Goal: Task Accomplishment & Management: Manage account settings

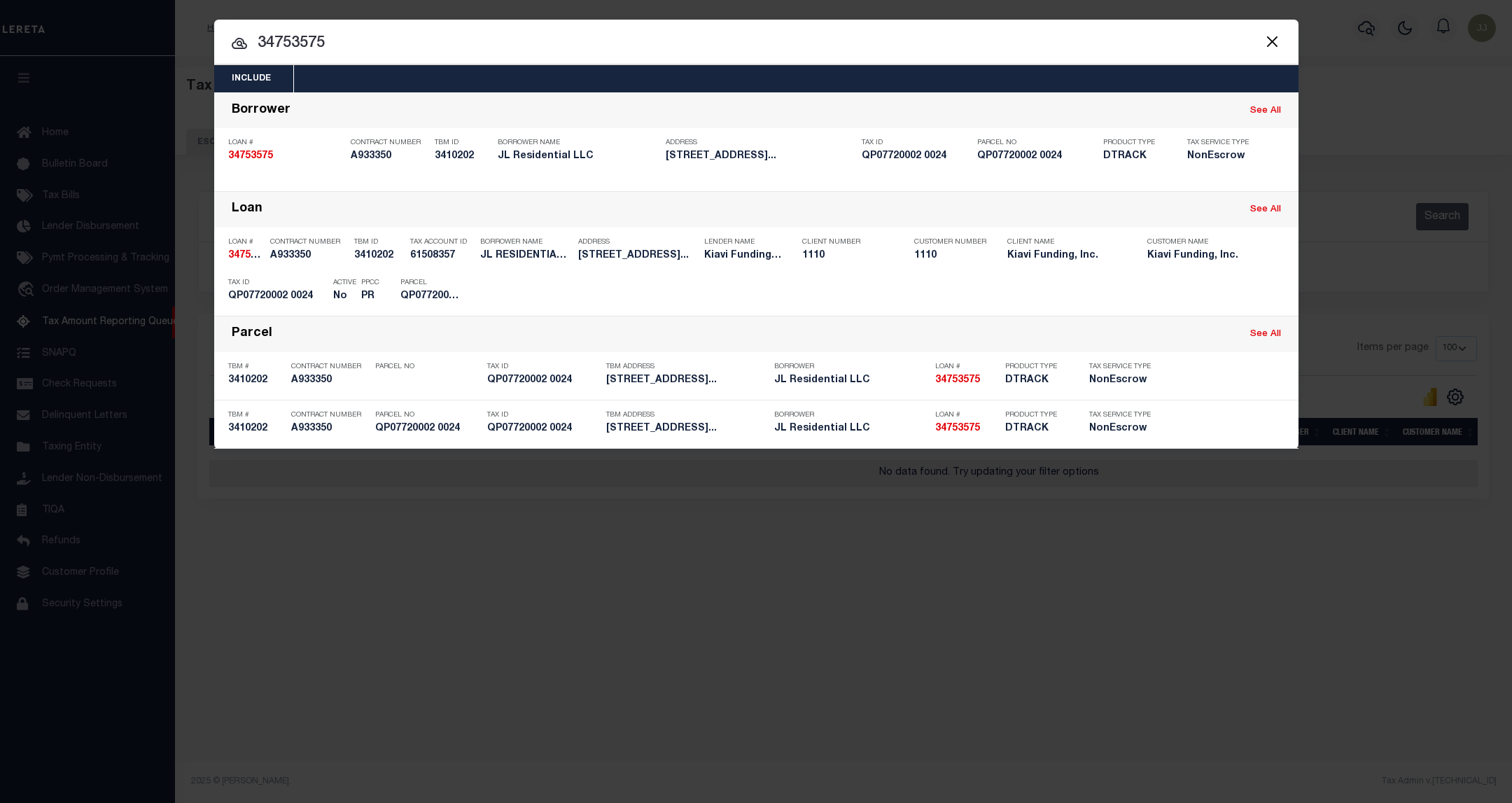
select select "100"
click at [1267, 40] on button "Close" at bounding box center [1273, 40] width 18 height 18
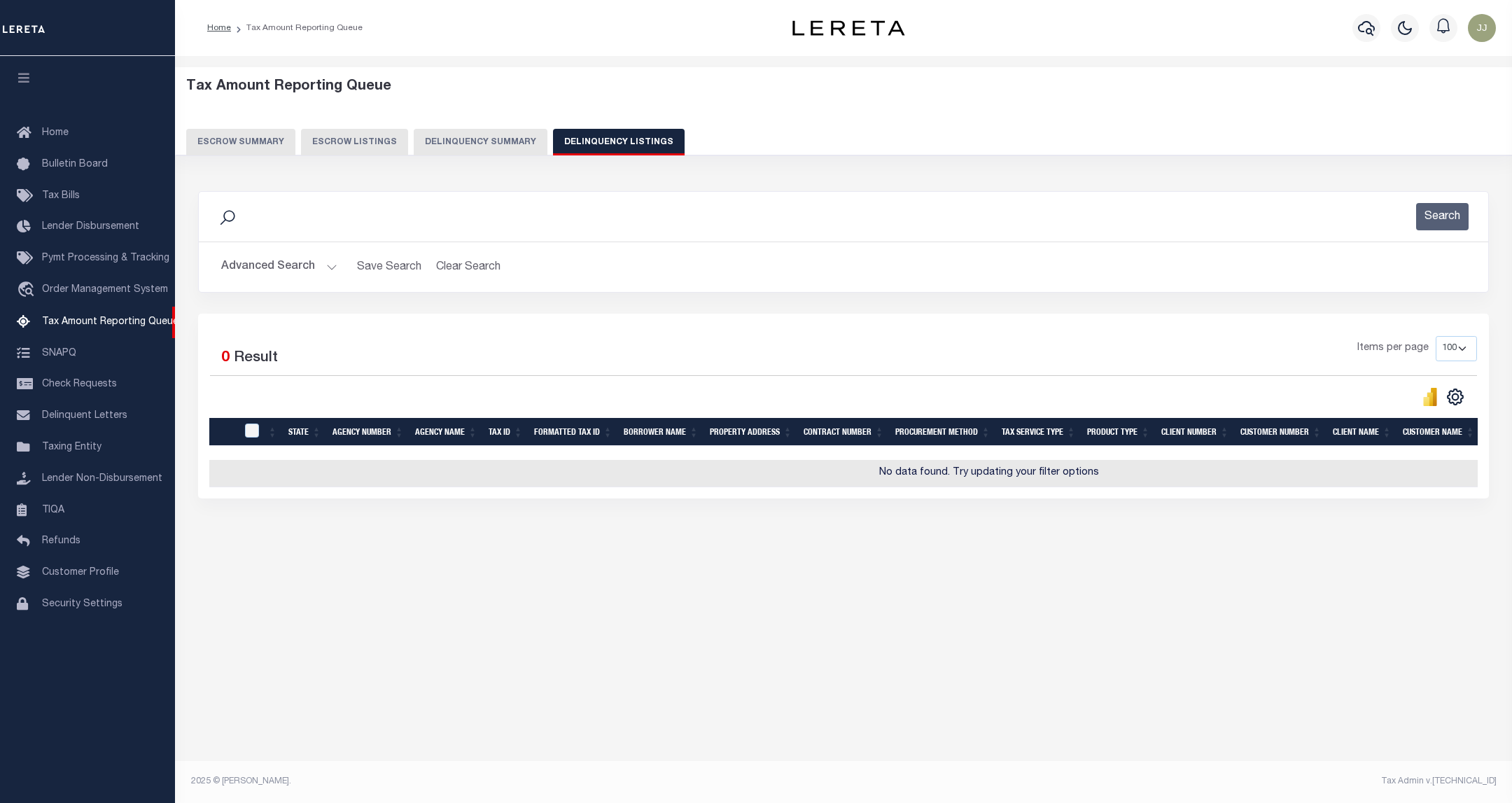
click at [290, 276] on button "Advanced Search" at bounding box center [280, 267] width 116 height 27
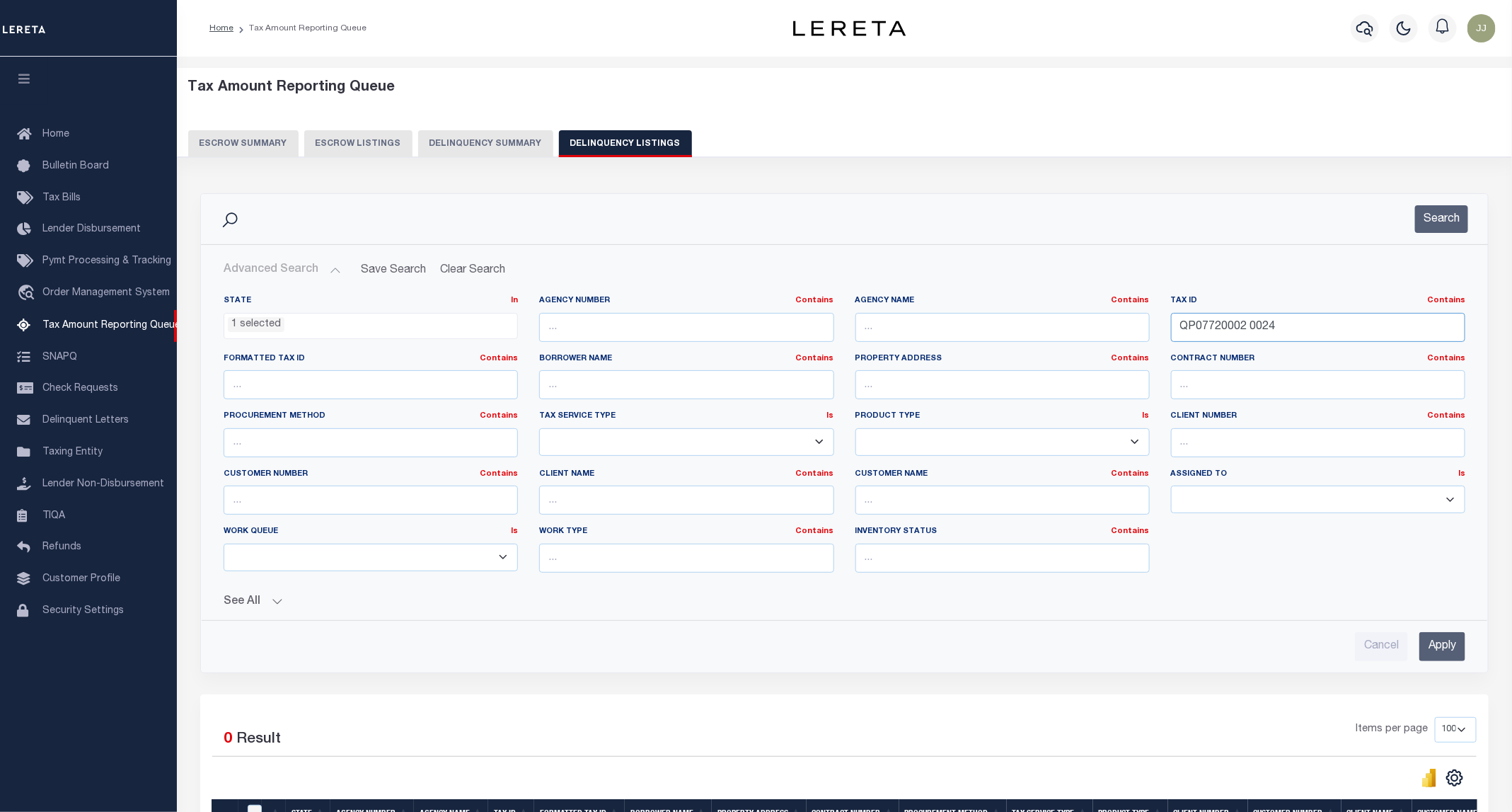
drag, startPoint x: 1297, startPoint y: 328, endPoint x: 1100, endPoint y: 328, distance: 197.0
click at [1100, 328] on div "State In In AK AL AR AZ CA CO CT DC DE FL GA GU HI IA ID IL IN KS KY LA MA MD M…" at bounding box center [844, 440] width 1263 height 289
paste input "20800002 0006"
type input "QP20800002 0006"
click at [1428, 213] on button "Search" at bounding box center [1442, 218] width 53 height 28
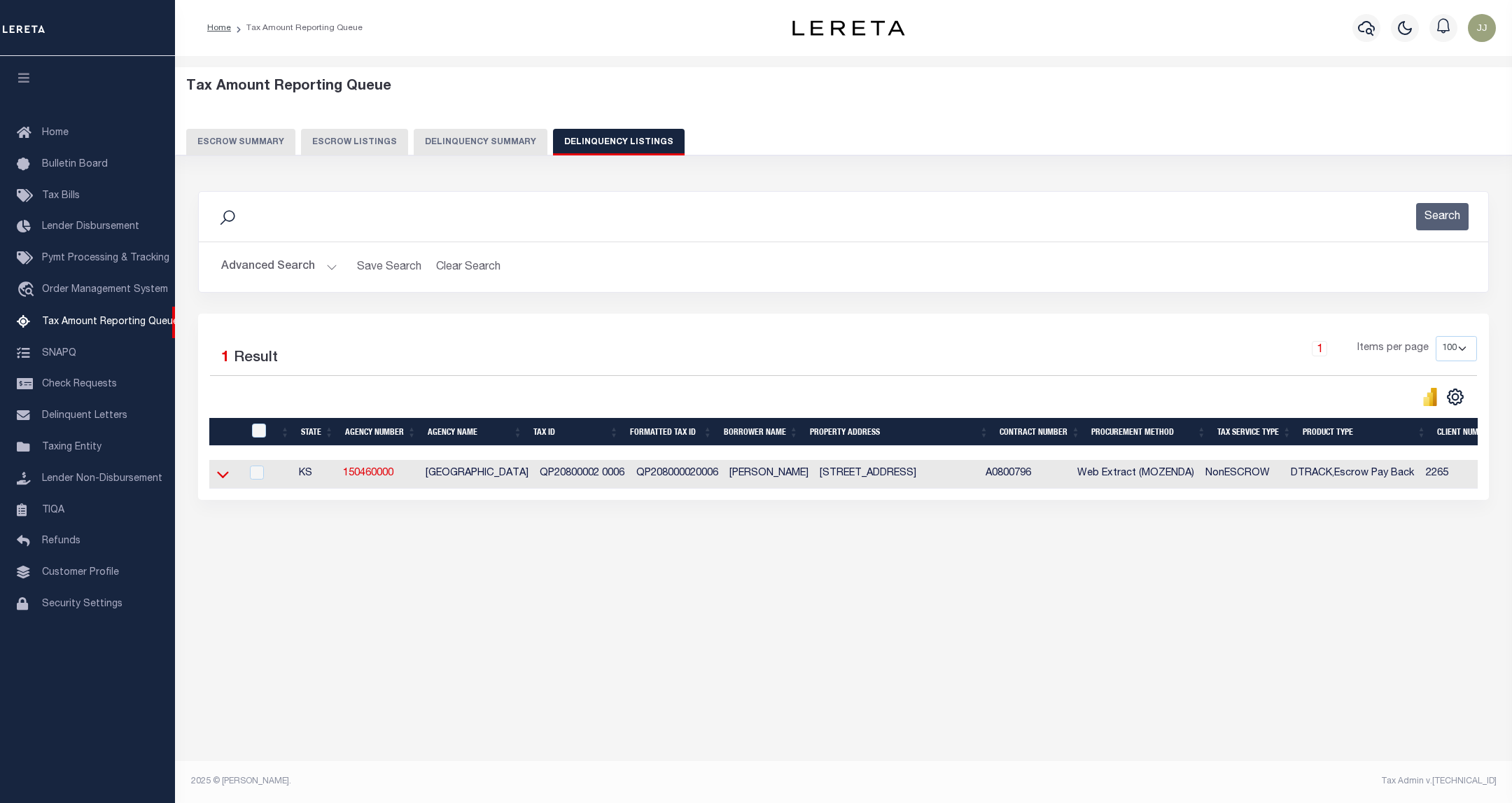
click at [222, 477] on icon at bounding box center [223, 474] width 12 height 15
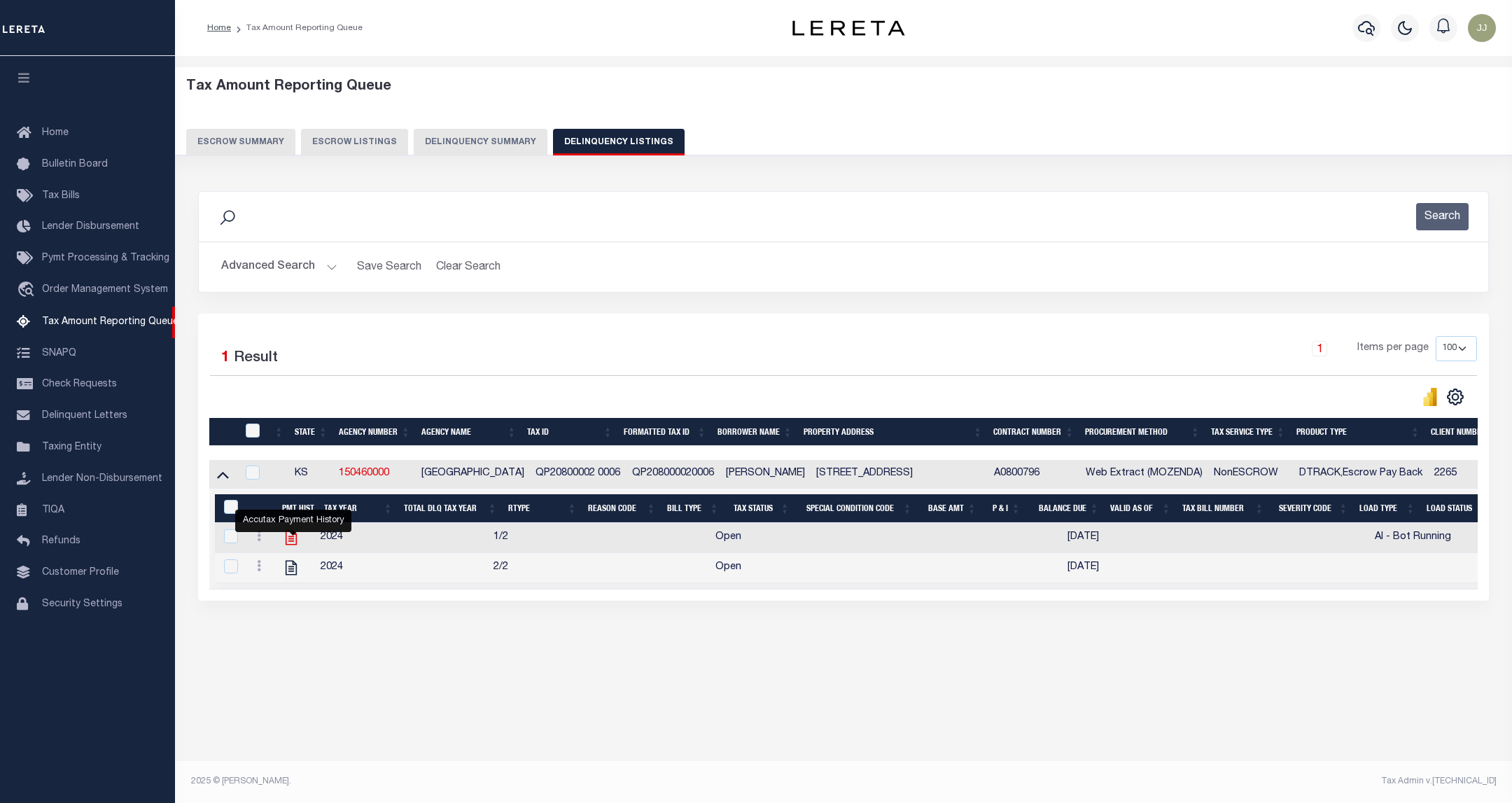
click at [294, 547] on icon "" at bounding box center [290, 537] width 18 height 18
checkbox input "true"
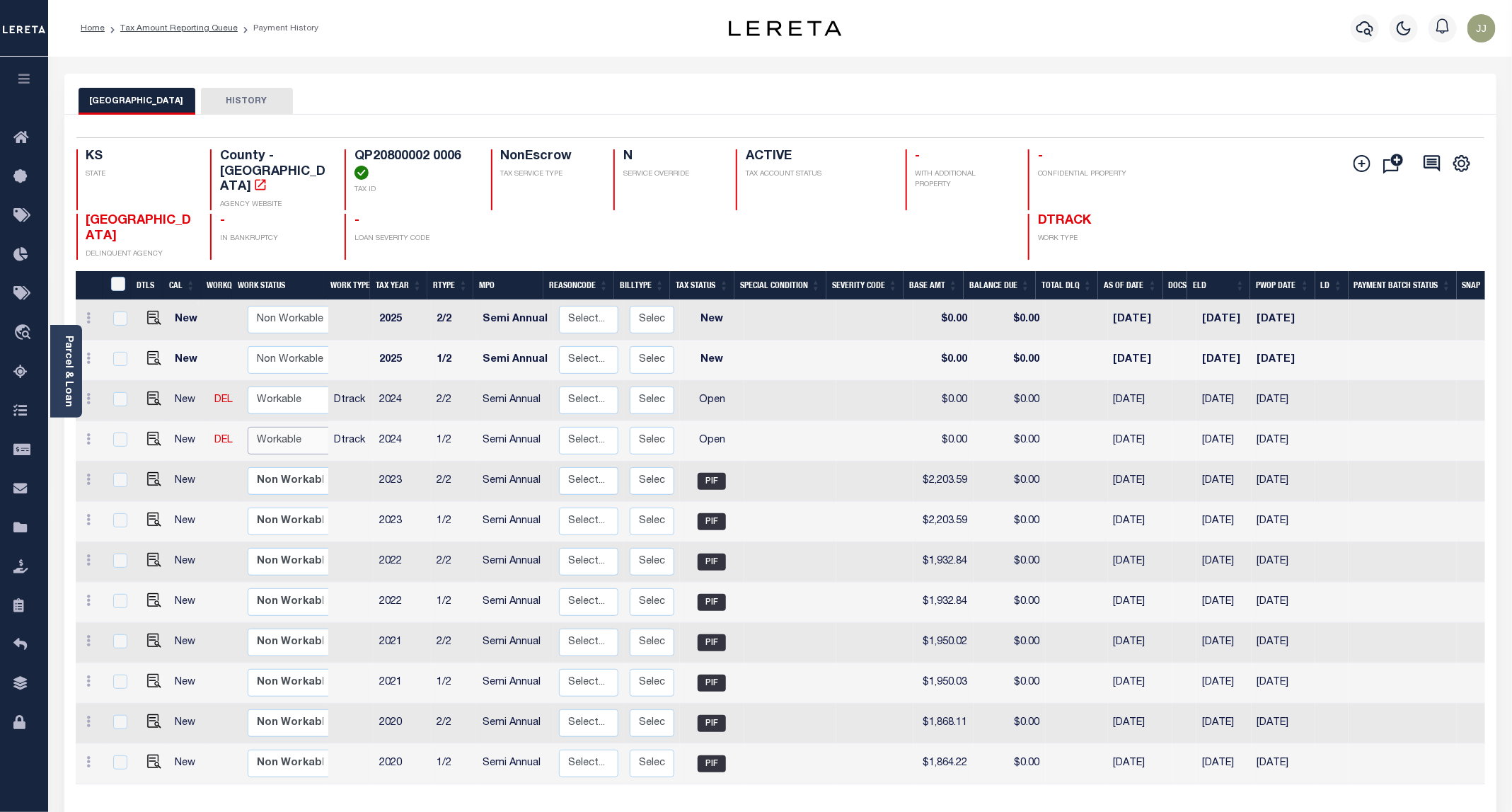
click at [271, 427] on select "Non Workable Workable" at bounding box center [289, 441] width 84 height 28
checkbox input "true"
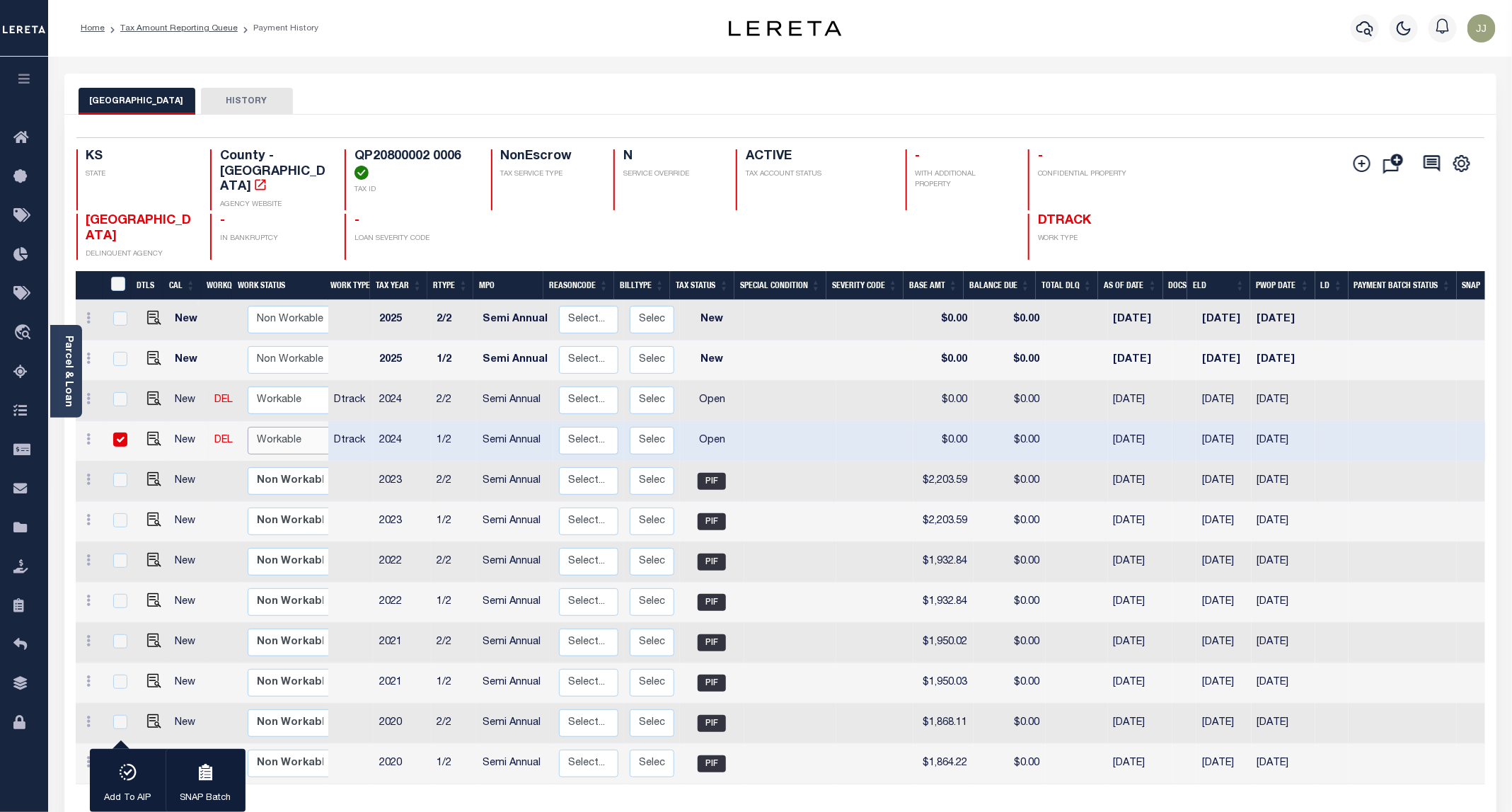
select select "true"
click at [248, 427] on select "Non Workable Workable" at bounding box center [289, 441] width 84 height 28
checkbox input "false"
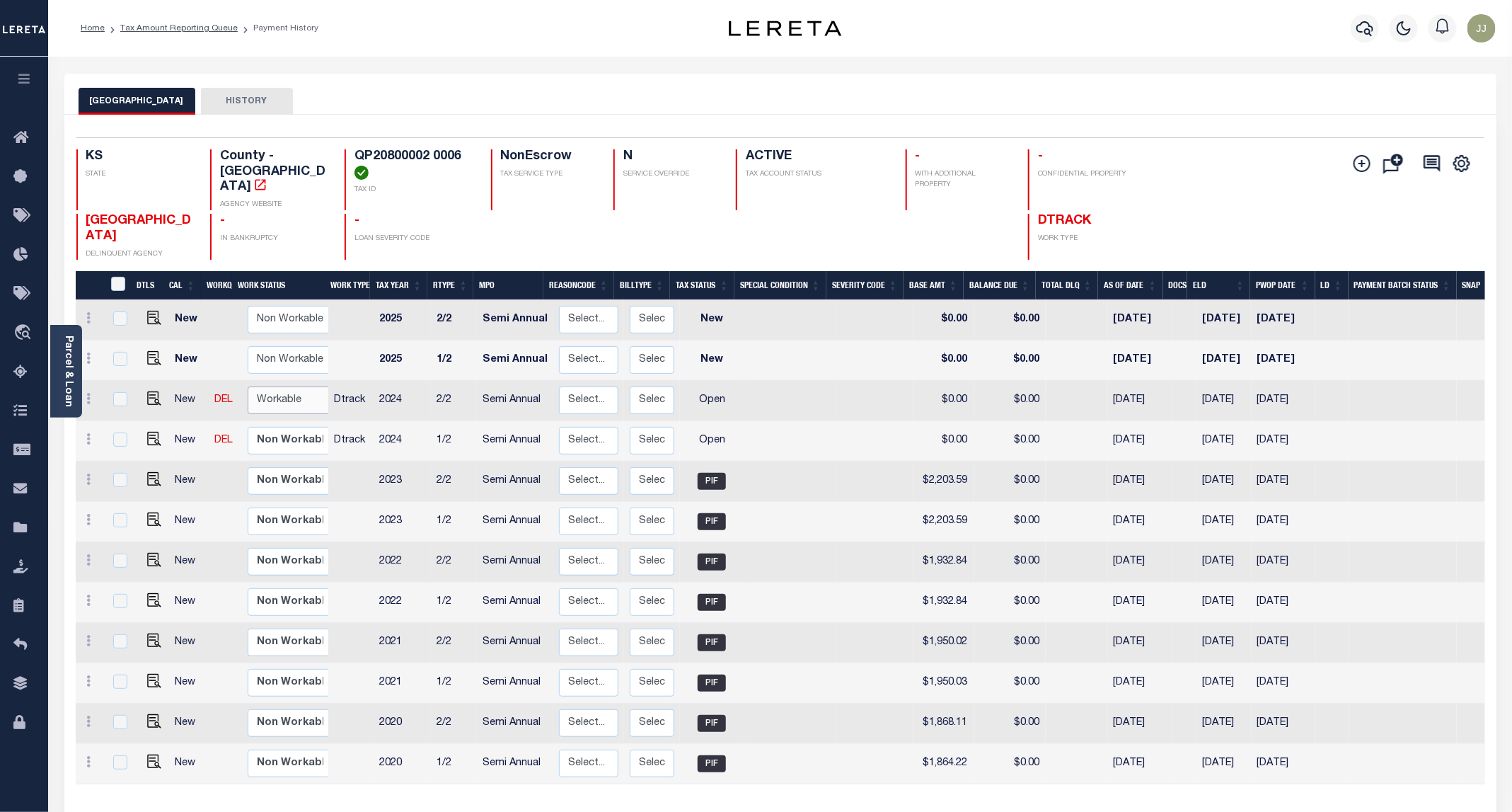
click at [268, 387] on select "Non Workable Workable" at bounding box center [289, 400] width 84 height 28
checkbox input "true"
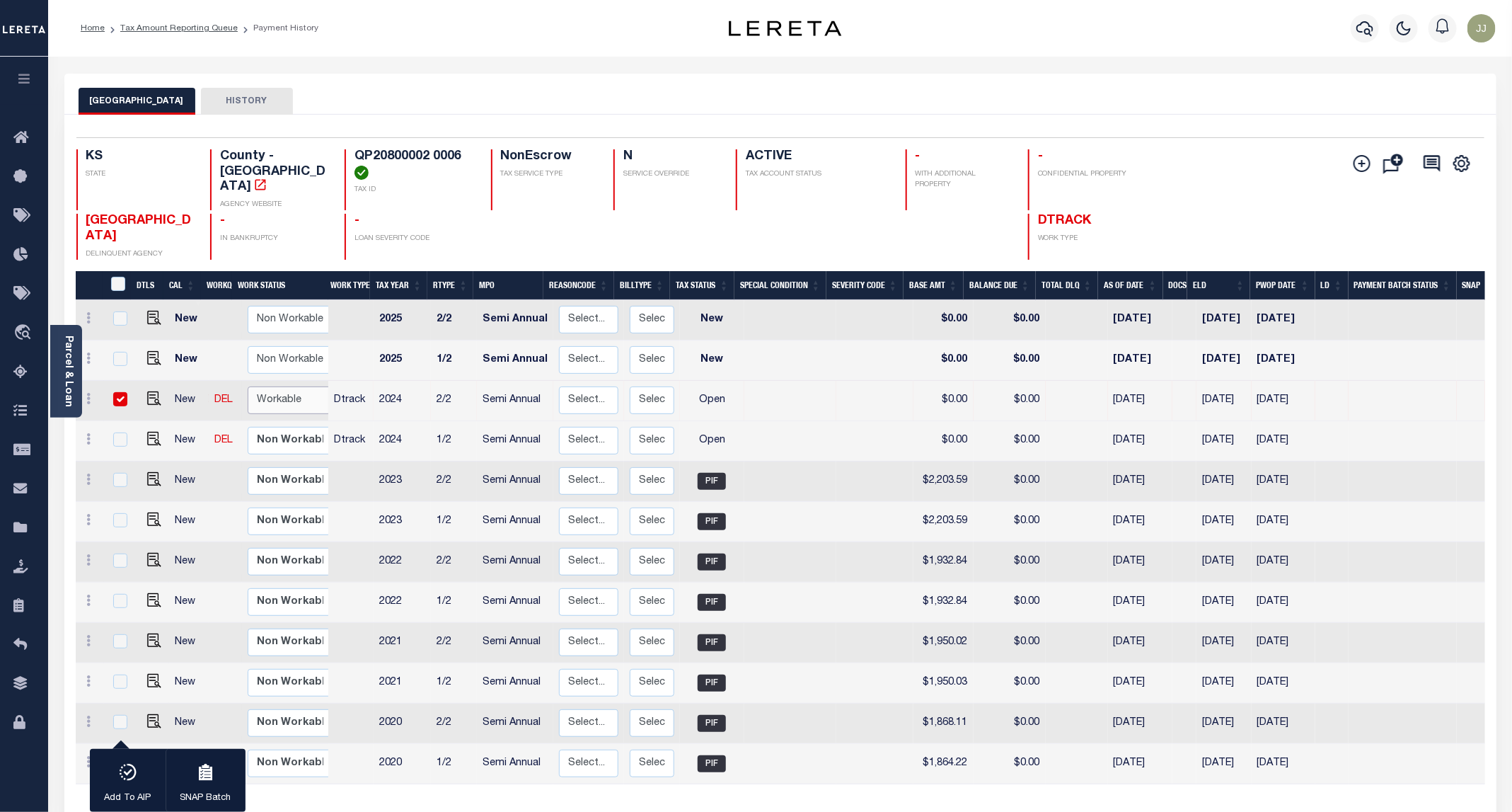
select select "true"
click at [248, 387] on select "Non Workable Workable" at bounding box center [289, 400] width 84 height 28
checkbox input "false"
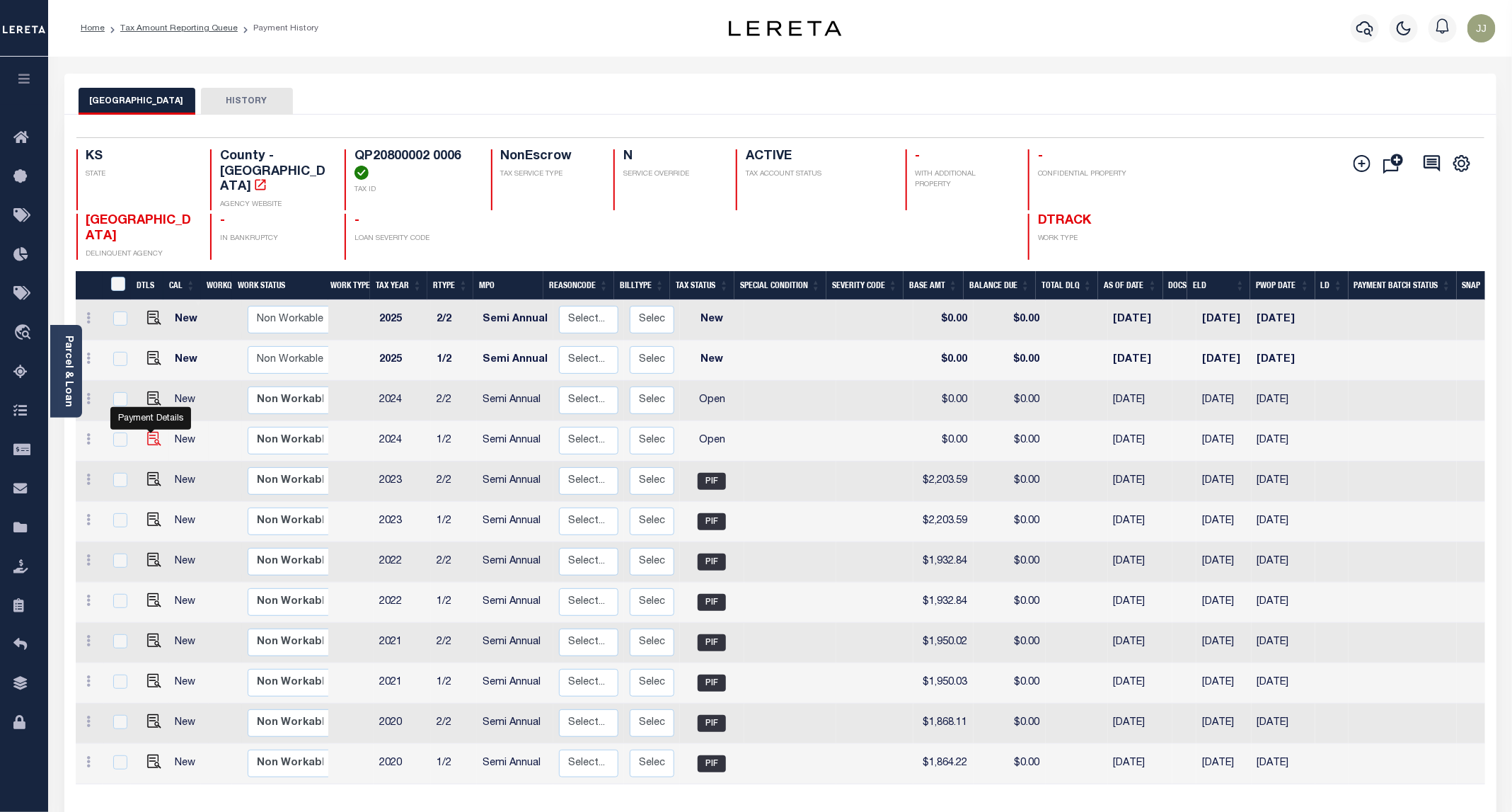
click at [152, 432] on img "" at bounding box center [154, 439] width 14 height 14
checkbox input "true"
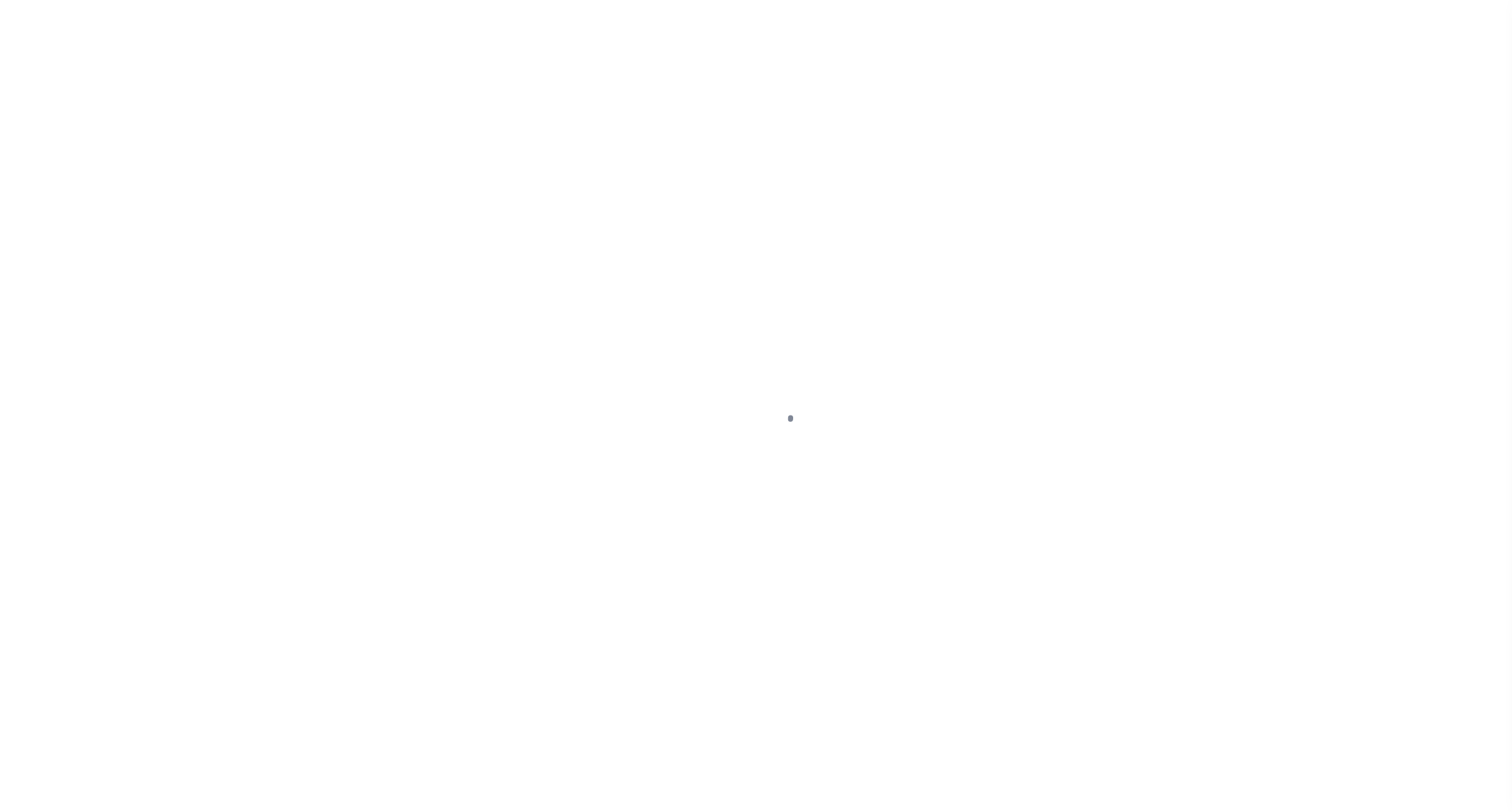
select select "OP2"
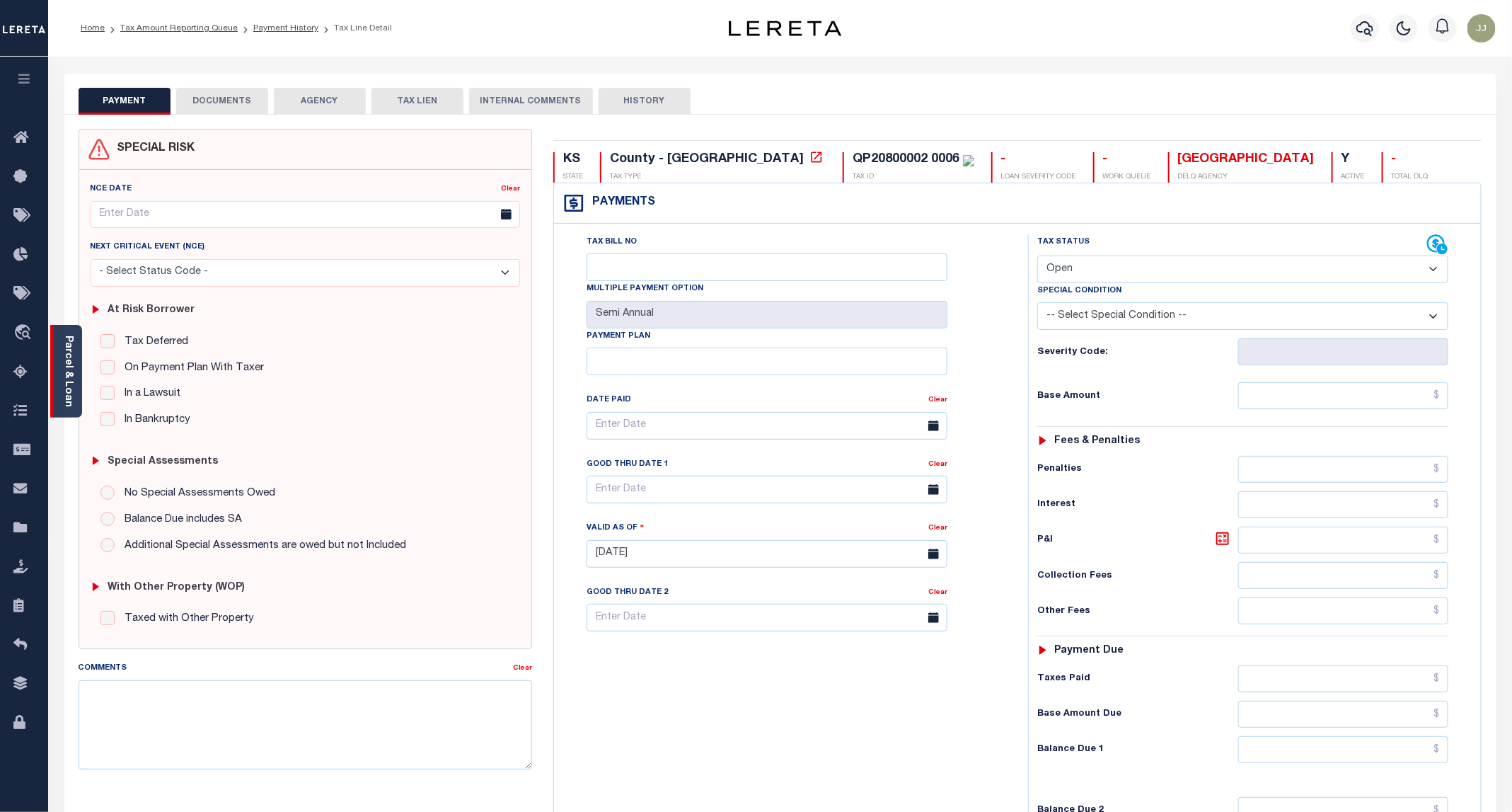
click at [77, 383] on div "Parcel & Loan" at bounding box center [66, 371] width 32 height 93
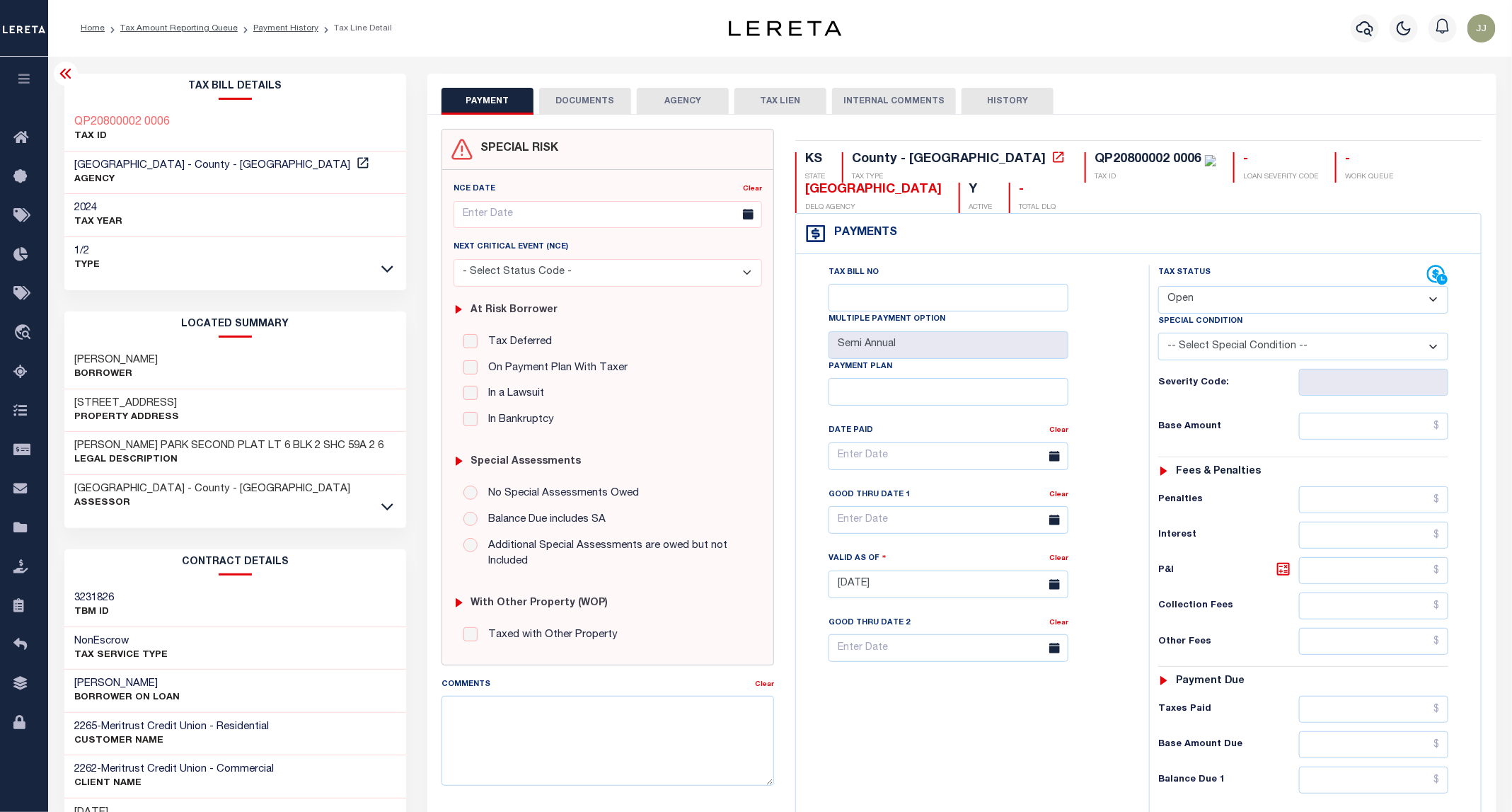
click at [613, 104] on button "DOCUMENTS" at bounding box center [585, 101] width 92 height 27
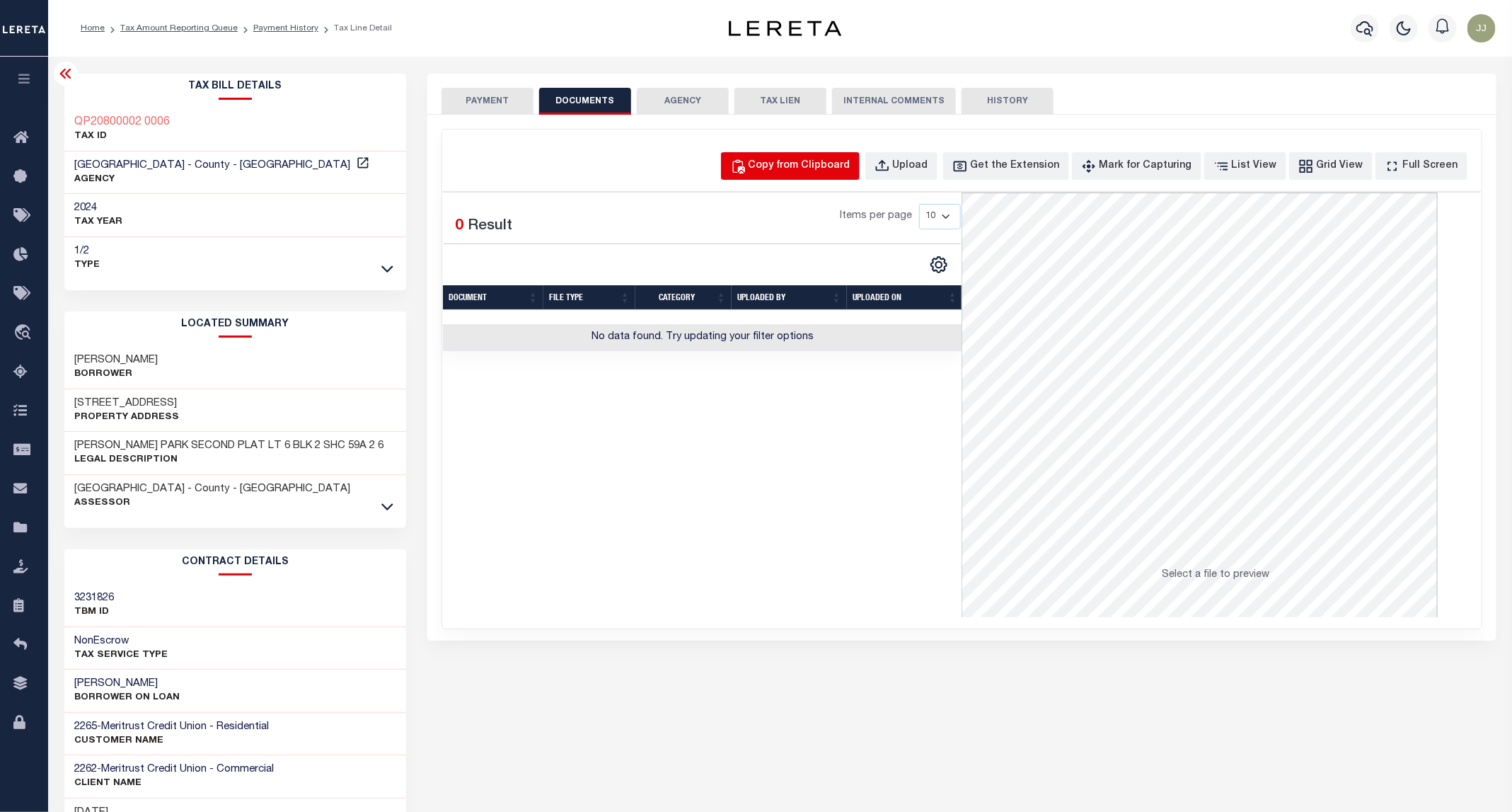
click at [818, 159] on div "Copy from Clipboard" at bounding box center [799, 166] width 102 height 15
select select "POP"
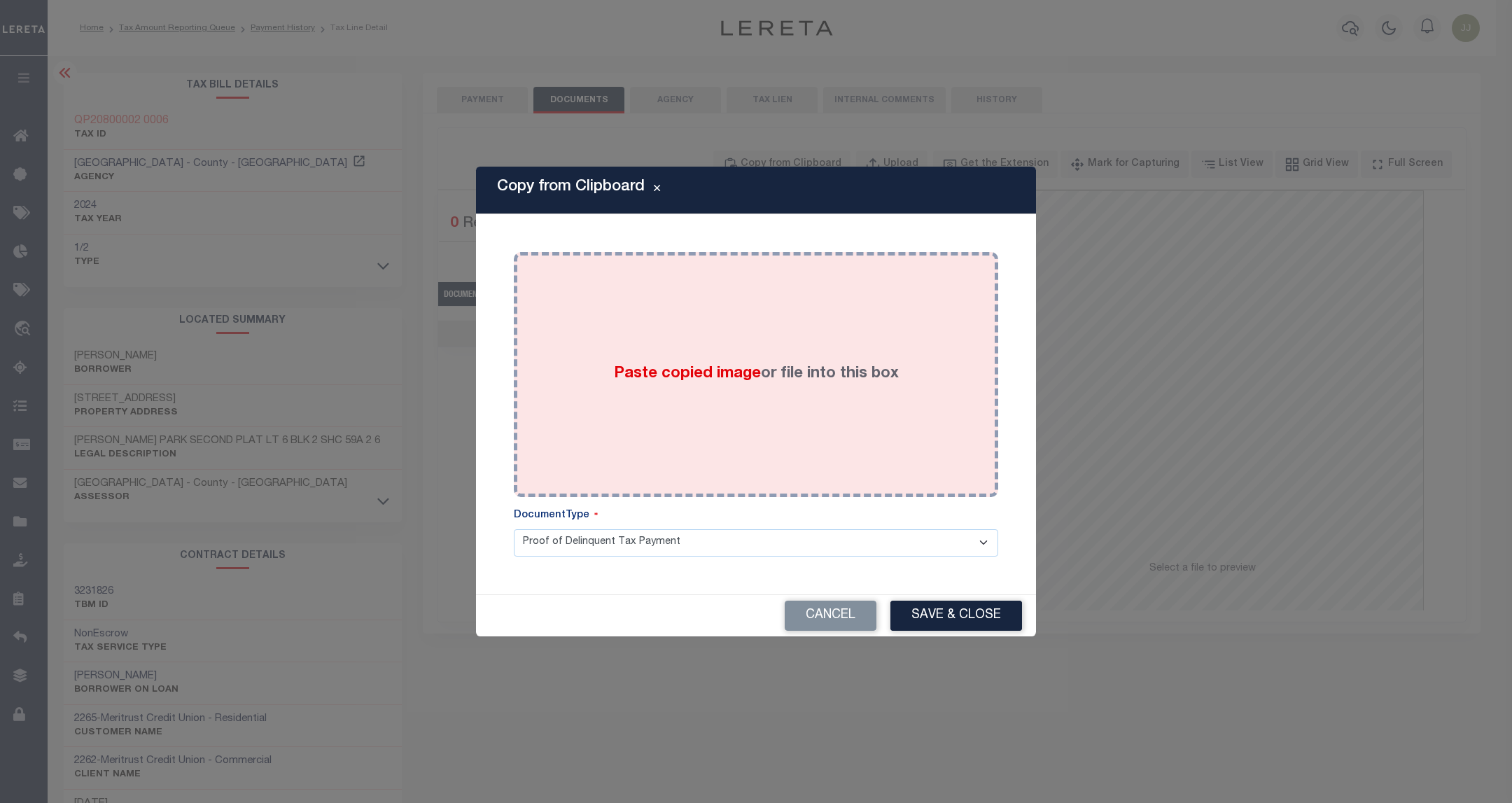
click at [795, 336] on div "Paste copied image or file into this box" at bounding box center [756, 375] width 464 height 224
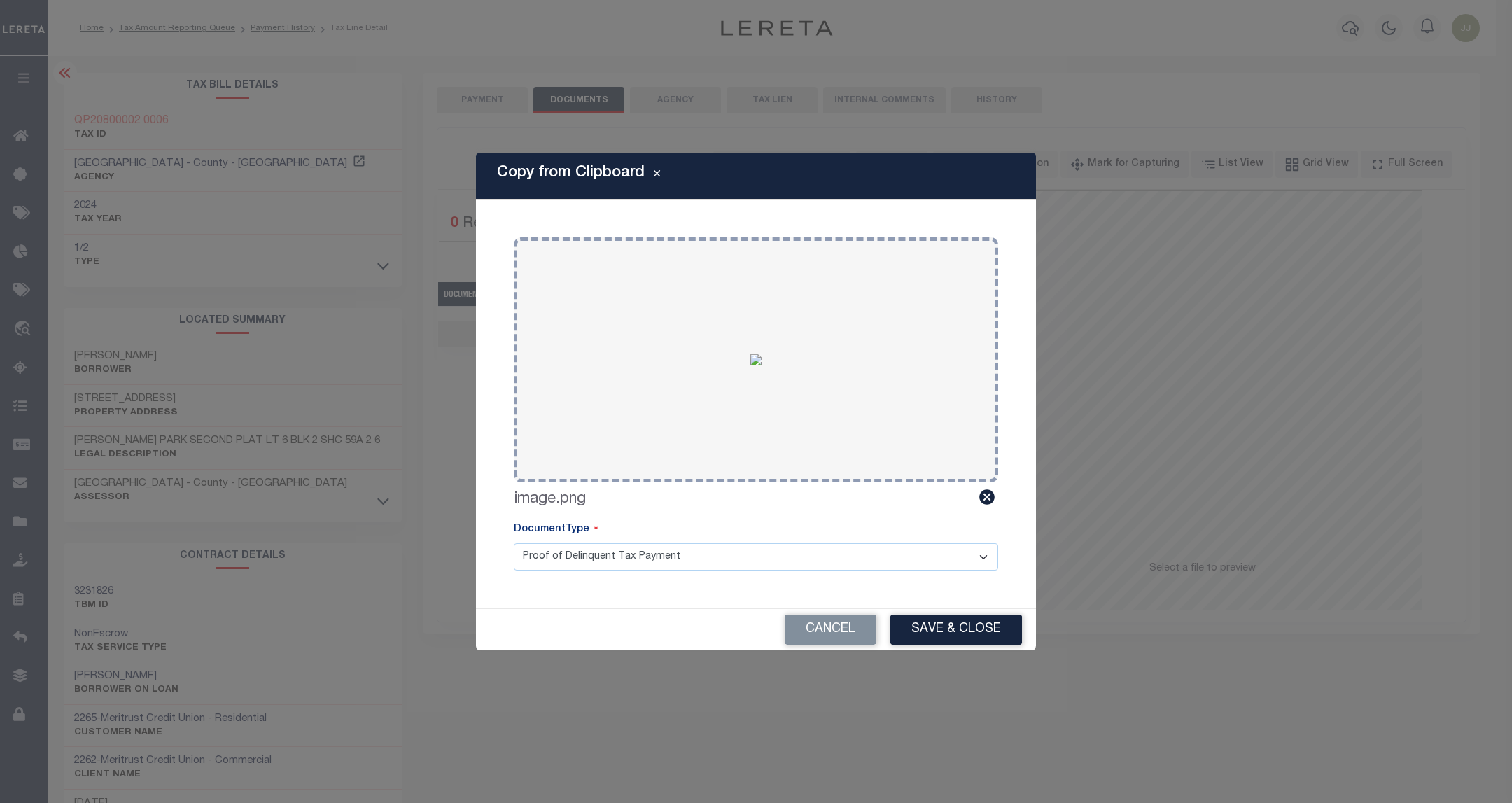
click at [925, 625] on button "Save & Close" at bounding box center [956, 630] width 131 height 30
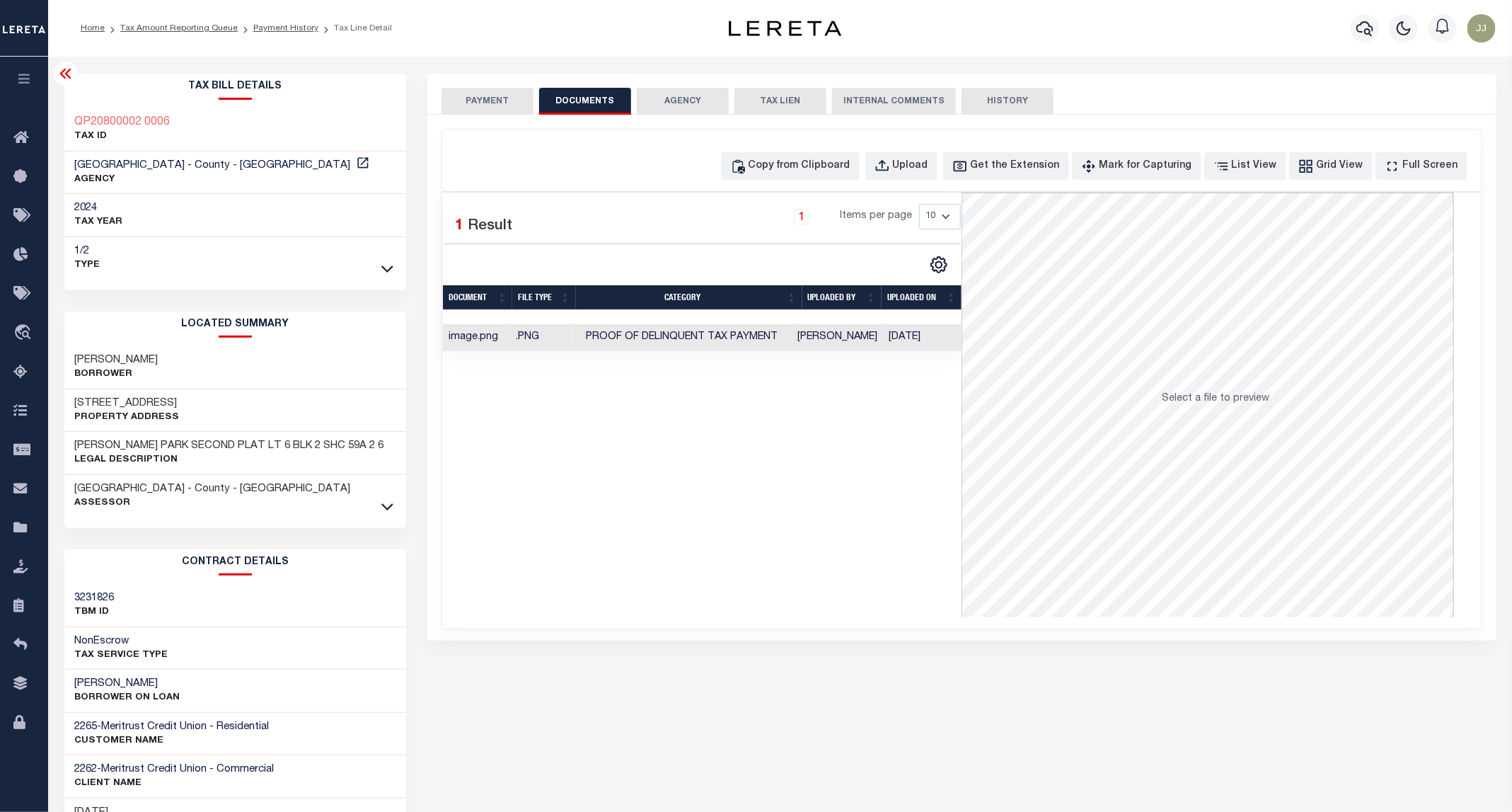
click at [497, 101] on button "PAYMENT" at bounding box center [487, 101] width 92 height 27
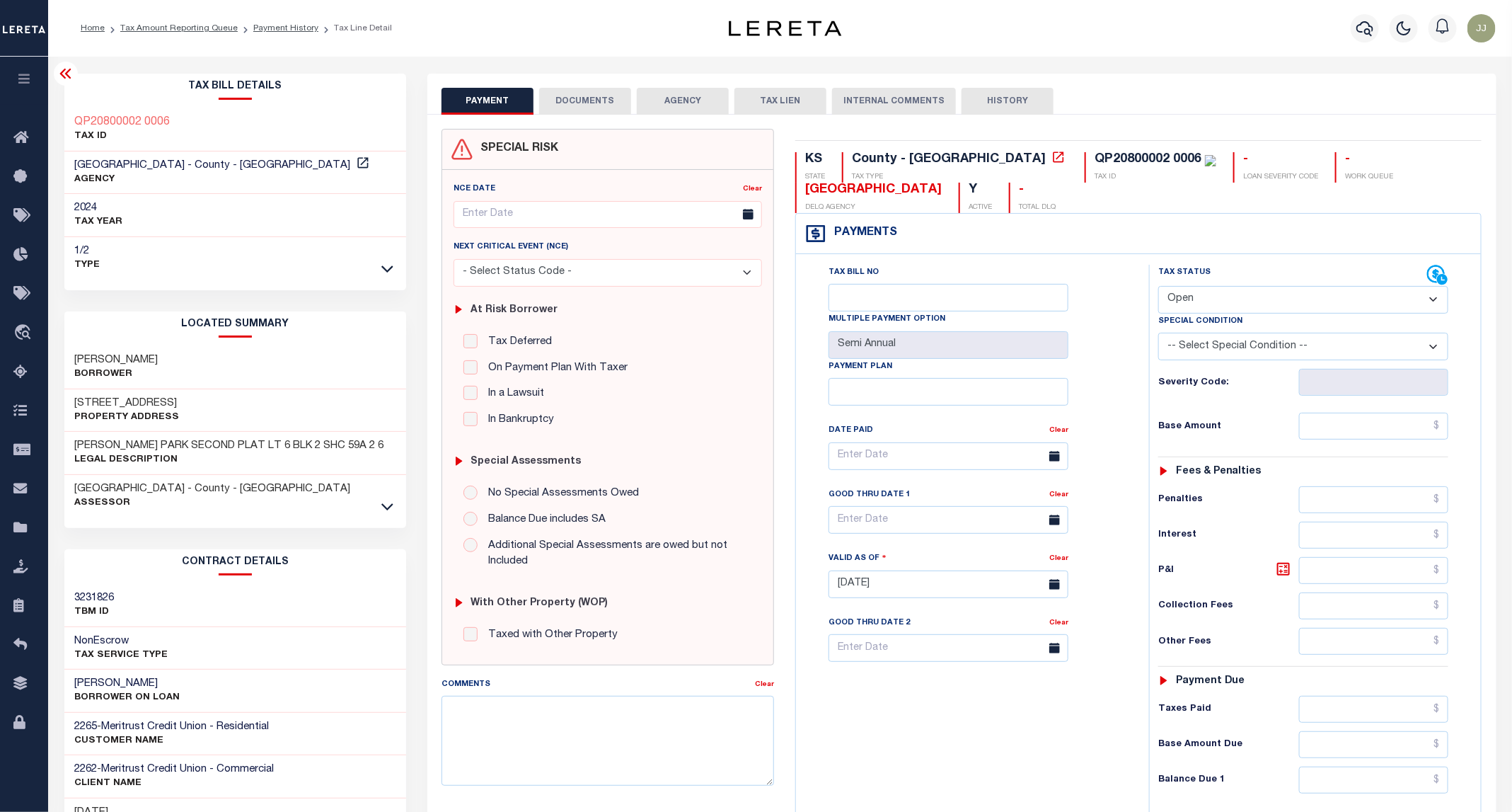
drag, startPoint x: 1208, startPoint y: 293, endPoint x: 1191, endPoint y: 296, distance: 17.3
click at [1208, 293] on select "- Select Status Code - Open Due/Unpaid Paid Incomplete No Tax Due Internal Refu…" at bounding box center [1303, 299] width 290 height 28
select select "PYD"
click at [1159, 288] on select "- Select Status Code - Open Due/Unpaid Paid Incomplete No Tax Due Internal Refu…" at bounding box center [1303, 299] width 290 height 28
type input "09/04/2025"
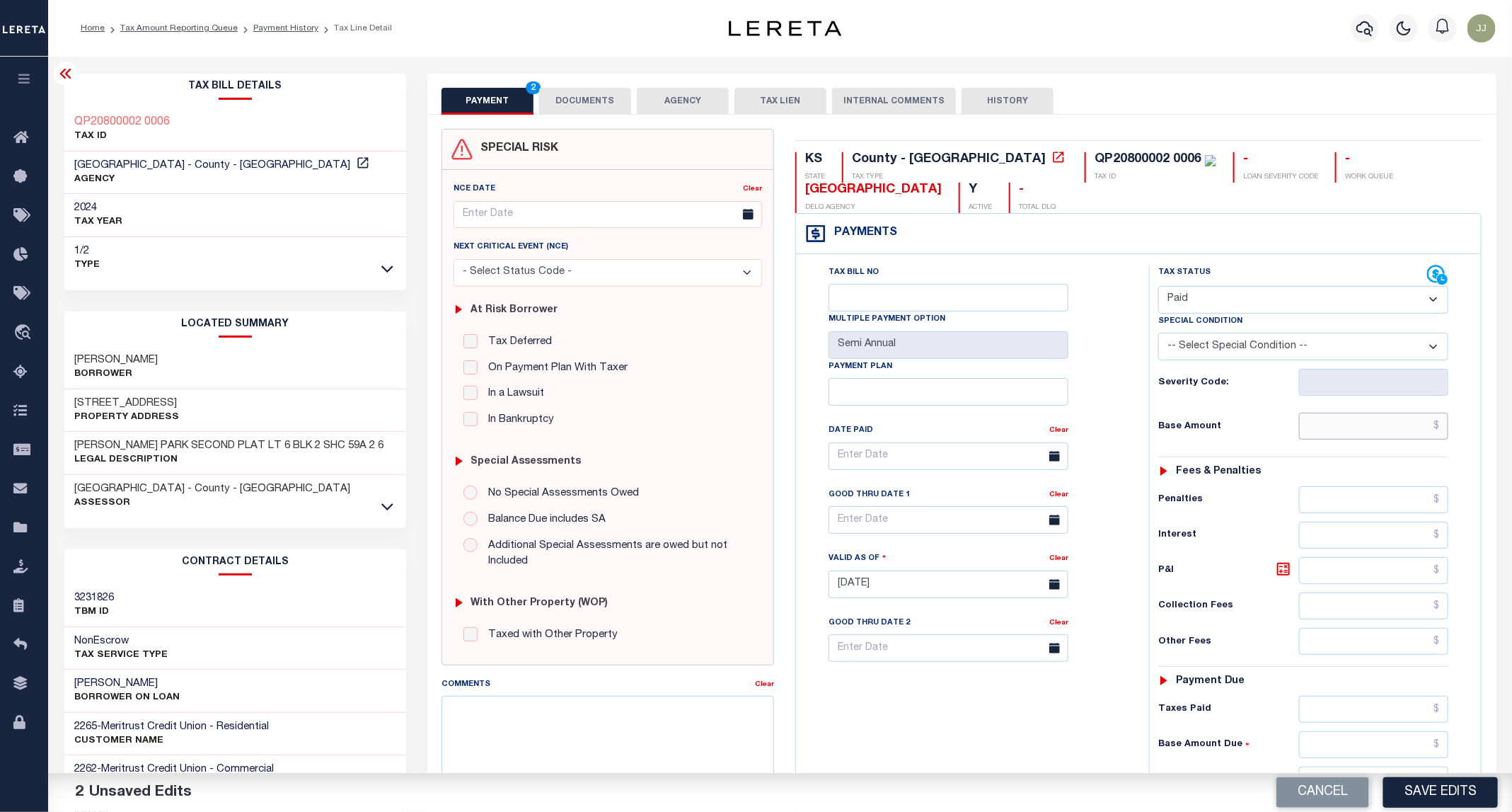
click at [1331, 432] on input "text" at bounding box center [1374, 426] width 150 height 27
type input "$0.00"
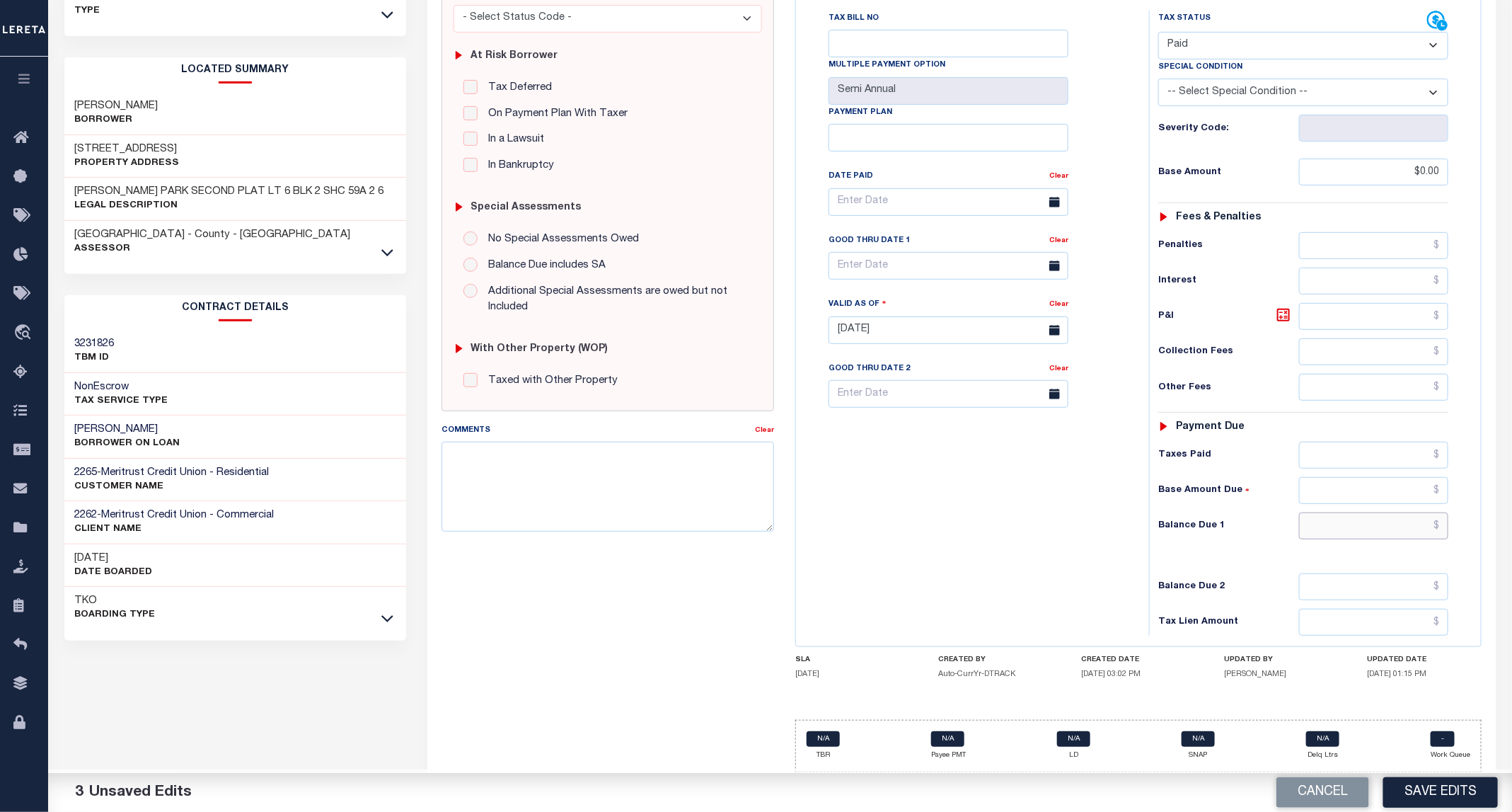
click at [1344, 531] on input "text" at bounding box center [1374, 526] width 150 height 27
type input "$0.00"
click at [1454, 799] on button "Save Edits" at bounding box center [1440, 793] width 115 height 30
checkbox input "false"
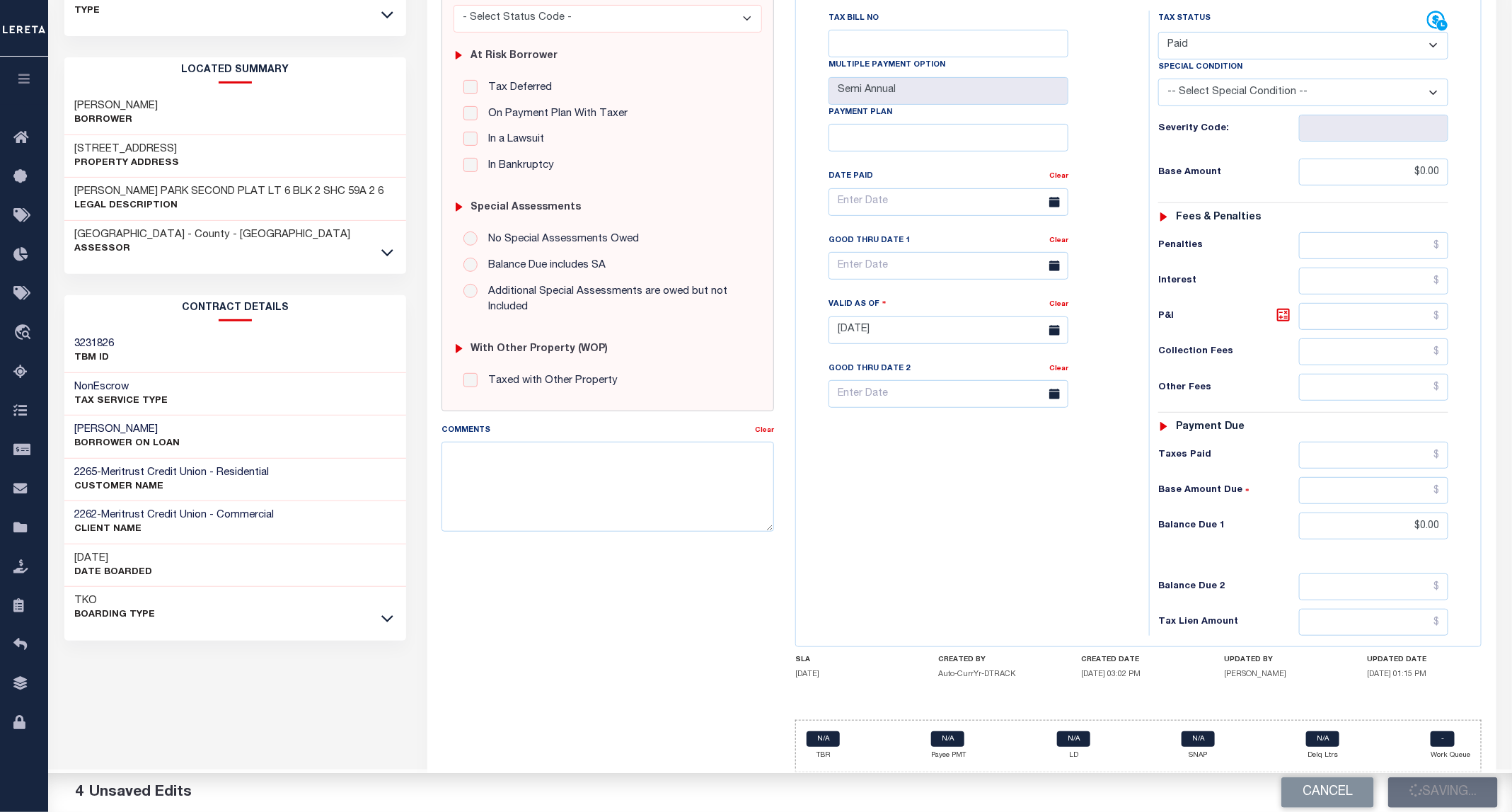
checkbox input "false"
type input "$0"
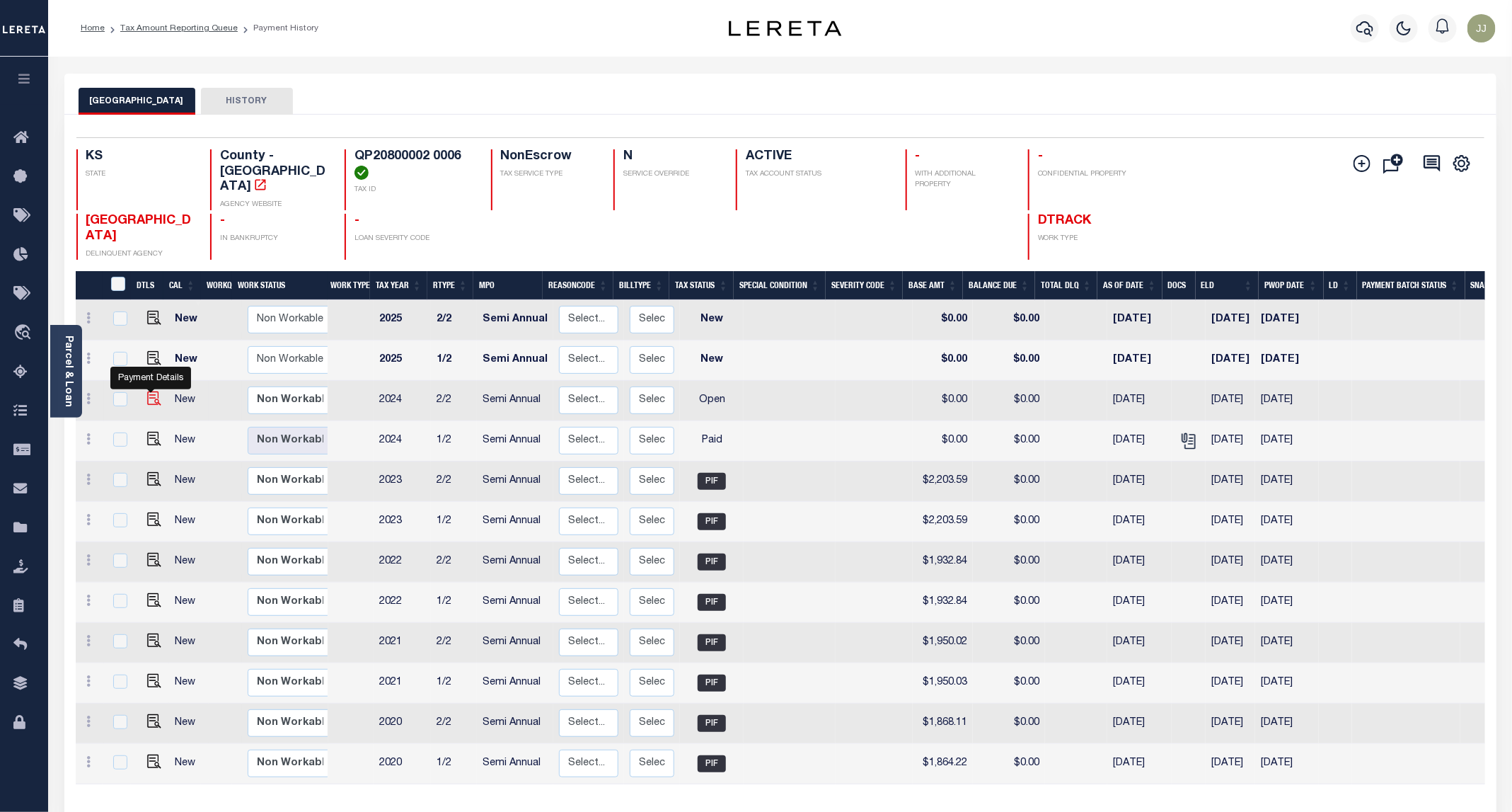
click at [152, 391] on img "" at bounding box center [154, 398] width 14 height 14
checkbox input "true"
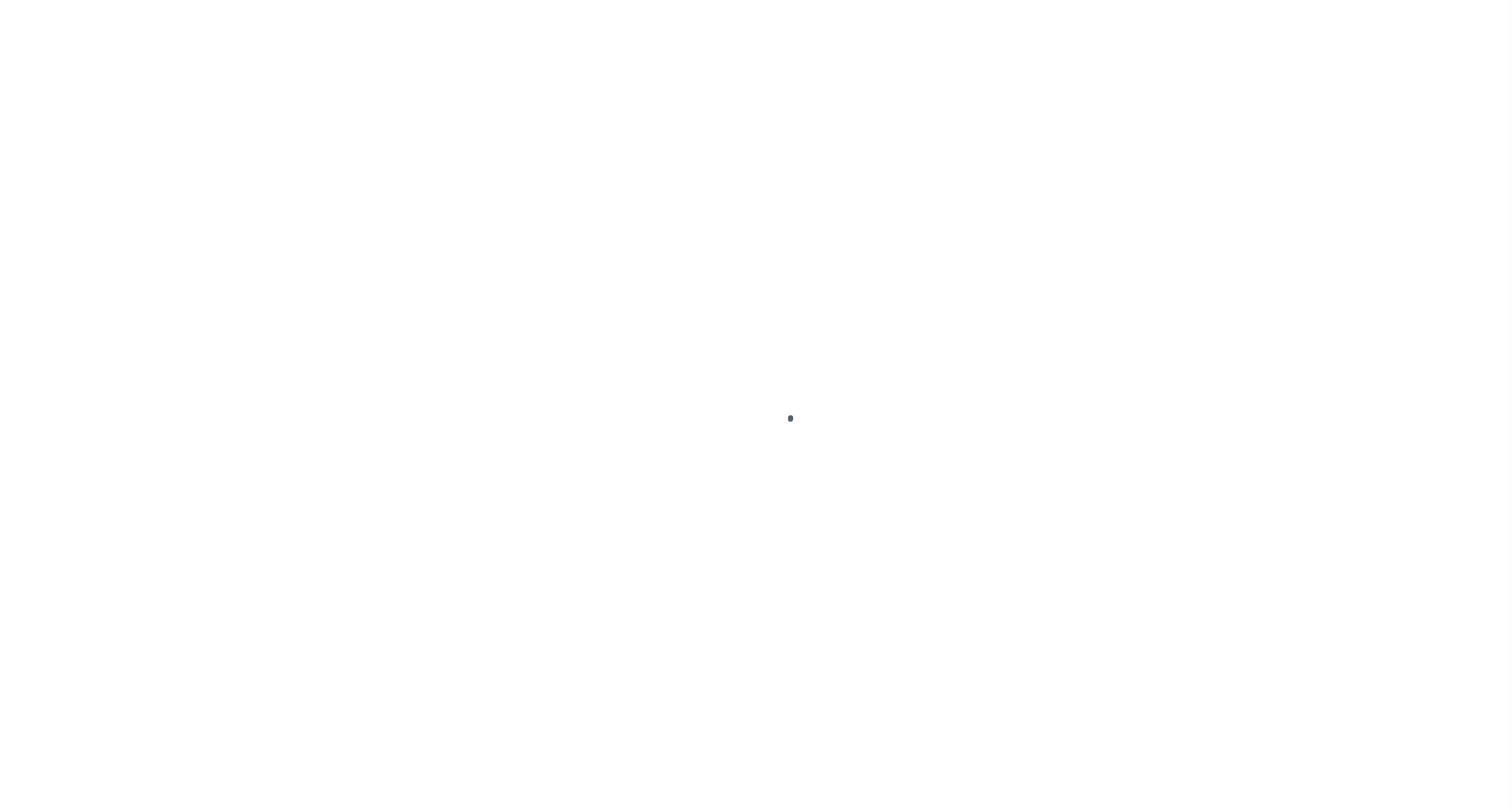
select select "OP2"
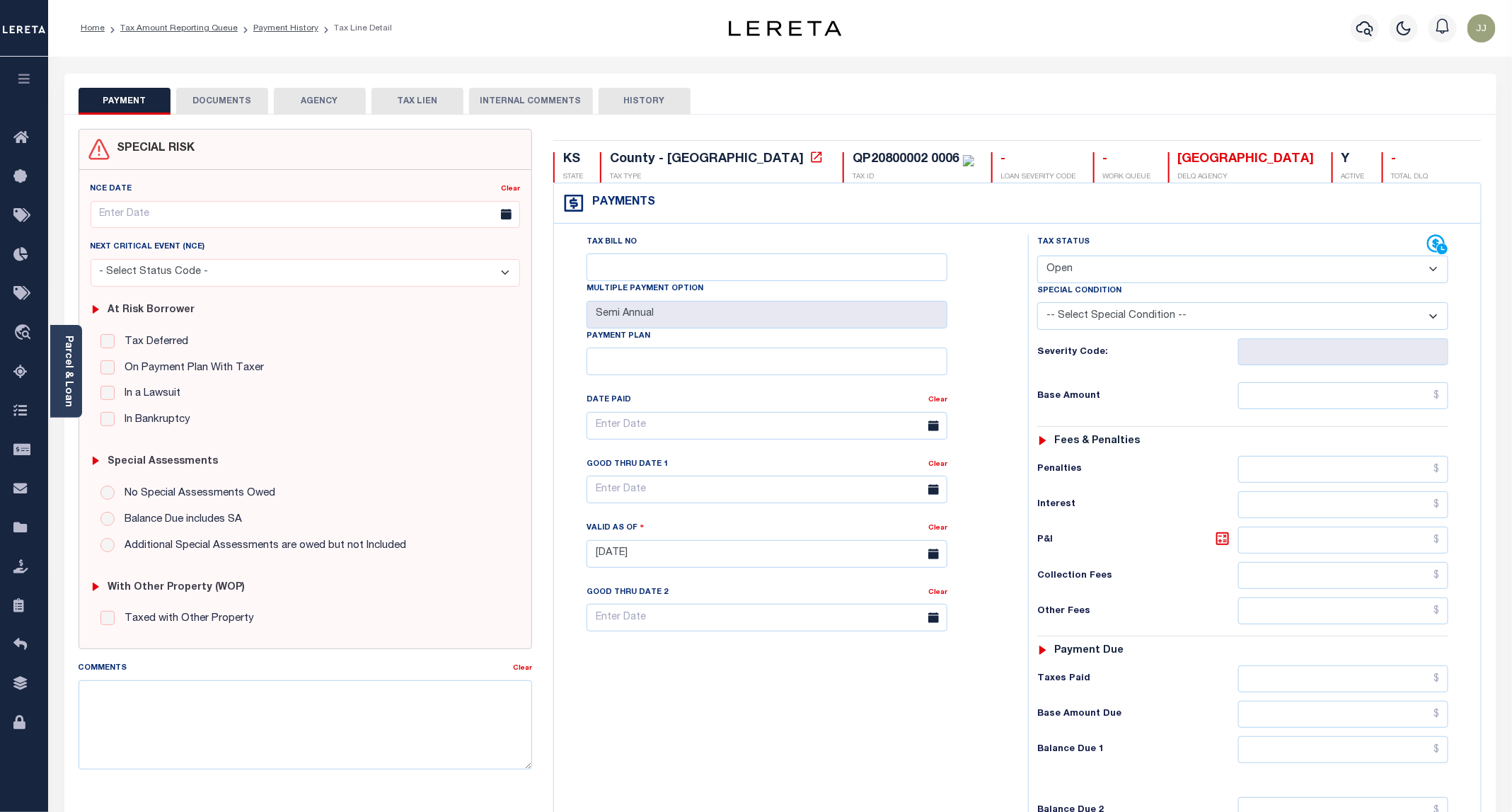
click at [236, 106] on button "DOCUMENTS" at bounding box center [222, 101] width 92 height 27
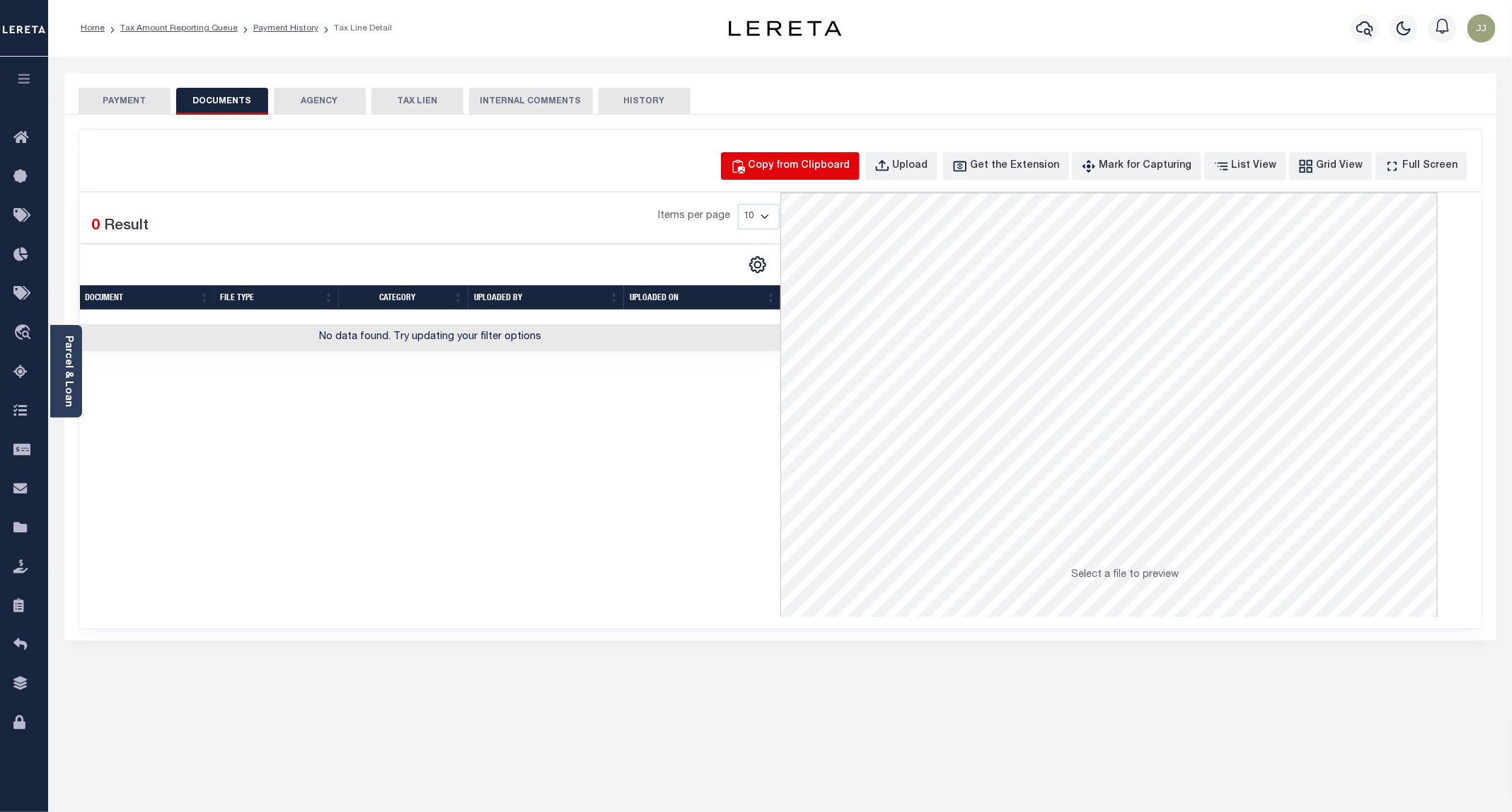
click at [830, 166] on div "Copy from Clipboard" at bounding box center [799, 166] width 102 height 15
select select "POP"
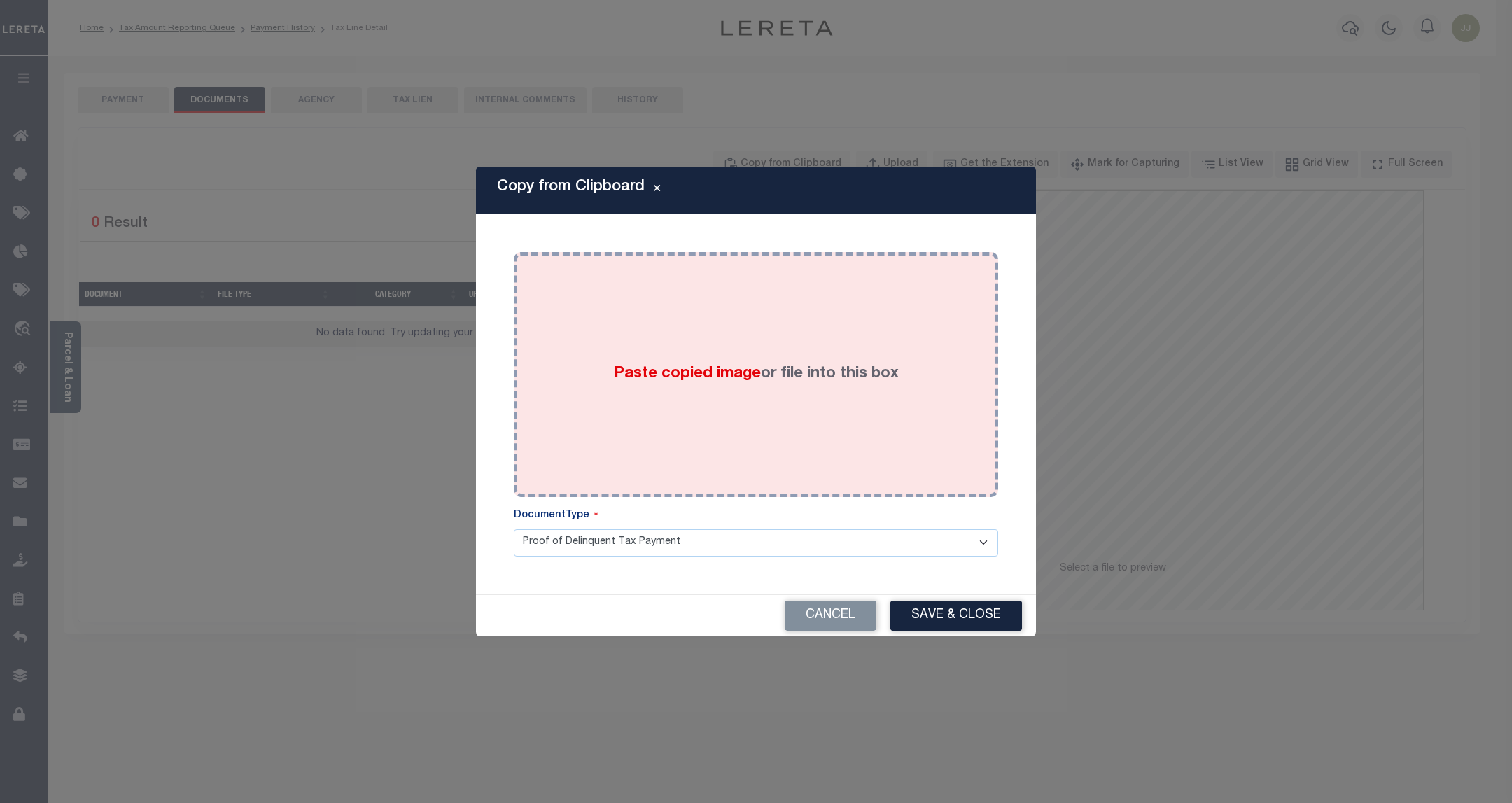
click at [779, 382] on label "Paste copied image or file into this box" at bounding box center [756, 374] width 285 height 23
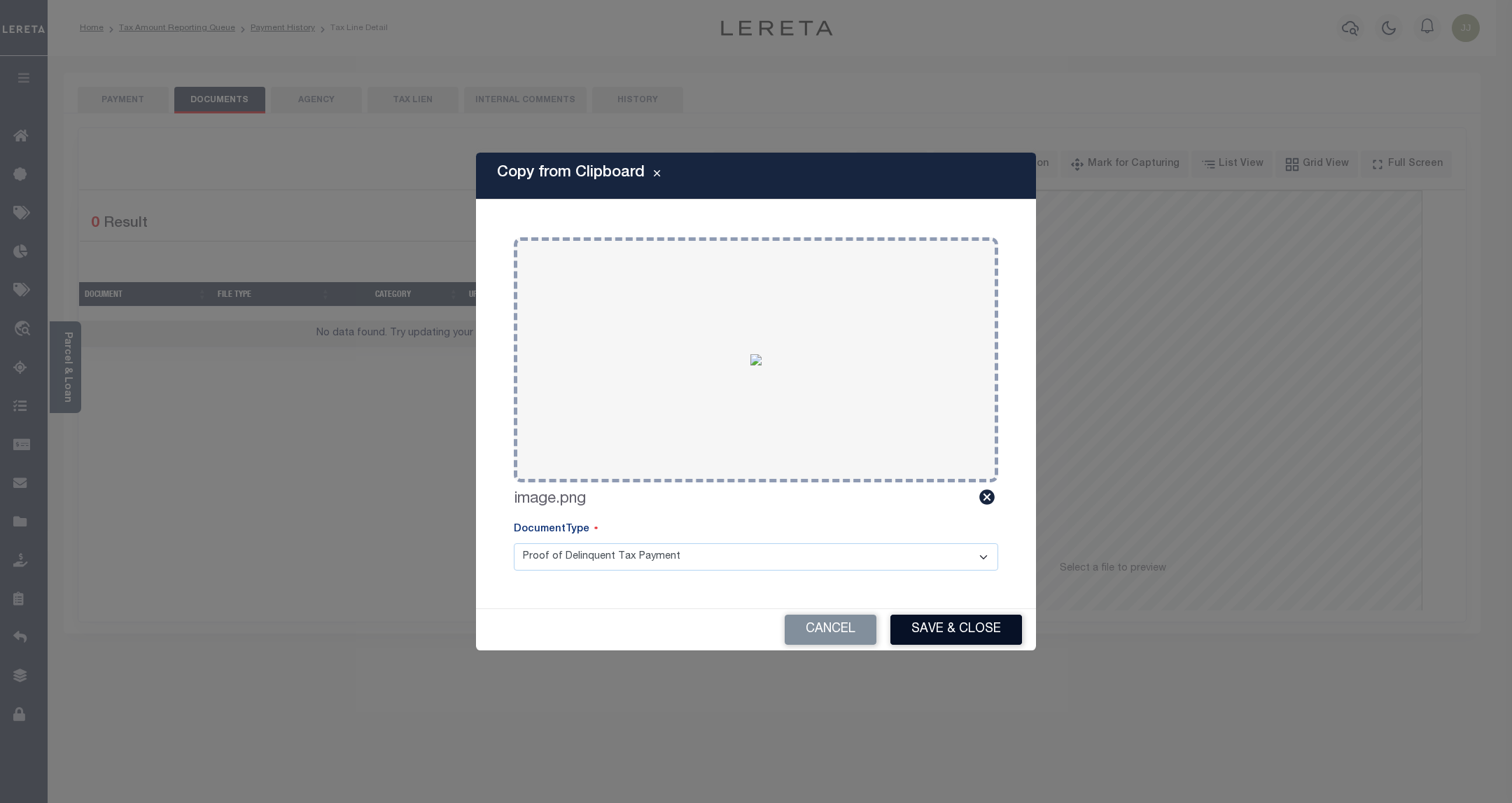
click at [944, 621] on button "Save & Close" at bounding box center [956, 630] width 131 height 30
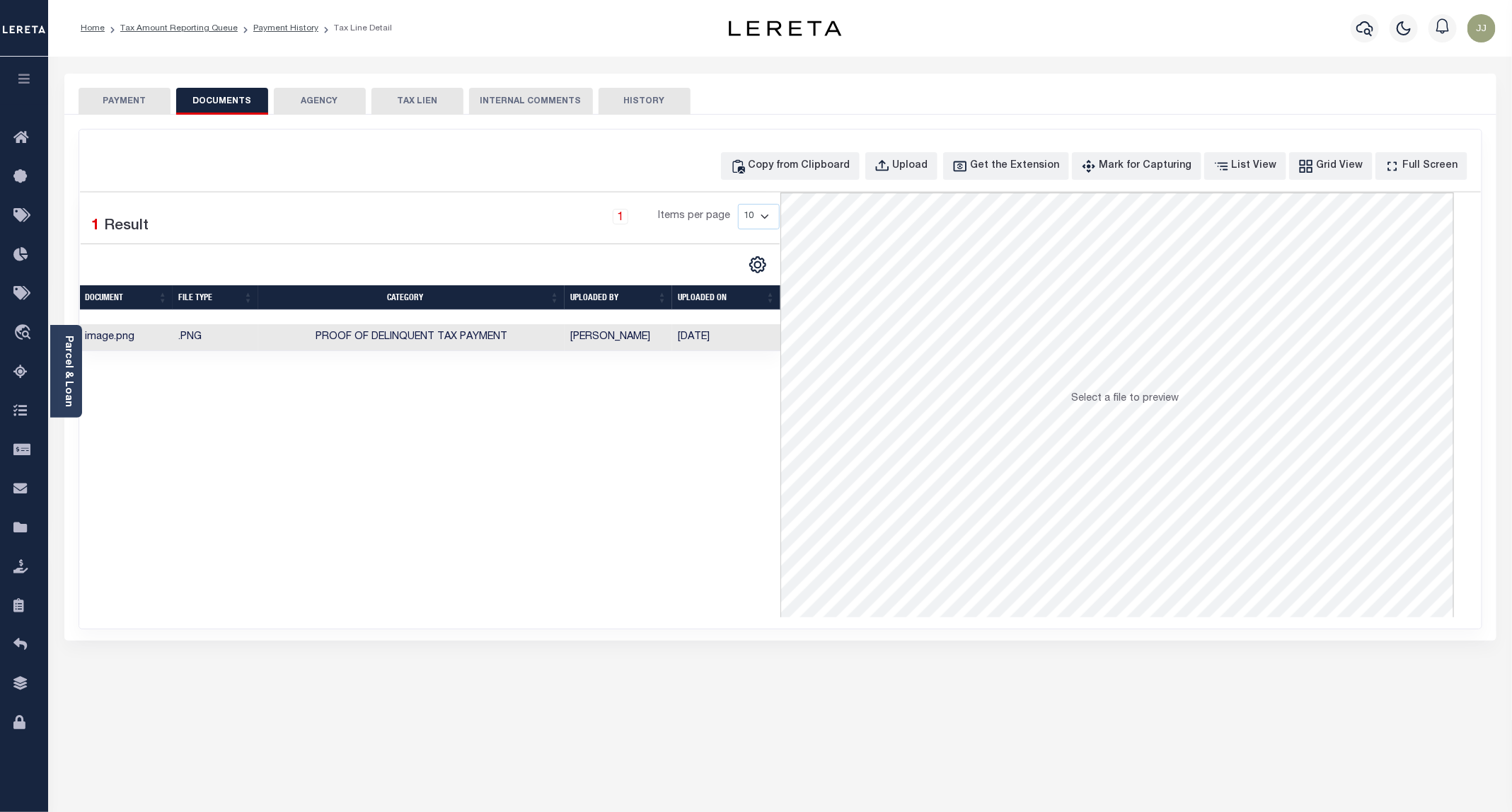
click at [142, 102] on button "PAYMENT" at bounding box center [124, 101] width 92 height 27
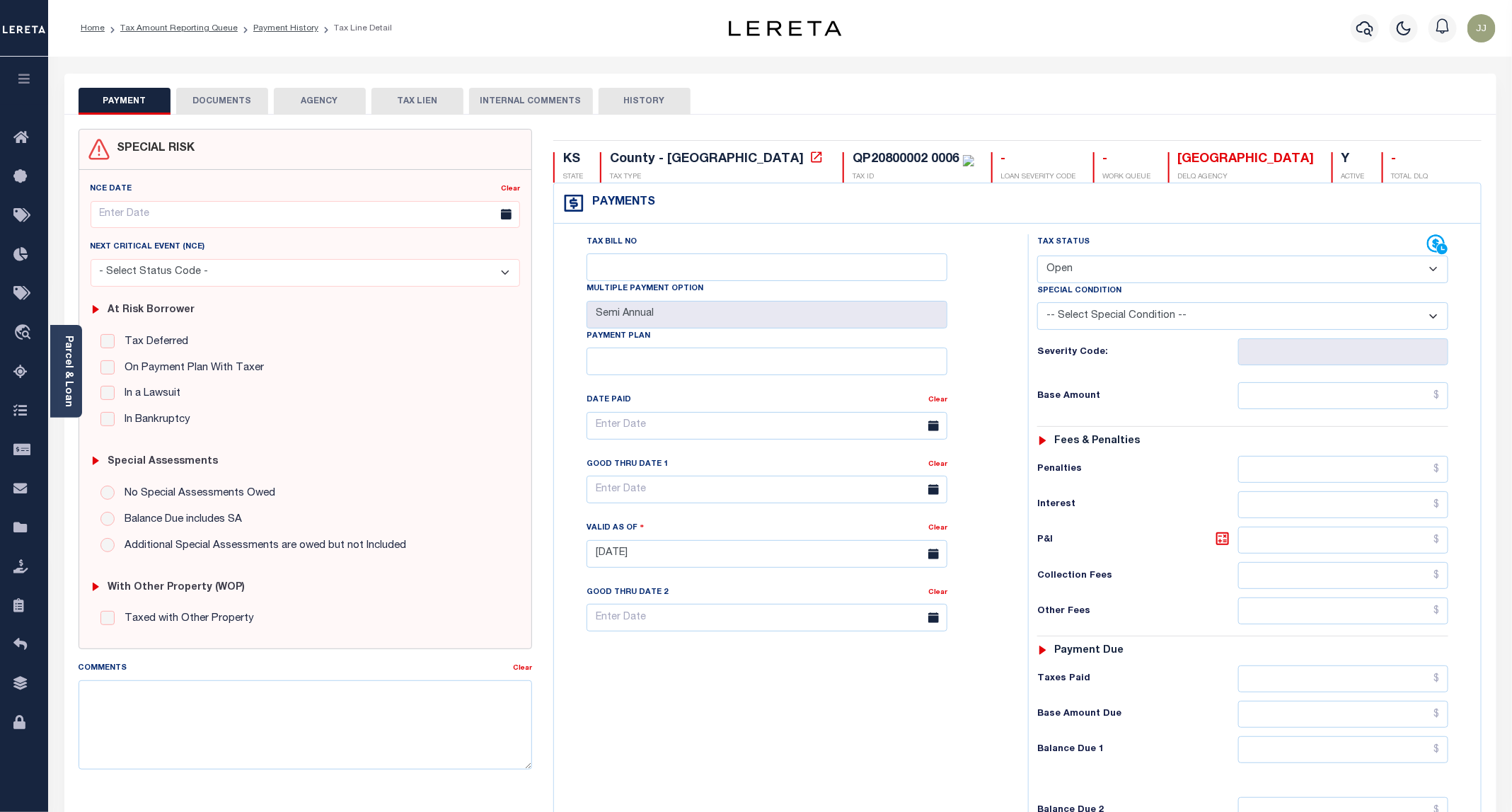
click at [1074, 270] on select "- Select Status Code - Open Due/Unpaid Paid Incomplete No Tax Due Internal Refu…" at bounding box center [1242, 269] width 411 height 28
select select "PYD"
click at [1038, 257] on select "- Select Status Code - Open Due/Unpaid Paid Incomplete No Tax Due Internal Refu…" at bounding box center [1242, 269] width 411 height 28
type input "[DATE]"
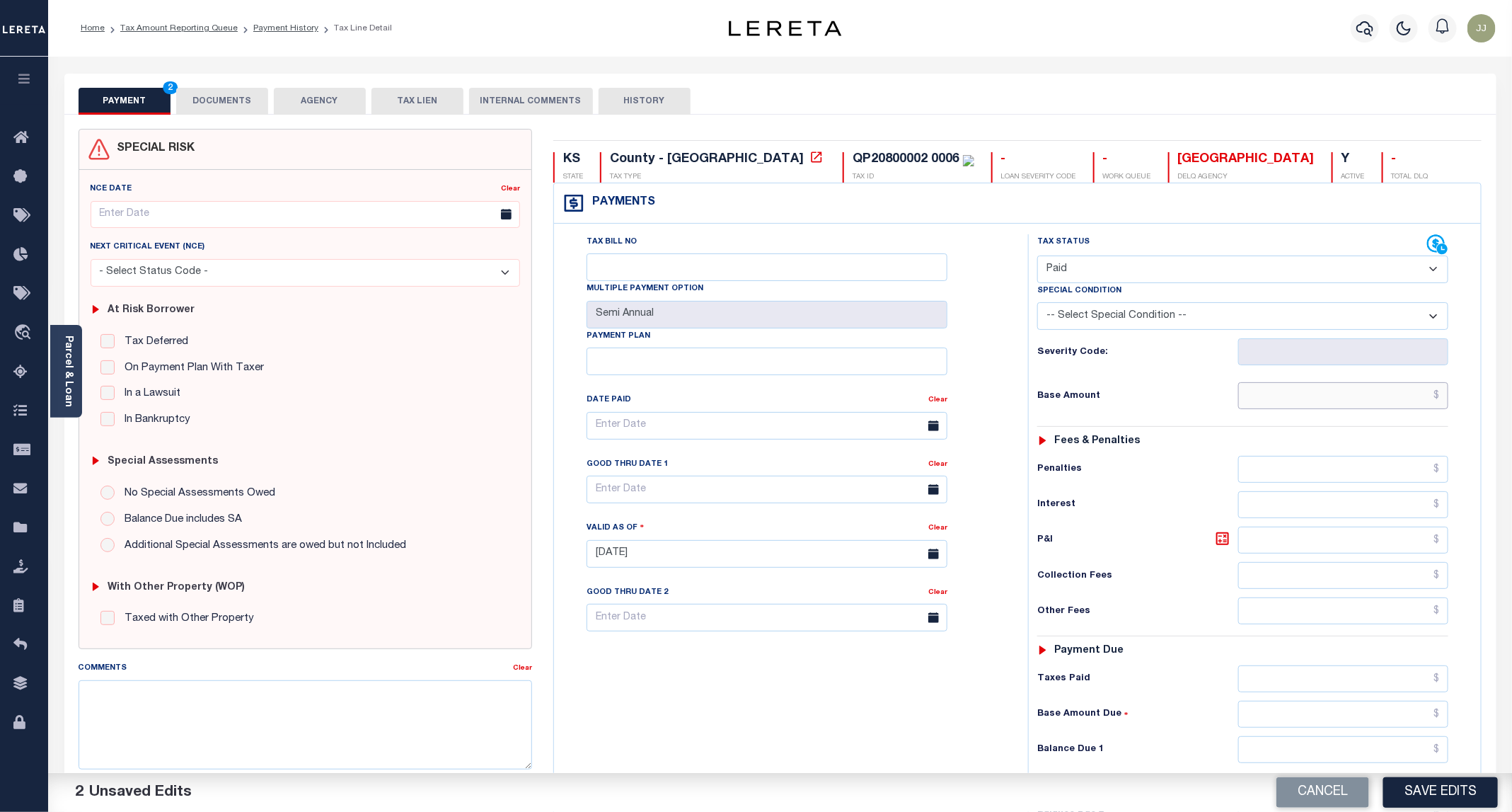
click at [1284, 391] on input "text" at bounding box center [1343, 396] width 210 height 27
type input "$0.00"
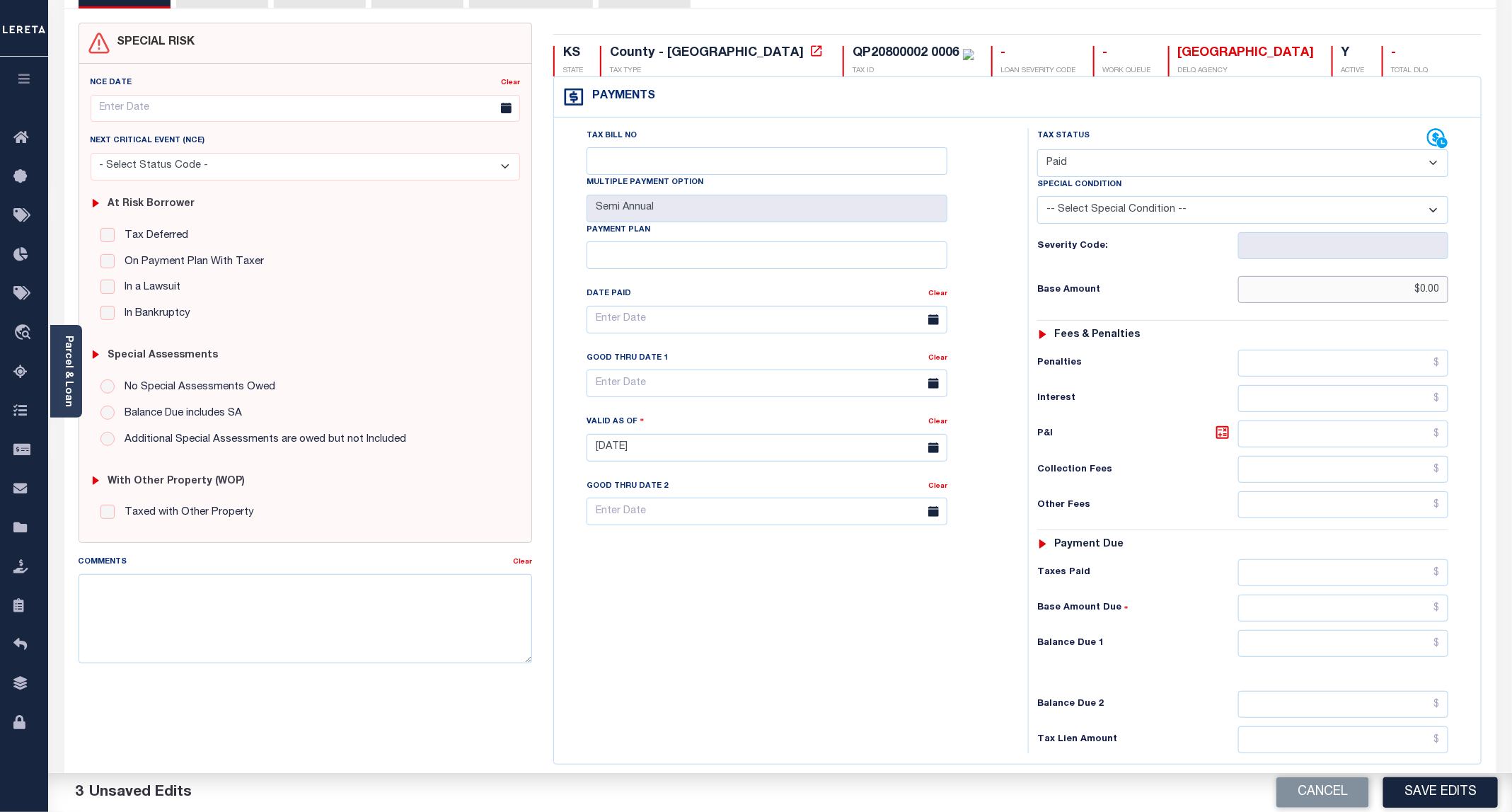
scroll to position [236, 0]
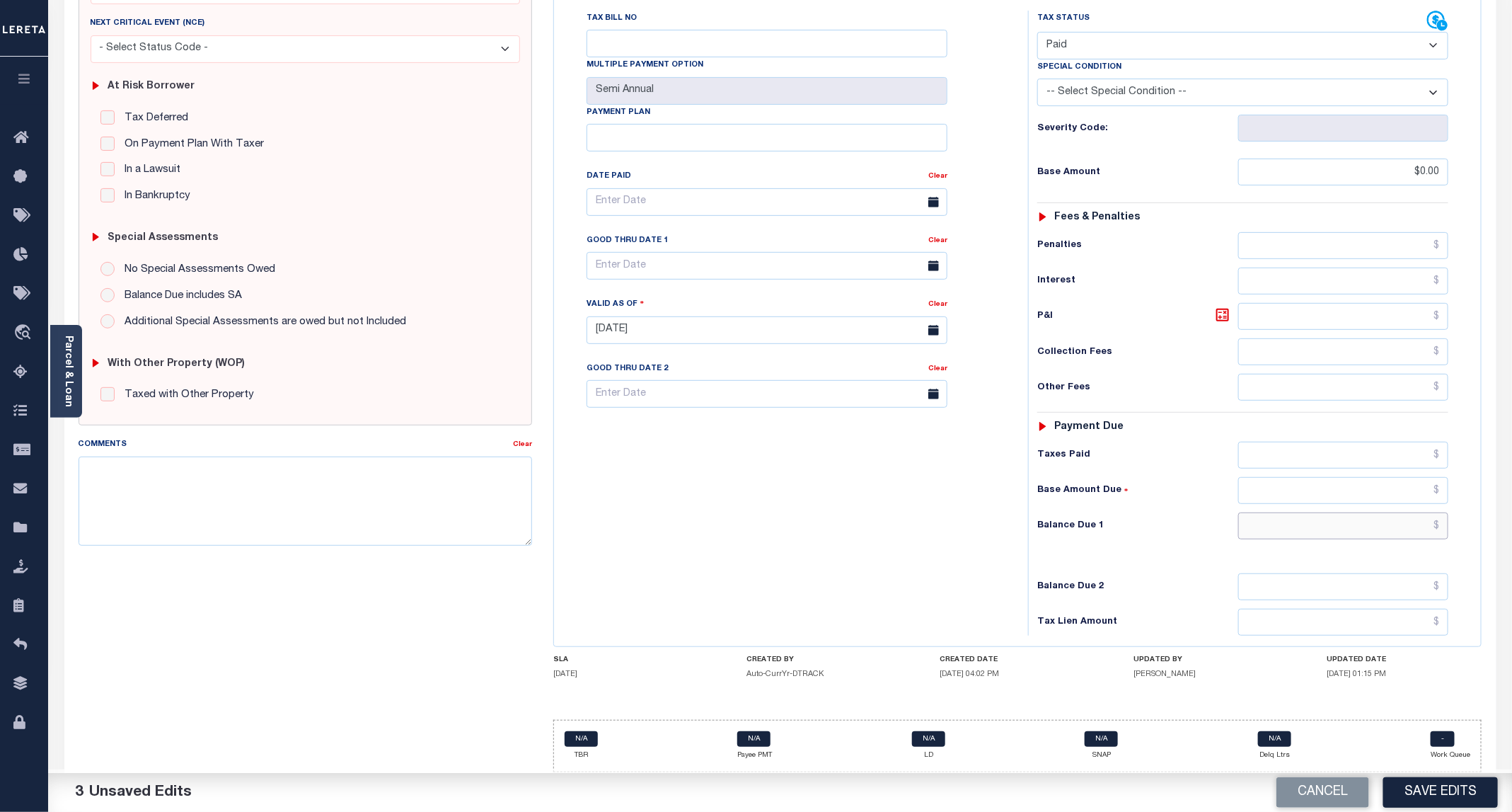
click at [1353, 521] on input "text" at bounding box center [1343, 526] width 210 height 27
type input "$0.00"
click at [1442, 786] on button "Save Edits" at bounding box center [1440, 793] width 115 height 30
checkbox input "false"
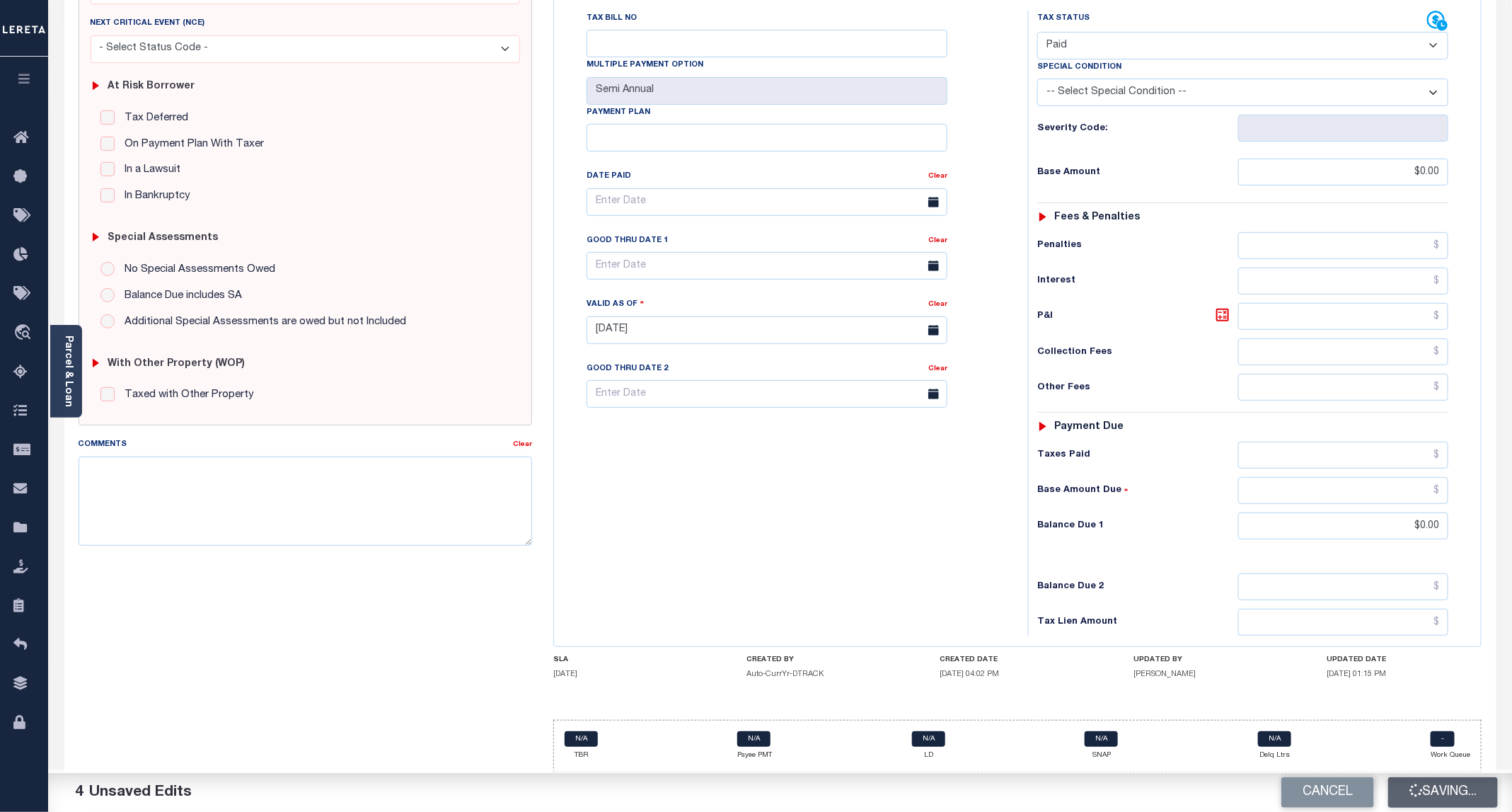
checkbox input "false"
type input "$0"
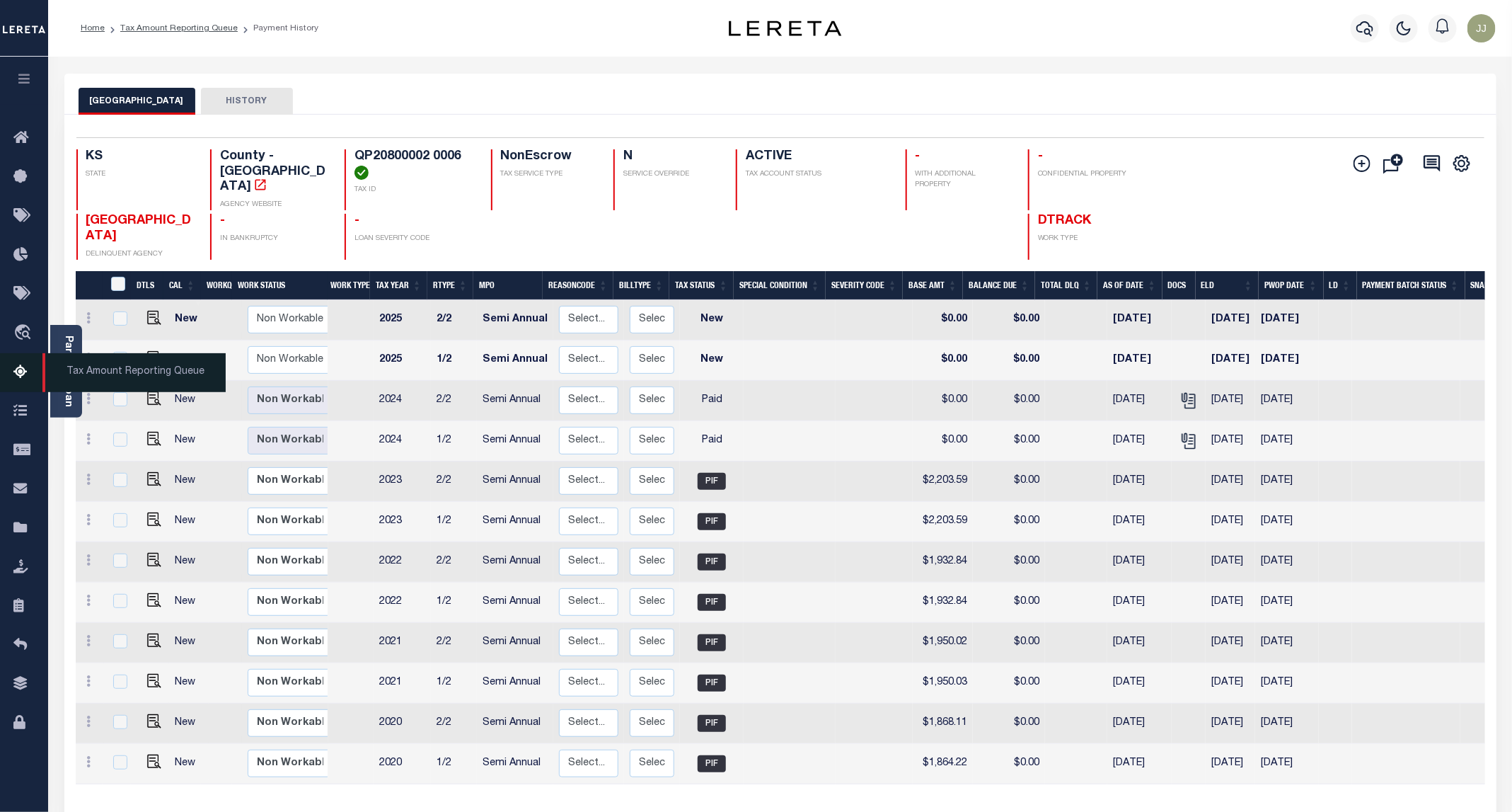
click at [10, 380] on link "Tax Amount Reporting Queue" at bounding box center [24, 372] width 48 height 39
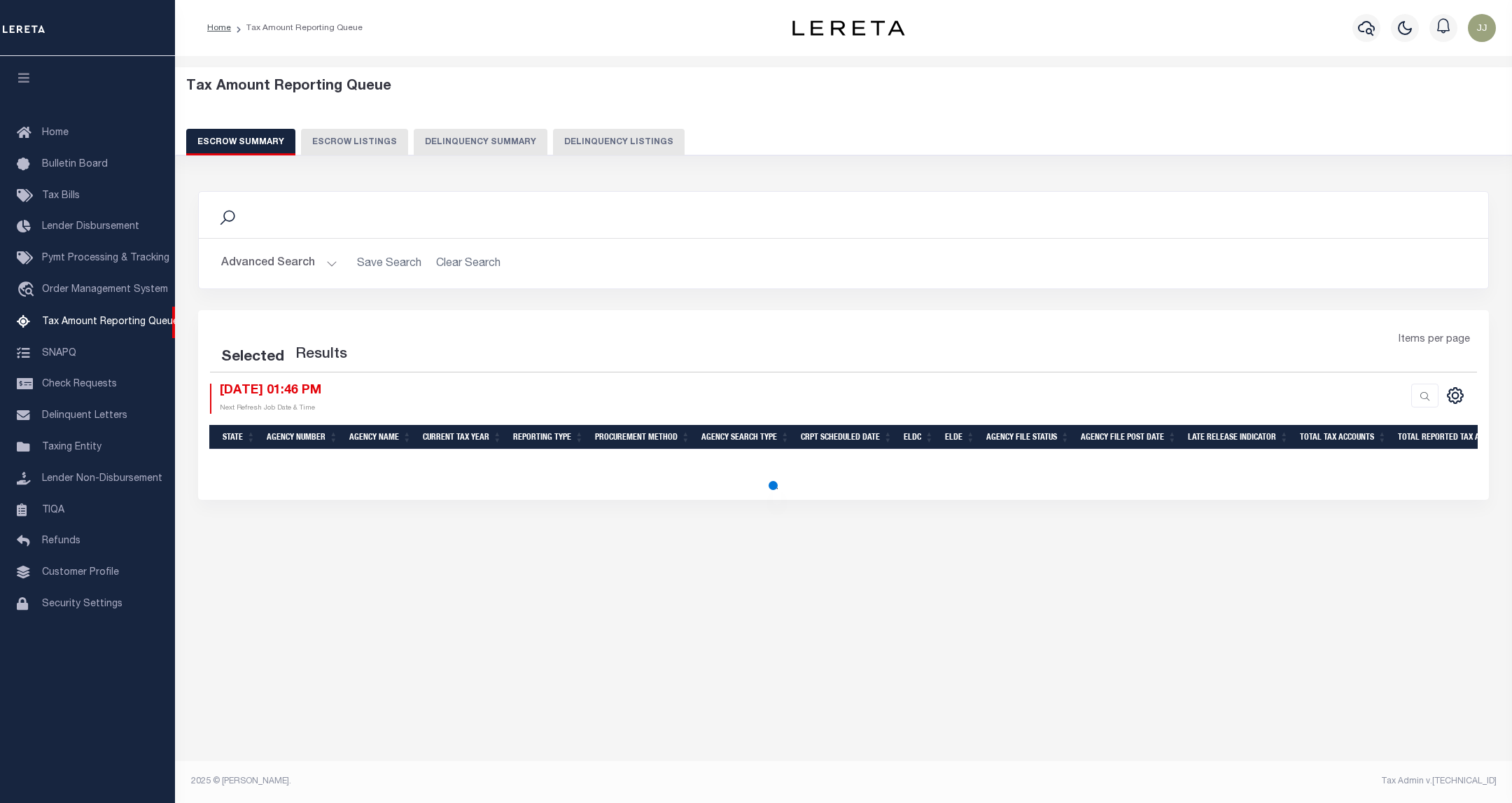
click at [553, 145] on button "Delinquency Listings" at bounding box center [619, 142] width 131 height 26
select select "100"
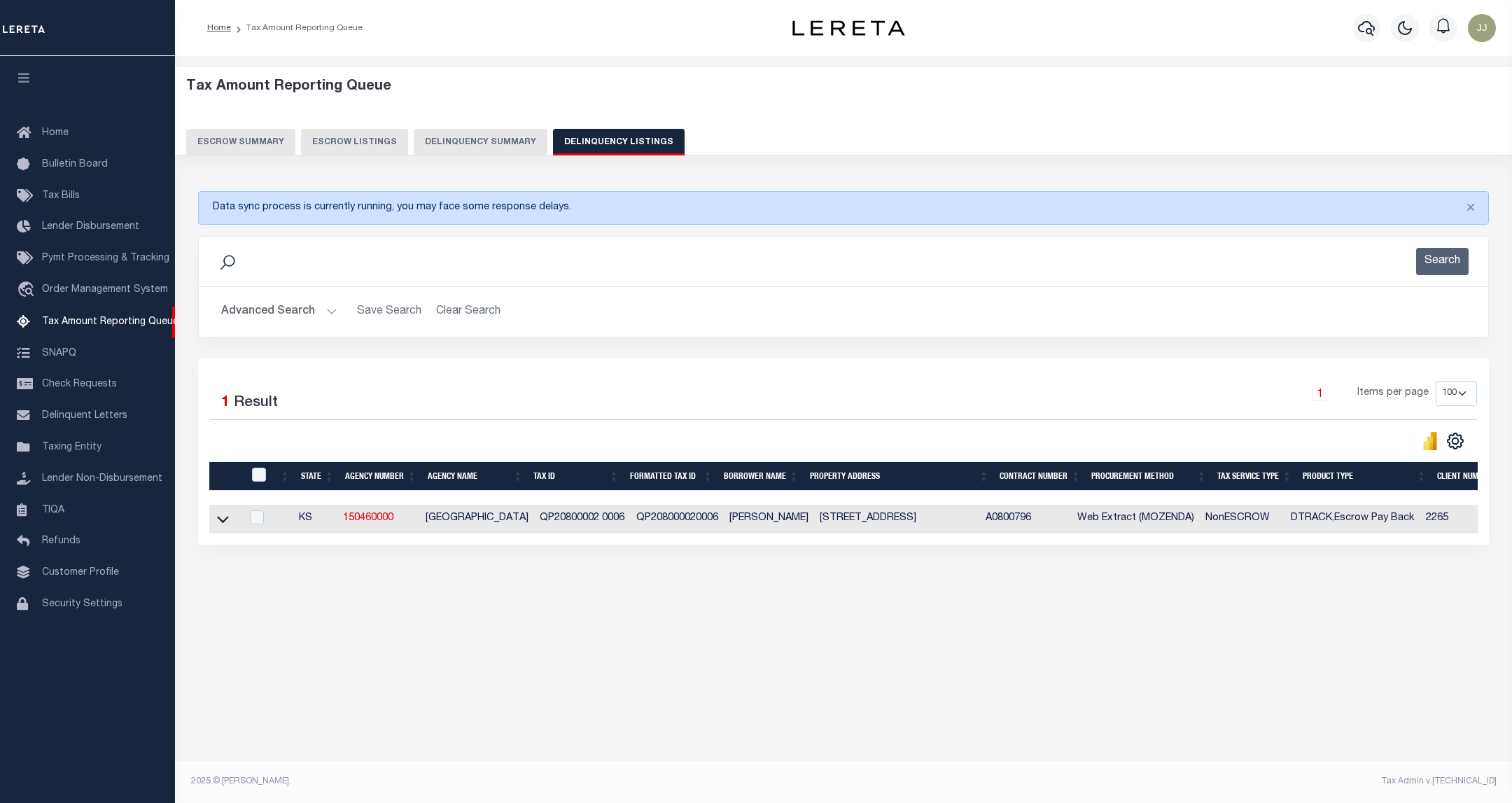
click at [326, 271] on div "Search" at bounding box center [843, 261] width 1267 height 27
click at [314, 314] on button "Advanced Search" at bounding box center [280, 312] width 116 height 27
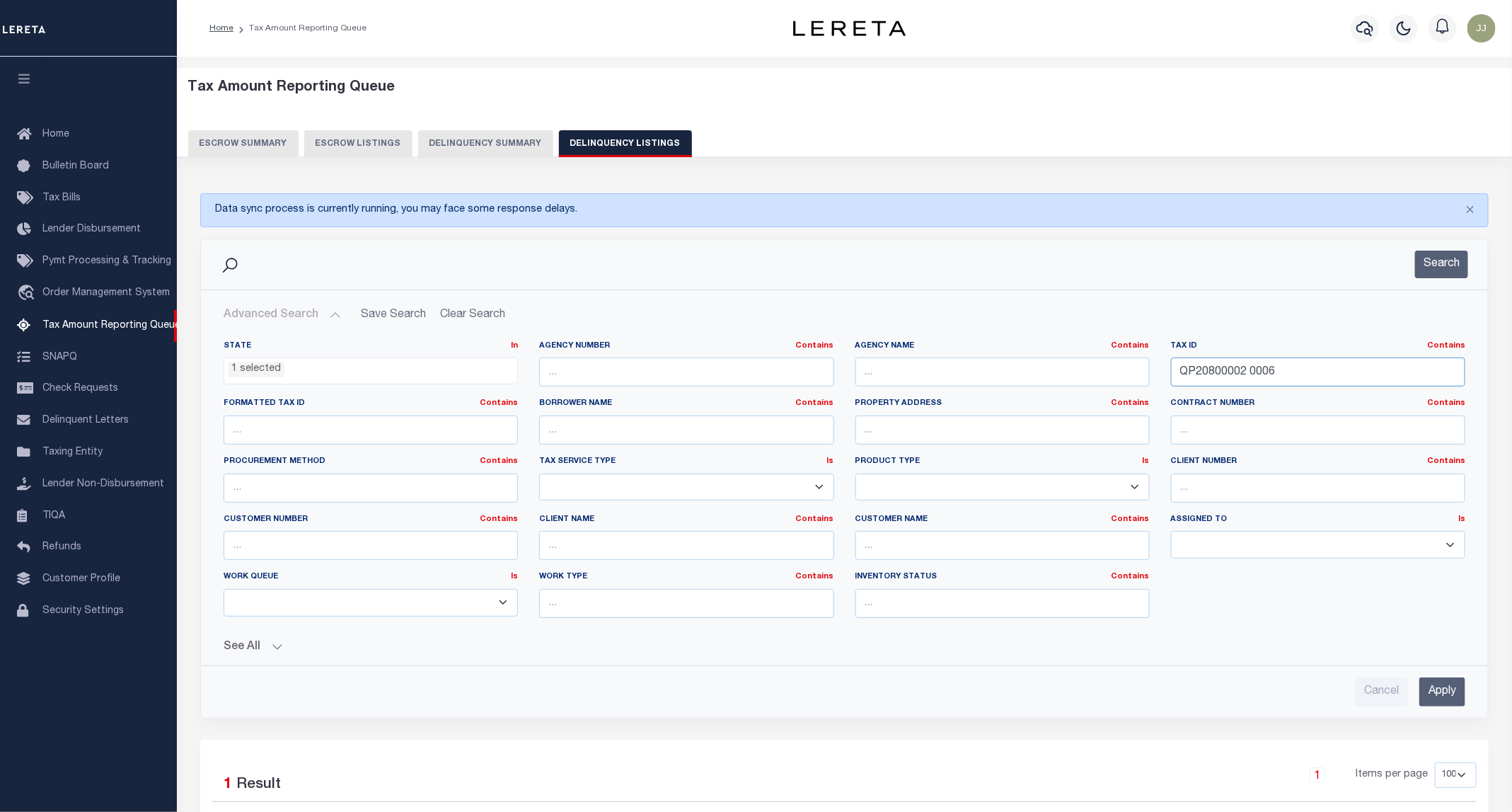
drag, startPoint x: 1318, startPoint y: 370, endPoint x: 1169, endPoint y: 374, distance: 149.1
click at [1169, 374] on div "Tax ID Contains Contains Is QP20800002 0006" at bounding box center [1318, 369] width 316 height 58
paste input "89300005 0015"
type input "QP89300005 0015"
click at [1438, 263] on button "Search" at bounding box center [1442, 264] width 53 height 28
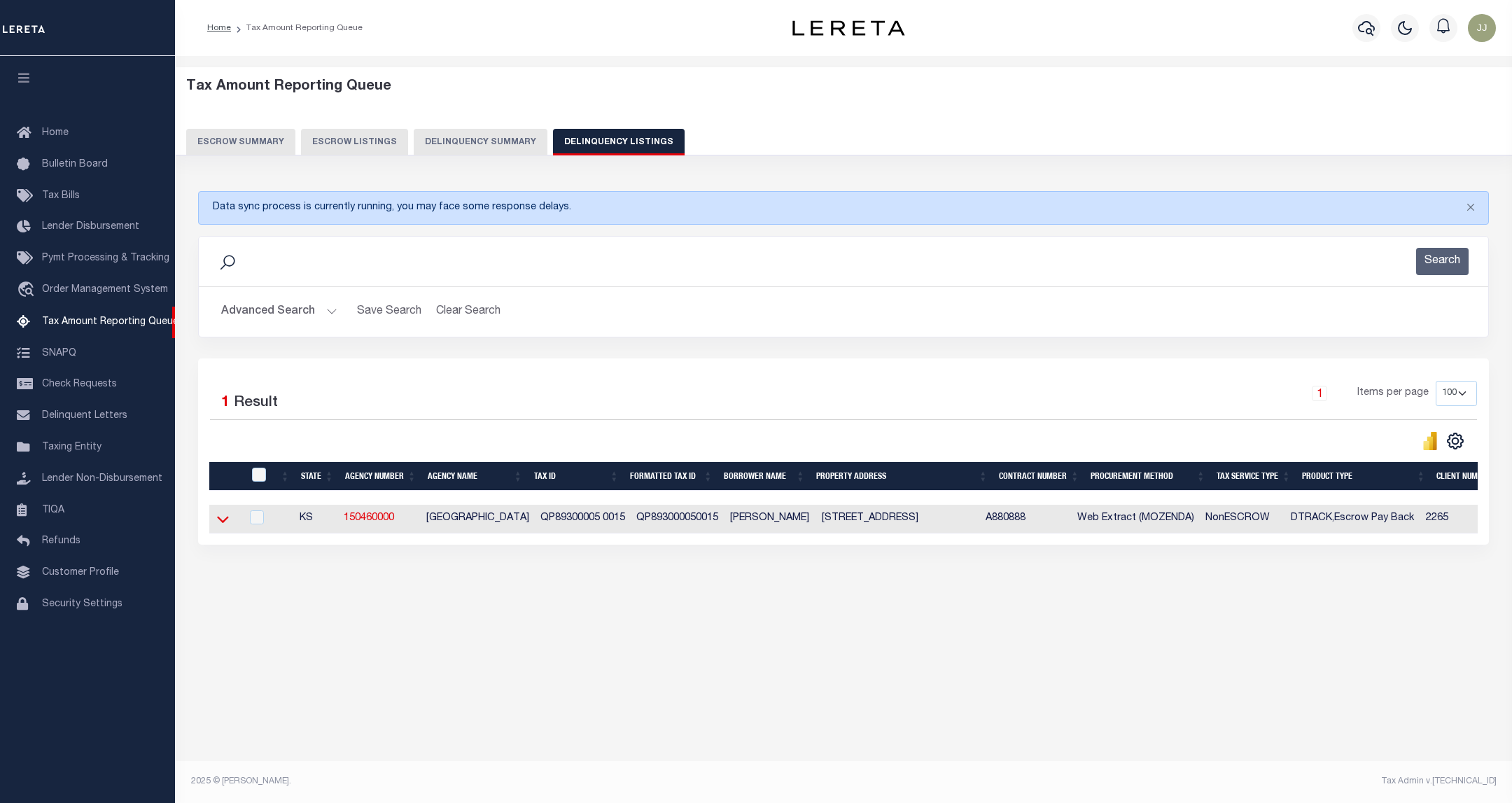
click at [224, 527] on icon at bounding box center [223, 519] width 12 height 15
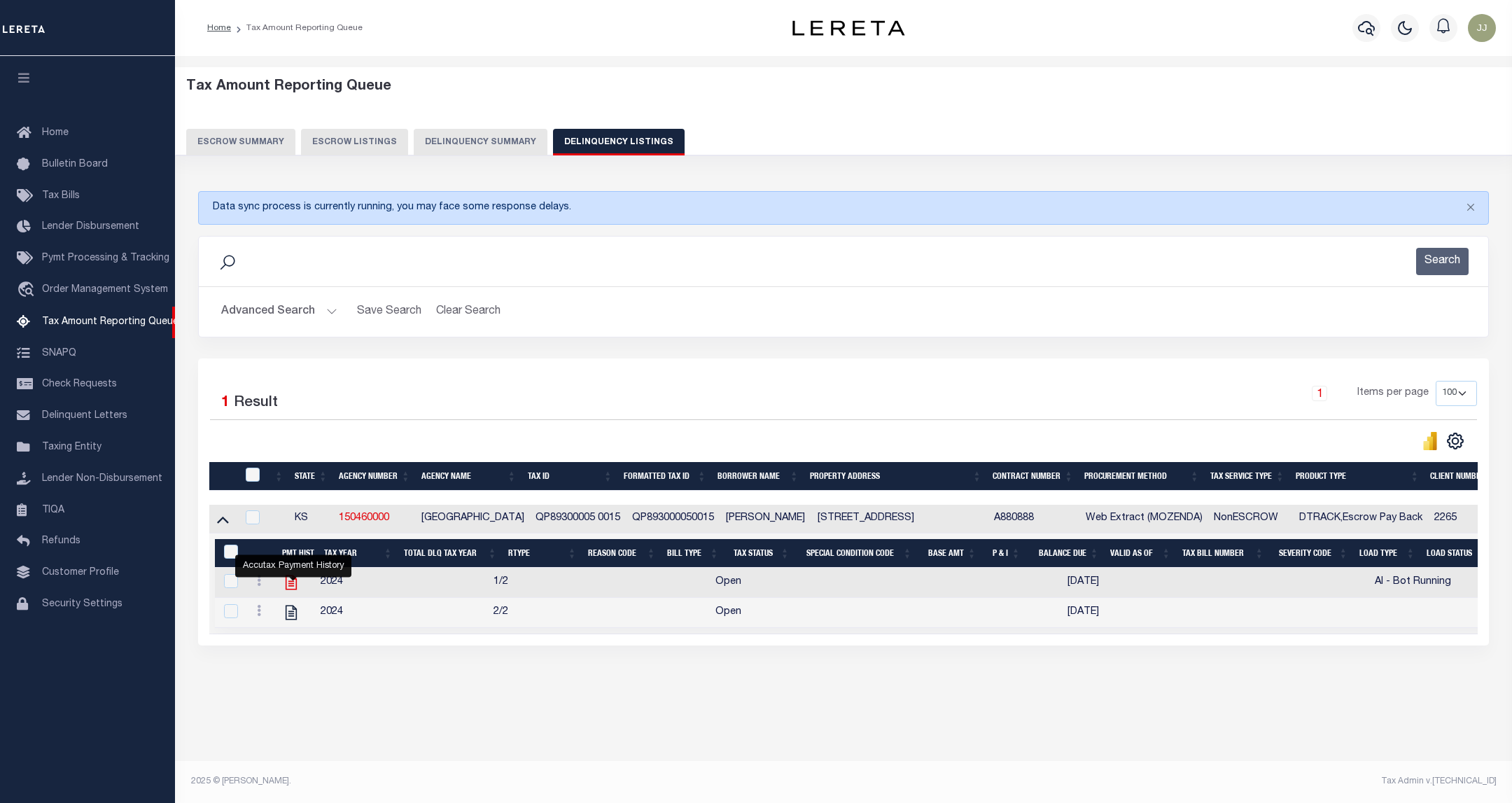
click at [292, 590] on icon "" at bounding box center [290, 582] width 18 height 18
checkbox input "true"
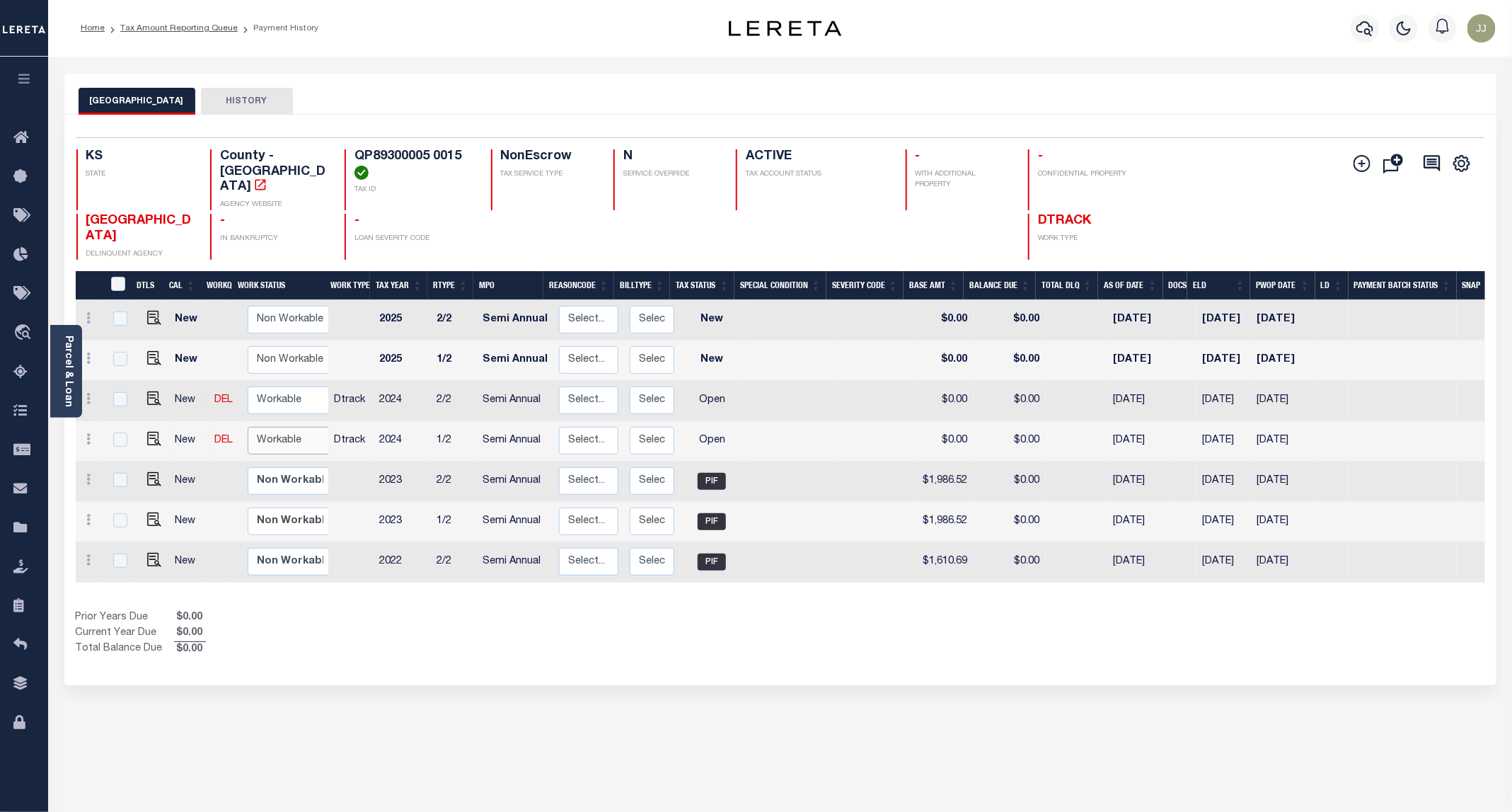
click at [272, 427] on select "Non Workable Workable" at bounding box center [289, 441] width 84 height 28
checkbox input "true"
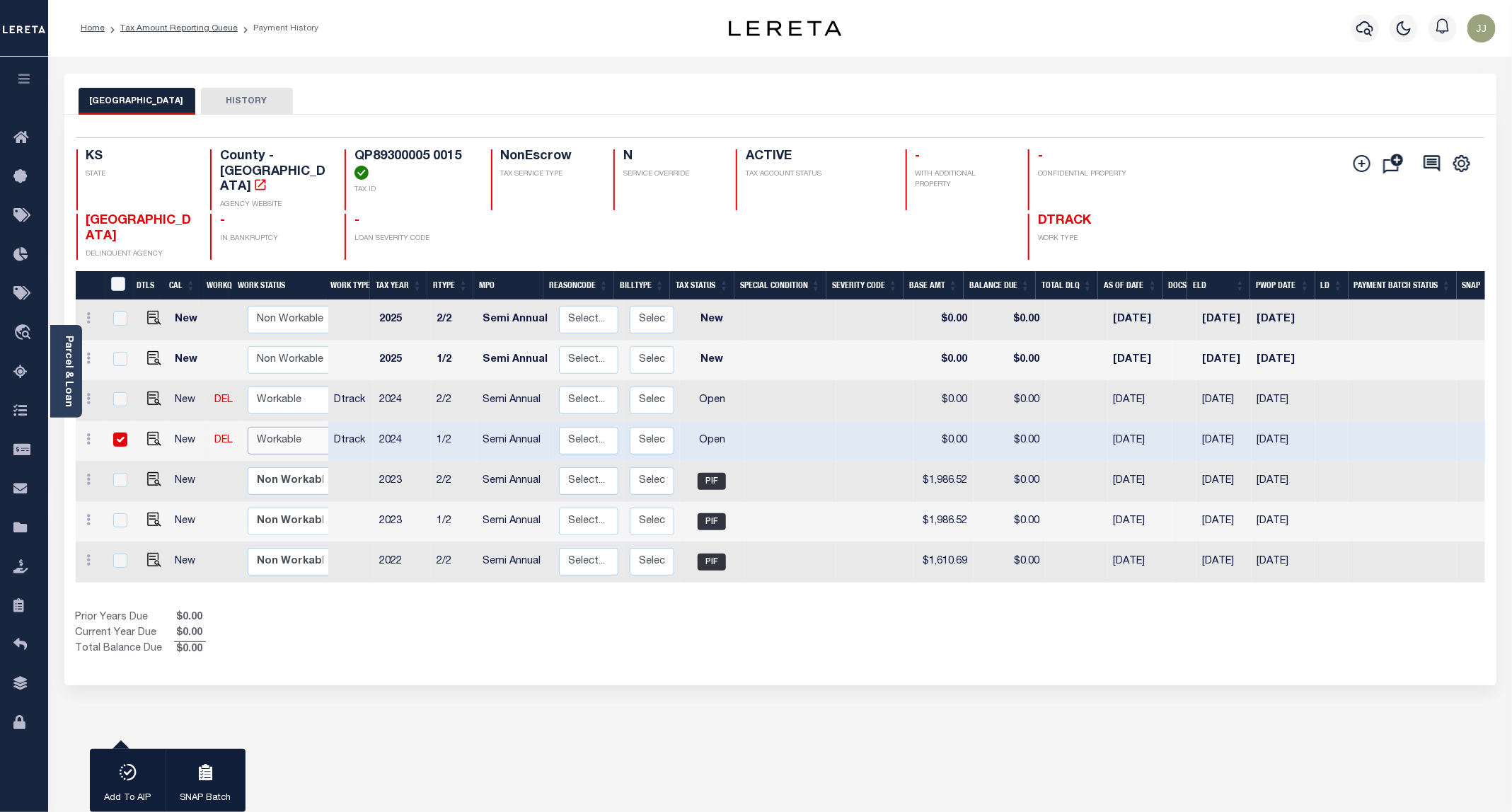
select select "true"
click at [248, 427] on select "Non Workable Workable" at bounding box center [289, 441] width 84 height 28
checkbox input "false"
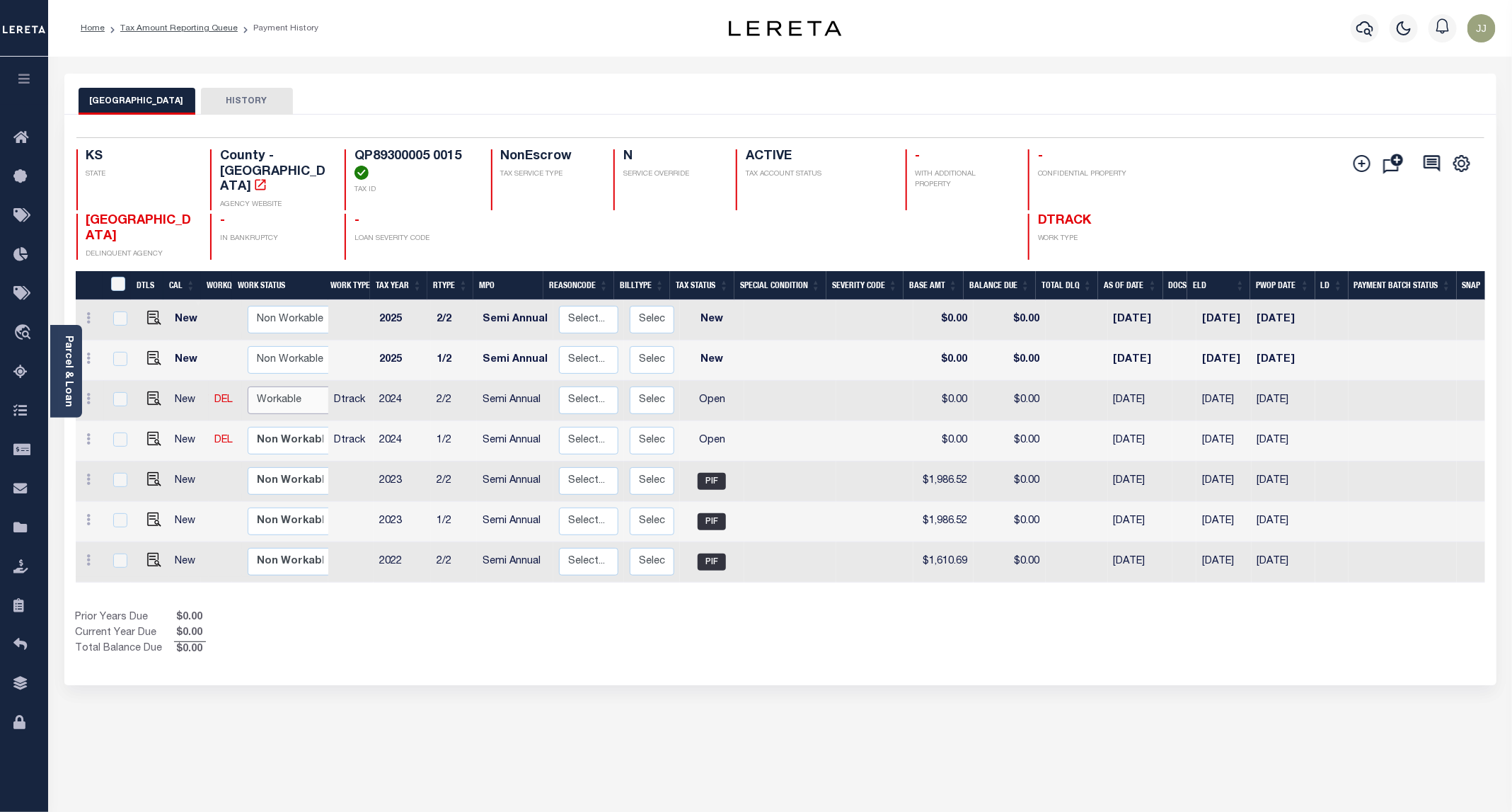
click at [272, 387] on select "Non Workable Workable" at bounding box center [289, 400] width 84 height 28
checkbox input "true"
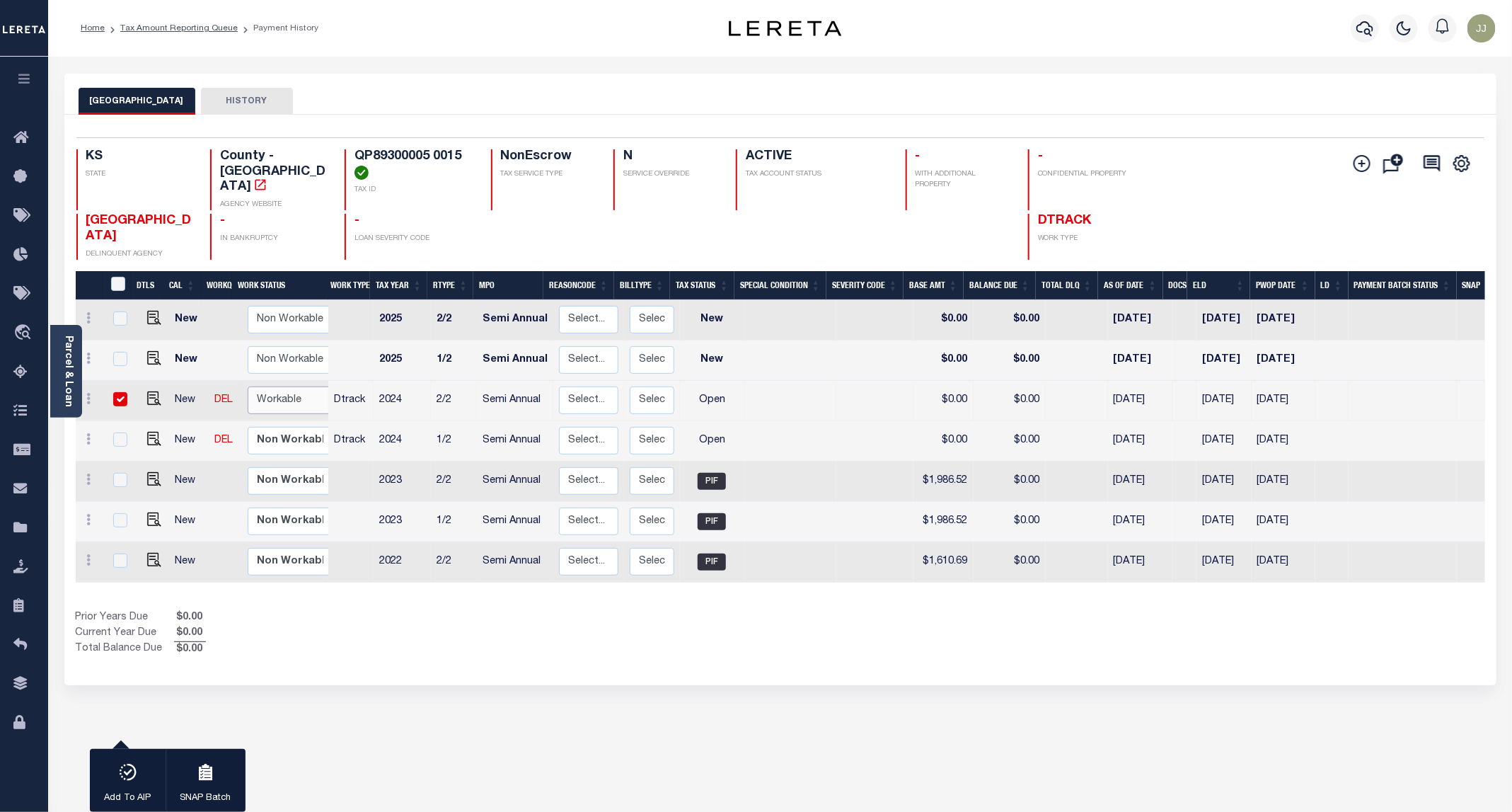
select select "true"
click at [248, 387] on select "Non Workable Workable" at bounding box center [289, 400] width 84 height 28
checkbox input "false"
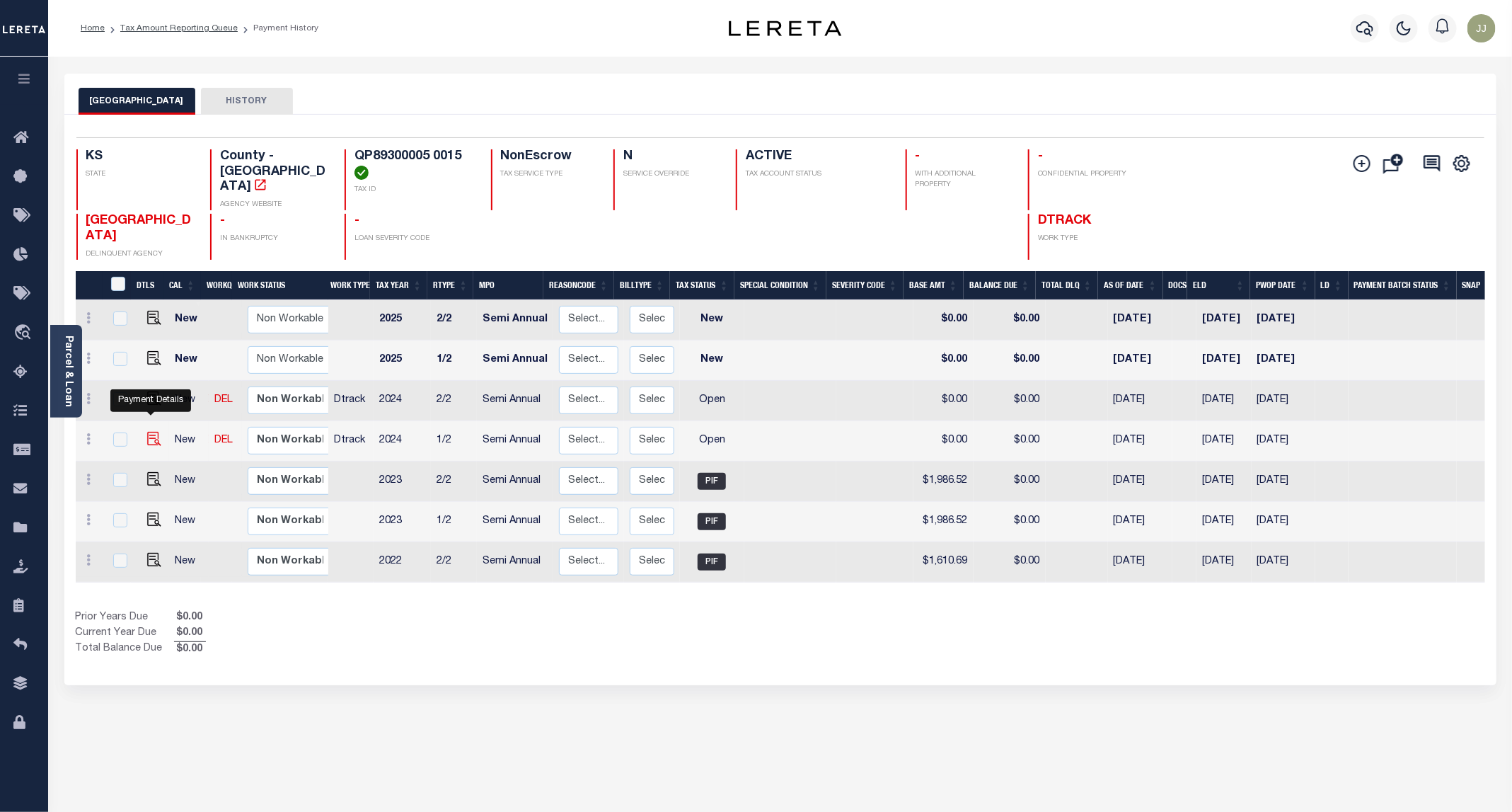
click at [147, 432] on img "" at bounding box center [154, 439] width 14 height 14
checkbox input "true"
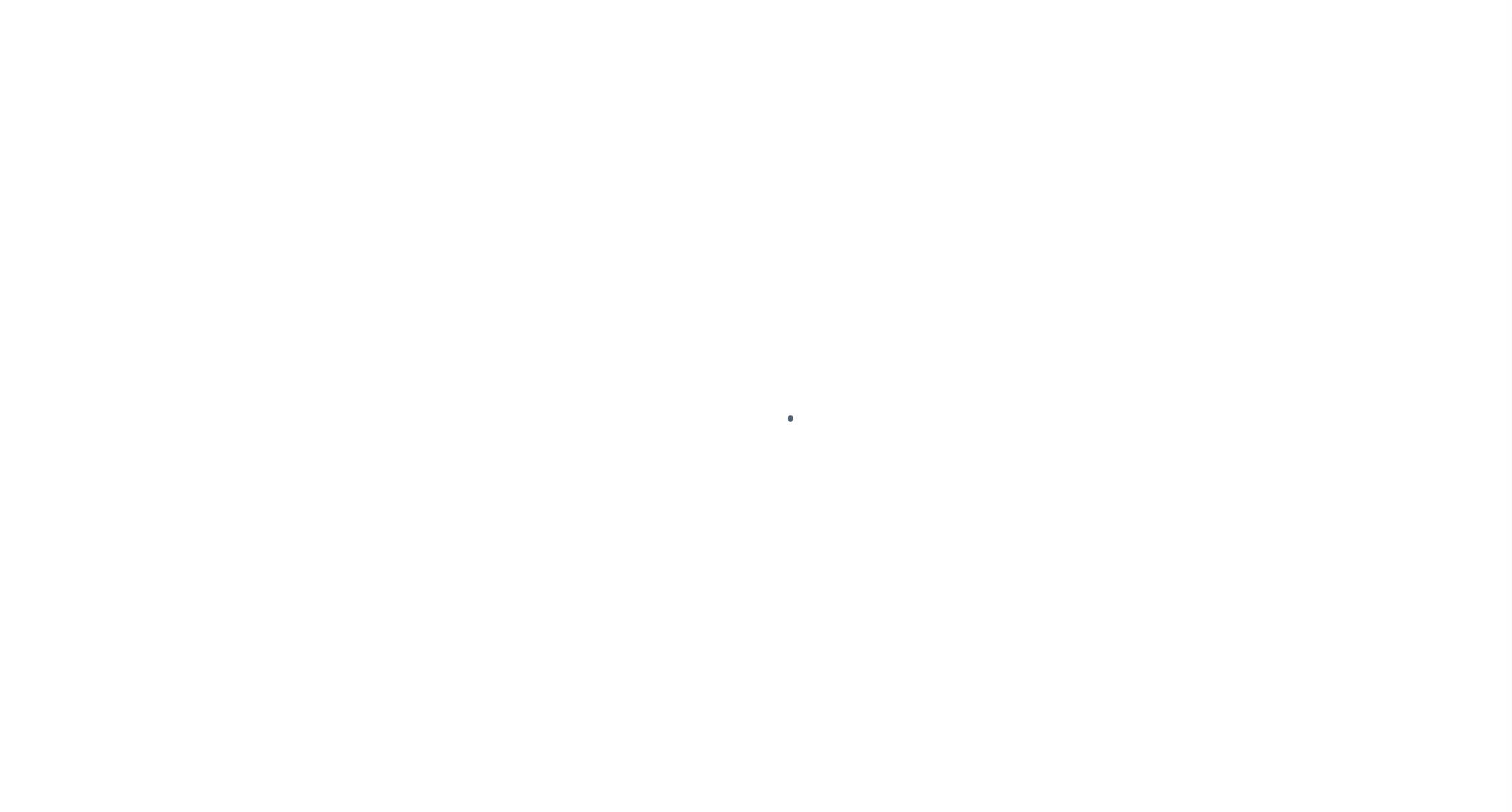
select select "OP2"
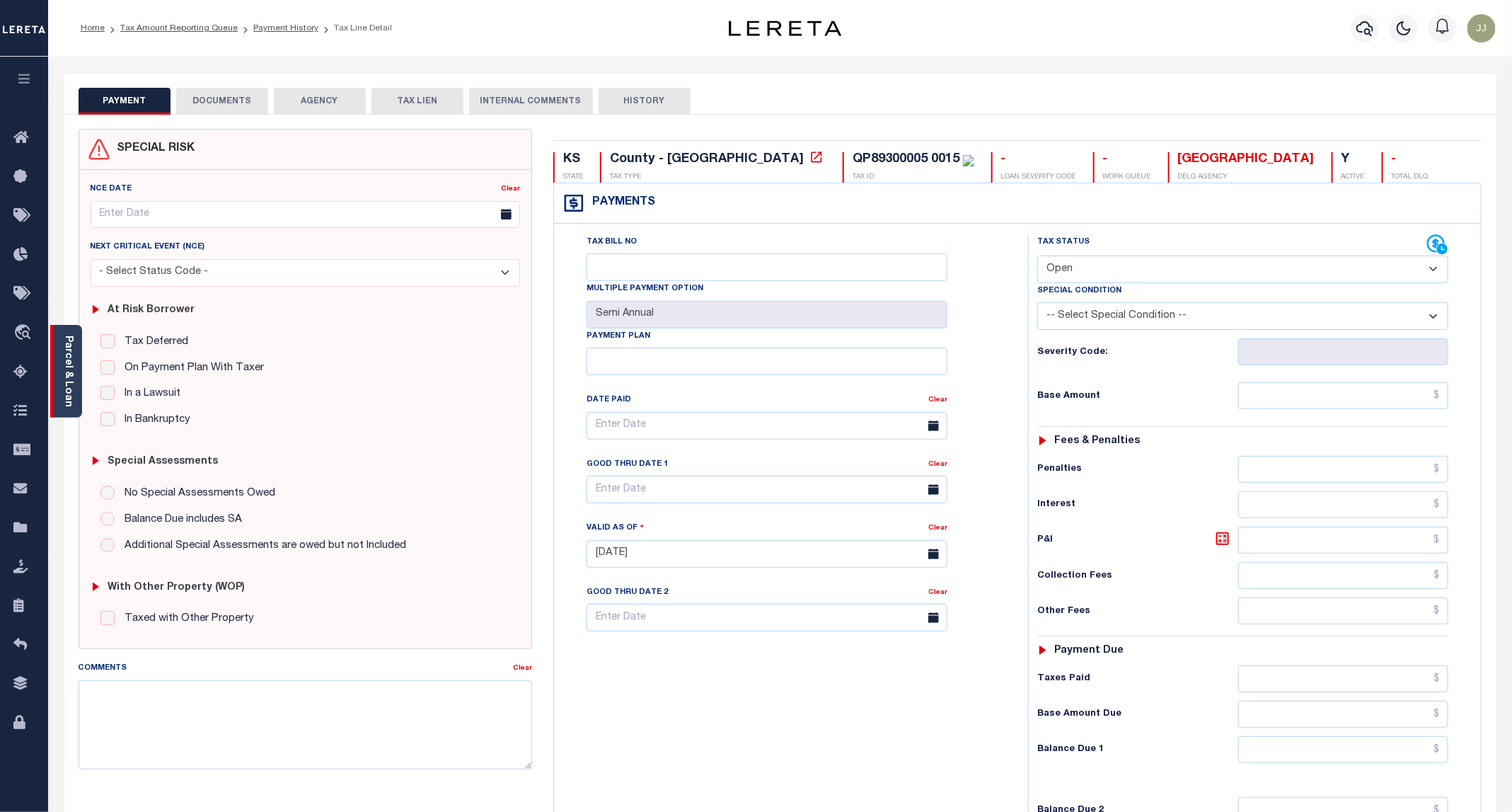
click at [77, 398] on div "Parcel & Loan" at bounding box center [66, 371] width 32 height 93
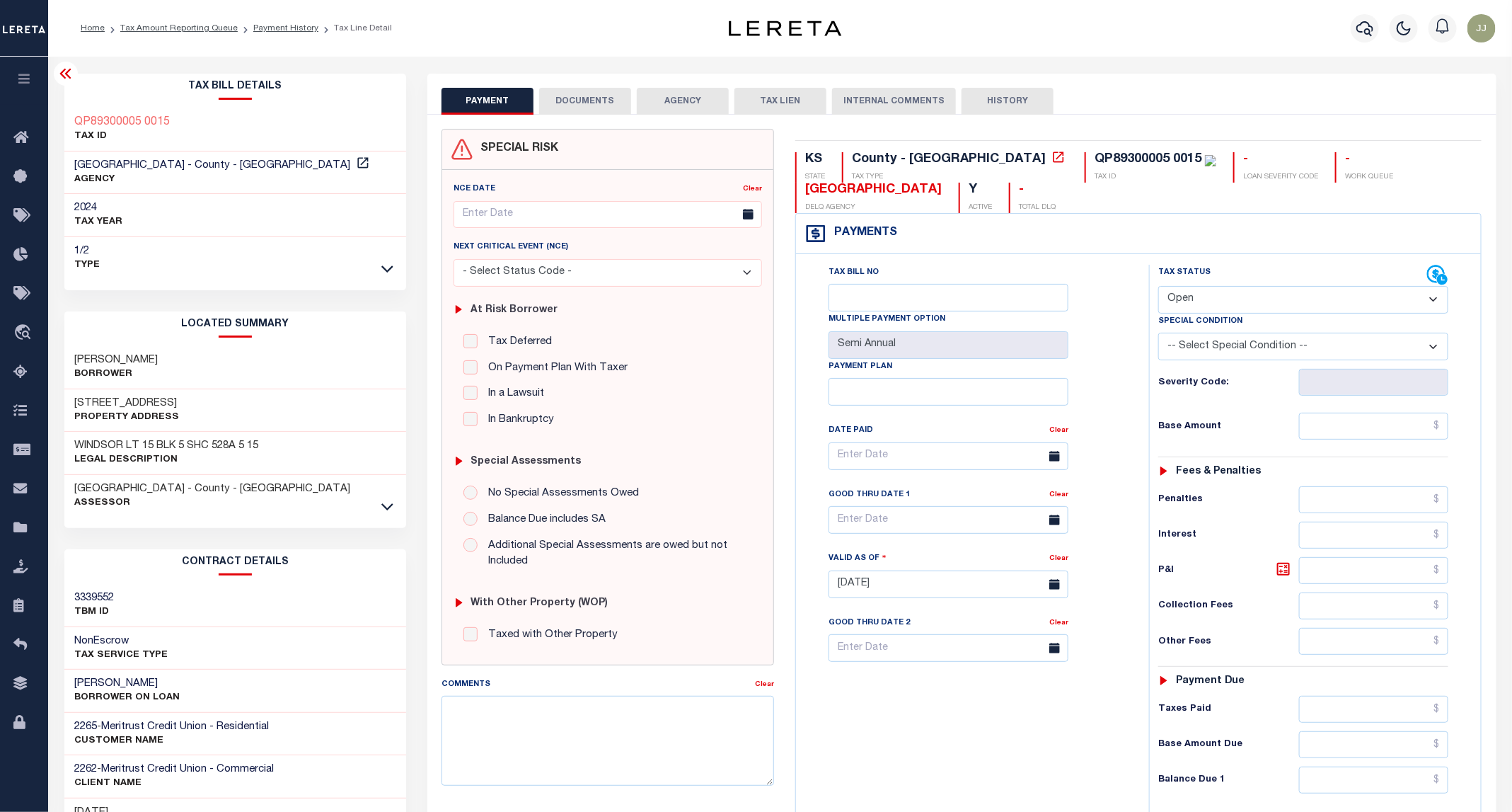
click at [616, 99] on button "DOCUMENTS" at bounding box center [585, 101] width 92 height 27
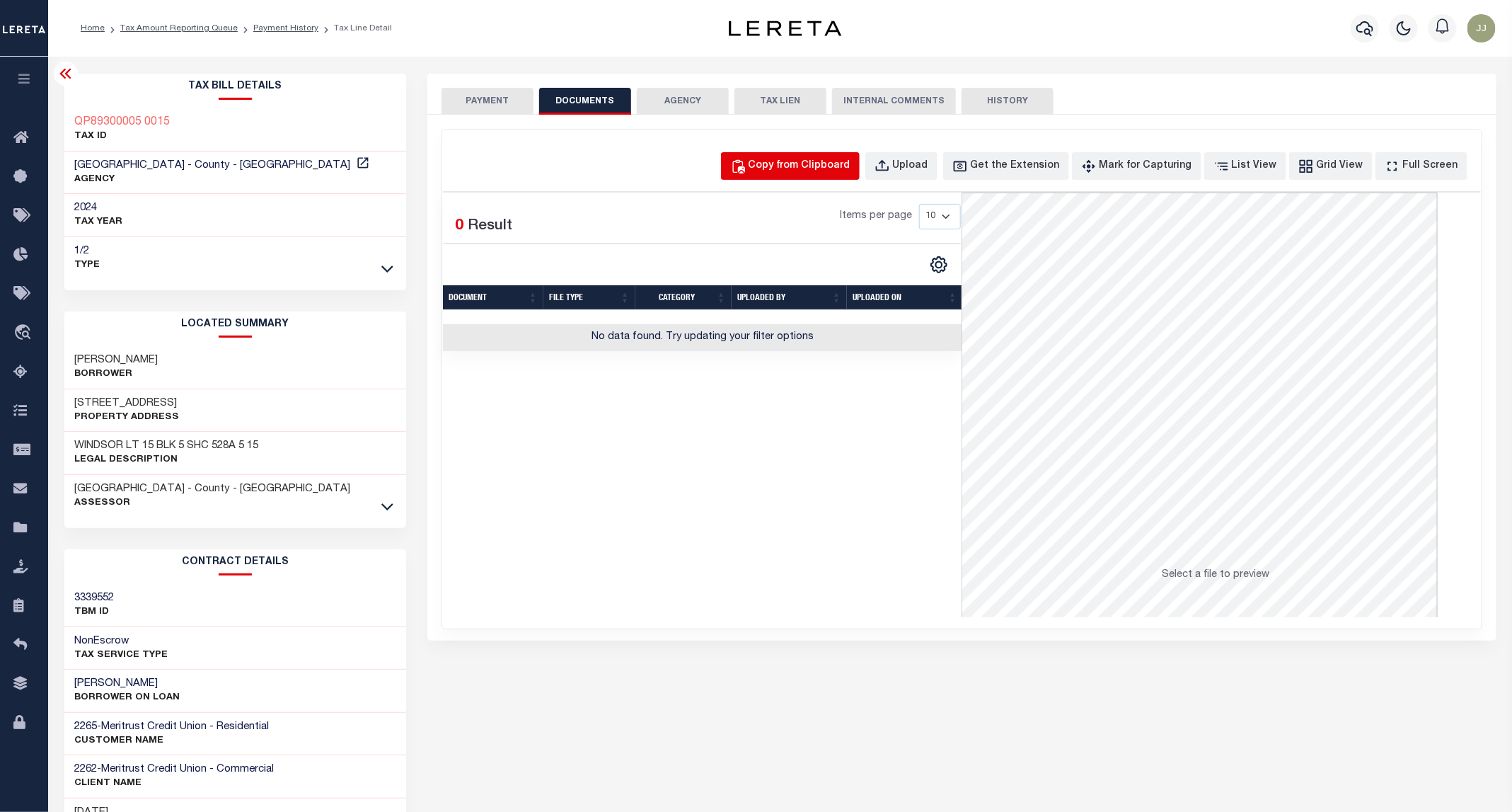
click at [817, 162] on div "Copy from Clipboard" at bounding box center [799, 166] width 102 height 15
select select "POP"
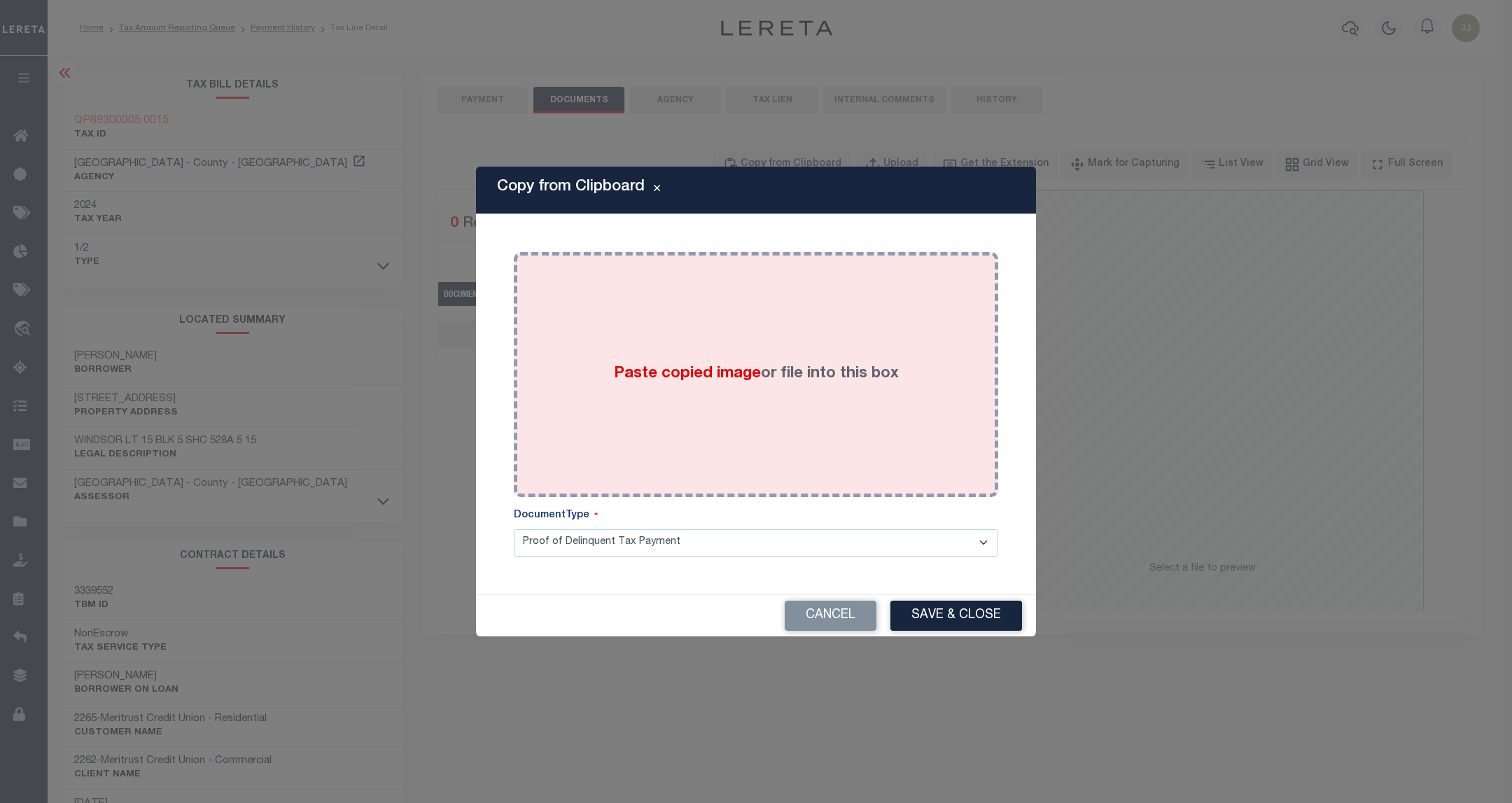
click at [769, 331] on div "Paste copied image or file into this box" at bounding box center [756, 375] width 464 height 224
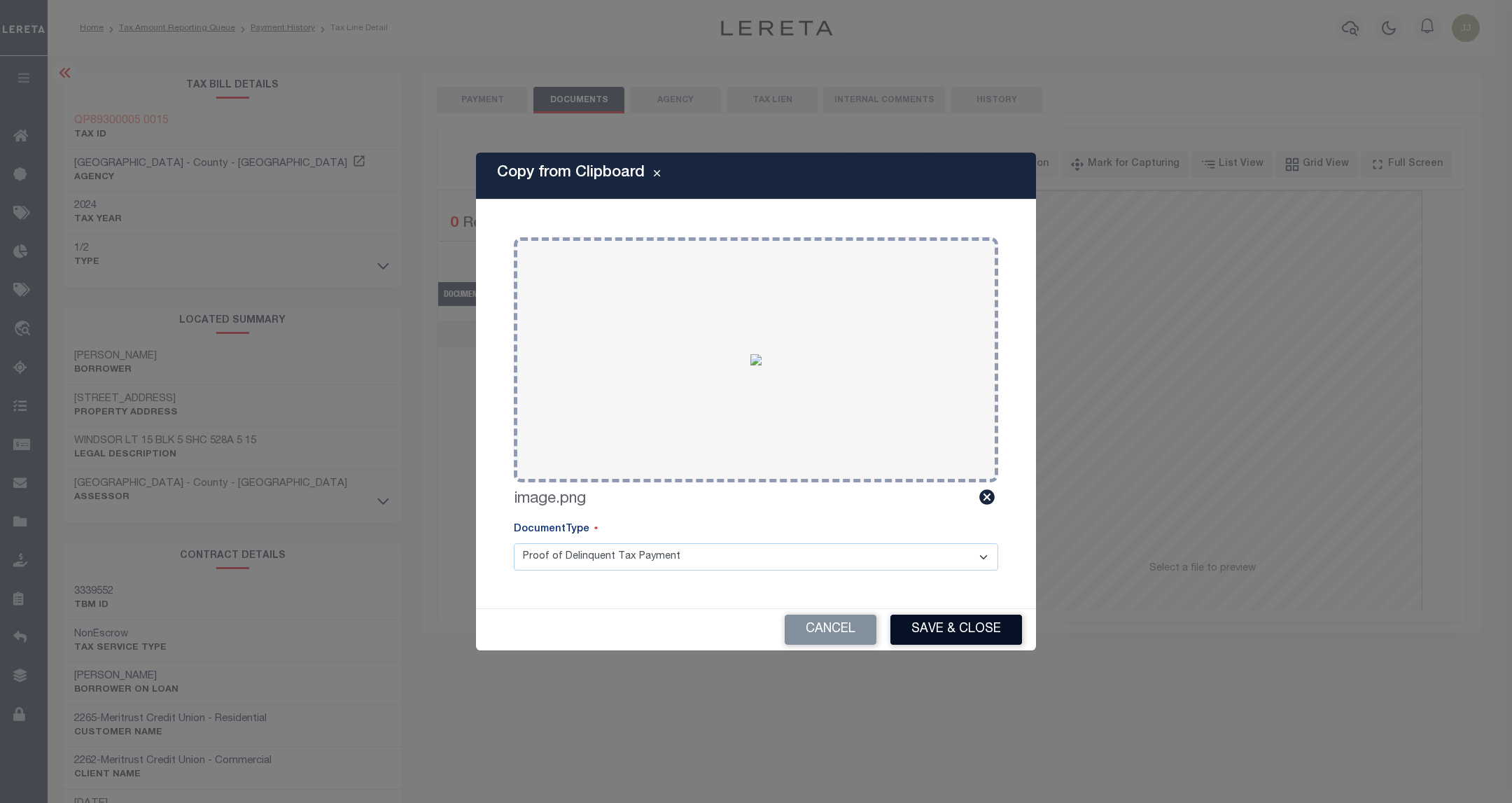
click at [964, 625] on button "Save & Close" at bounding box center [956, 630] width 131 height 30
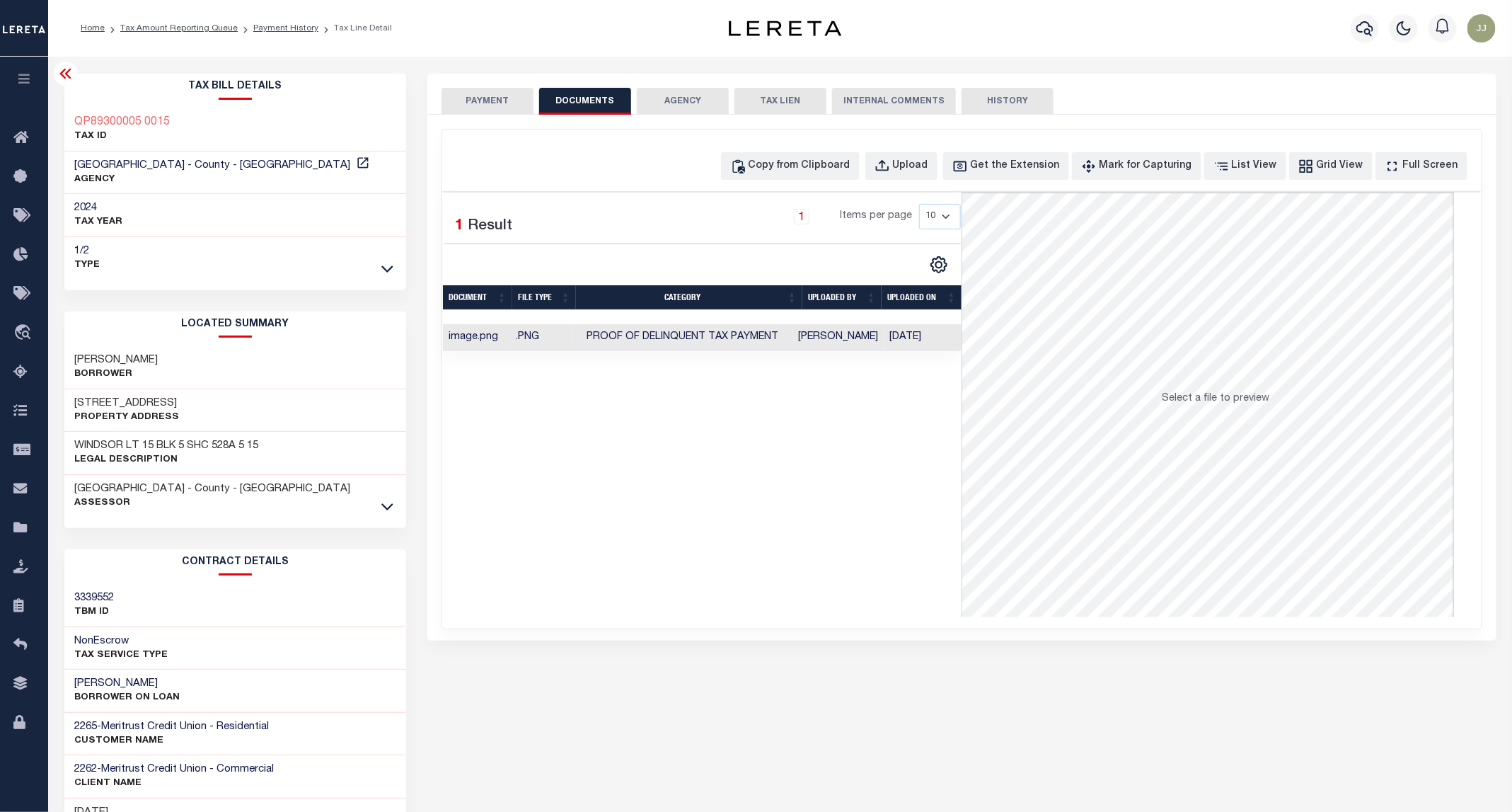
click at [501, 103] on button "PAYMENT" at bounding box center [487, 101] width 92 height 27
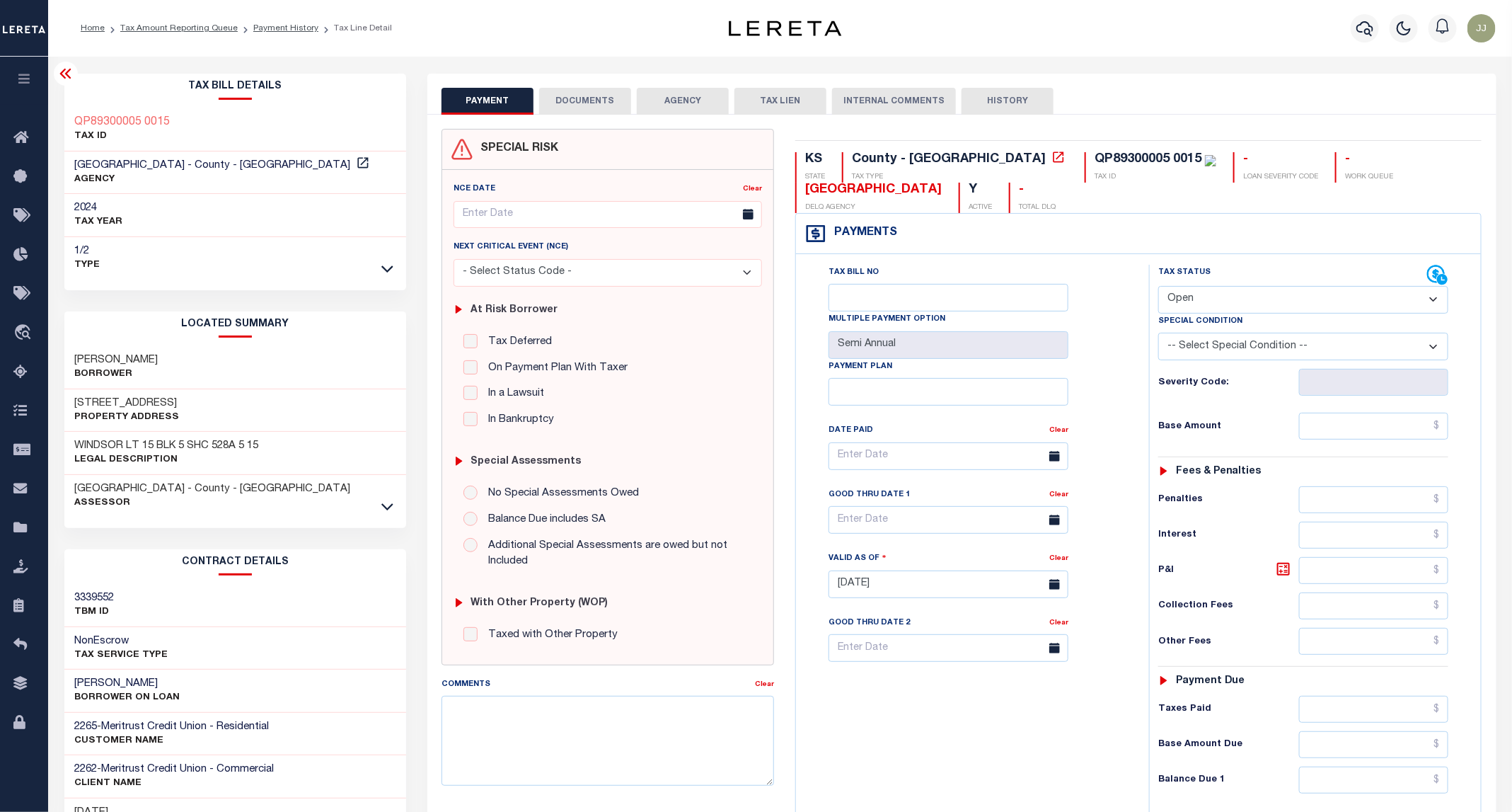
click at [1211, 305] on select "- Select Status Code - Open Due/Unpaid Paid Incomplete No Tax Due Internal Refu…" at bounding box center [1303, 299] width 290 height 28
select select "PYD"
click at [1159, 288] on select "- Select Status Code - Open Due/Unpaid Paid Incomplete No Tax Due Internal Refu…" at bounding box center [1303, 299] width 290 height 28
type input "09/04/2025"
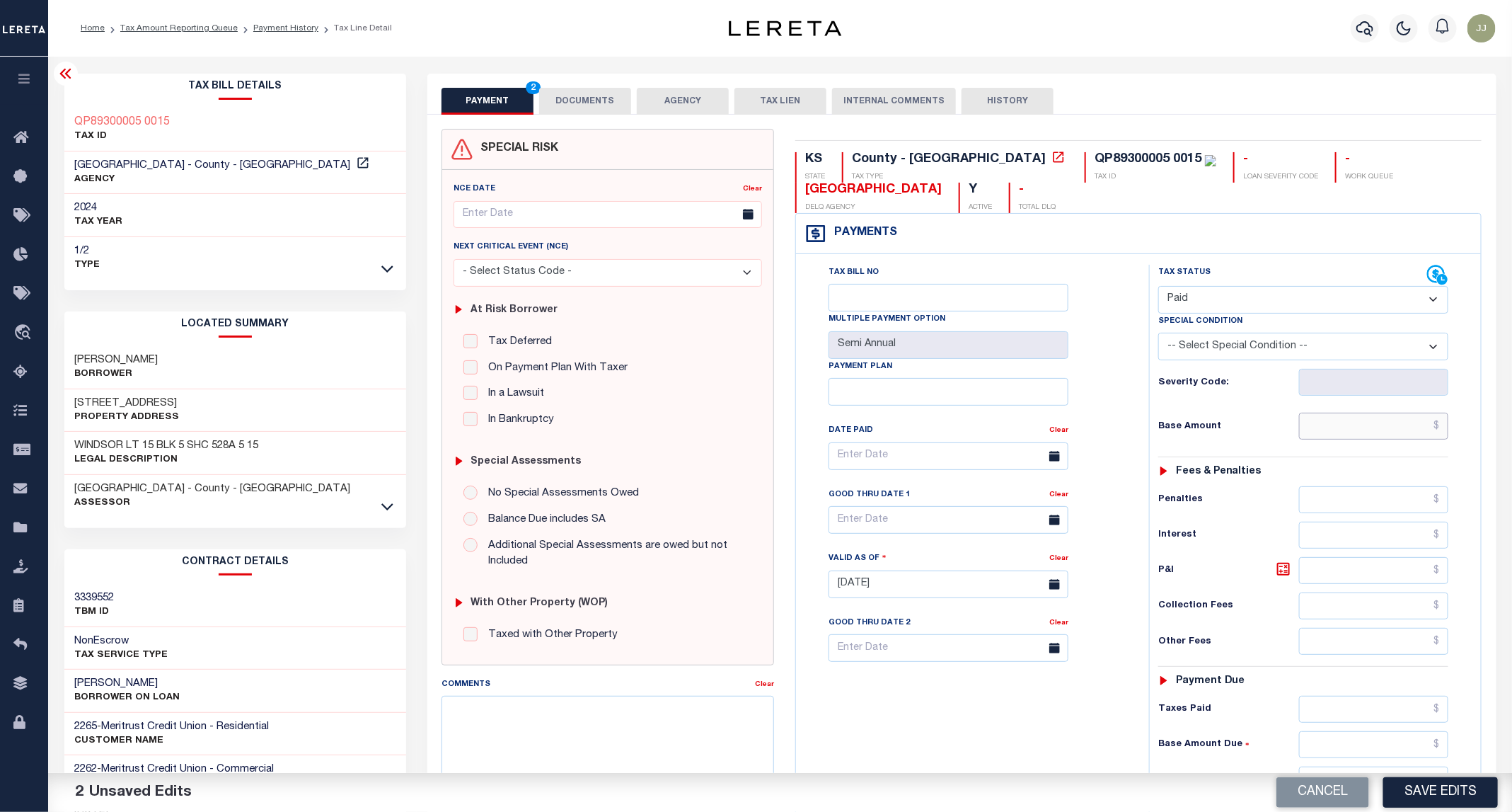
click at [1329, 433] on input "text" at bounding box center [1374, 426] width 150 height 27
type input "$0.00"
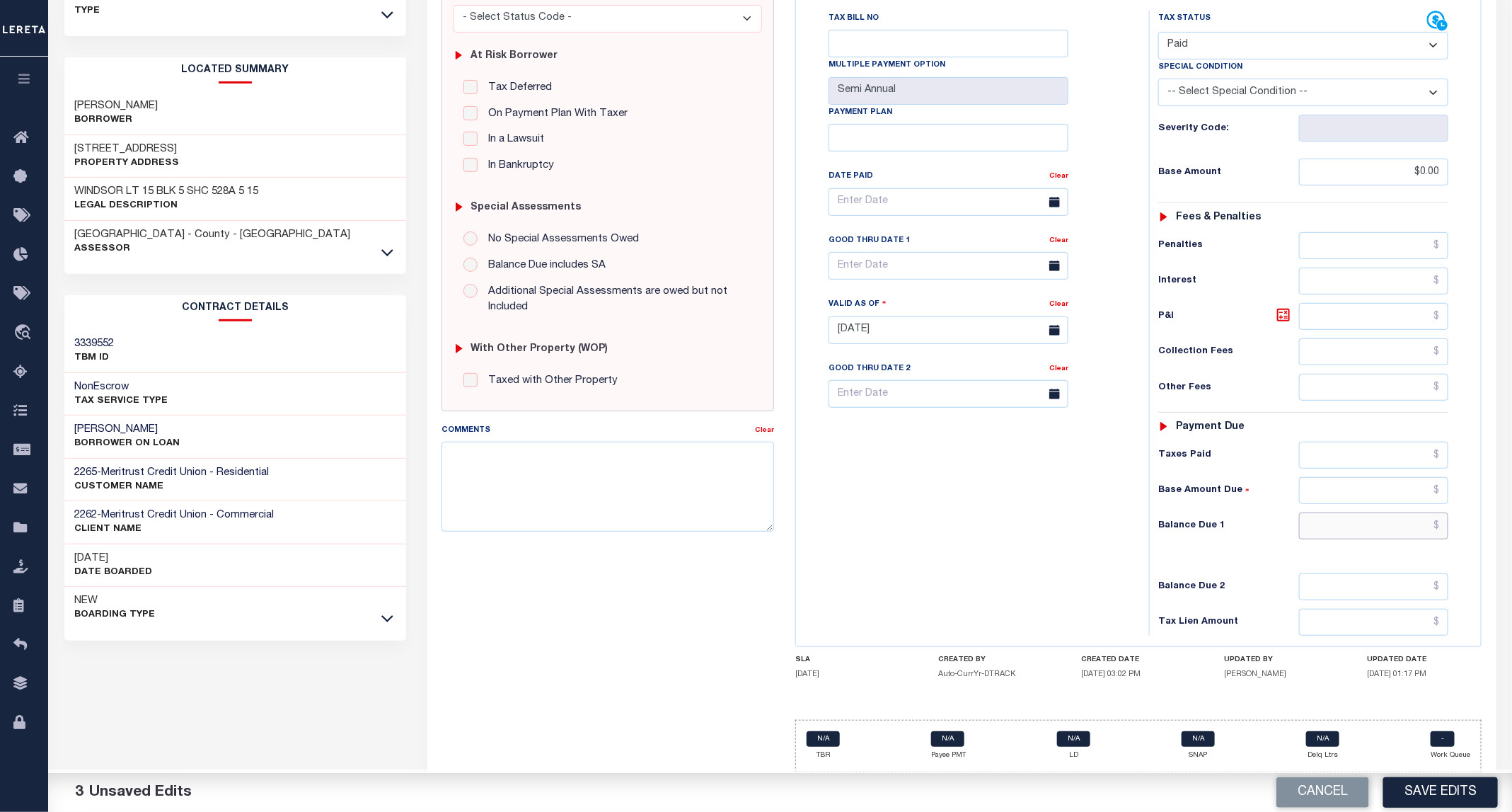
click at [1330, 522] on input "text" at bounding box center [1374, 526] width 150 height 27
type input "$0.00"
click at [1461, 809] on div "Cancel Save Edits" at bounding box center [1147, 793] width 733 height 40
click at [1428, 782] on button "Save Edits" at bounding box center [1440, 793] width 115 height 30
checkbox input "false"
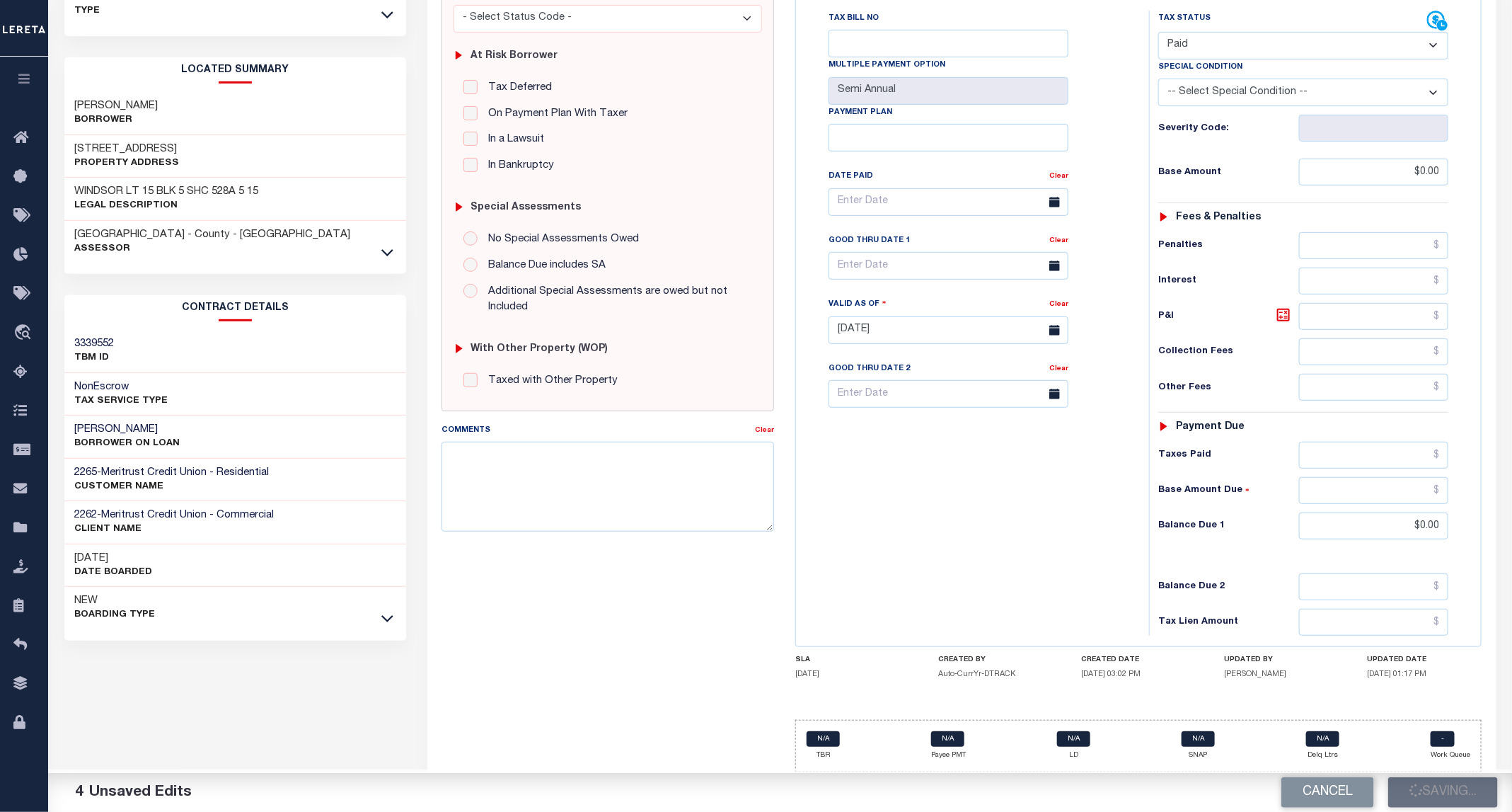
checkbox input "false"
type input "$0"
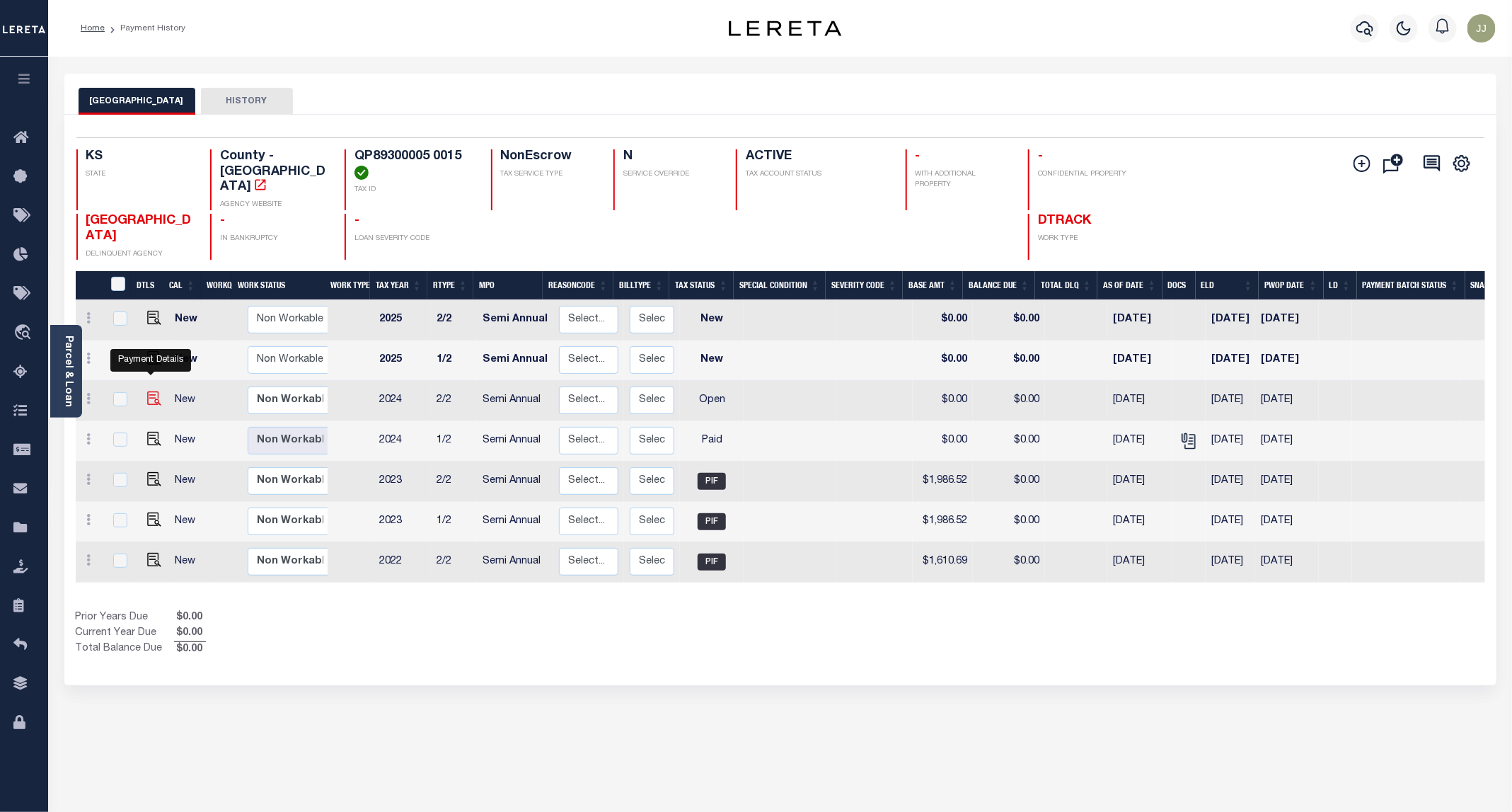
click at [151, 391] on img "" at bounding box center [154, 398] width 14 height 14
checkbox input "true"
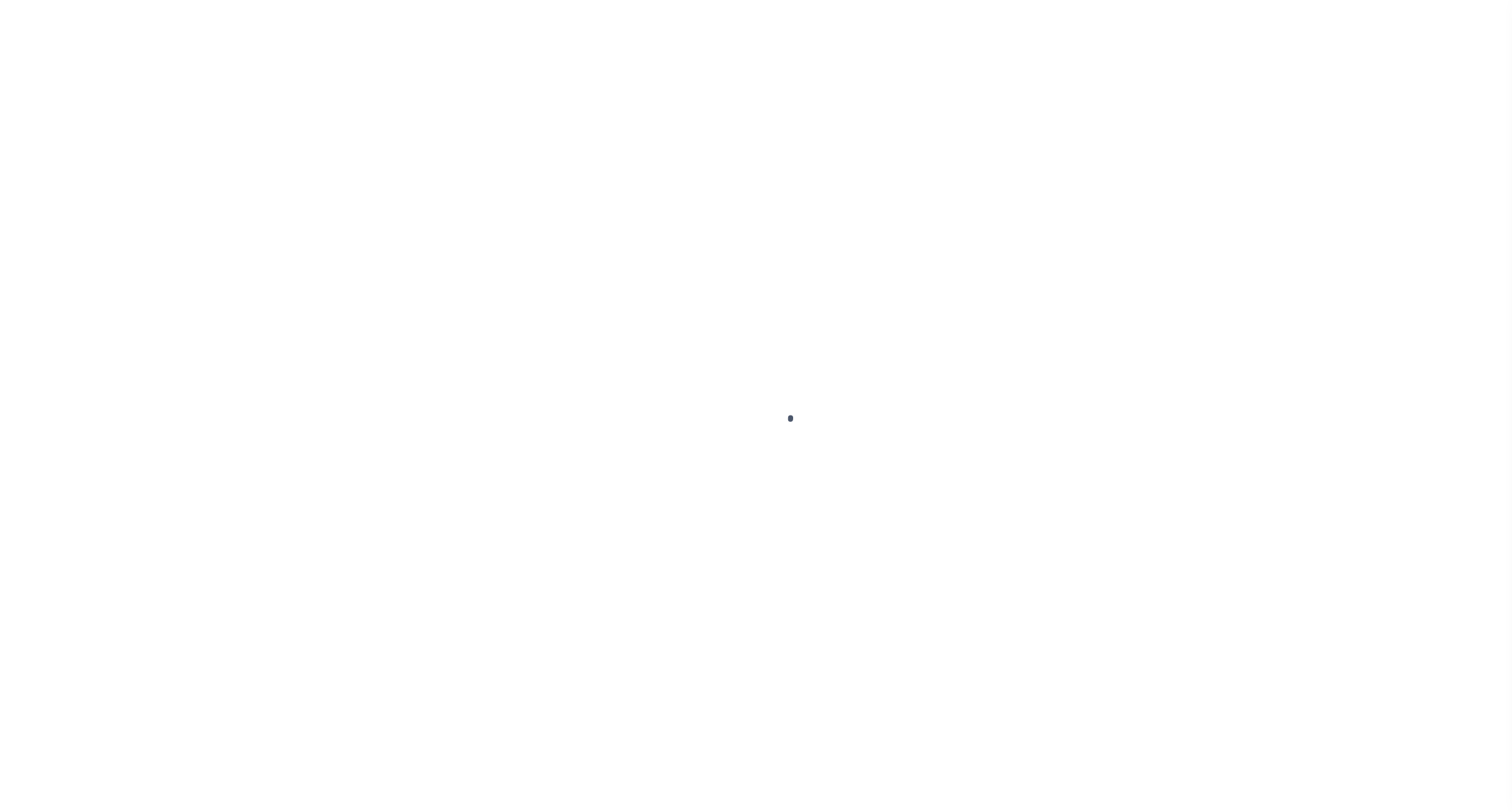
select select "OP2"
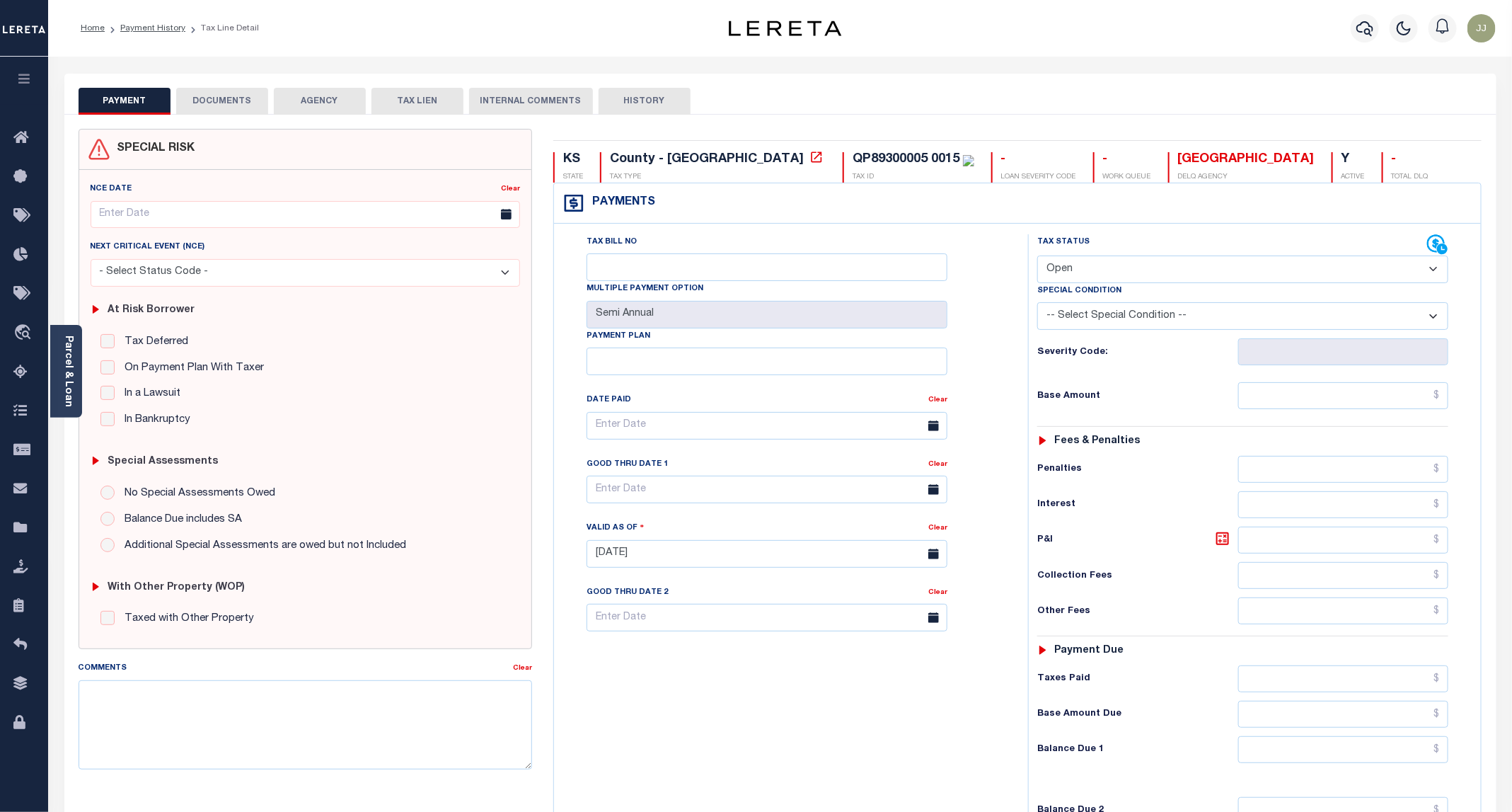
click at [230, 104] on button "DOCUMENTS" at bounding box center [222, 101] width 92 height 27
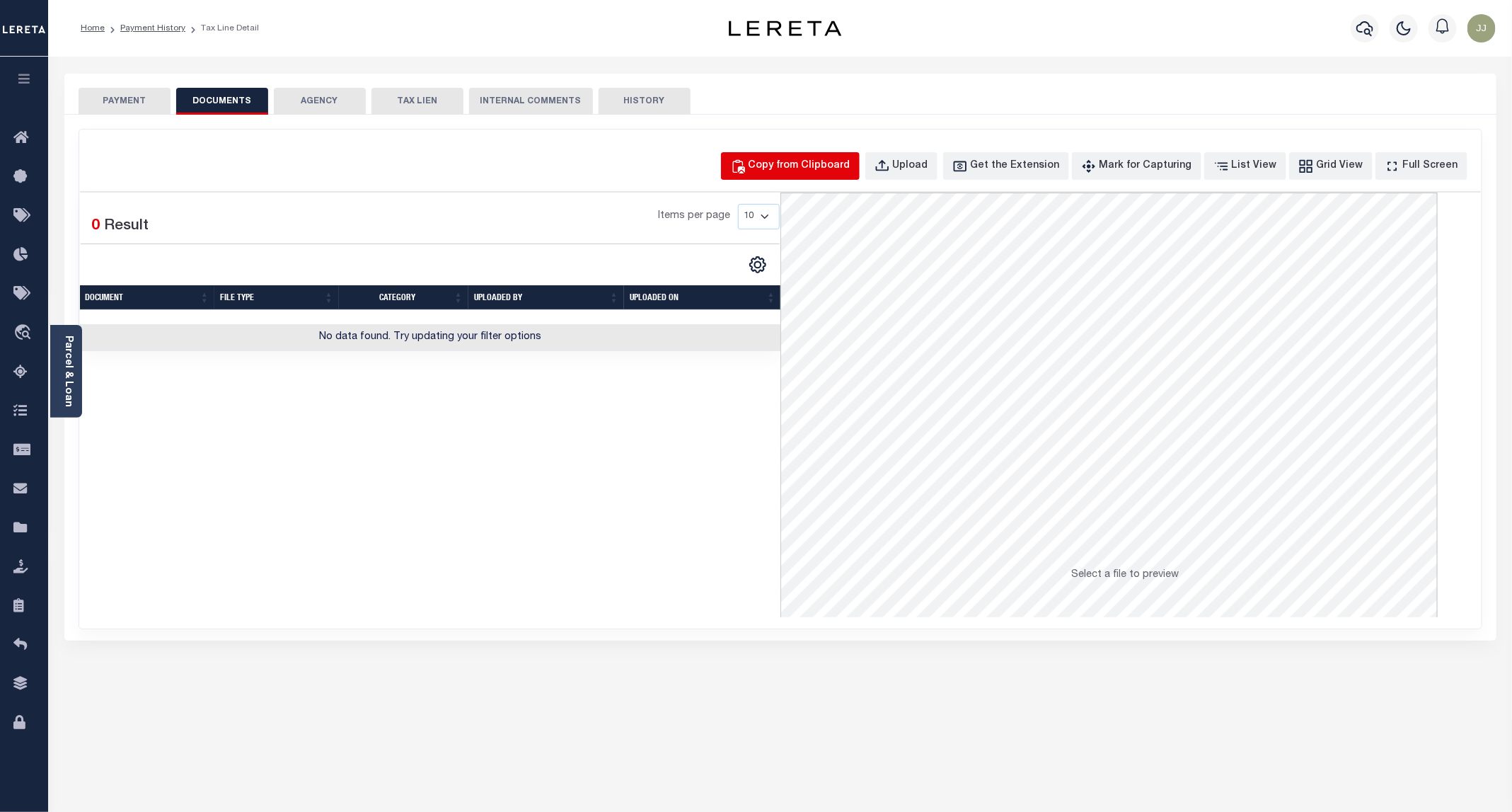
click at [813, 163] on div "Copy from Clipboard" at bounding box center [799, 166] width 102 height 15
select select "POP"
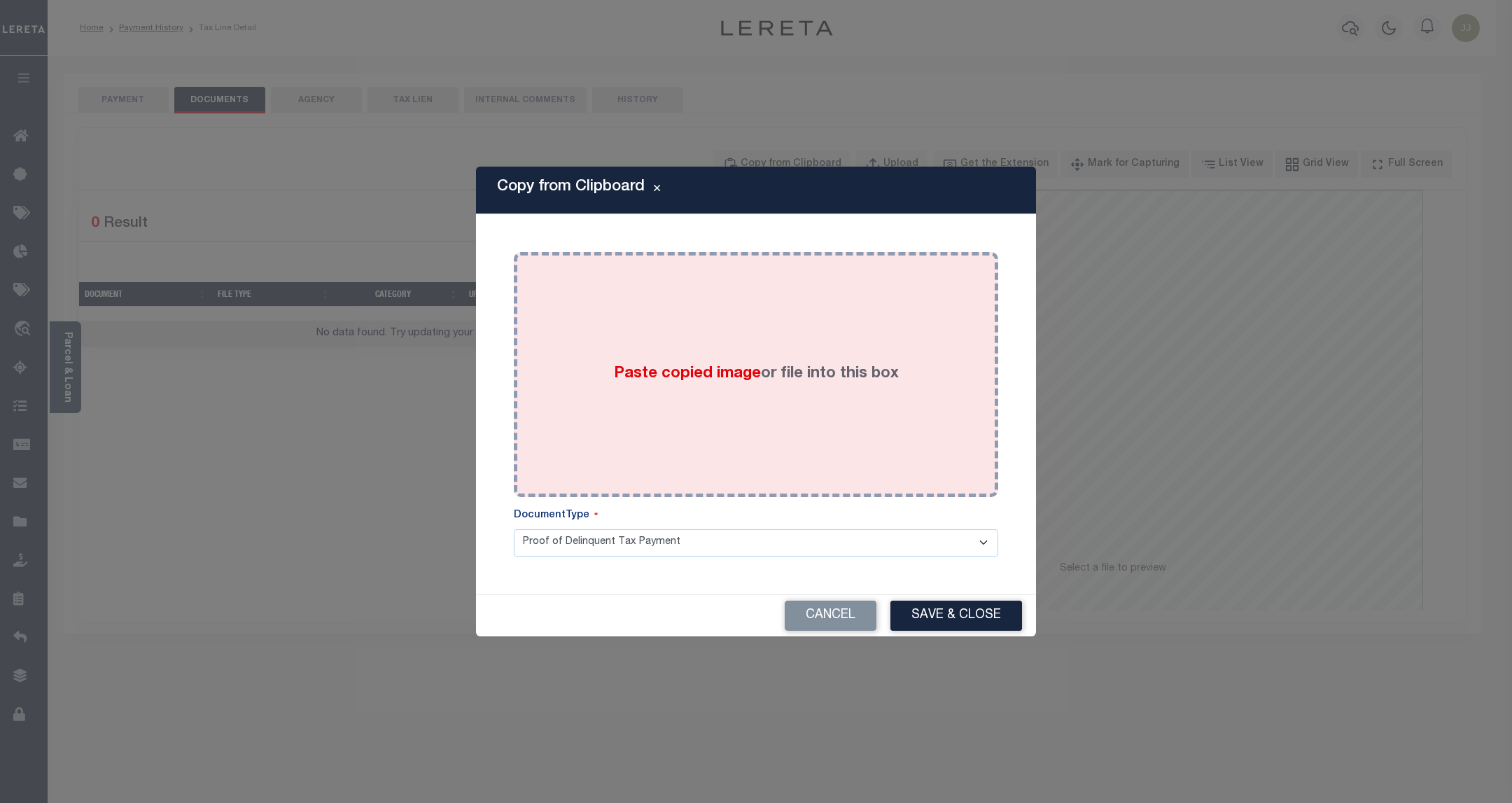
click at [761, 351] on div "Paste copied image or file into this box" at bounding box center [756, 375] width 464 height 224
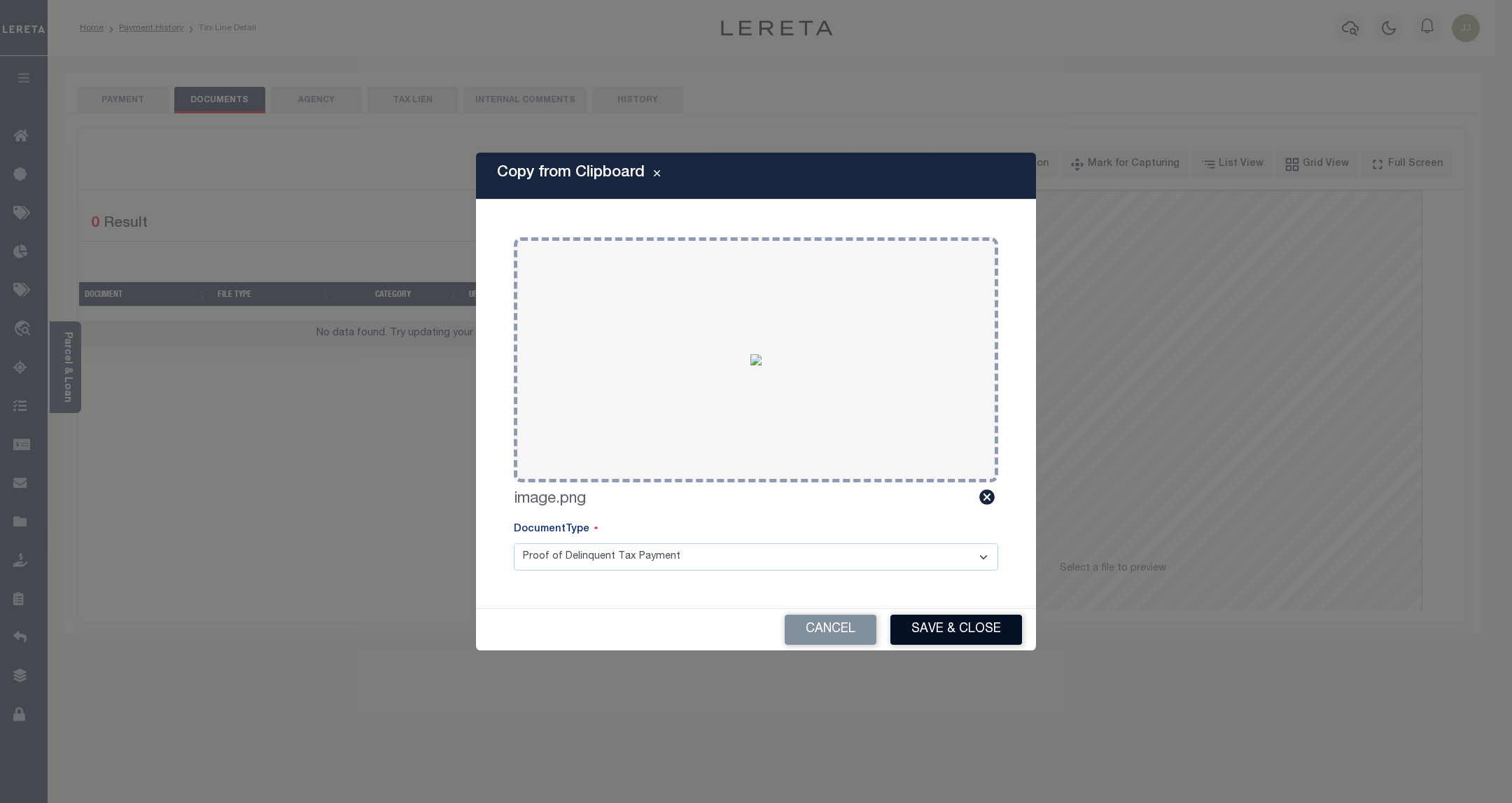
click at [929, 616] on button "Save & Close" at bounding box center [956, 630] width 131 height 30
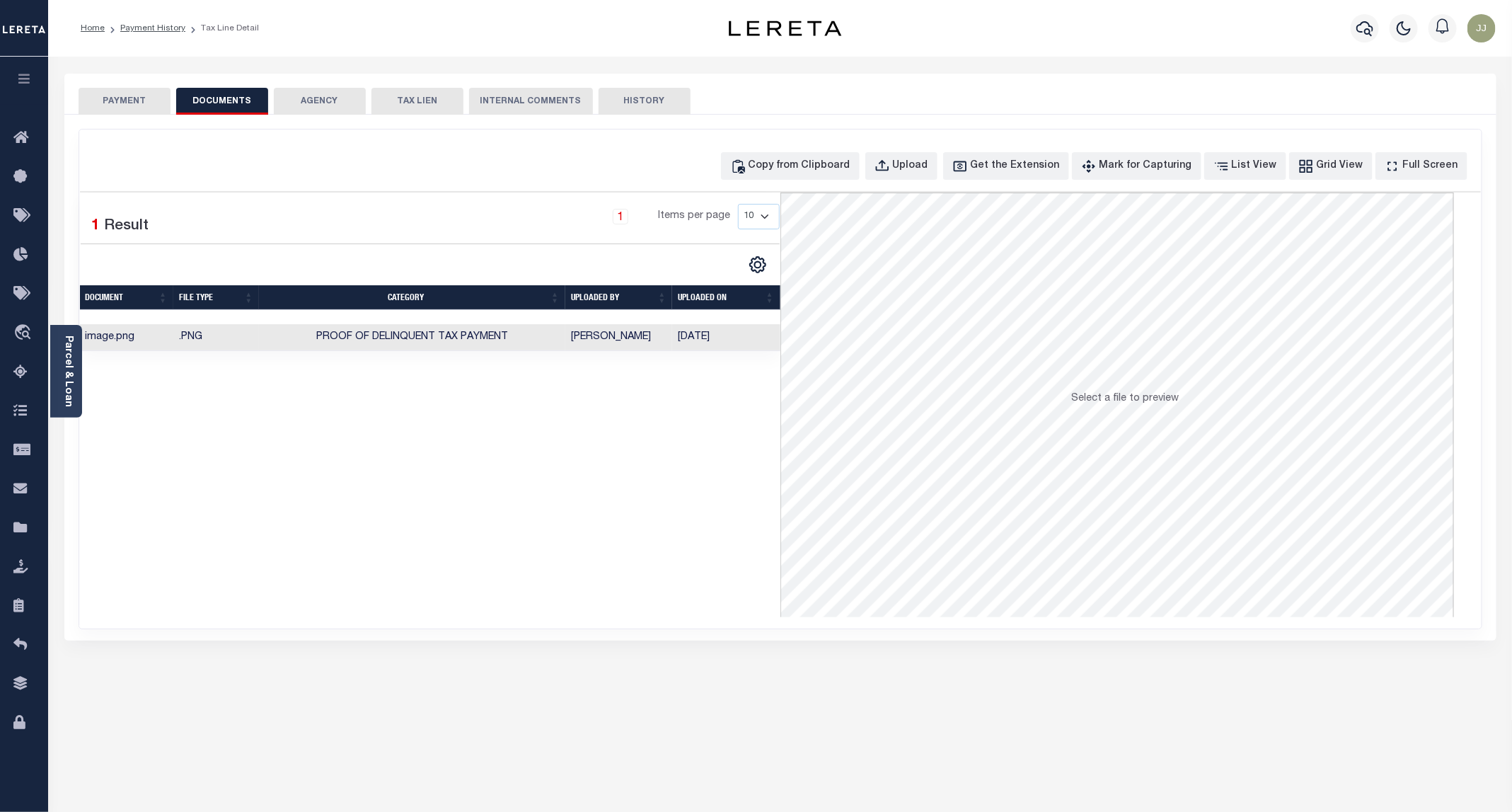
click at [125, 99] on button "PAYMENT" at bounding box center [124, 101] width 92 height 27
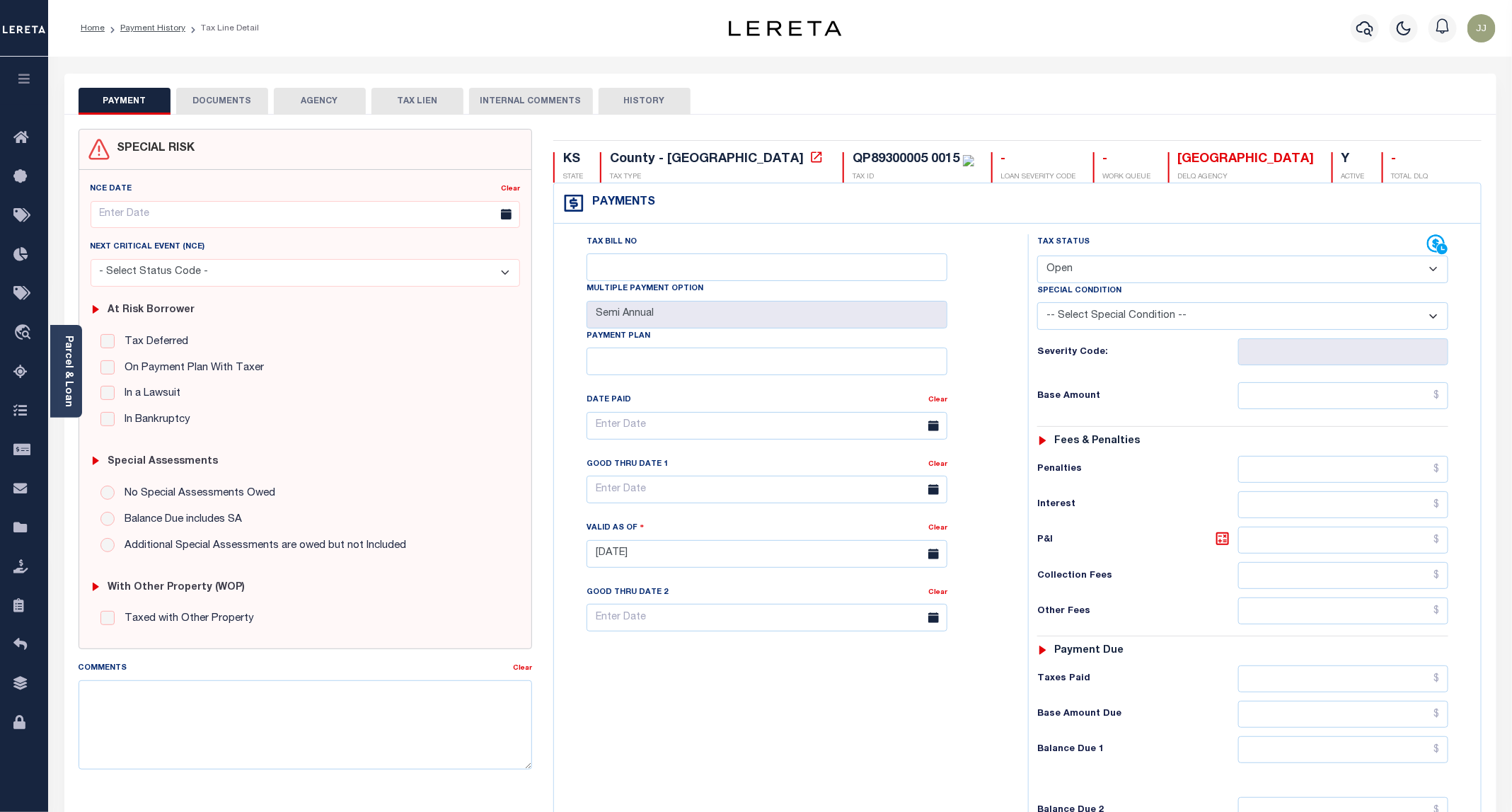
click at [1095, 272] on select "- Select Status Code - Open Due/Unpaid Paid Incomplete No Tax Due Internal Refu…" at bounding box center [1242, 269] width 411 height 28
select select "PYD"
click at [1038, 257] on select "- Select Status Code - Open Due/Unpaid Paid Incomplete No Tax Due Internal Refu…" at bounding box center [1242, 269] width 411 height 28
type input "[DATE]"
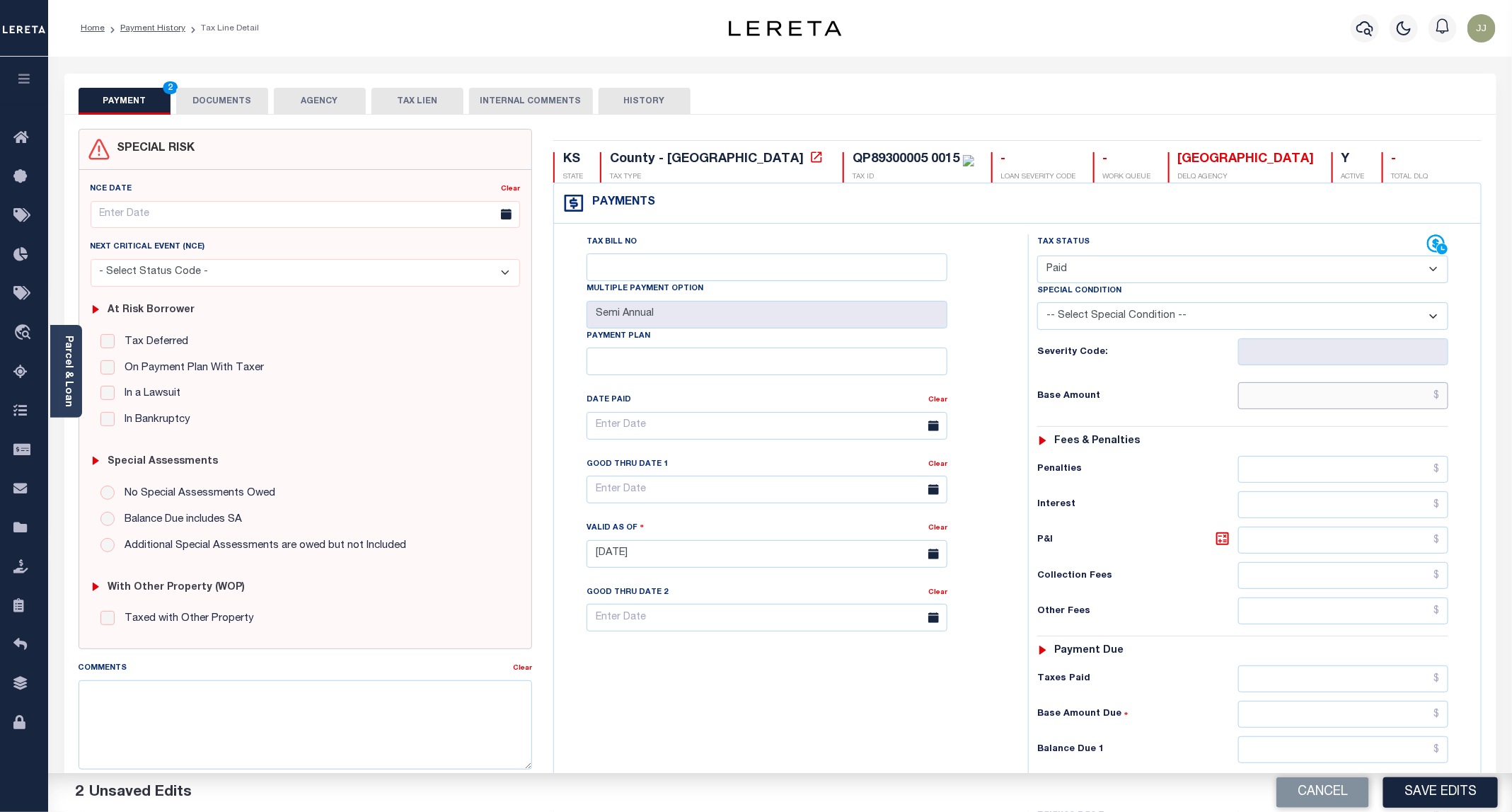
click at [1313, 409] on input "text" at bounding box center [1343, 396] width 210 height 27
type input "$0.00"
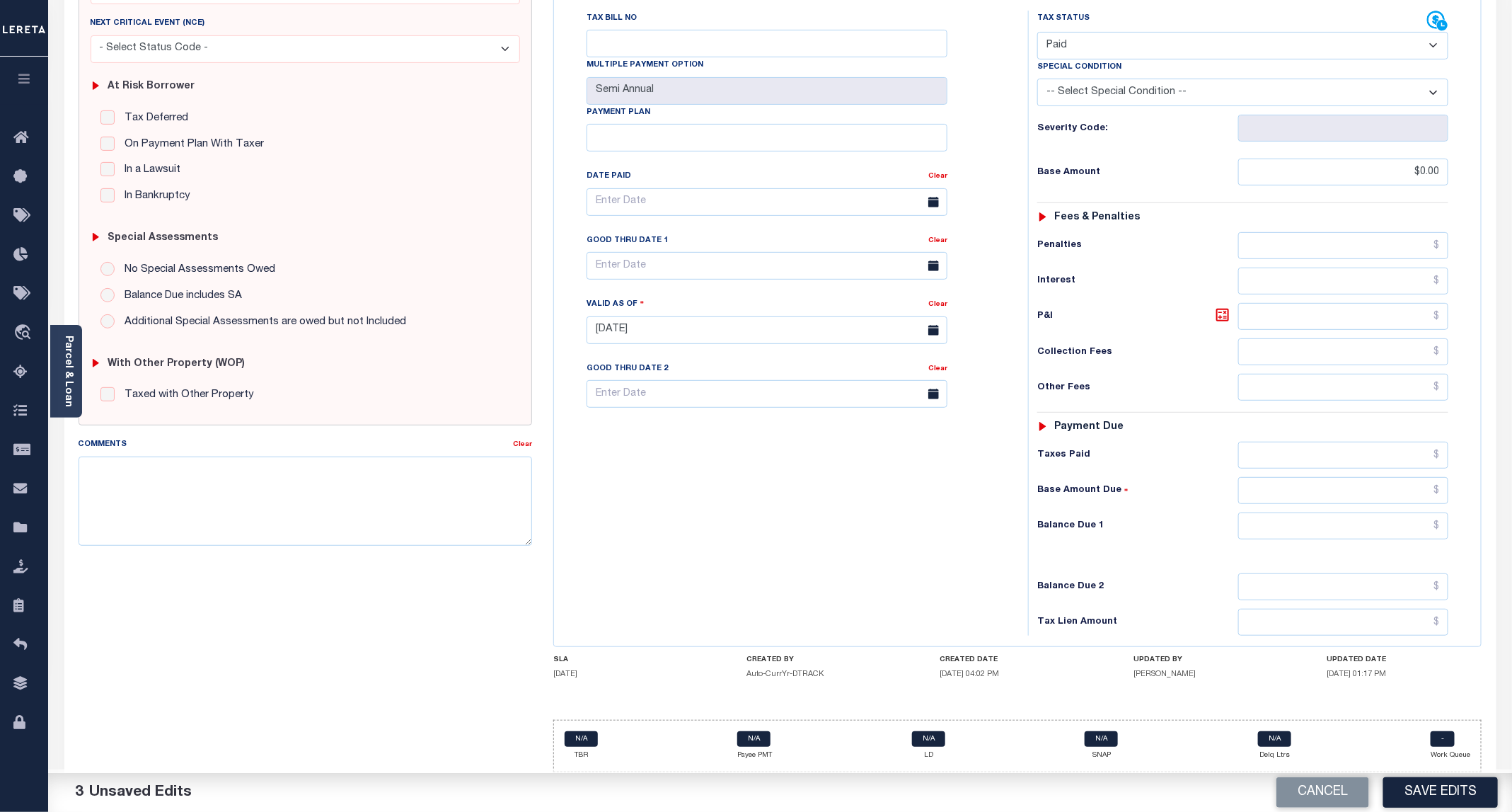
click at [1327, 503] on div "Tax Status Status - Select Status Code -" at bounding box center [1247, 323] width 439 height 625
click at [1318, 525] on input "text" at bounding box center [1343, 526] width 210 height 27
type input "$0.00"
click at [1440, 801] on button "Save Edits" at bounding box center [1440, 793] width 115 height 30
checkbox input "false"
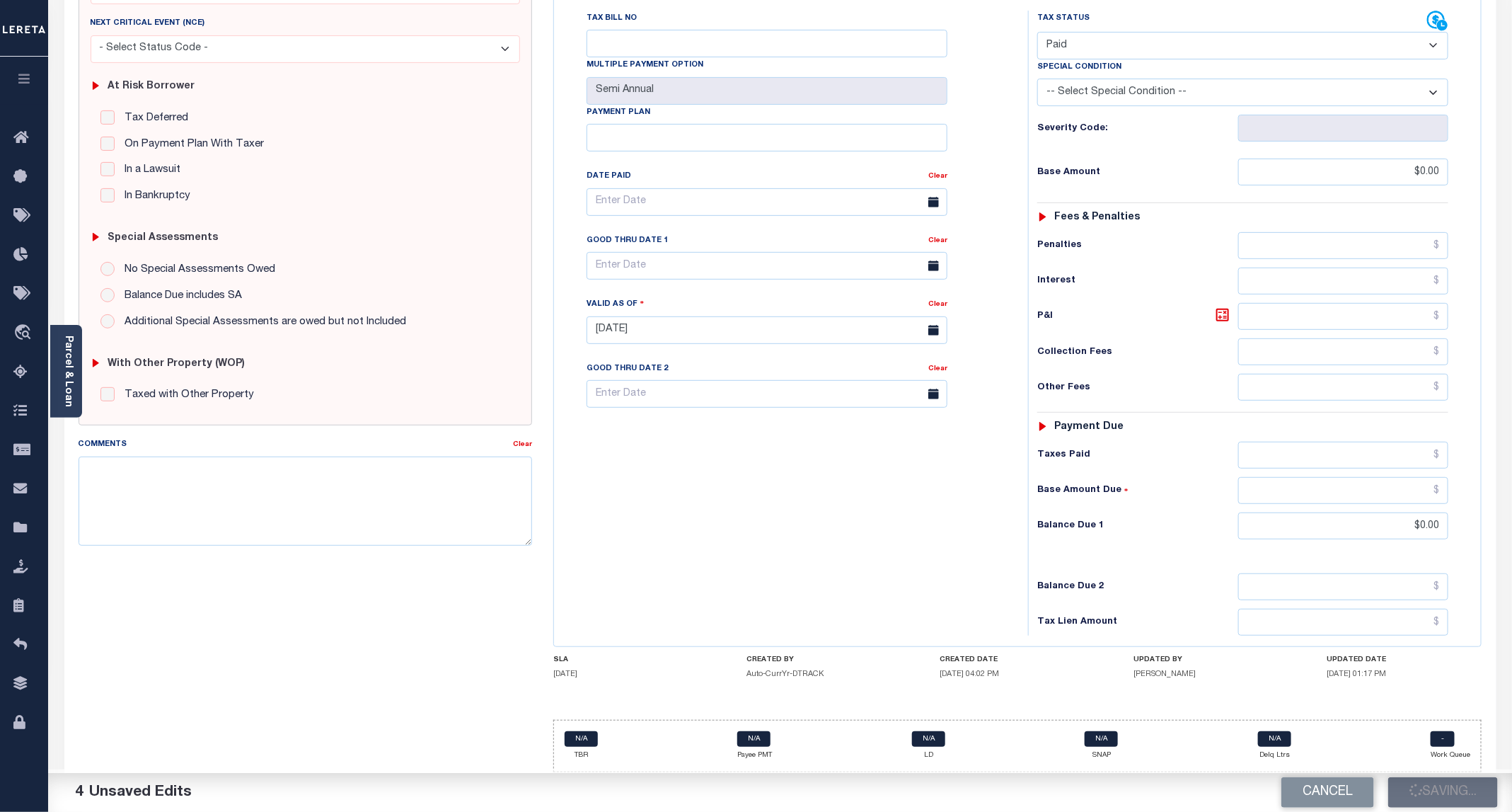
checkbox input "false"
type input "$0"
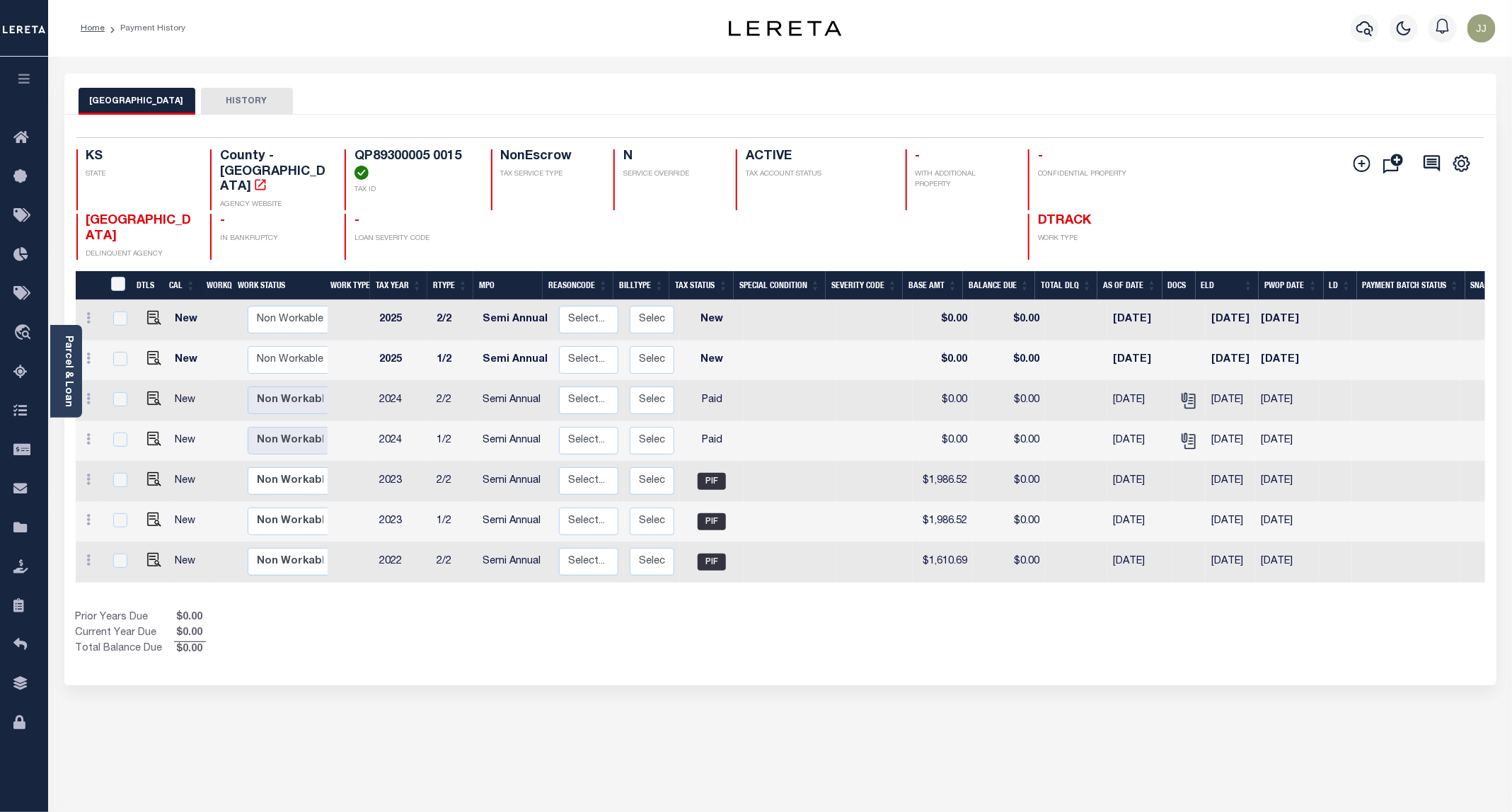
click at [906, 652] on div "Selected 7 Results 1 Items per page 25 50 100 KS STATE TAX ID N" at bounding box center [780, 400] width 1432 height 571
click at [28, 374] on icon at bounding box center [25, 372] width 23 height 18
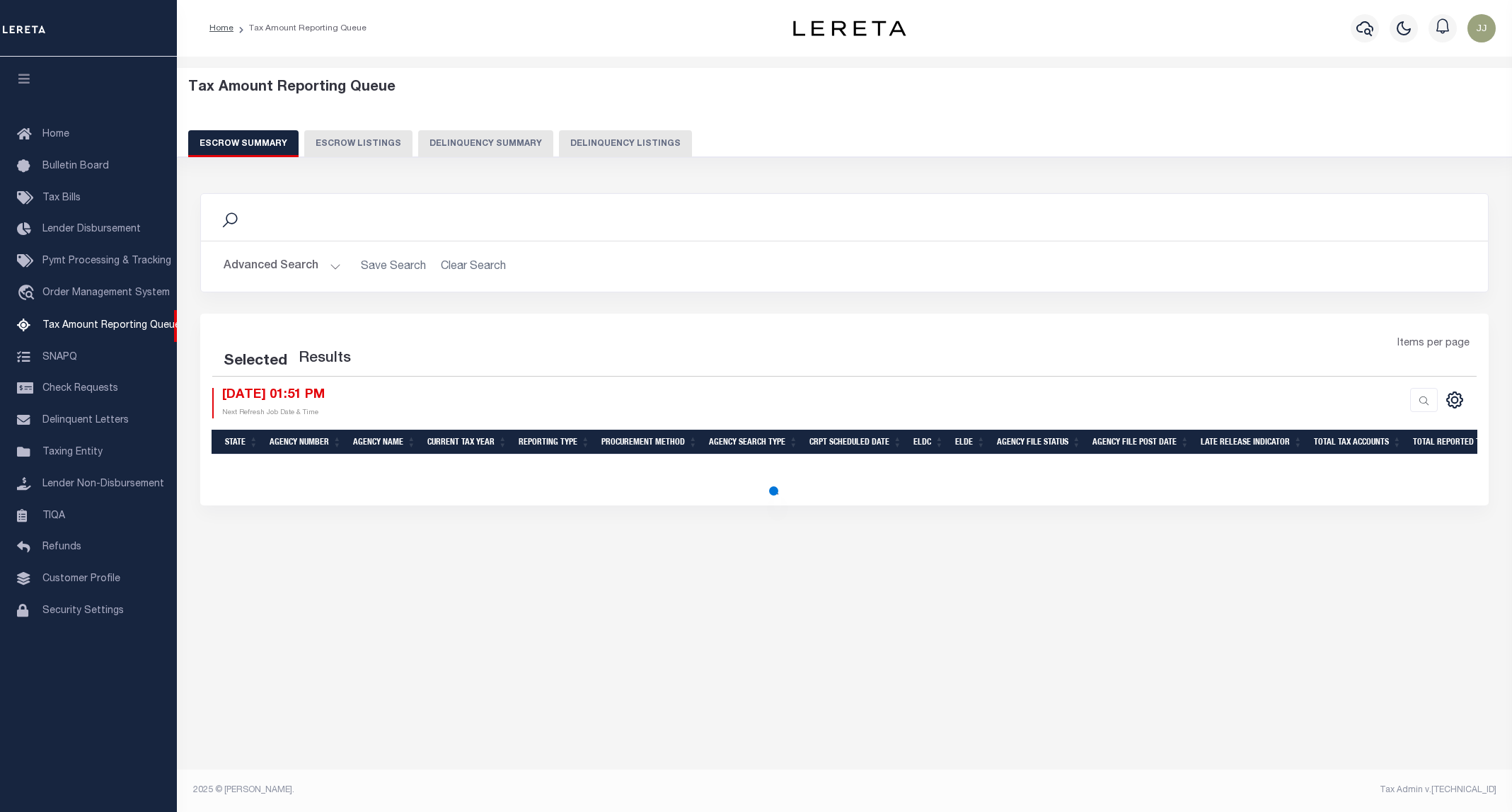
click at [559, 137] on button "Delinquency Listings" at bounding box center [625, 143] width 133 height 27
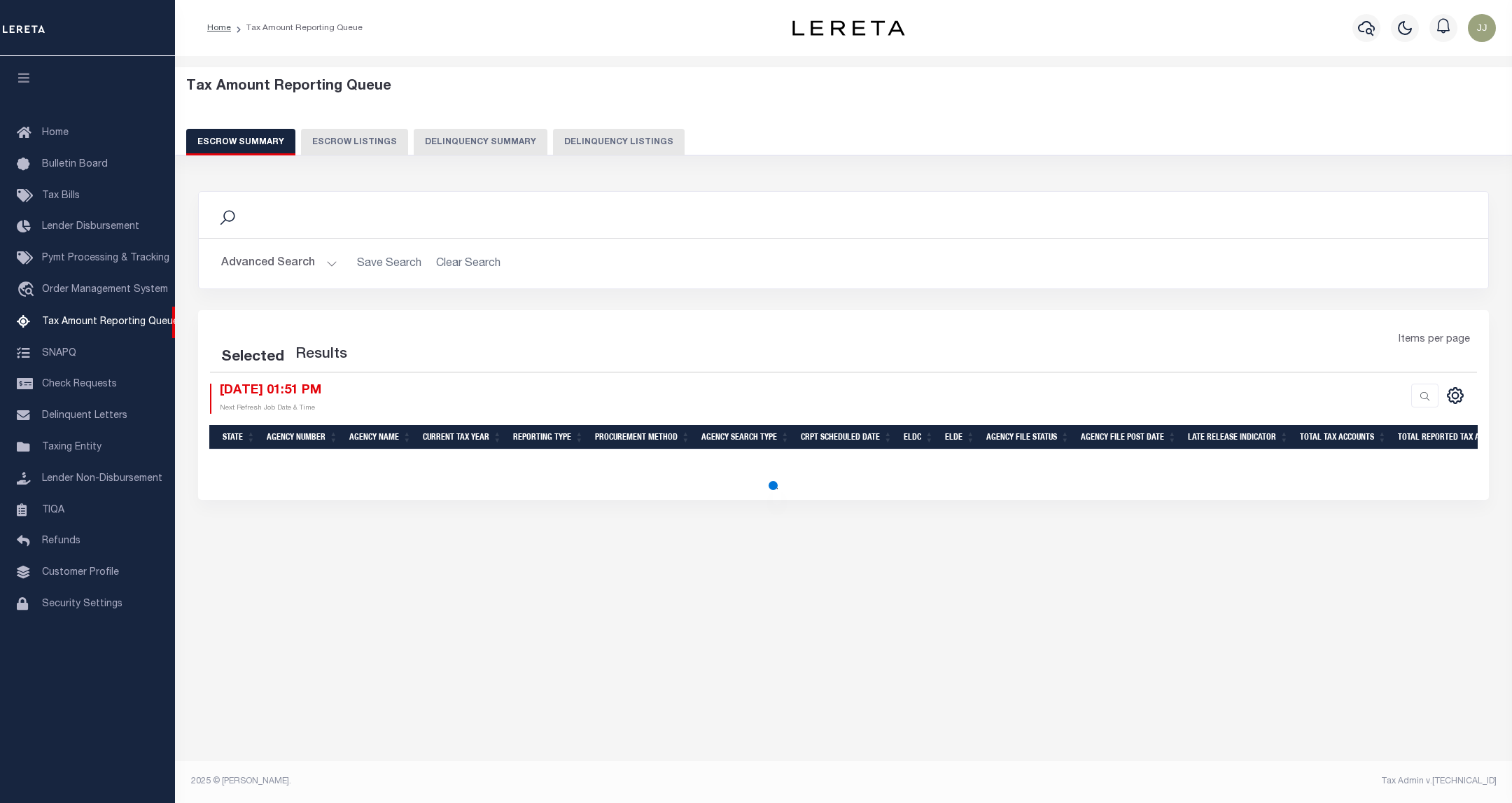
select select "100"
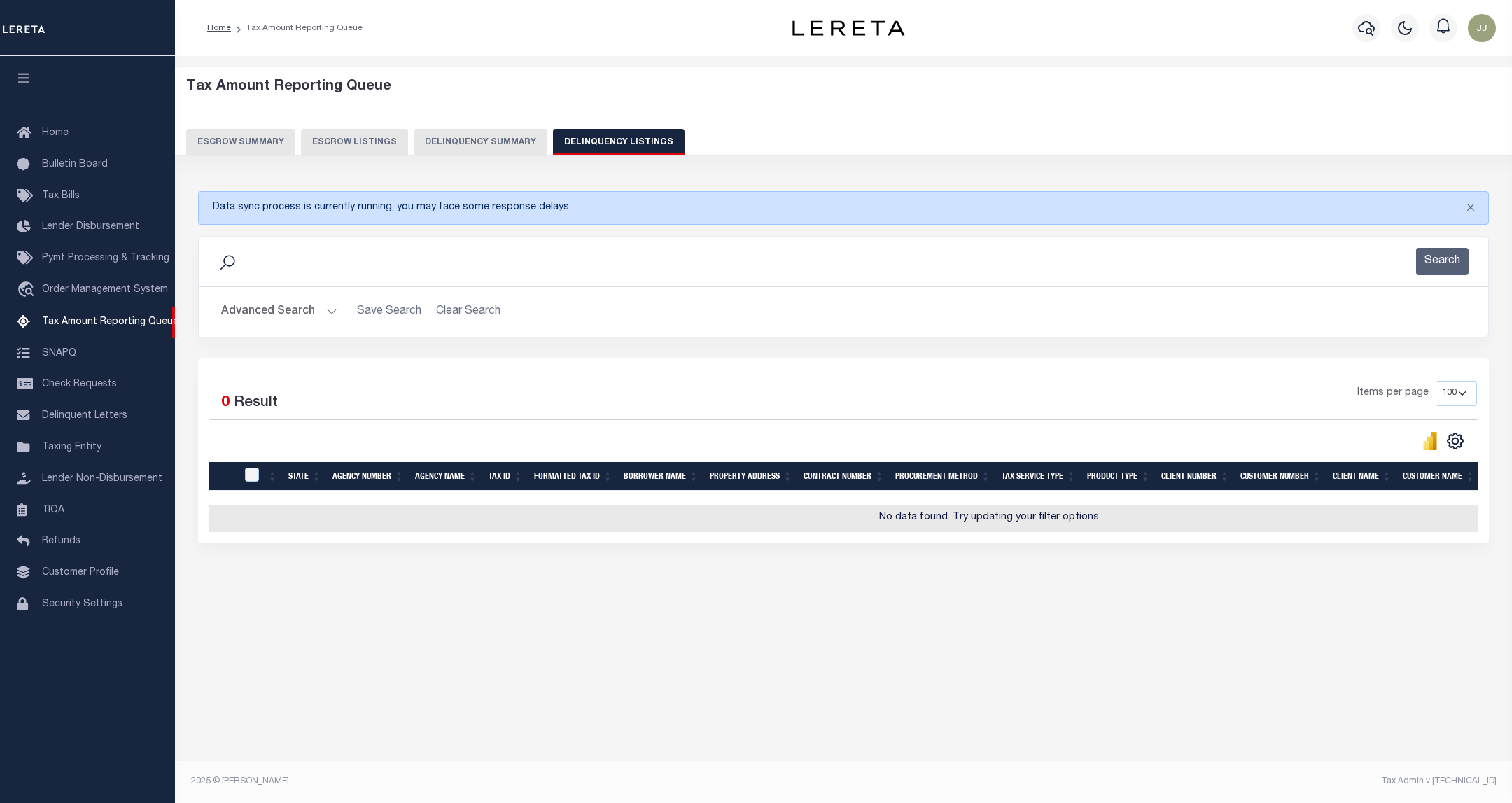
click at [340, 314] on h2 "Advanced Search Save Search Clear Search tblassign_wrapper_dynamictable_____Def…" at bounding box center [843, 312] width 1267 height 27
click at [307, 314] on button "Advanced Search" at bounding box center [280, 312] width 116 height 27
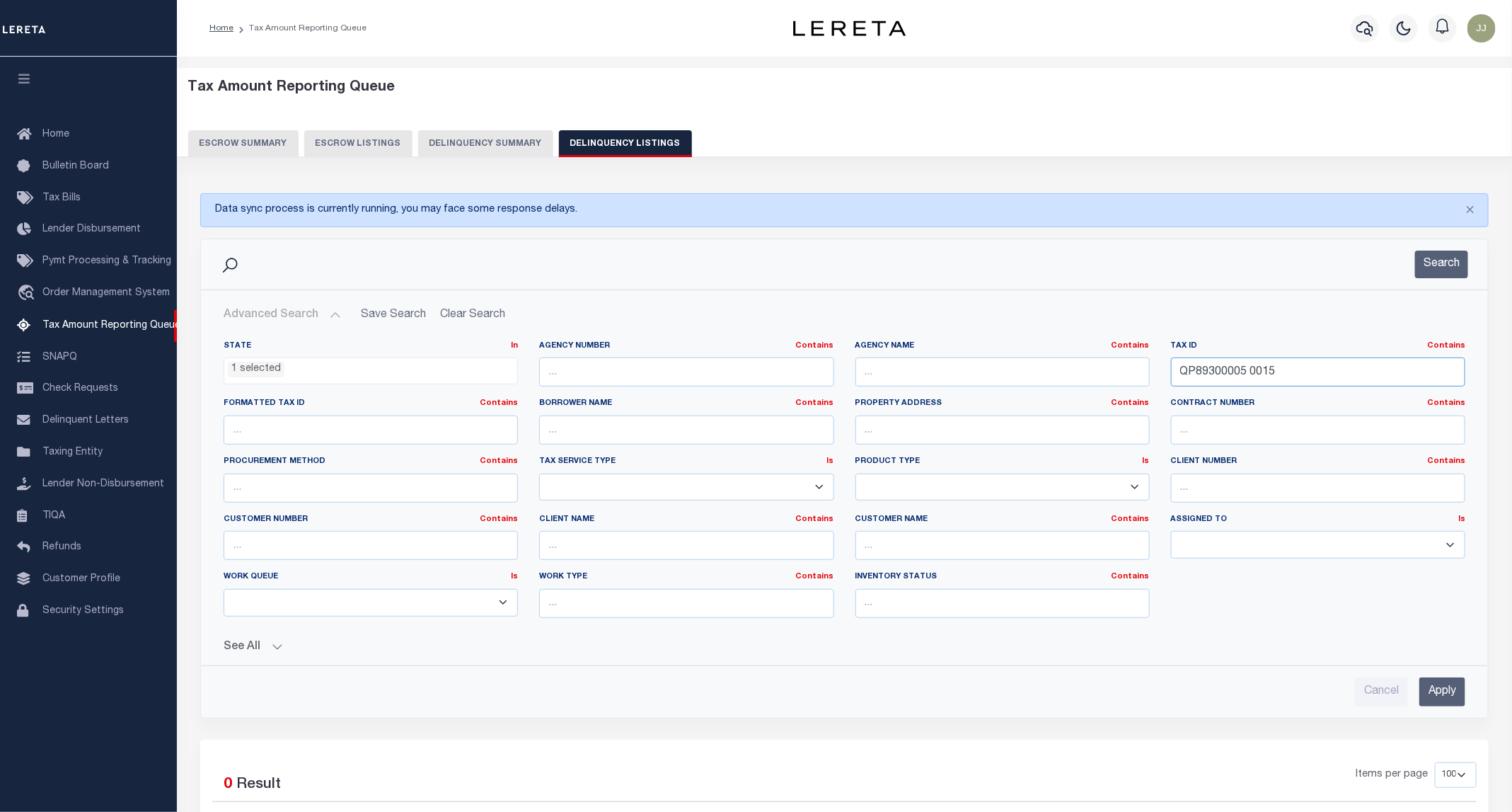
drag, startPoint x: 1296, startPoint y: 377, endPoint x: 1122, endPoint y: 388, distance: 174.3
click at [1122, 388] on div "State In In AK AL AR AZ CA CO CT DC DE FL GA GU HI IA ID IL IN KS KY LA MA MD M…" at bounding box center [844, 485] width 1263 height 289
paste input "005600380"
type input "005600380"
click at [1429, 268] on button "Search" at bounding box center [1442, 264] width 53 height 28
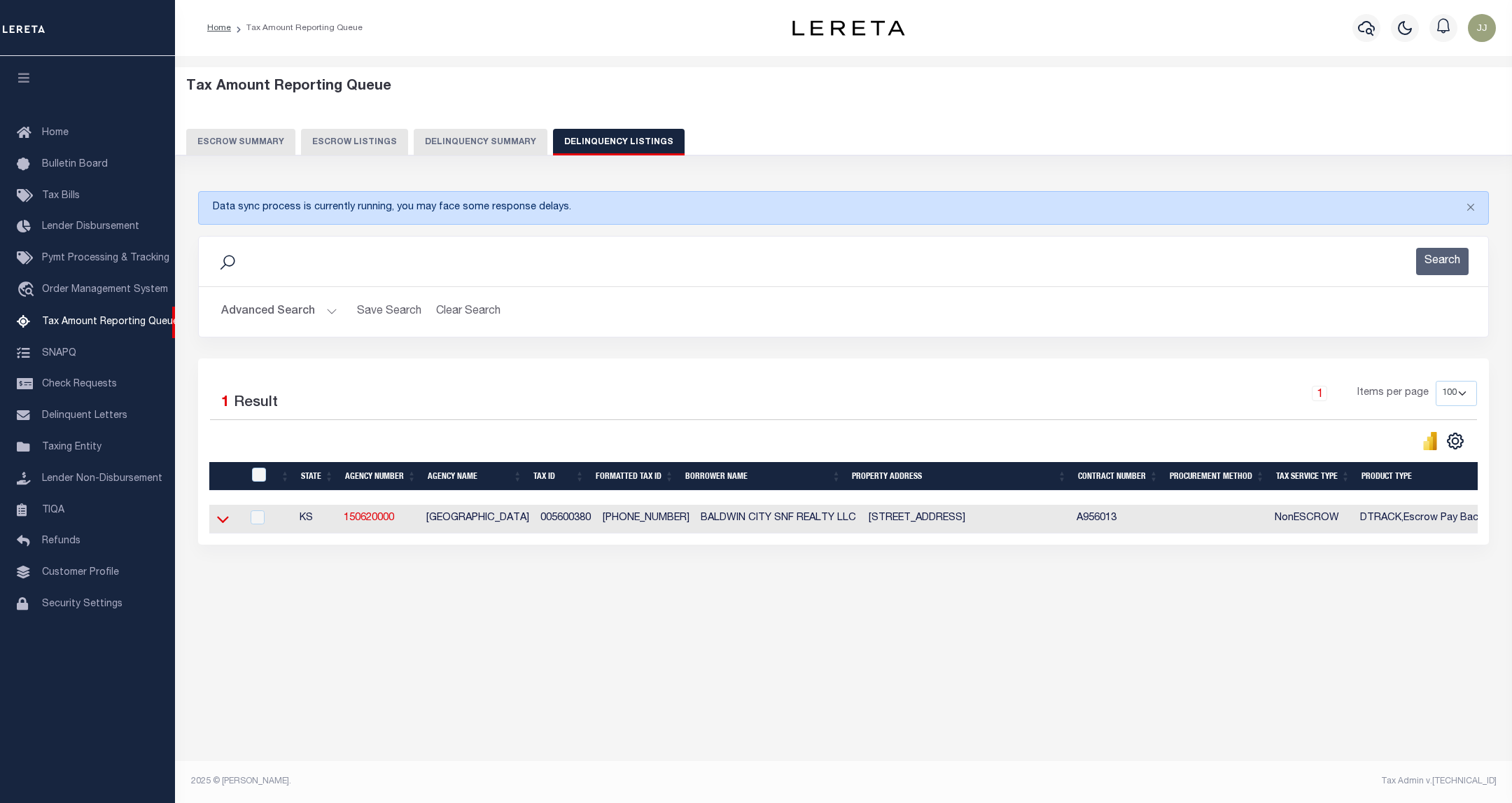
click at [224, 524] on icon at bounding box center [223, 519] width 12 height 15
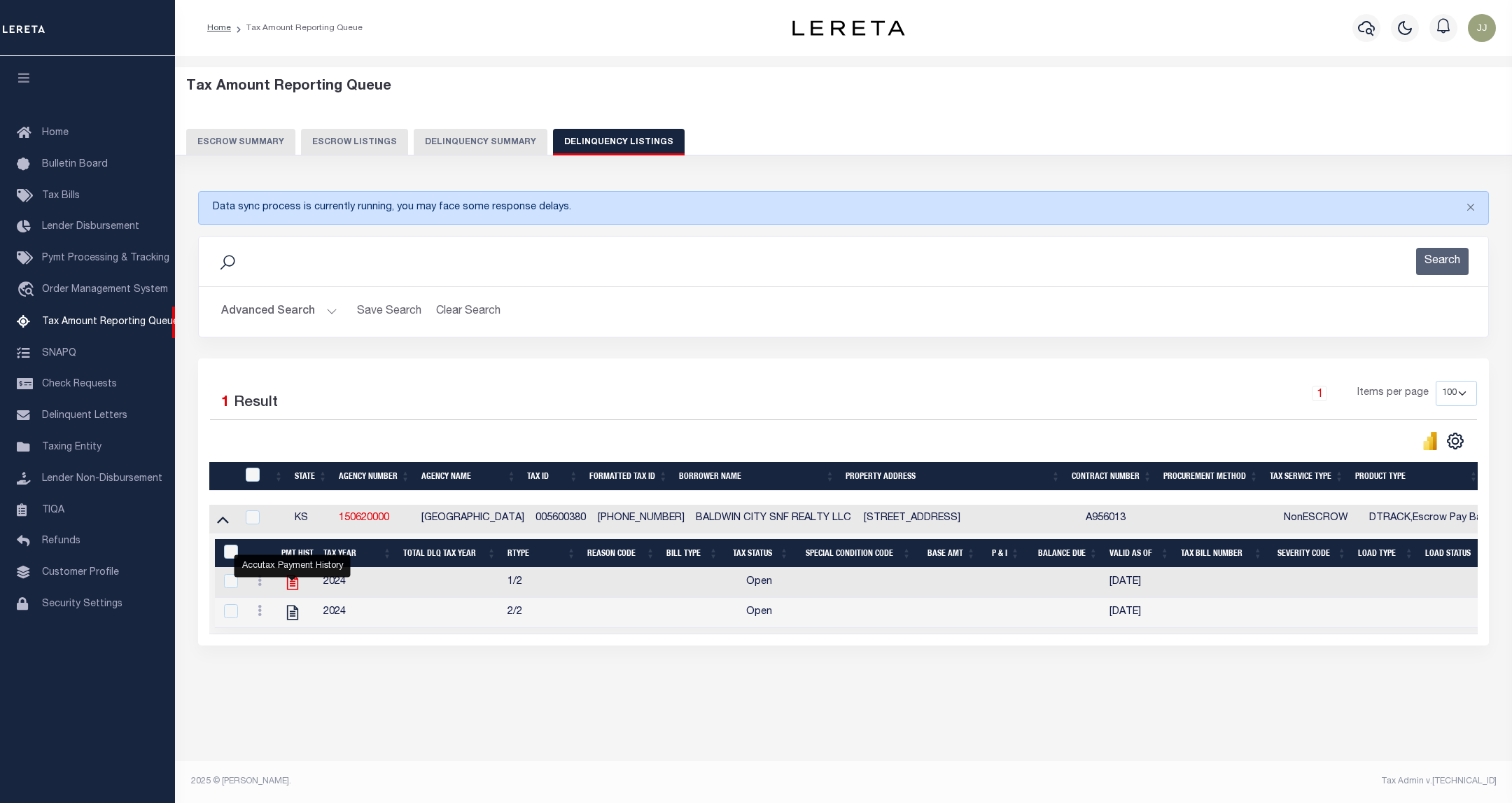
click at [294, 590] on icon "" at bounding box center [292, 582] width 18 height 18
checkbox input "true"
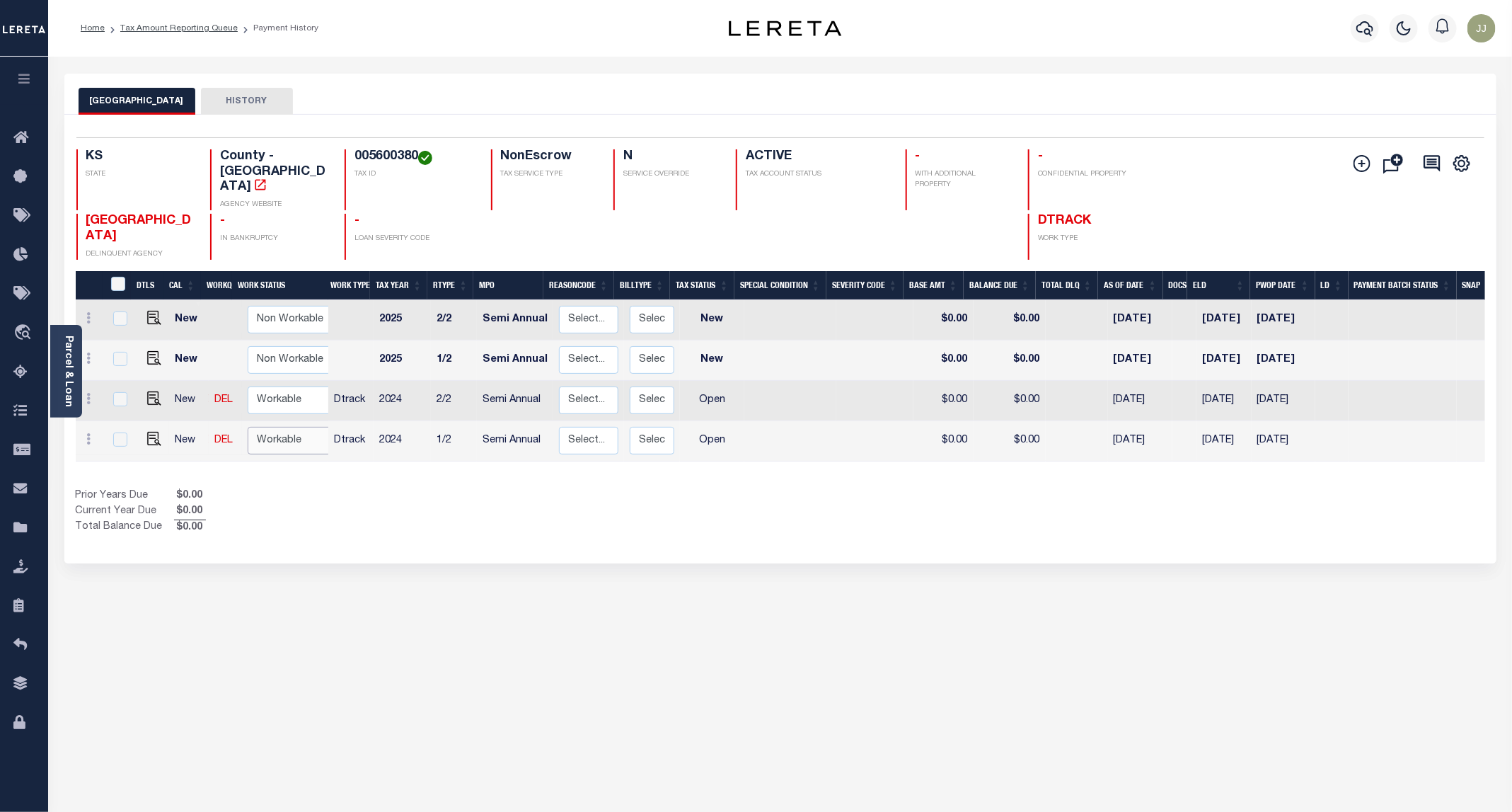
click at [304, 430] on select "Non Workable Workable" at bounding box center [289, 441] width 84 height 28
checkbox input "true"
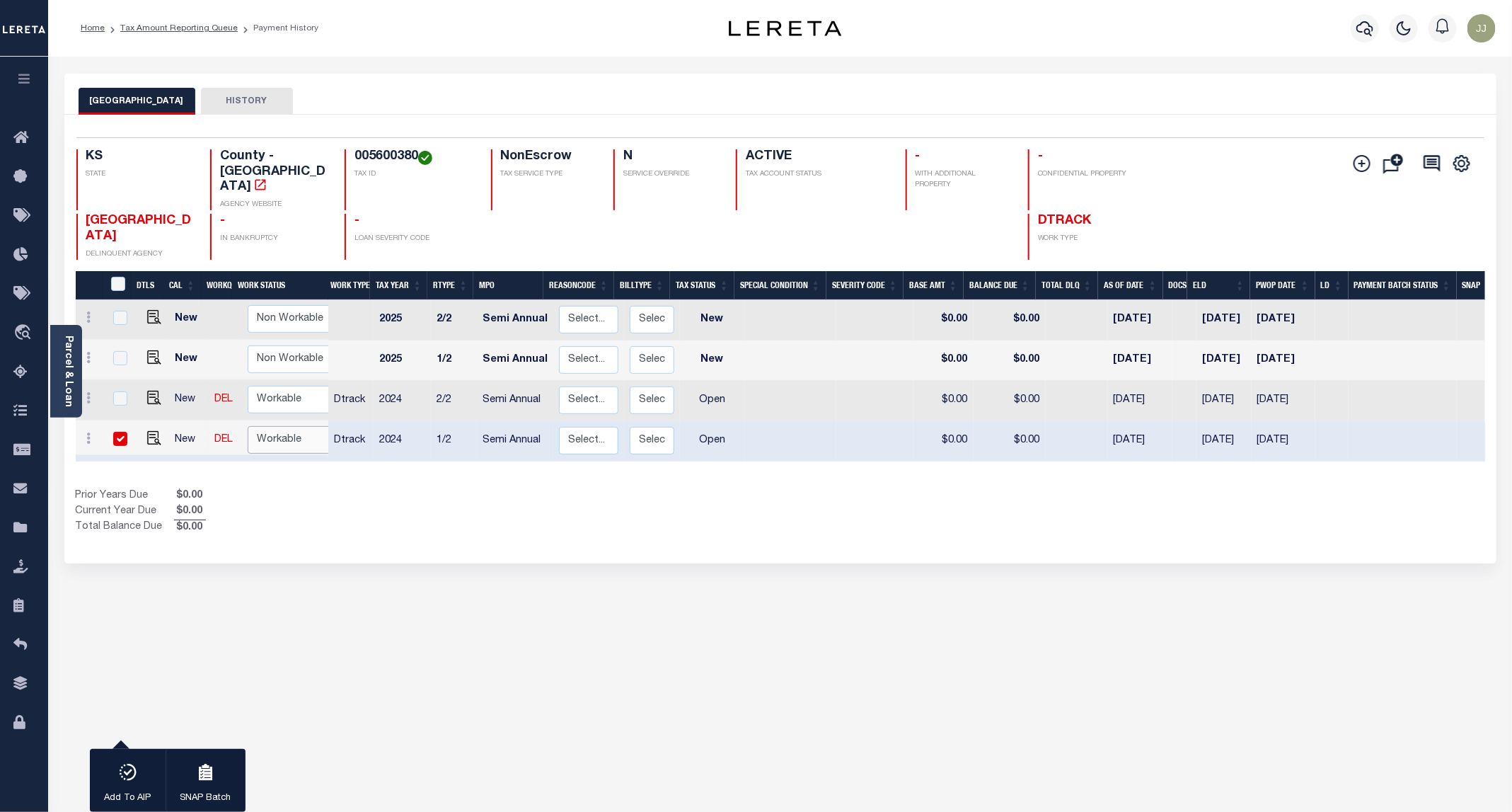
select select "true"
click at [248, 426] on select "Non Workable Workable" at bounding box center [289, 440] width 84 height 28
checkbox input "false"
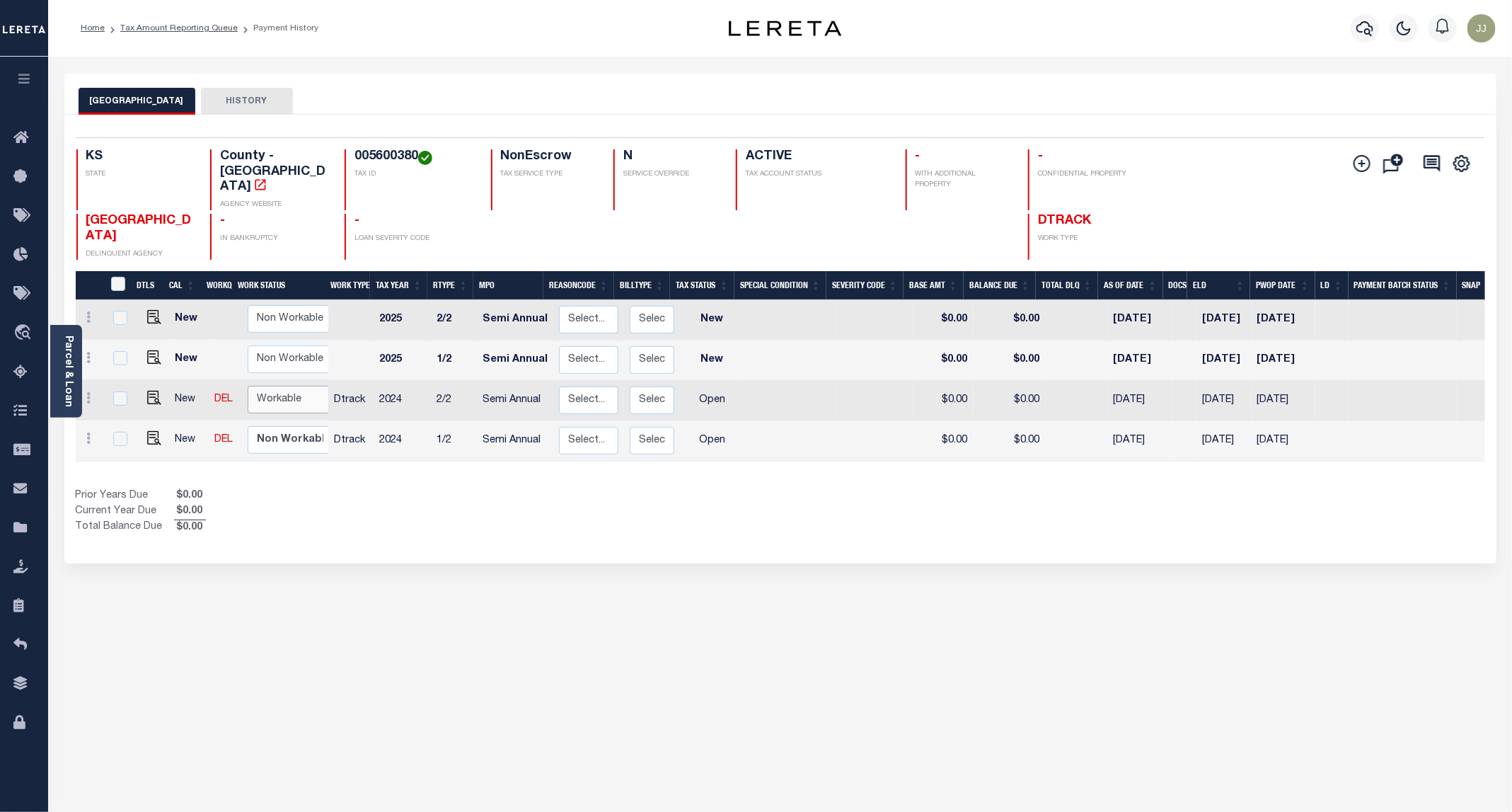
click at [278, 386] on select "Non Workable Workable" at bounding box center [289, 399] width 84 height 28
checkbox input "true"
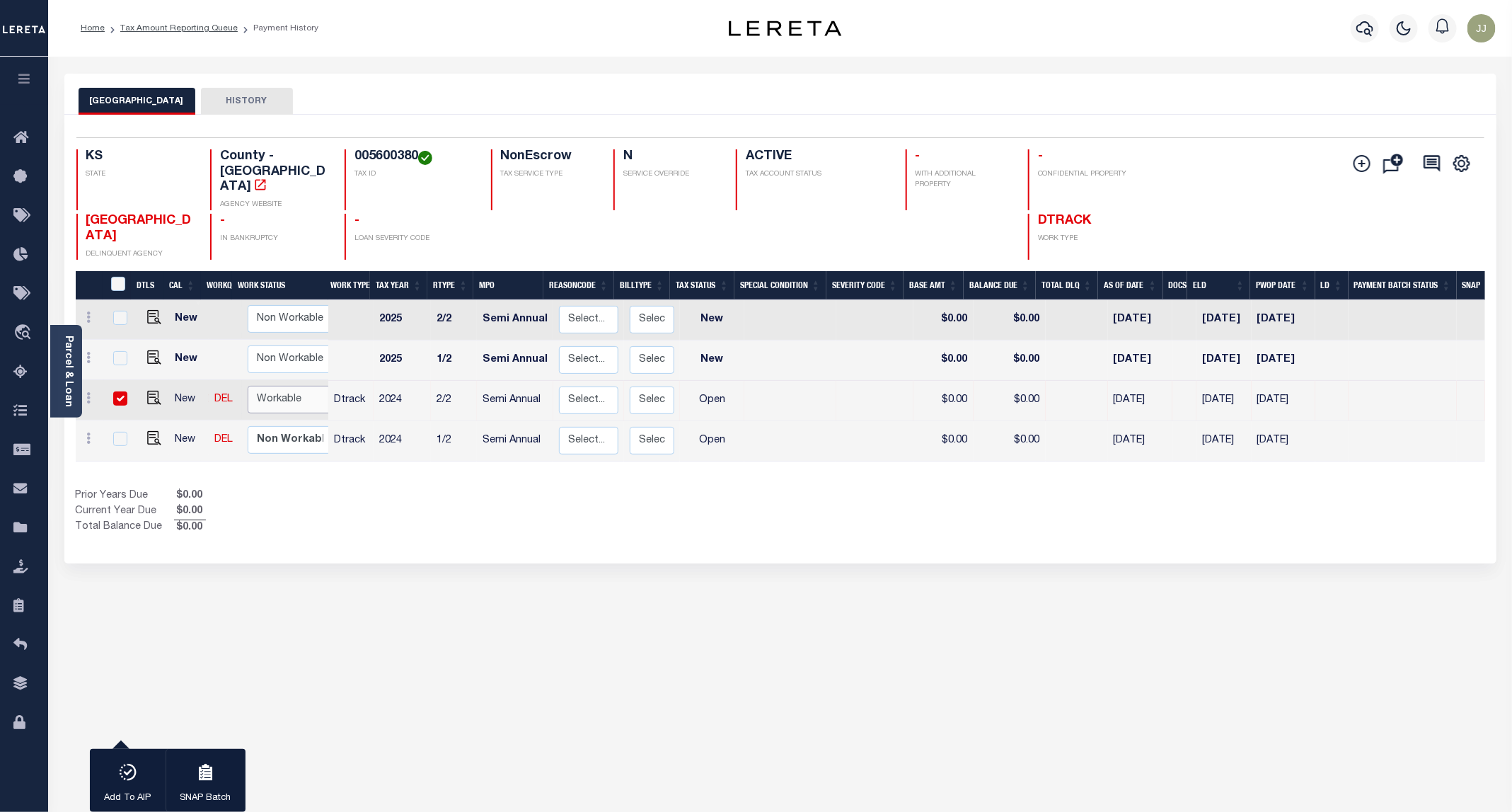
select select "true"
click at [248, 386] on select "Non Workable Workable" at bounding box center [289, 399] width 84 height 28
checkbox input "false"
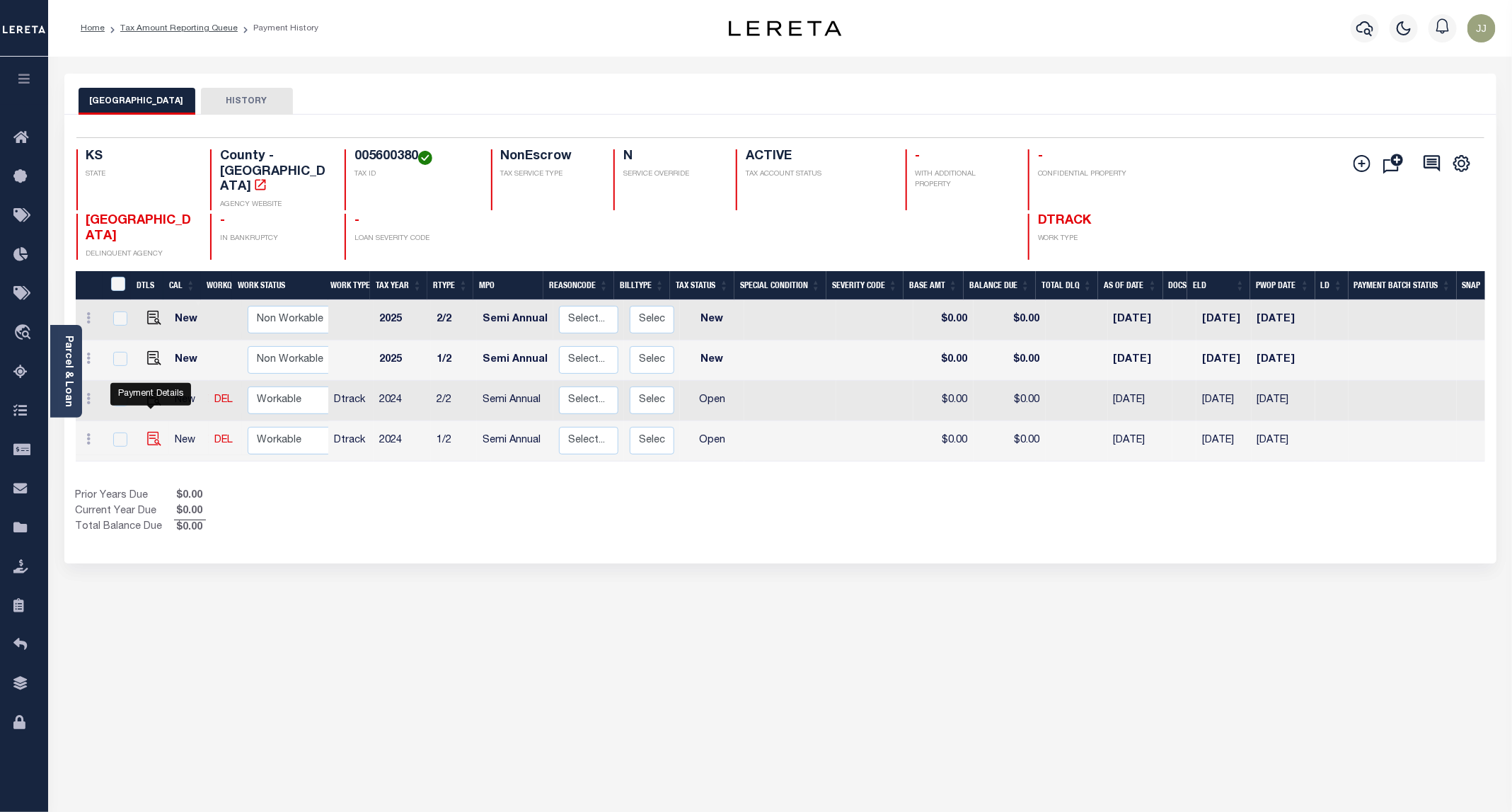
click at [151, 432] on img "" at bounding box center [154, 439] width 14 height 14
checkbox input "true"
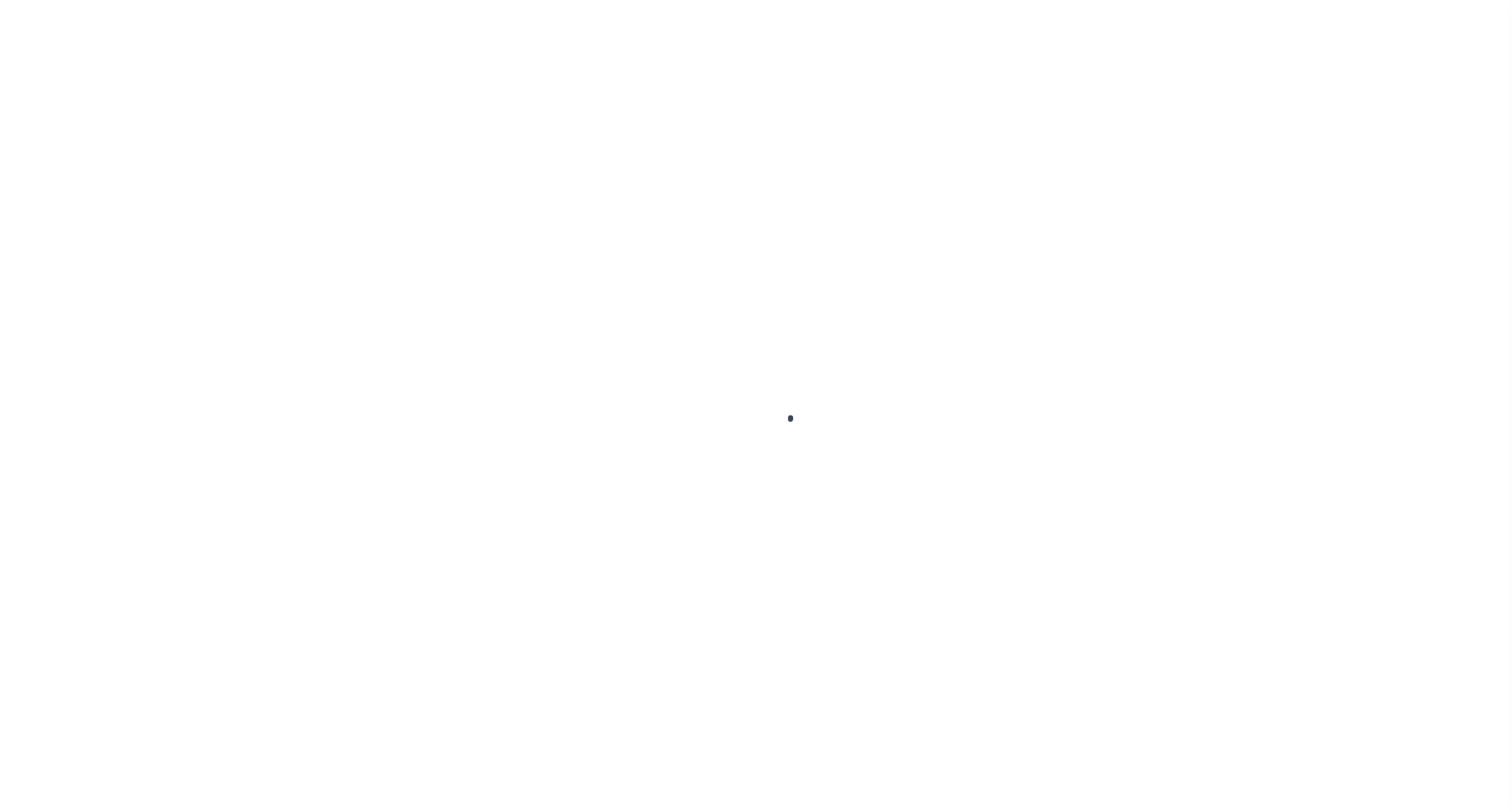
select select "OP2"
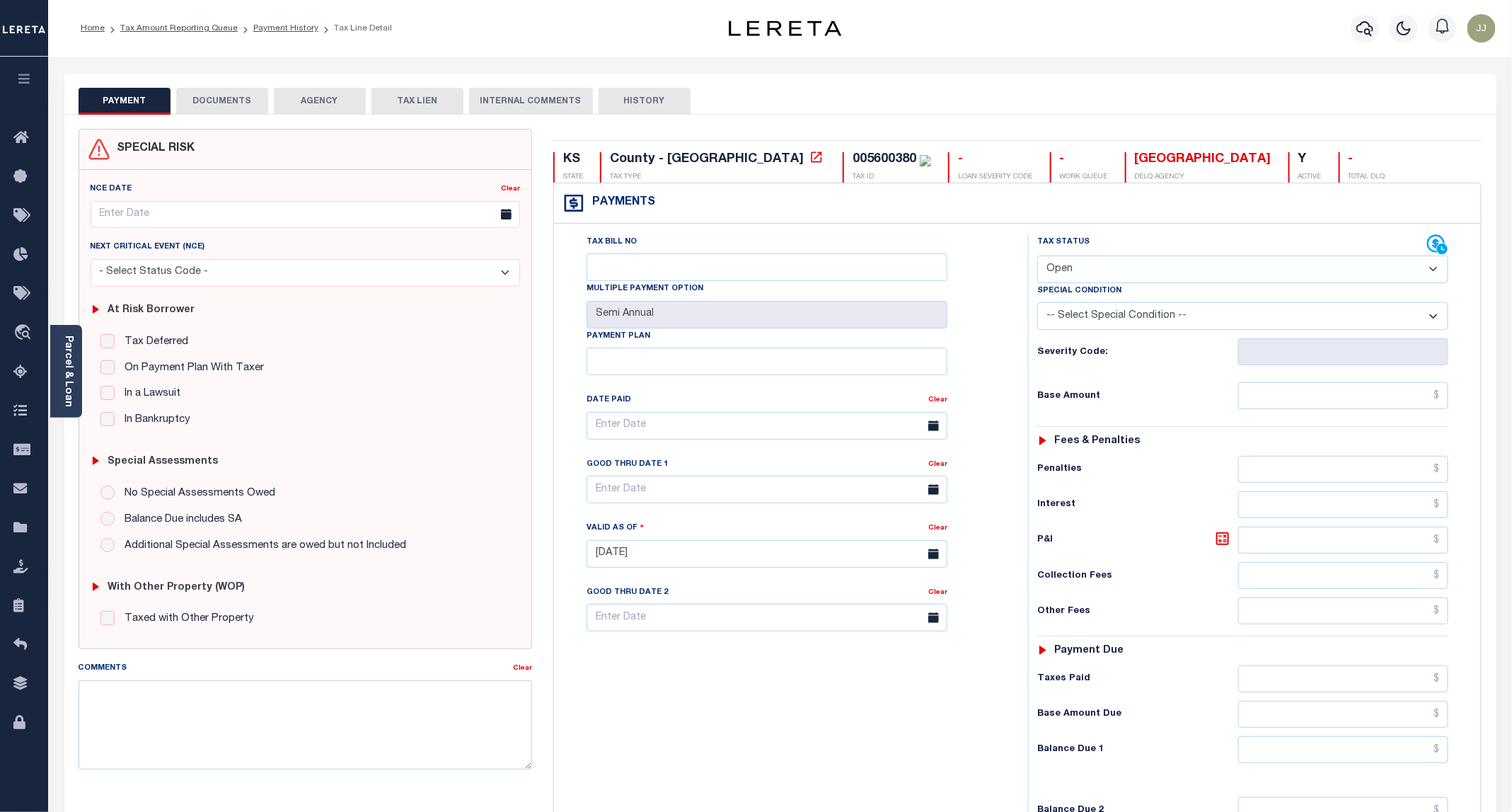
click at [87, 383] on div "At Risk Borrower Tax Deferred Deferral Start Date Clear Date Filed Clear Case N…" at bounding box center [305, 363] width 440 height 152
click at [74, 387] on div "Parcel & Loan" at bounding box center [66, 371] width 32 height 93
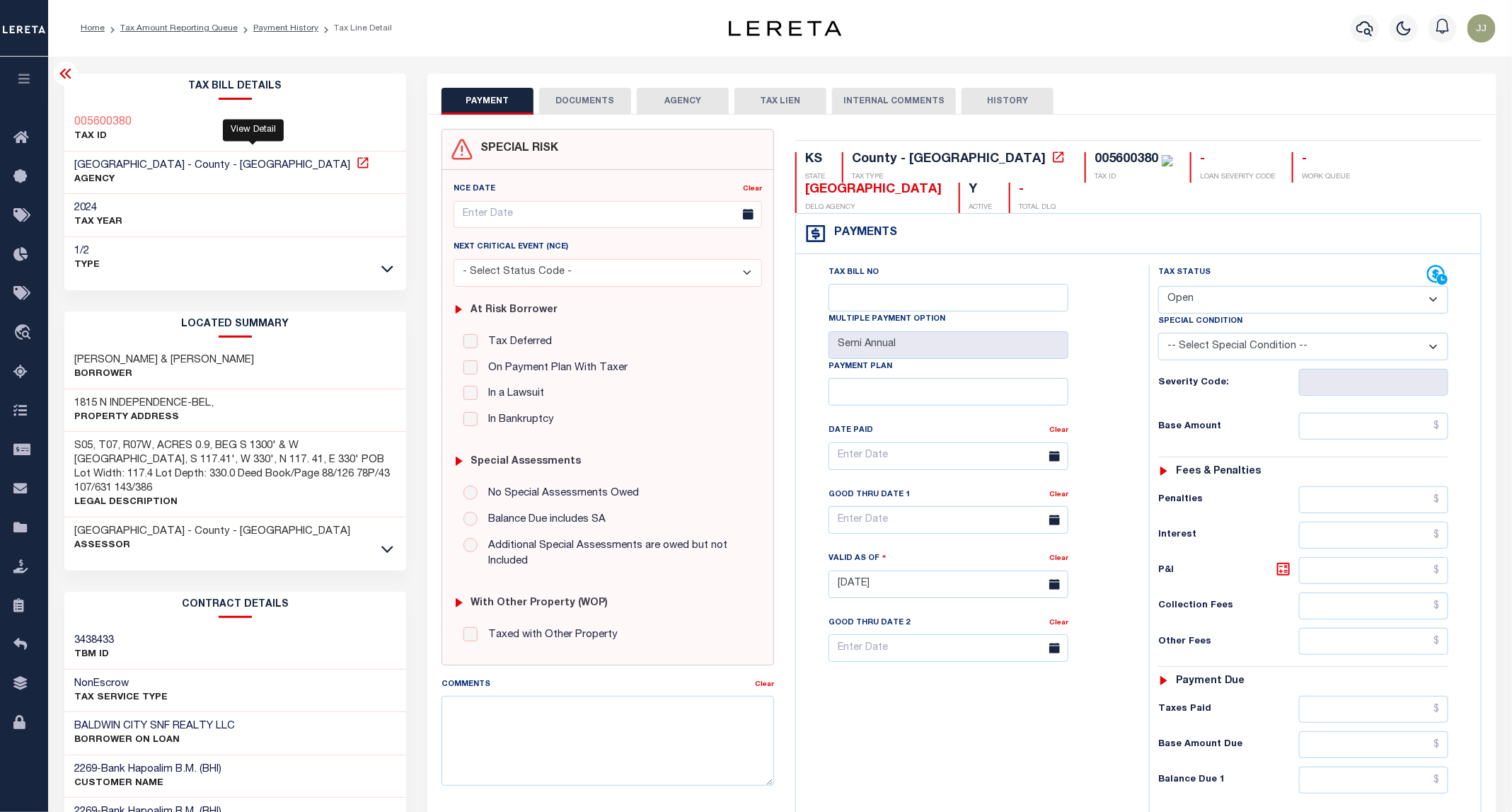
click at [356, 163] on icon at bounding box center [363, 162] width 14 height 14
click at [115, 402] on h3 "1815 N INDEPENDENCE-BEL," at bounding box center [144, 403] width 140 height 14
drag, startPoint x: 118, startPoint y: 402, endPoint x: 215, endPoint y: 407, distance: 97.1
click at [215, 407] on h3 "1815 N INDEPENDENCE-BEL," at bounding box center [144, 403] width 140 height 14
copy h3 "INDEPENDENCE-BEL"
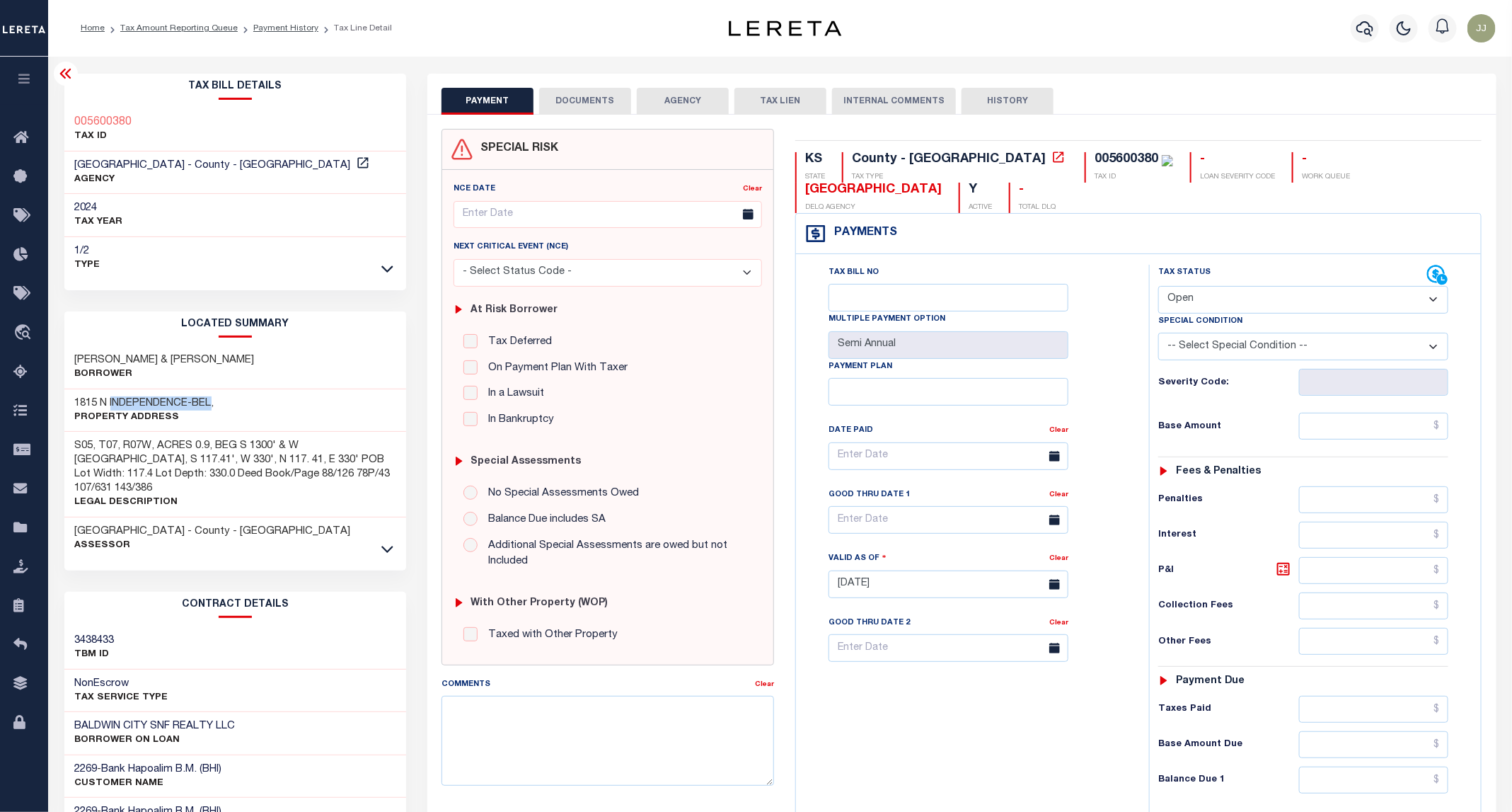
click at [583, 96] on button "DOCUMENTS" at bounding box center [585, 101] width 92 height 27
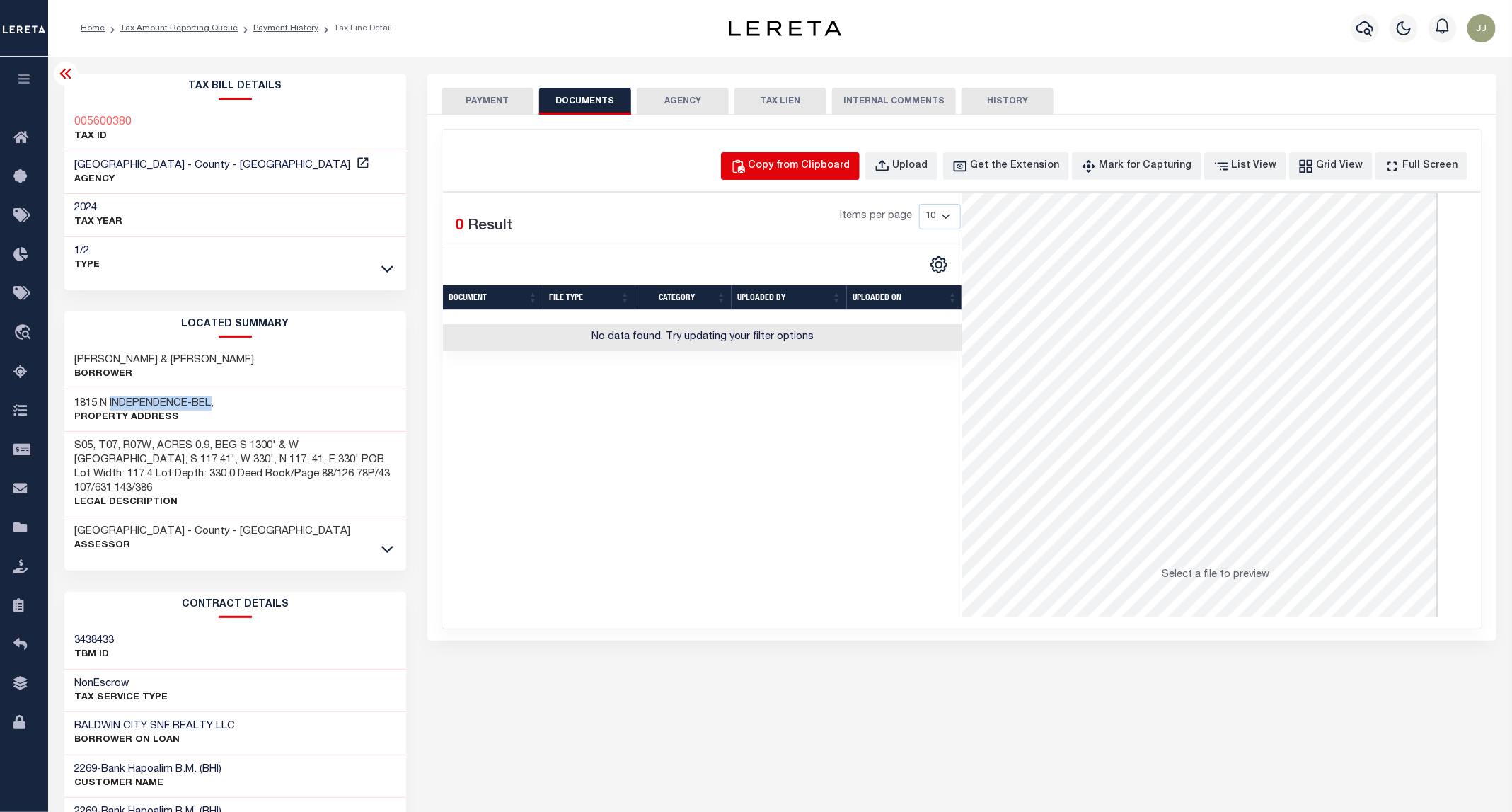
click at [796, 170] on div "Copy from Clipboard" at bounding box center [799, 166] width 102 height 15
select select "POP"
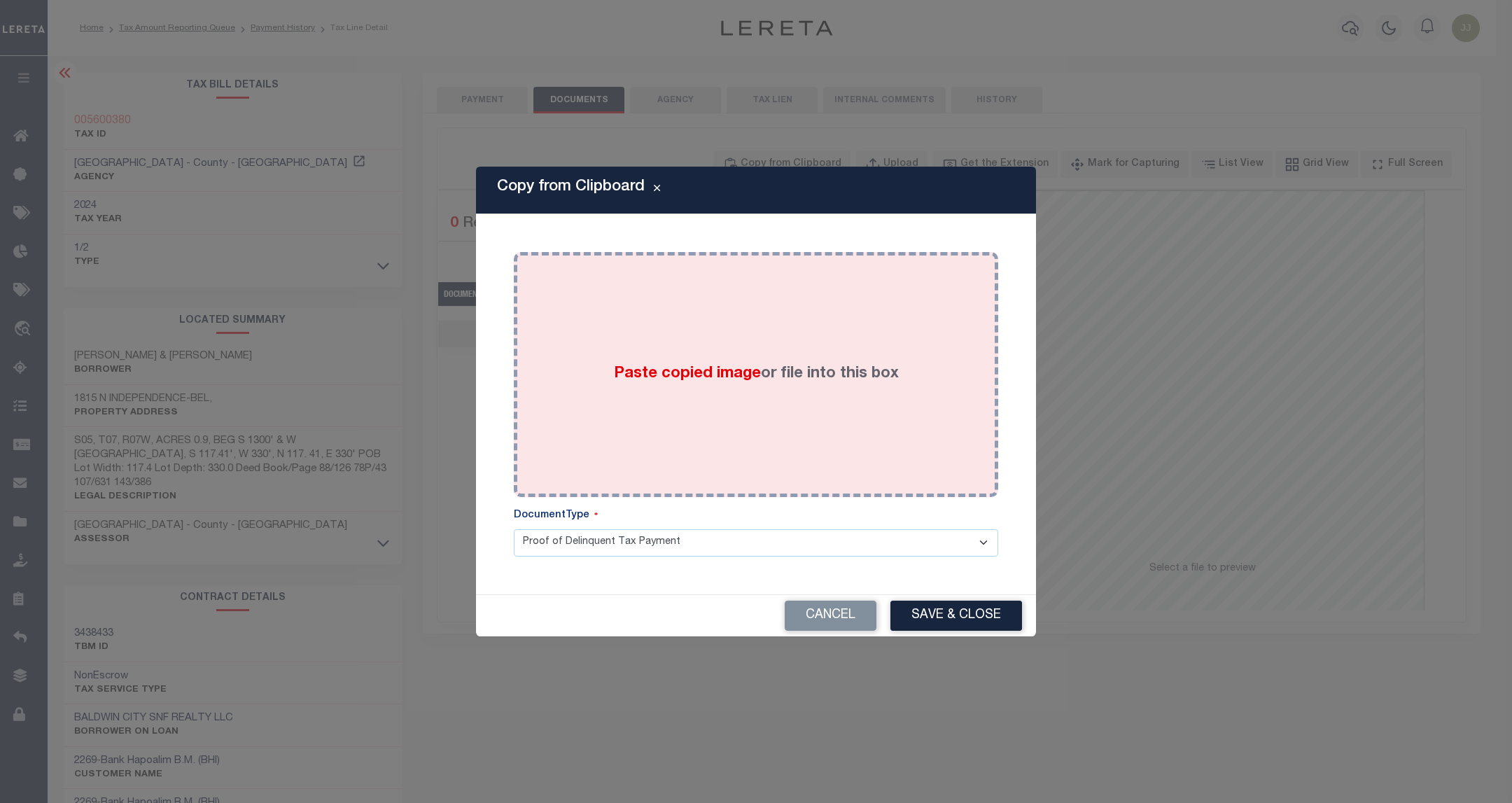
click at [807, 349] on div "Paste copied image or file into this box" at bounding box center [756, 375] width 464 height 224
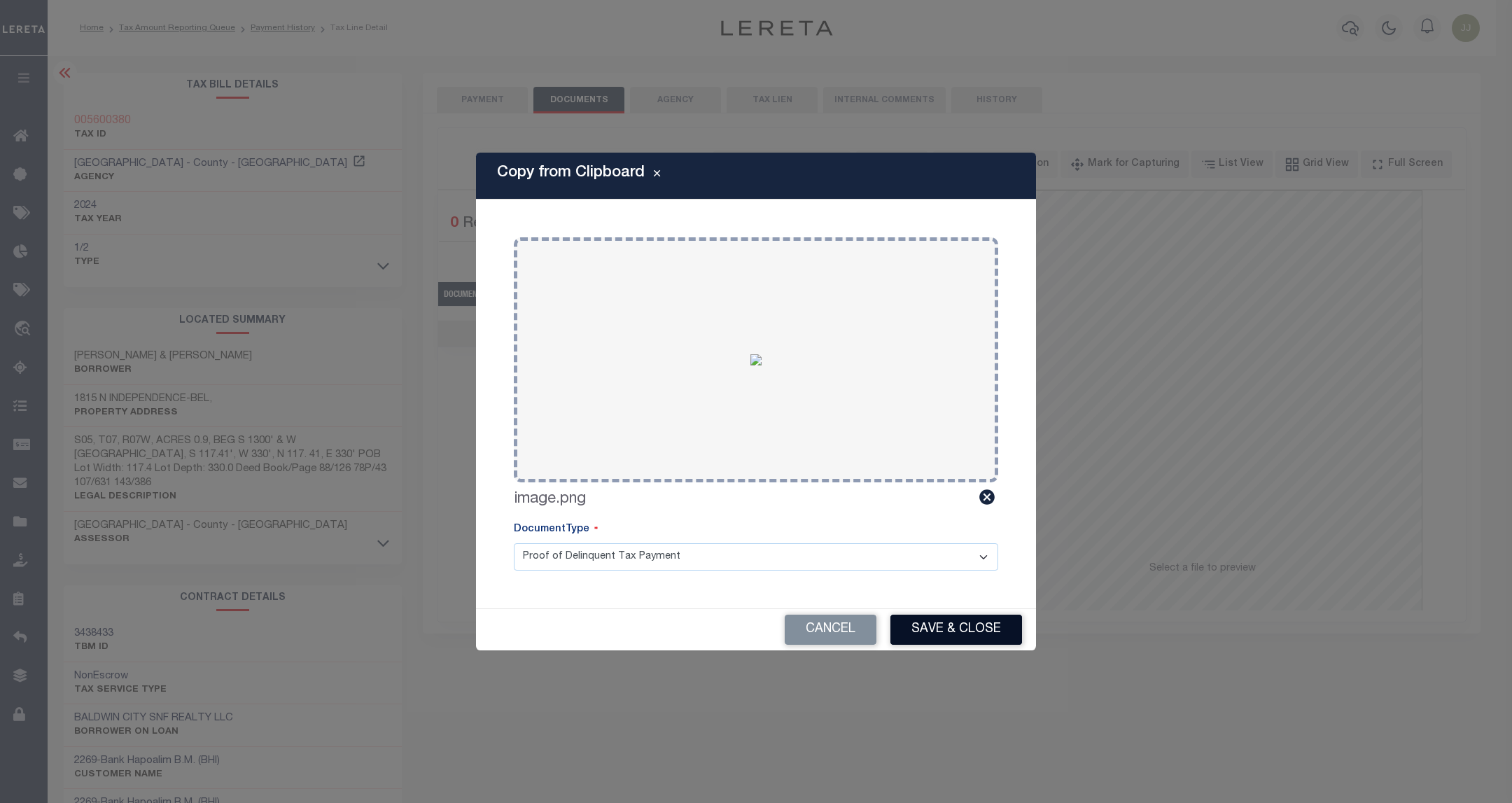
click at [948, 624] on button "Save & Close" at bounding box center [956, 630] width 131 height 30
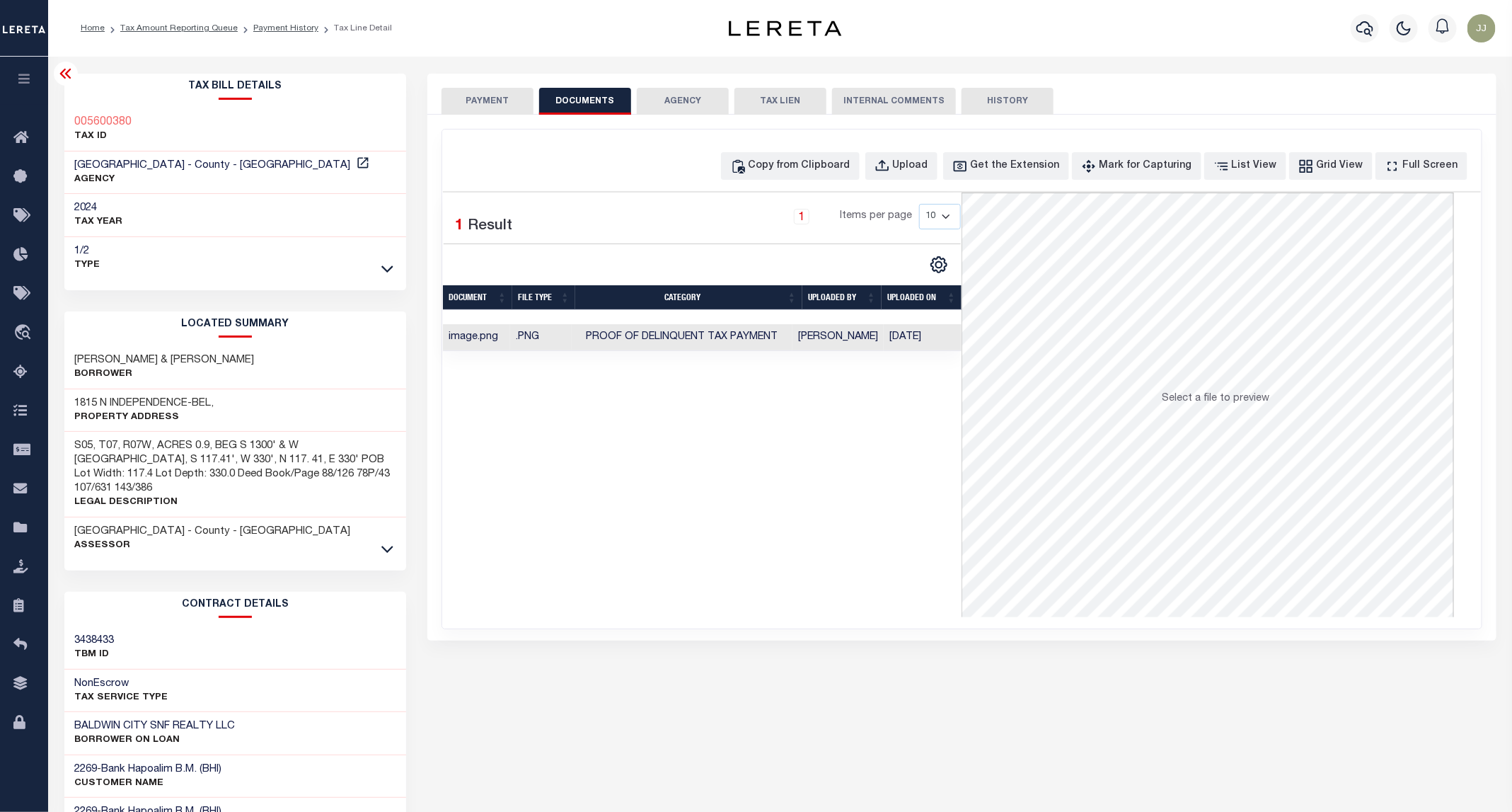
click at [479, 92] on button "PAYMENT" at bounding box center [487, 101] width 92 height 27
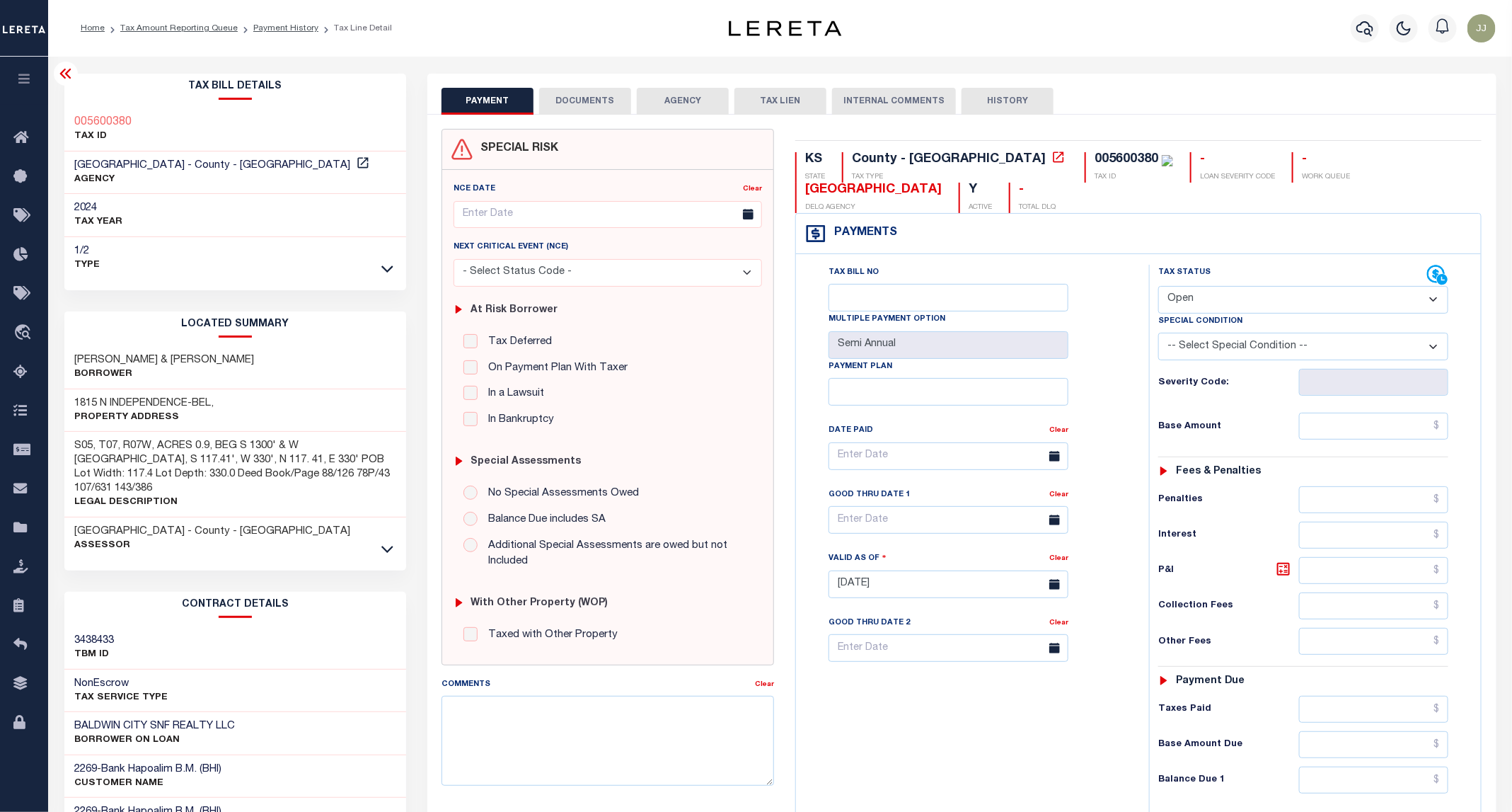
click at [1197, 293] on select "- Select Status Code - Open Due/Unpaid Paid Incomplete No Tax Due Internal Refu…" at bounding box center [1303, 299] width 290 height 28
select select "PYD"
click at [1159, 288] on select "- Select Status Code - Open Due/Unpaid Paid Incomplete No Tax Due Internal Refu…" at bounding box center [1303, 299] width 290 height 28
type input "[DATE]"
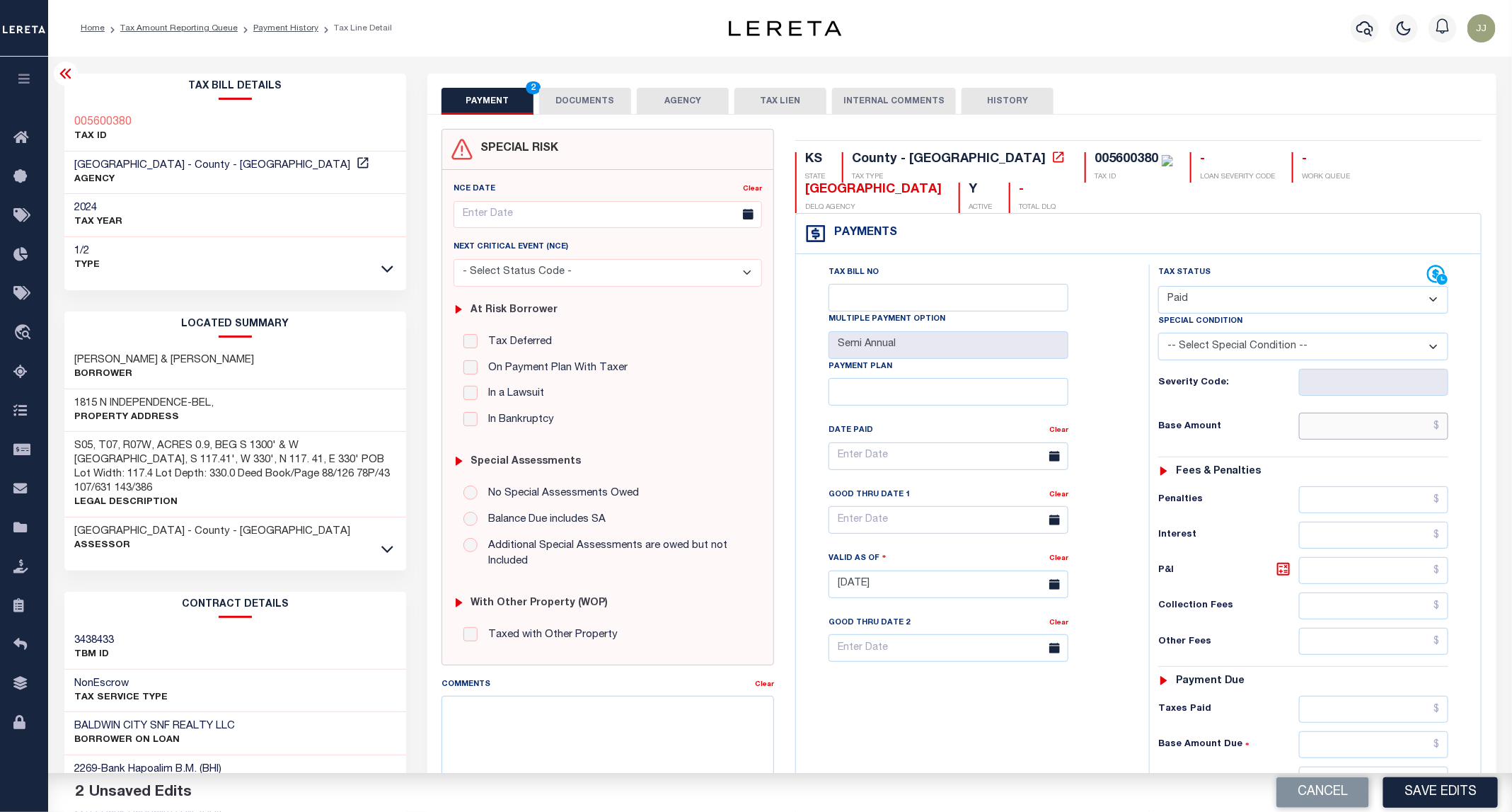
click at [1364, 427] on input "text" at bounding box center [1374, 426] width 150 height 27
type input "$0.00"
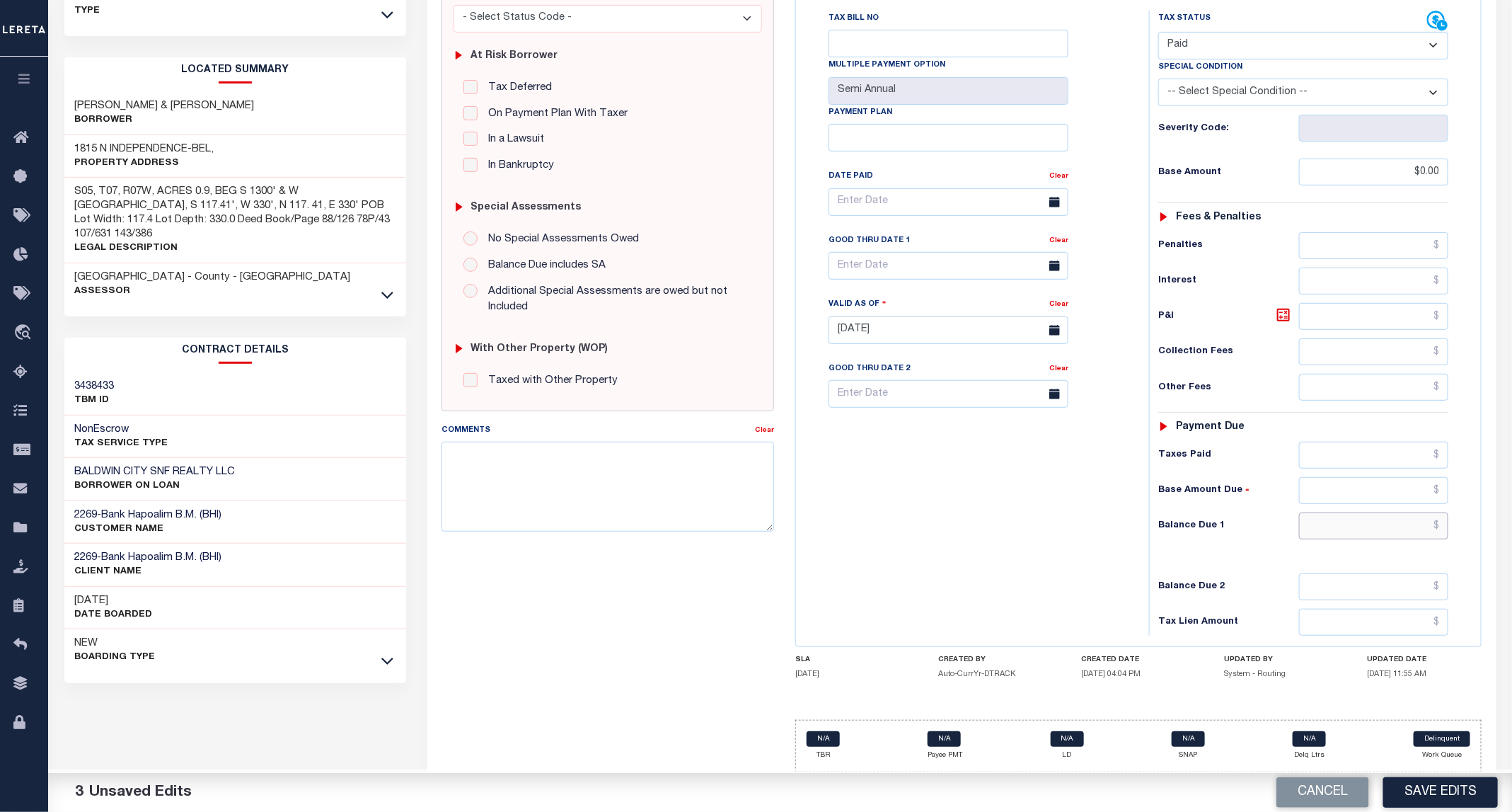
click at [1341, 534] on input "text" at bounding box center [1374, 526] width 150 height 27
type input "$0.00"
click at [1433, 790] on button "Save Edits" at bounding box center [1440, 793] width 115 height 30
checkbox input "false"
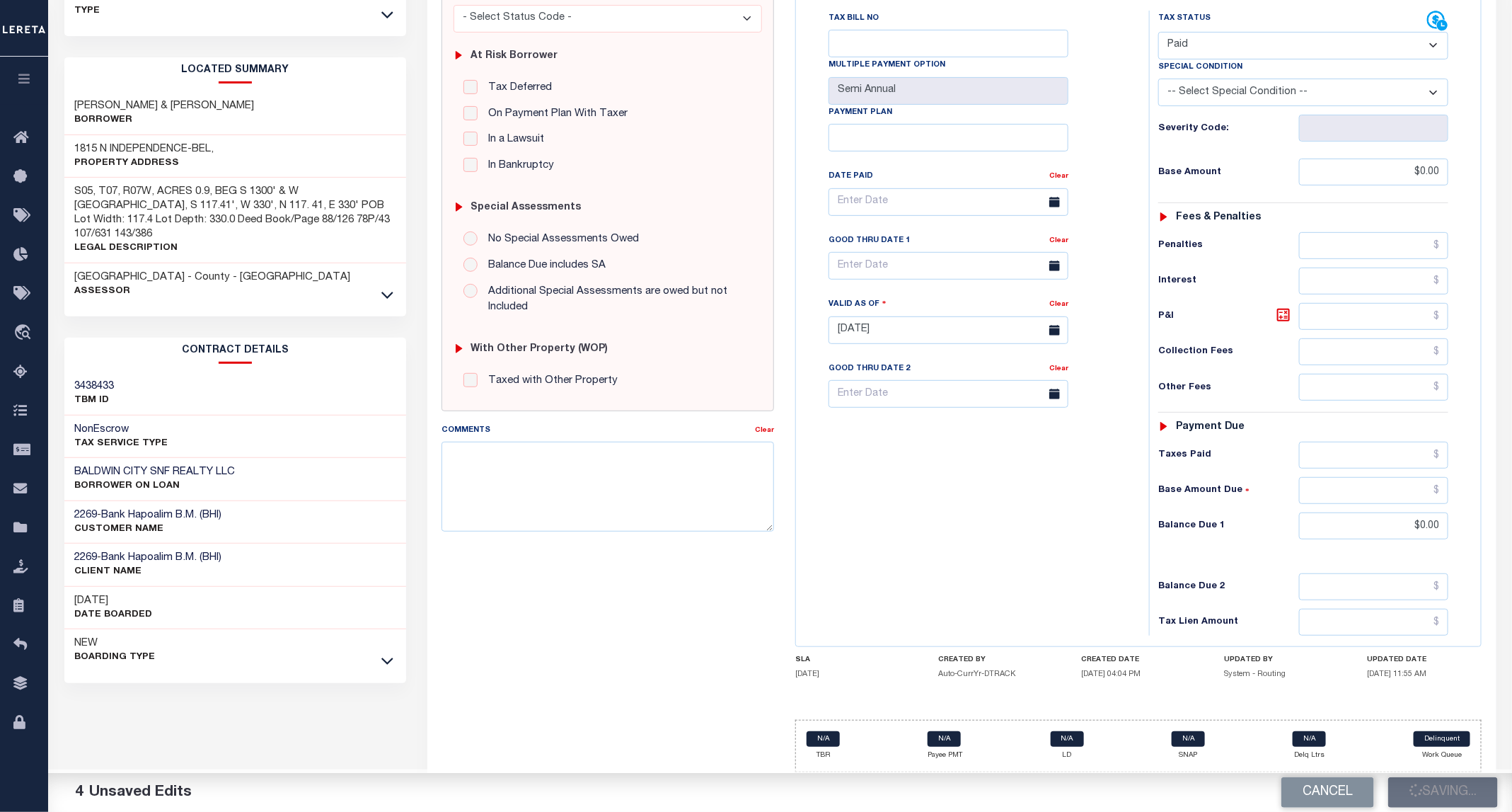
checkbox input "false"
type input "$0"
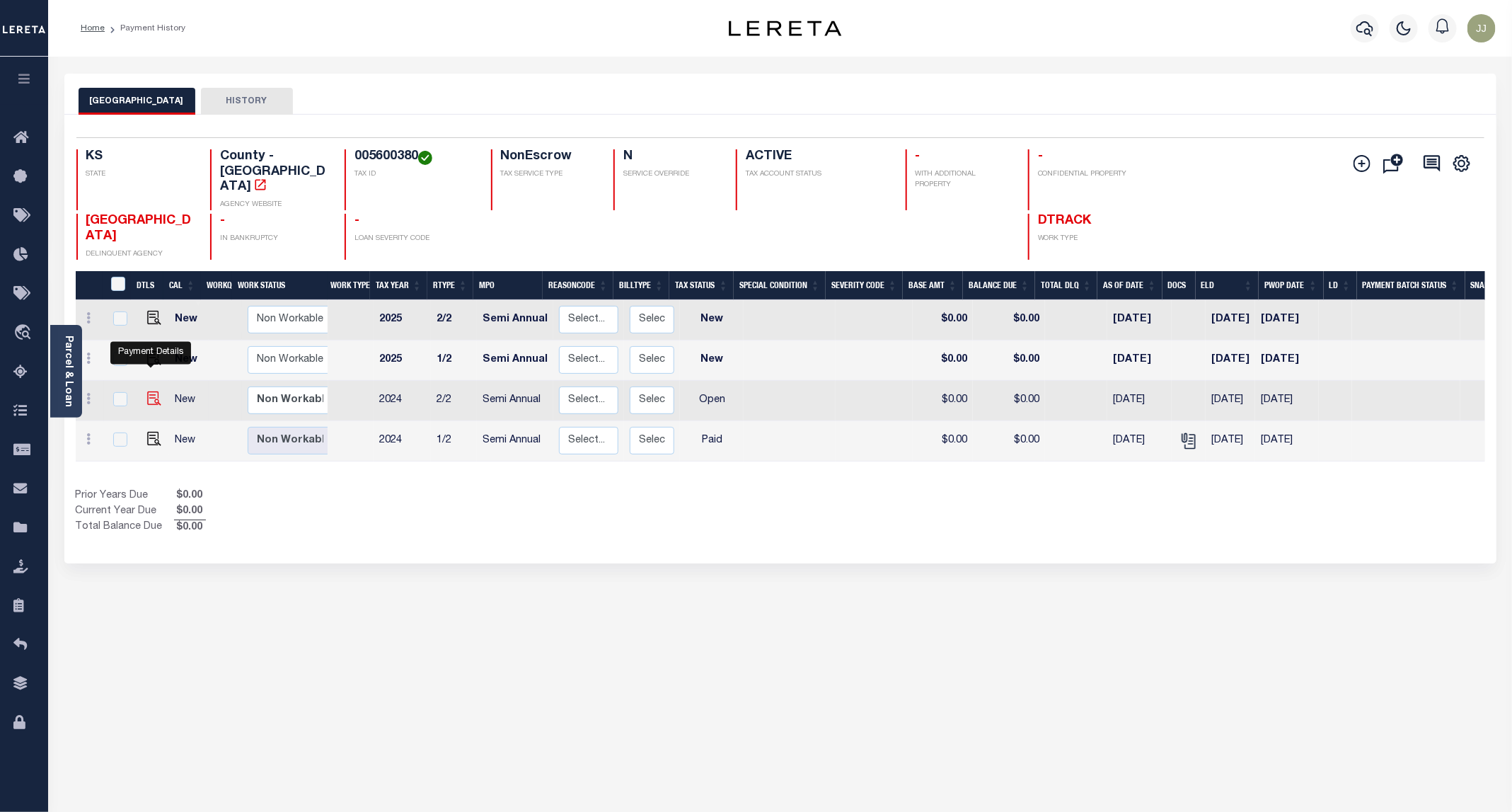
click at [147, 391] on img "" at bounding box center [154, 398] width 14 height 14
checkbox input "true"
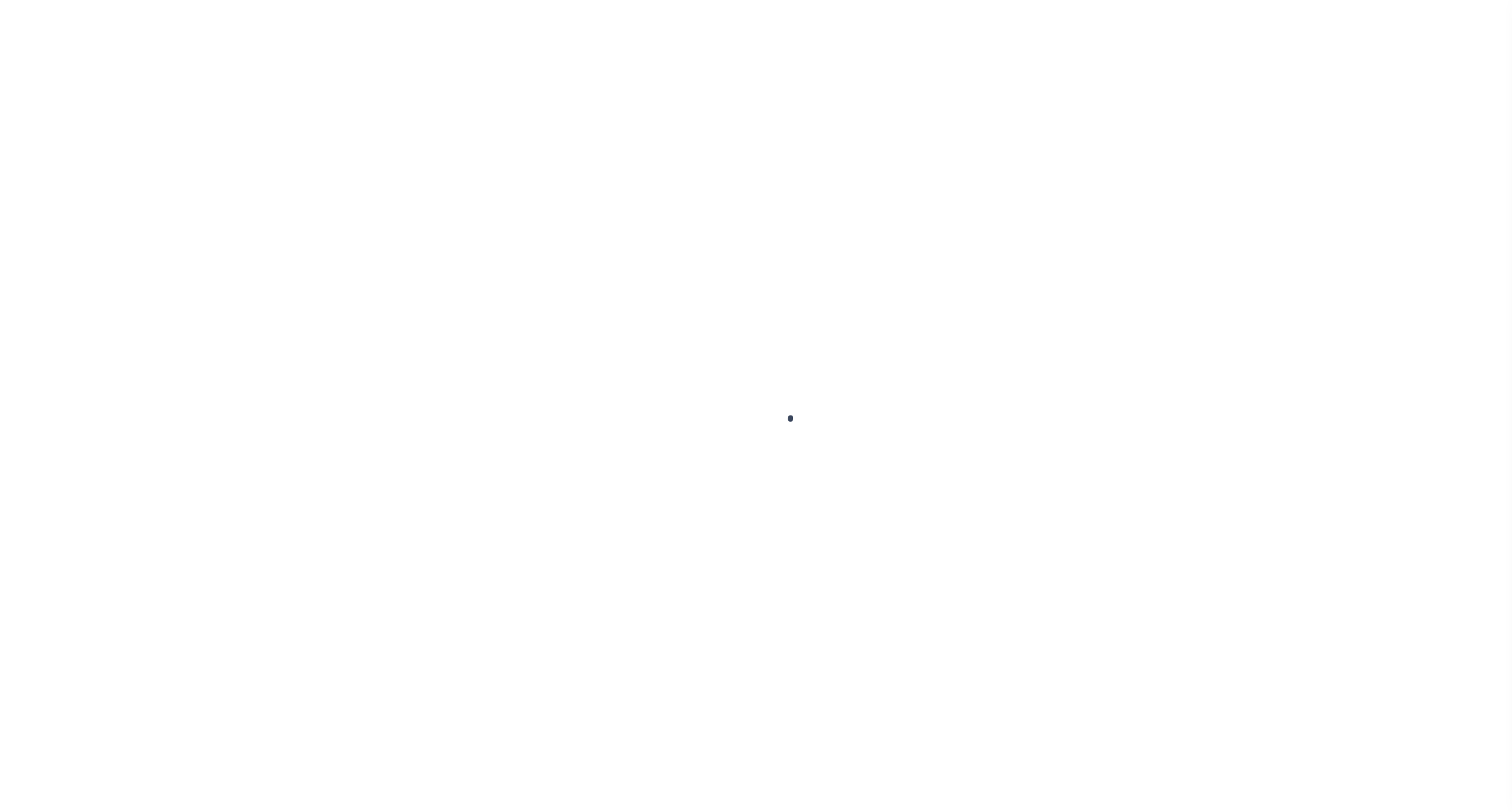
select select "OP2"
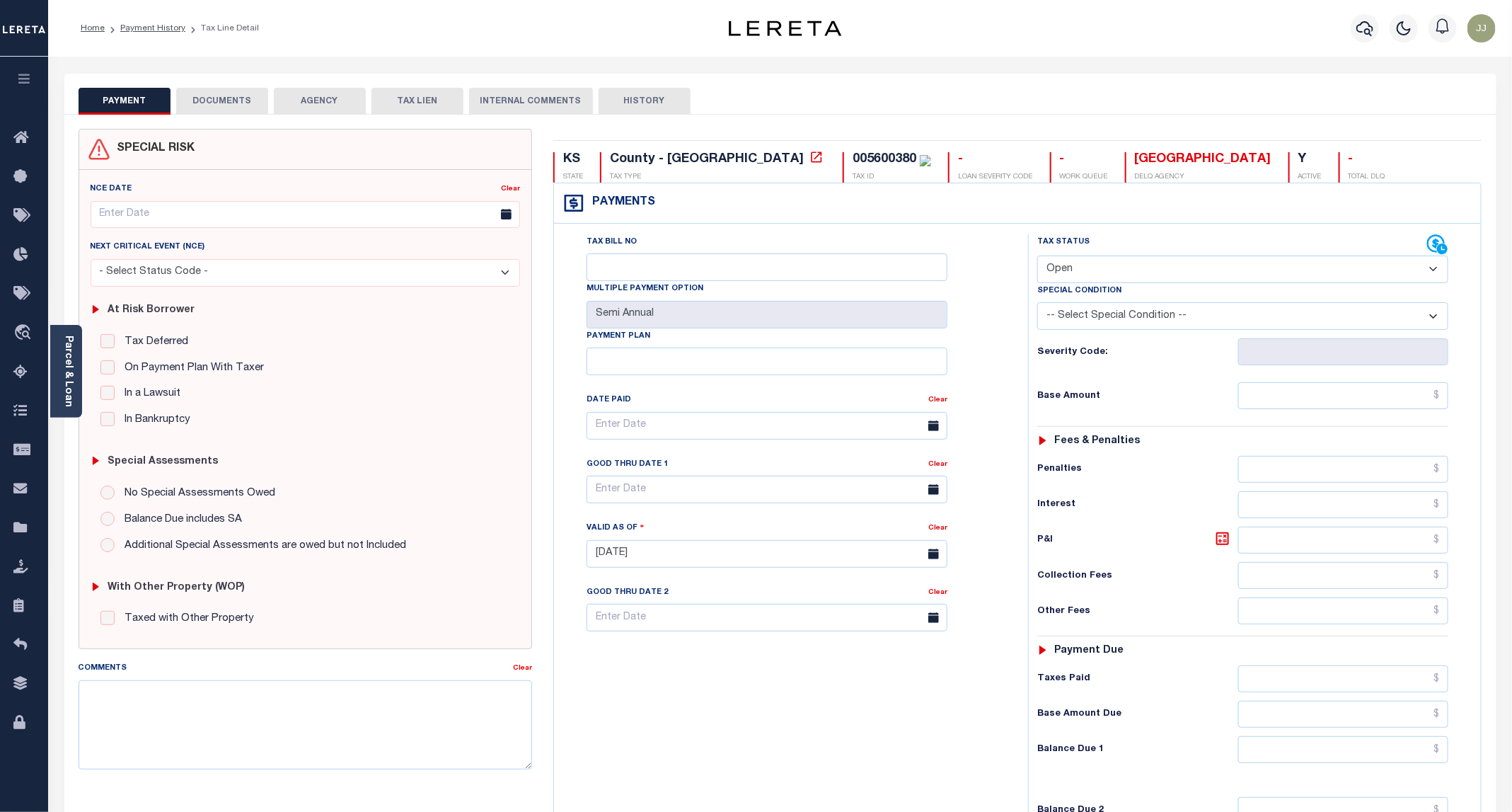
click at [218, 106] on button "DOCUMENTS" at bounding box center [222, 101] width 92 height 27
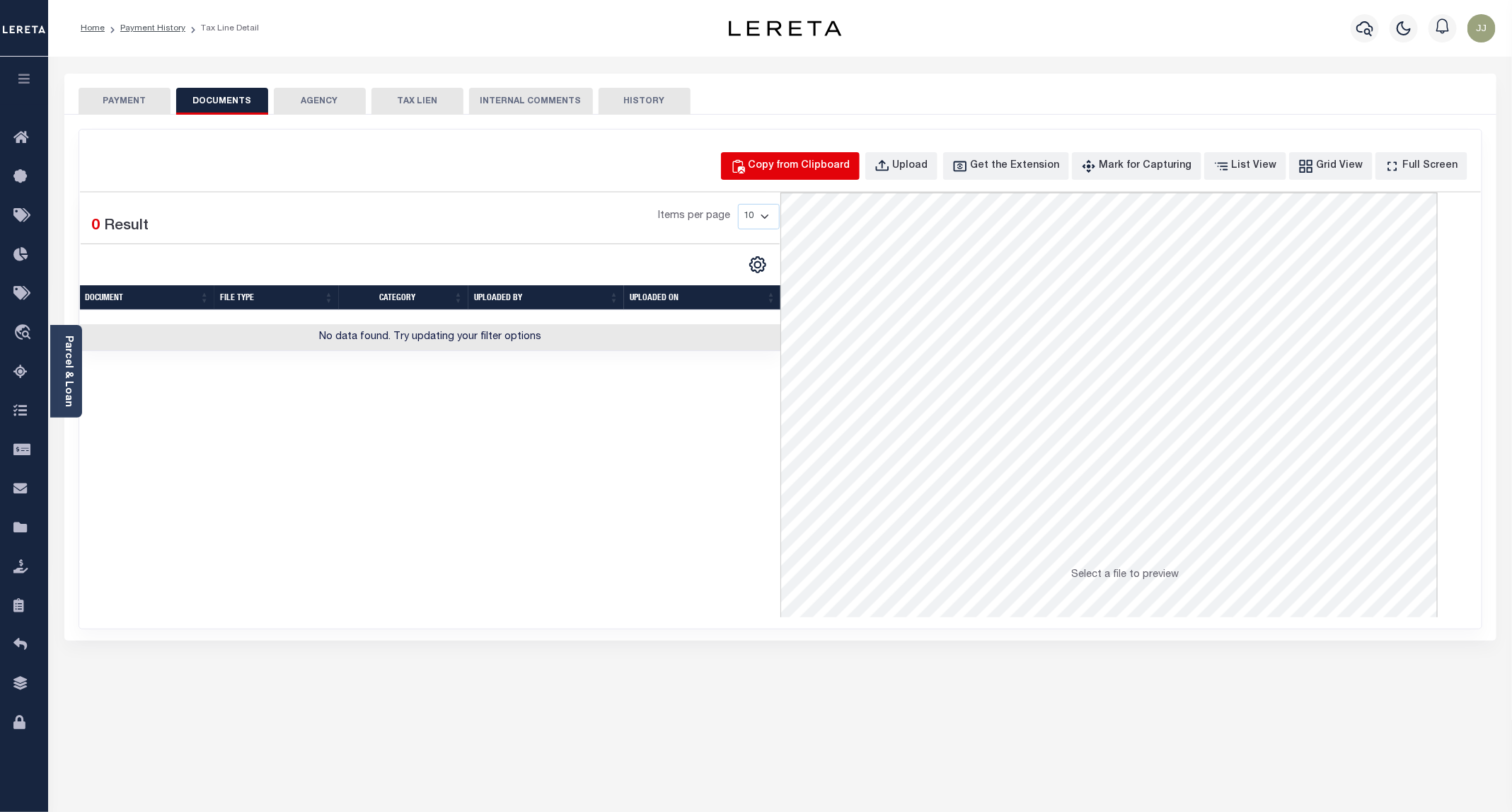
click at [812, 170] on div "Copy from Clipboard" at bounding box center [799, 166] width 102 height 15
select select "POP"
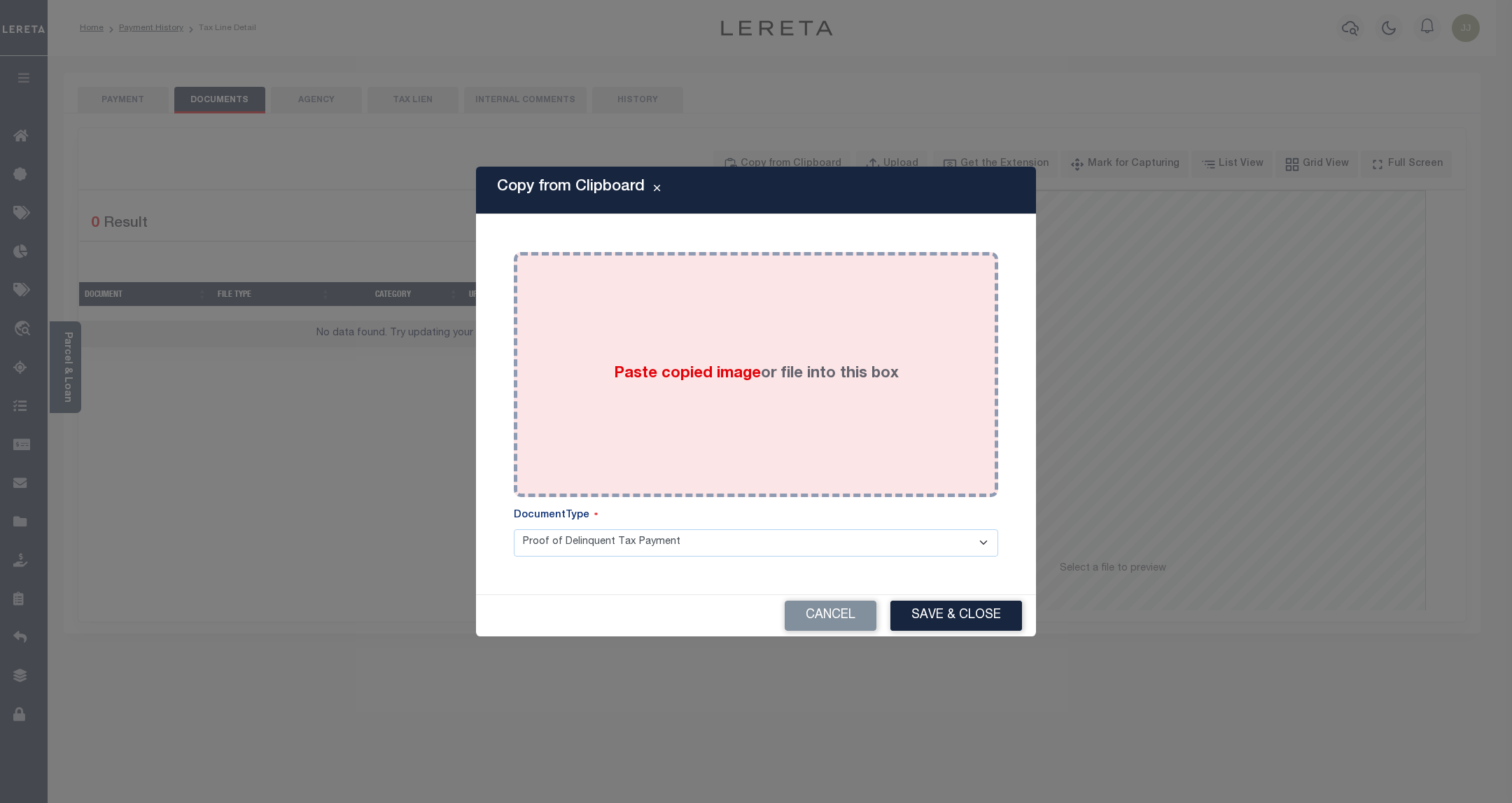
click at [712, 370] on span "Paste copied image" at bounding box center [687, 374] width 147 height 15
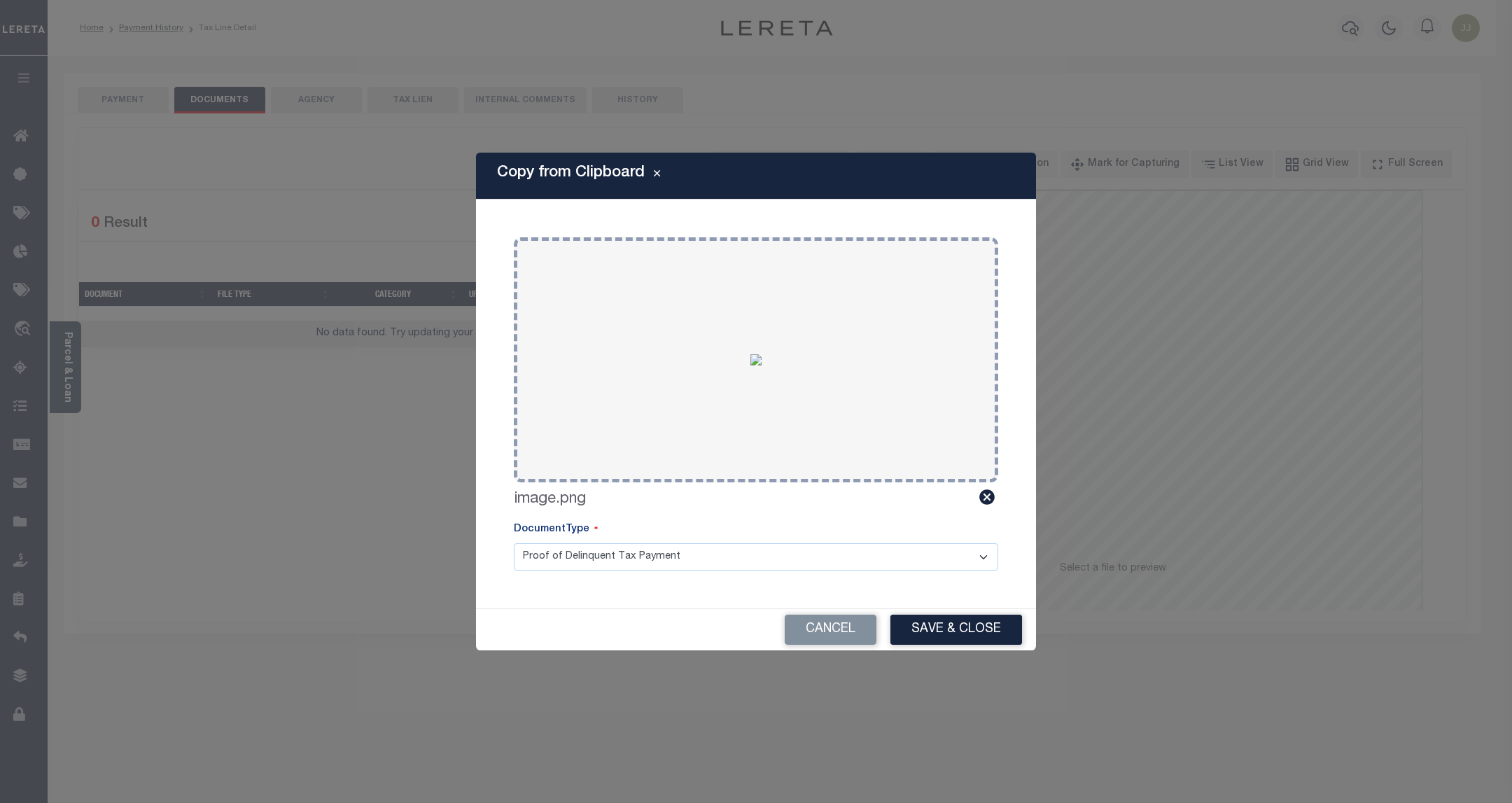
click at [942, 654] on div "Copy from Clipboard Paste copied image or file into this box Select file or dra…" at bounding box center [756, 401] width 1512 height 803
click at [949, 626] on button "Save & Close" at bounding box center [956, 630] width 131 height 30
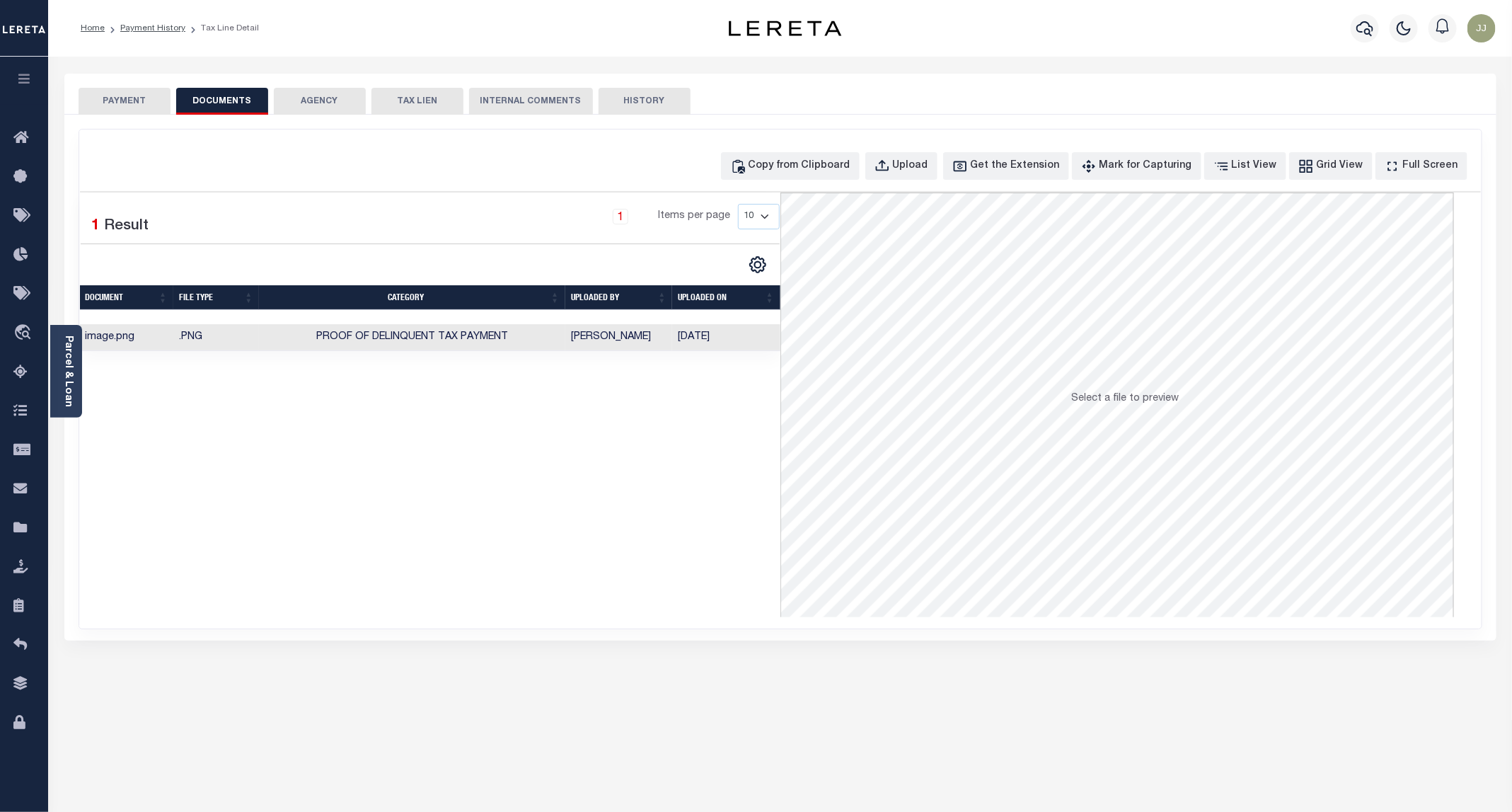
click at [132, 103] on button "PAYMENT" at bounding box center [124, 101] width 92 height 27
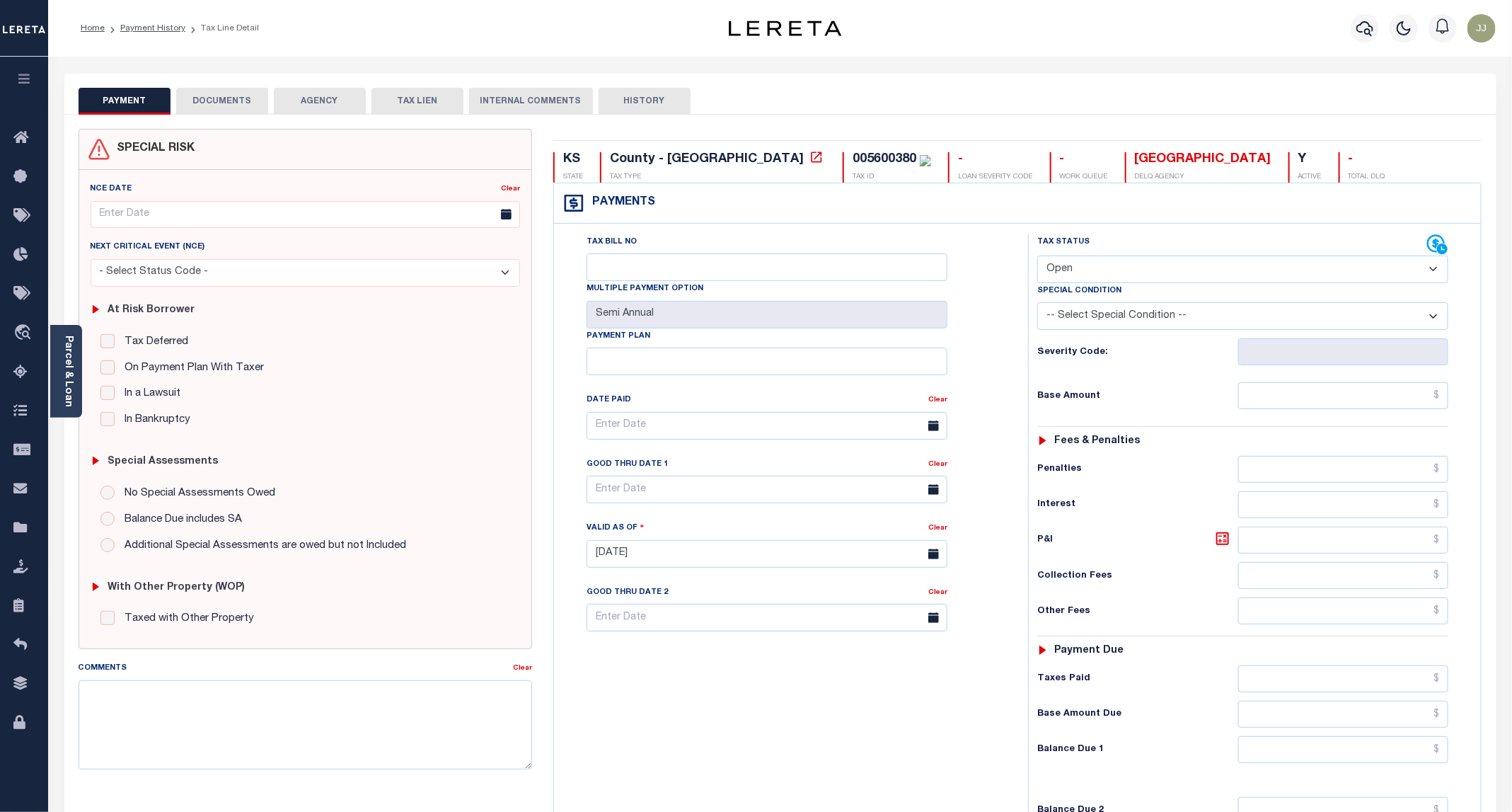
click at [1089, 271] on select "- Select Status Code - Open Due/Unpaid Paid Incomplete No Tax Due Internal Refu…" at bounding box center [1242, 269] width 411 height 28
select select "PYD"
click at [1038, 257] on select "- Select Status Code - Open Due/Unpaid Paid Incomplete No Tax Due Internal Refu…" at bounding box center [1242, 269] width 411 height 28
type input "[DATE]"
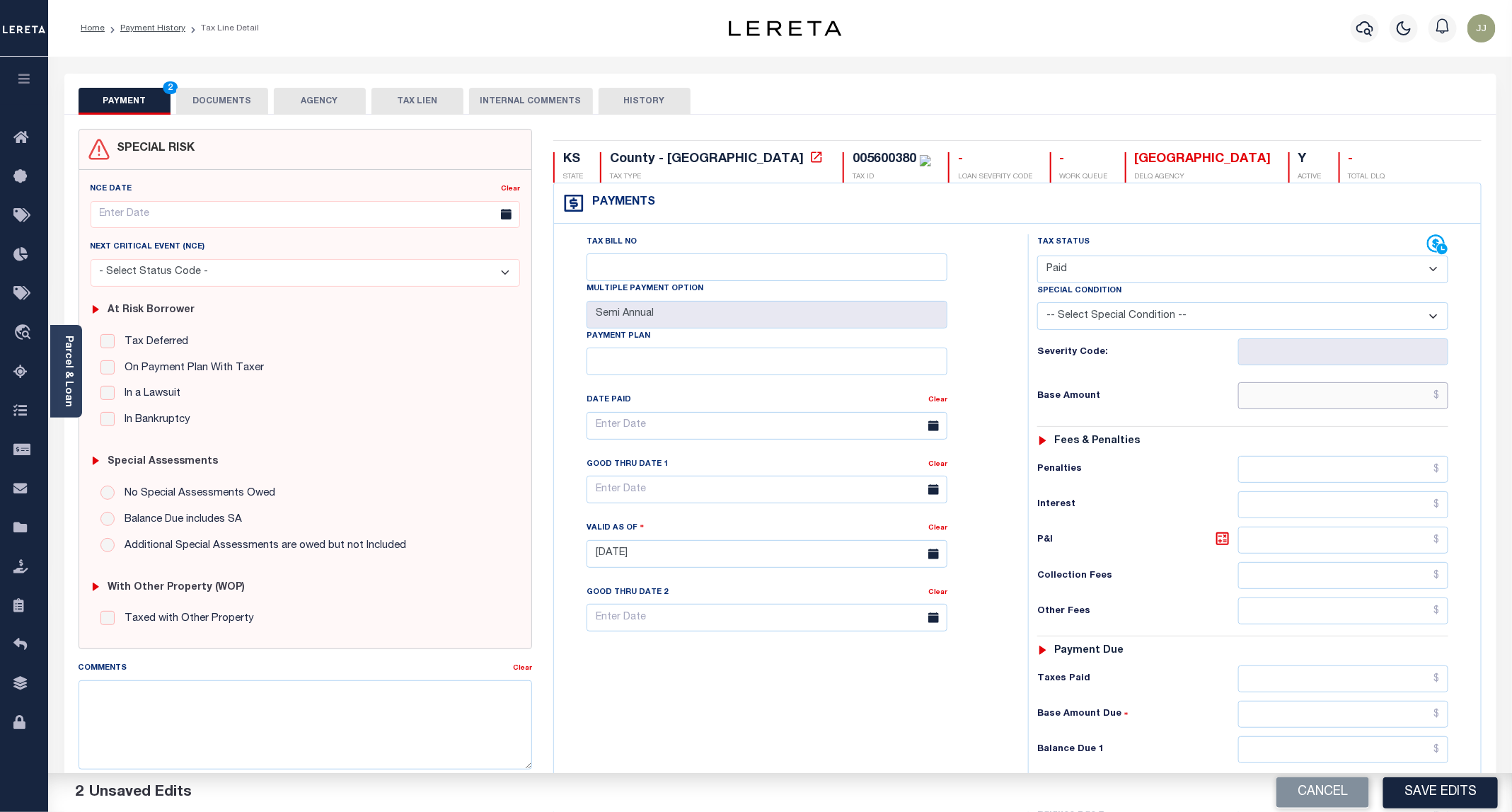
click at [1327, 398] on input "text" at bounding box center [1343, 396] width 210 height 27
type input "$0.00"
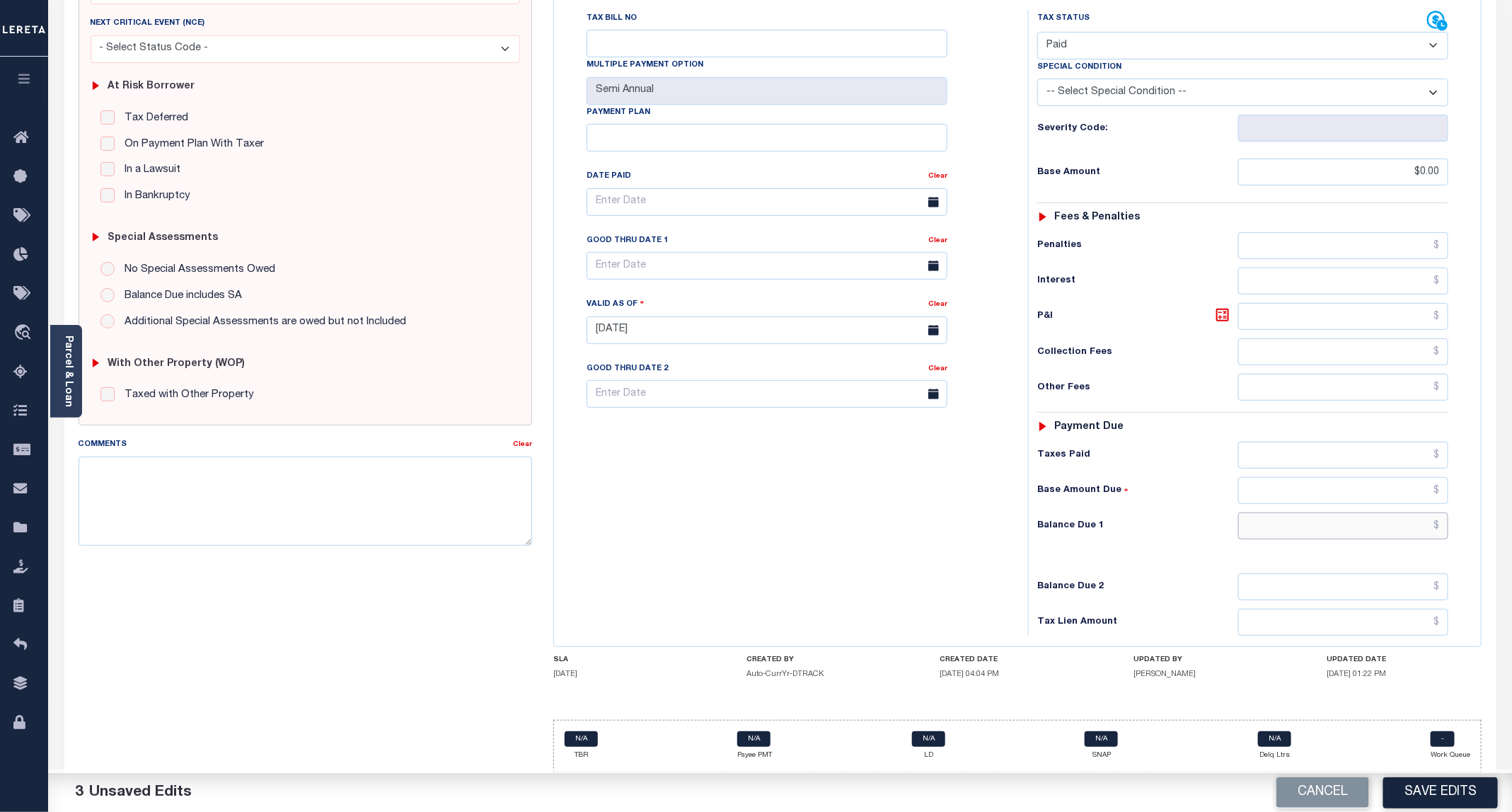
click at [1280, 529] on input "text" at bounding box center [1343, 526] width 210 height 27
click at [1176, 574] on div "Balance Due 2" at bounding box center [1242, 587] width 411 height 27
click at [1314, 513] on input "text" at bounding box center [1343, 526] width 210 height 27
type input "$0.00"
click at [1433, 784] on button "Save Edits" at bounding box center [1440, 793] width 115 height 30
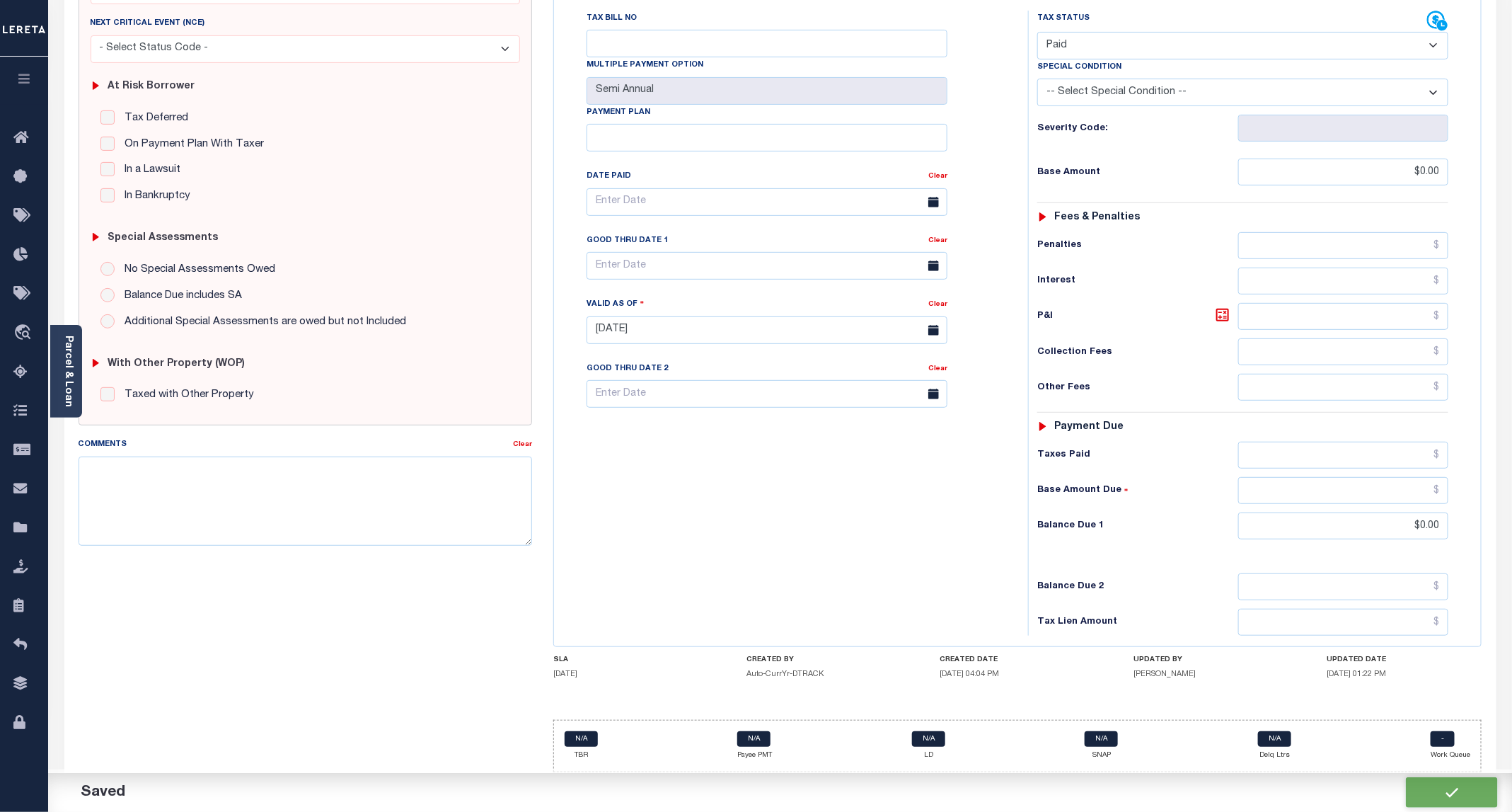
checkbox input "false"
type input "$0"
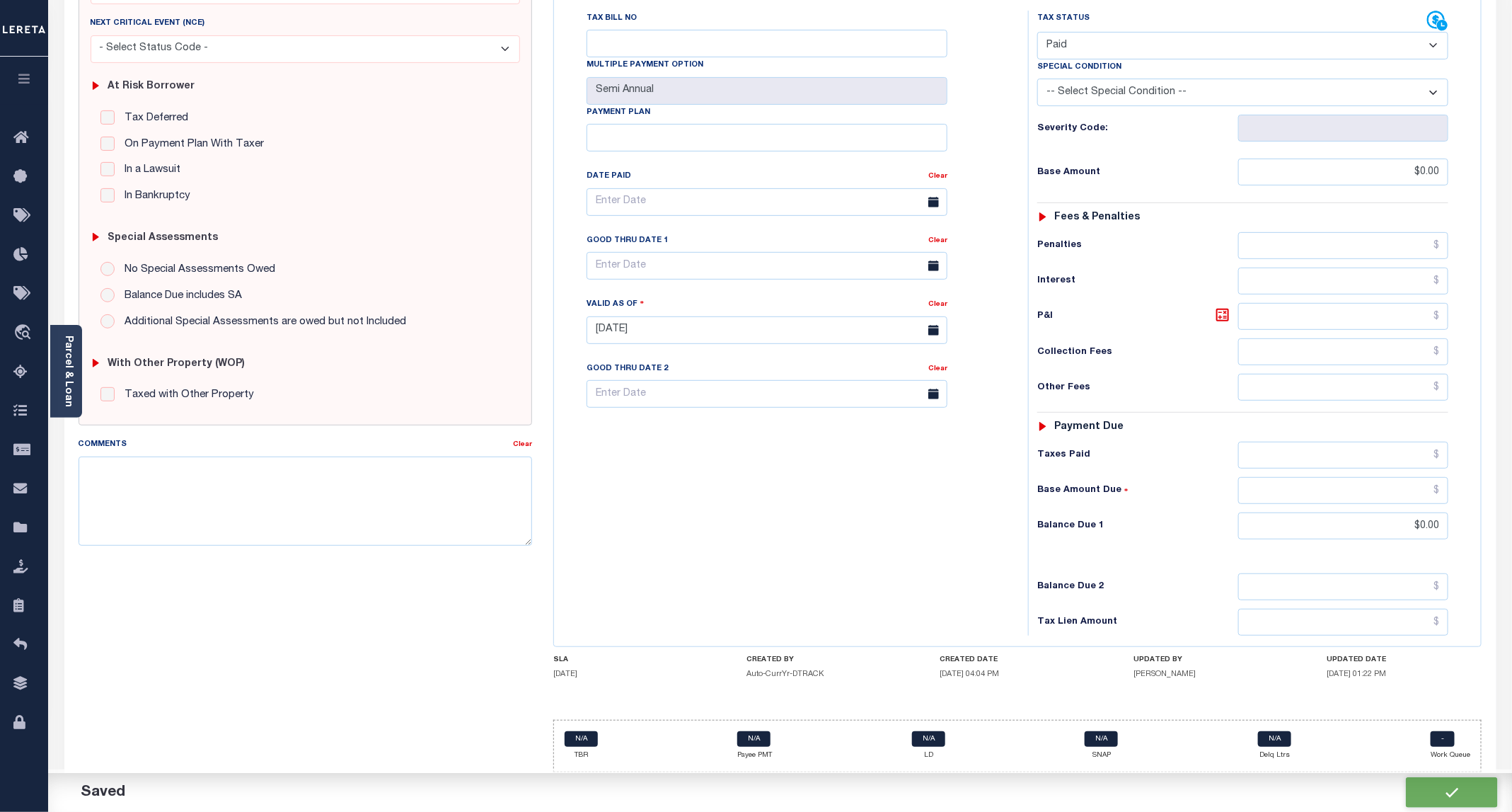
type input "$0"
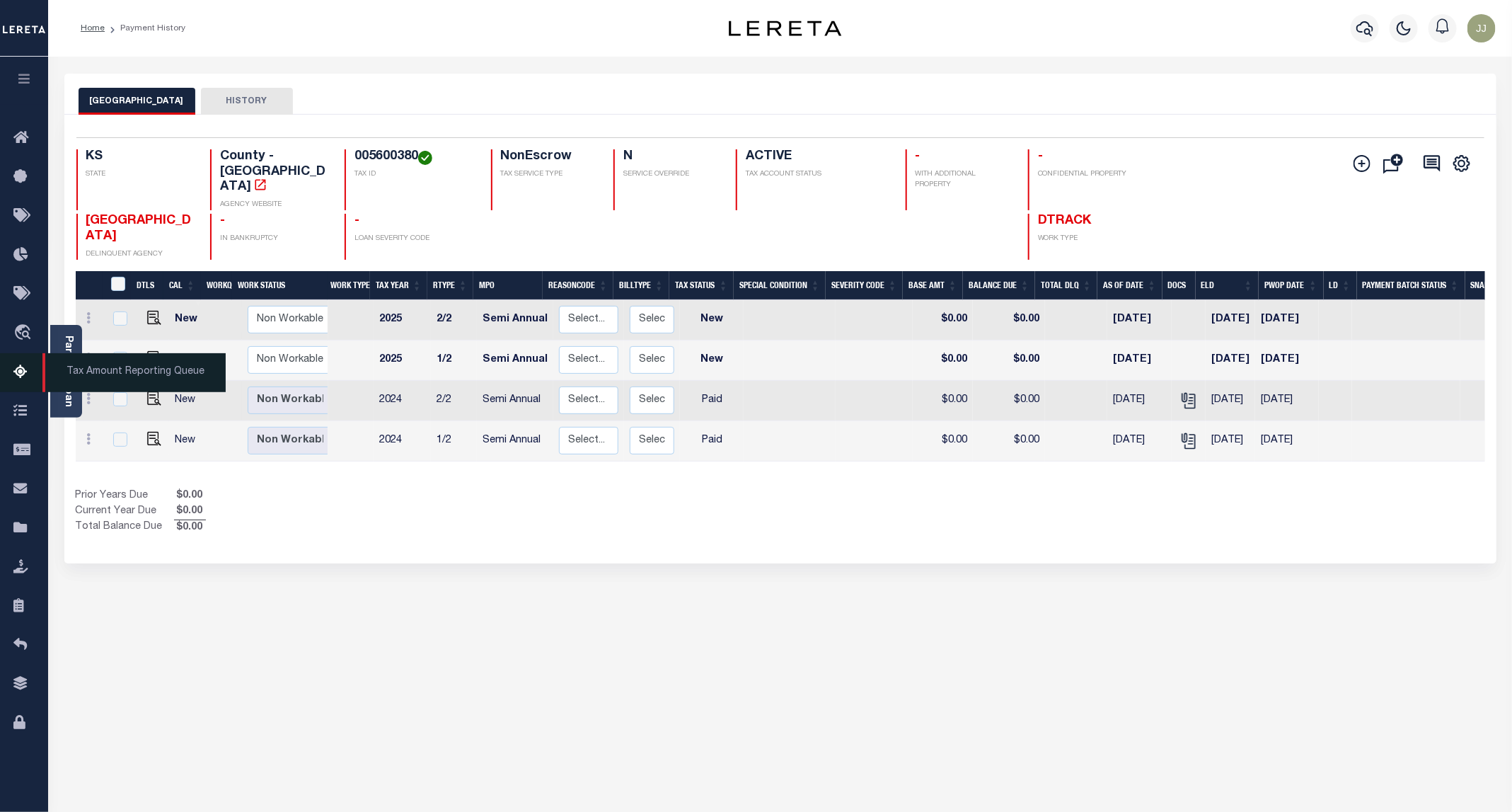
click at [22, 377] on icon at bounding box center [25, 372] width 23 height 18
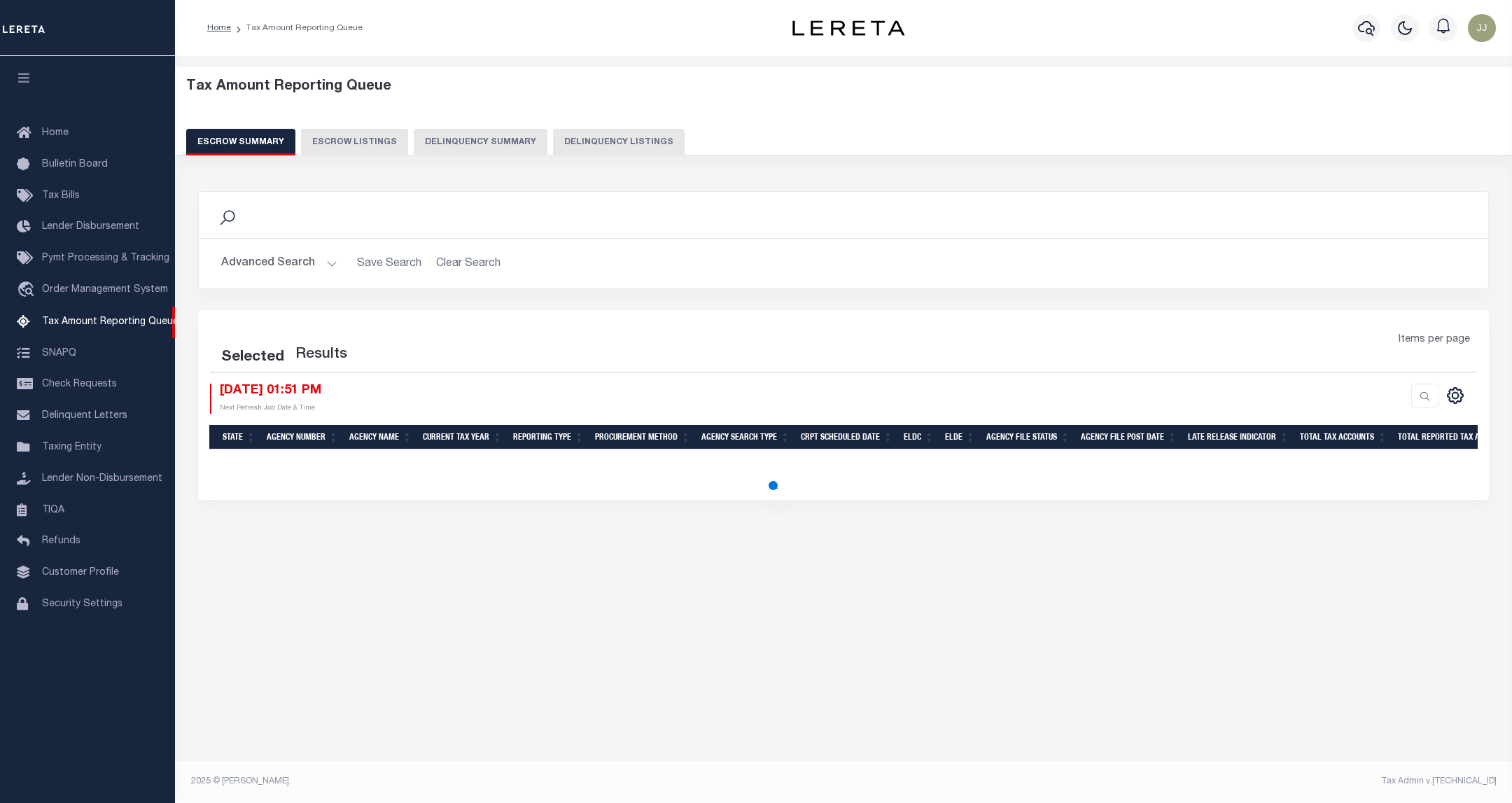
click at [601, 135] on button "Delinquency Listings" at bounding box center [619, 142] width 131 height 26
select select "100"
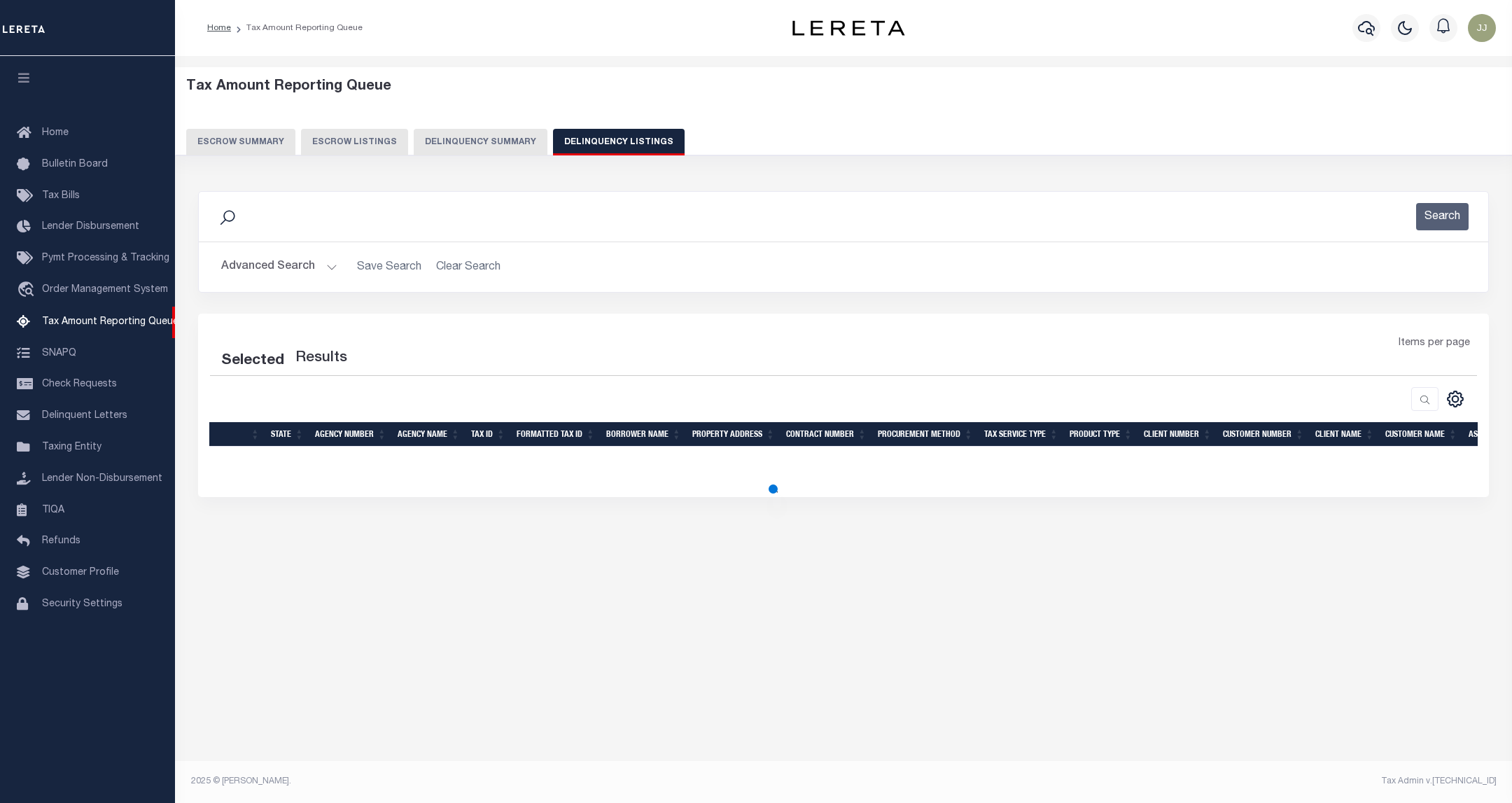
select select "100"
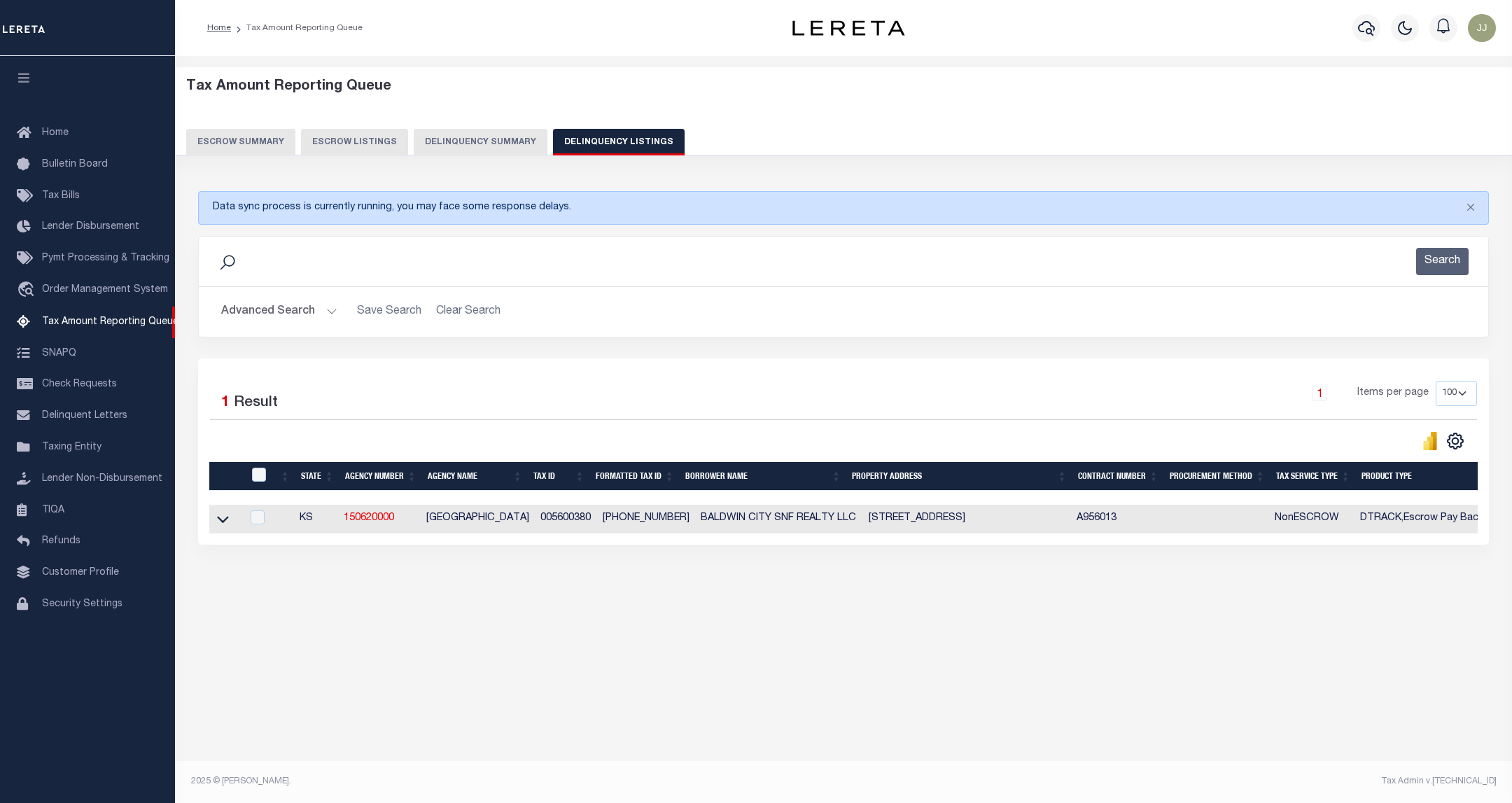
click at [279, 310] on button "Advanced Search" at bounding box center [280, 312] width 116 height 27
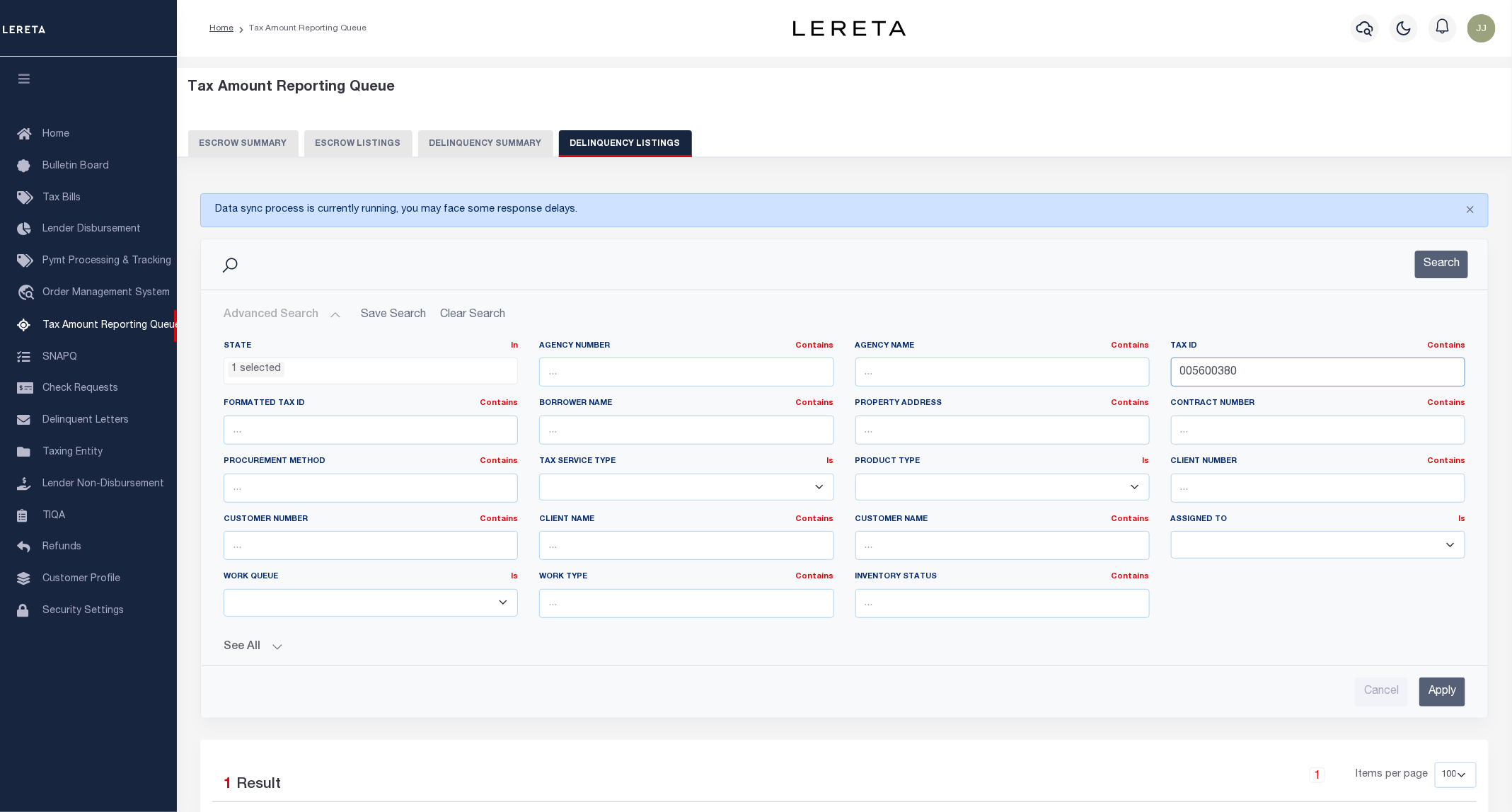
drag, startPoint x: 1278, startPoint y: 385, endPoint x: 1170, endPoint y: 374, distance: 108.6
click at [1171, 374] on input "005600380" at bounding box center [1318, 371] width 294 height 29
paste input "134001"
type input "013400180"
click at [1417, 276] on button "Search" at bounding box center [1442, 264] width 53 height 28
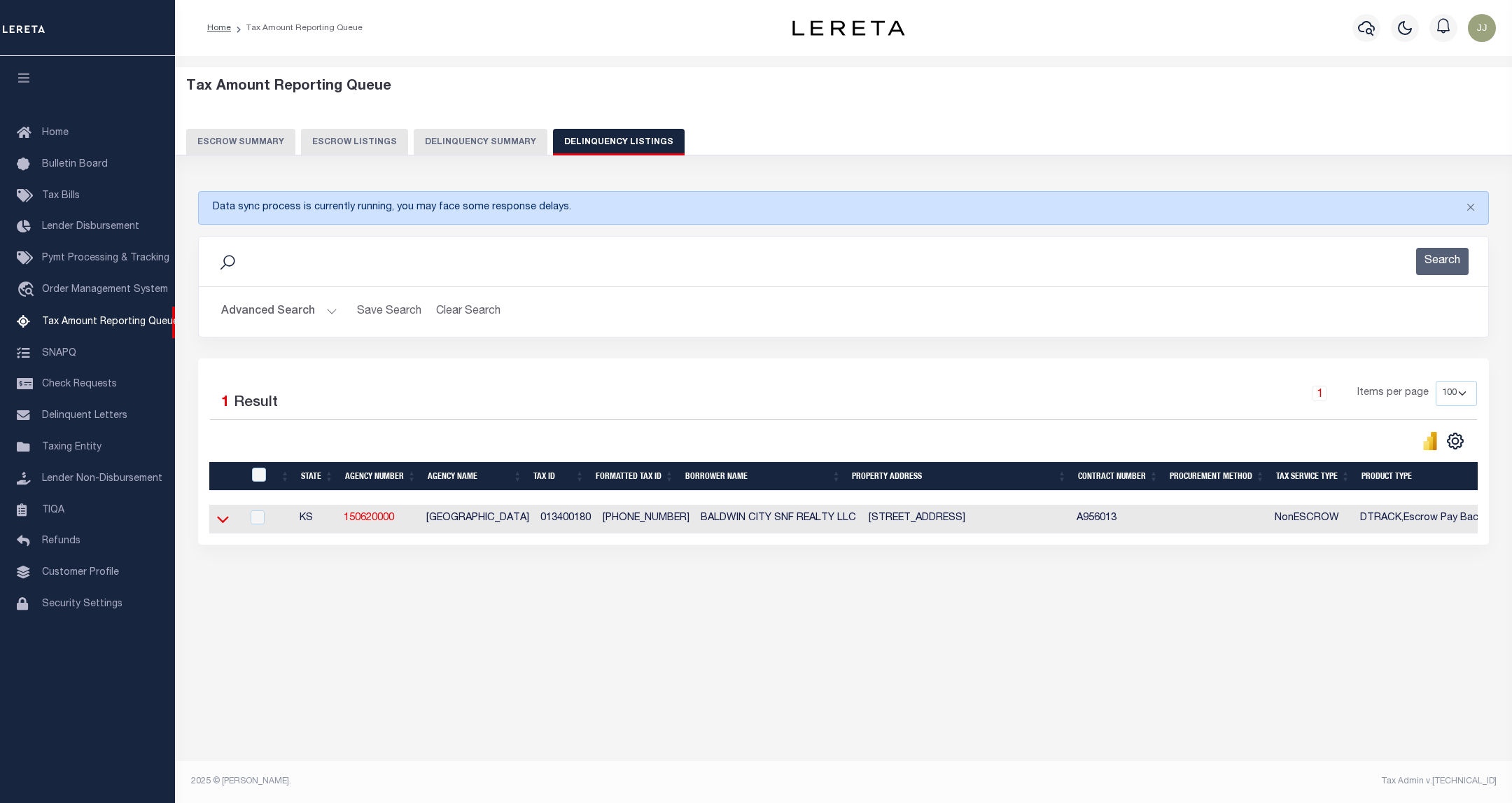
click at [222, 523] on icon at bounding box center [223, 518] width 12 height 7
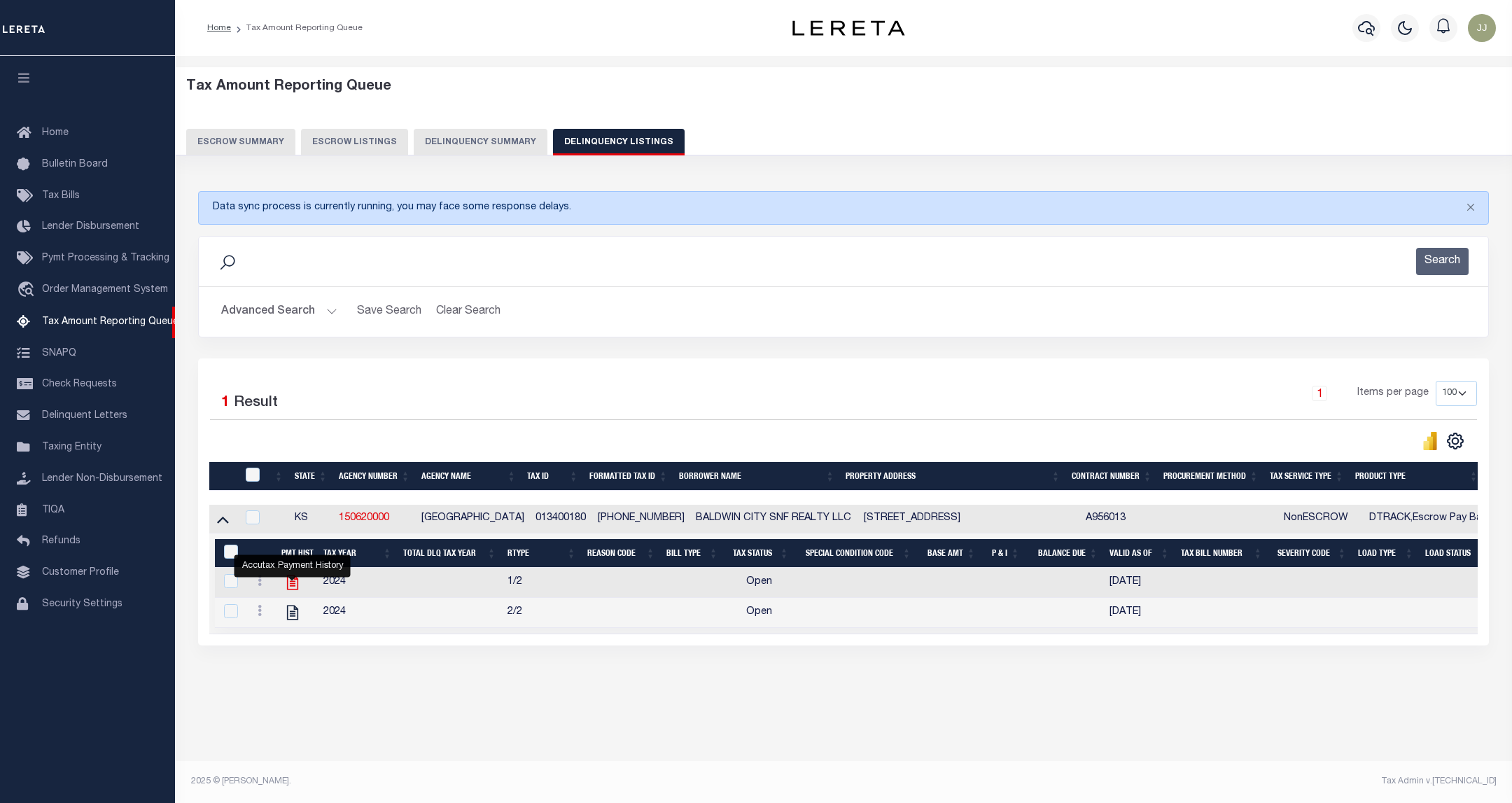
click at [294, 590] on icon "" at bounding box center [292, 582] width 18 height 18
checkbox input "true"
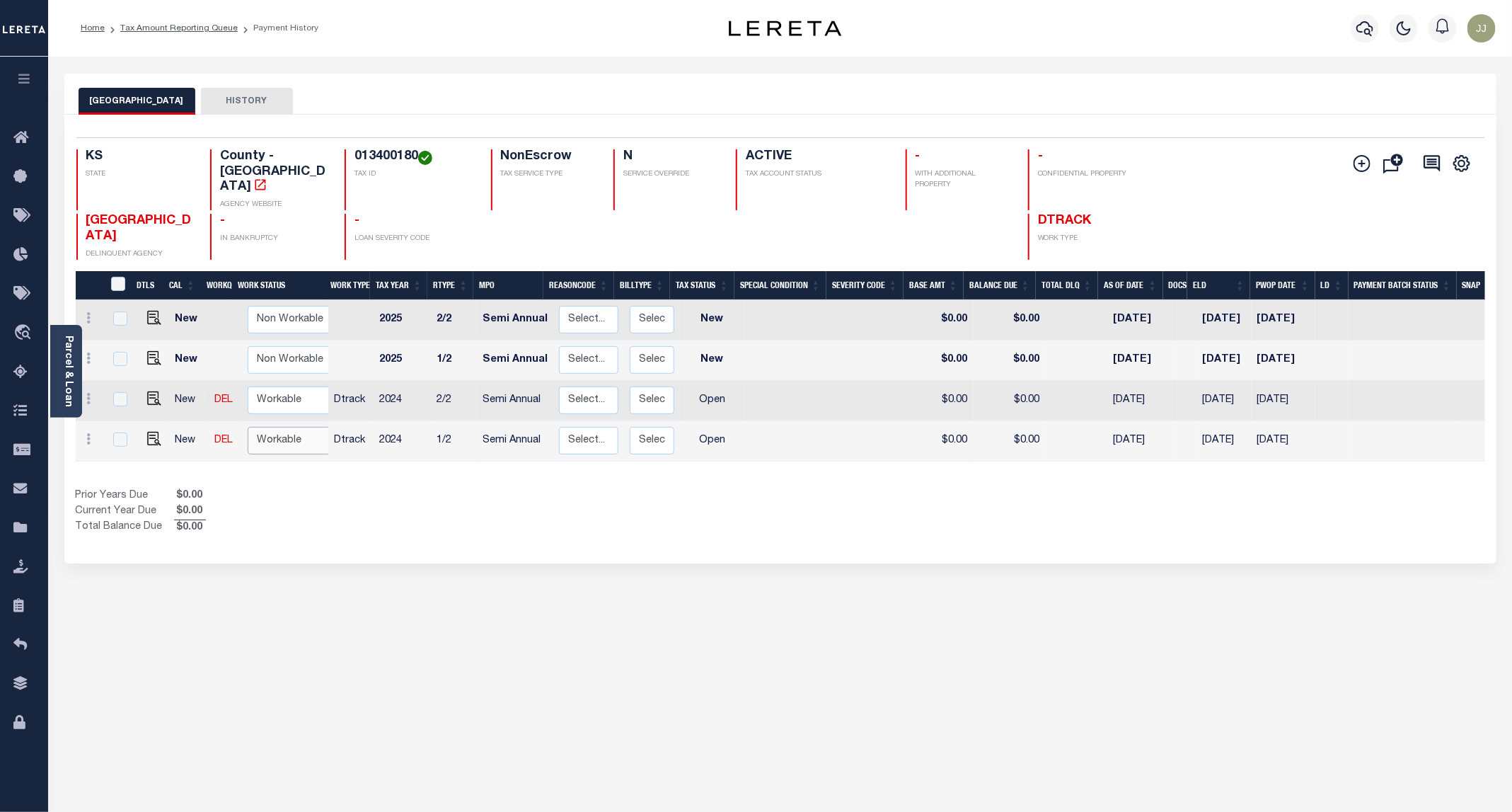
click at [276, 427] on select "Non Workable Workable" at bounding box center [289, 441] width 84 height 28
checkbox input "true"
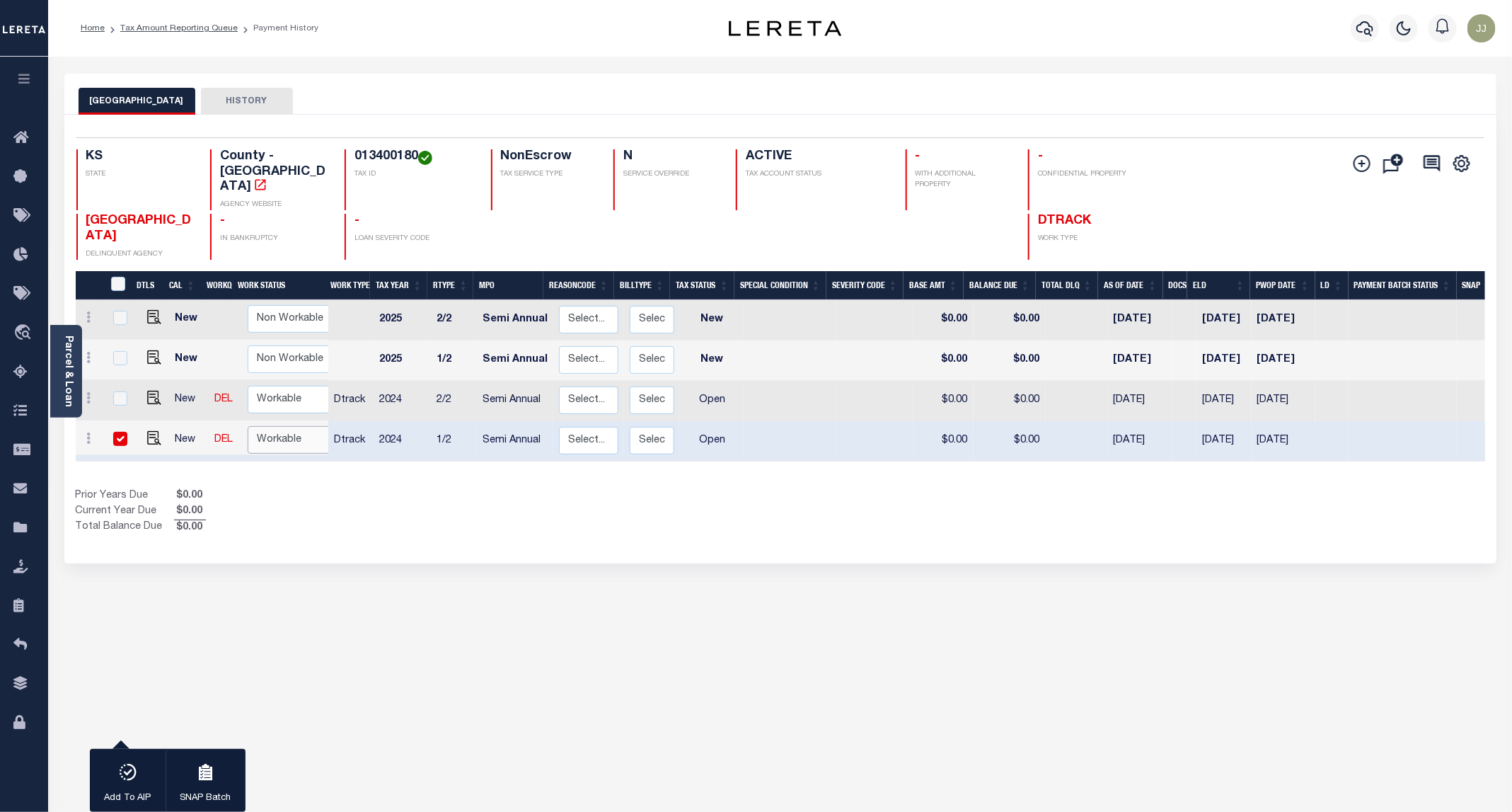
select select "true"
click at [248, 426] on select "Non Workable Workable" at bounding box center [289, 440] width 84 height 28
checkbox input "false"
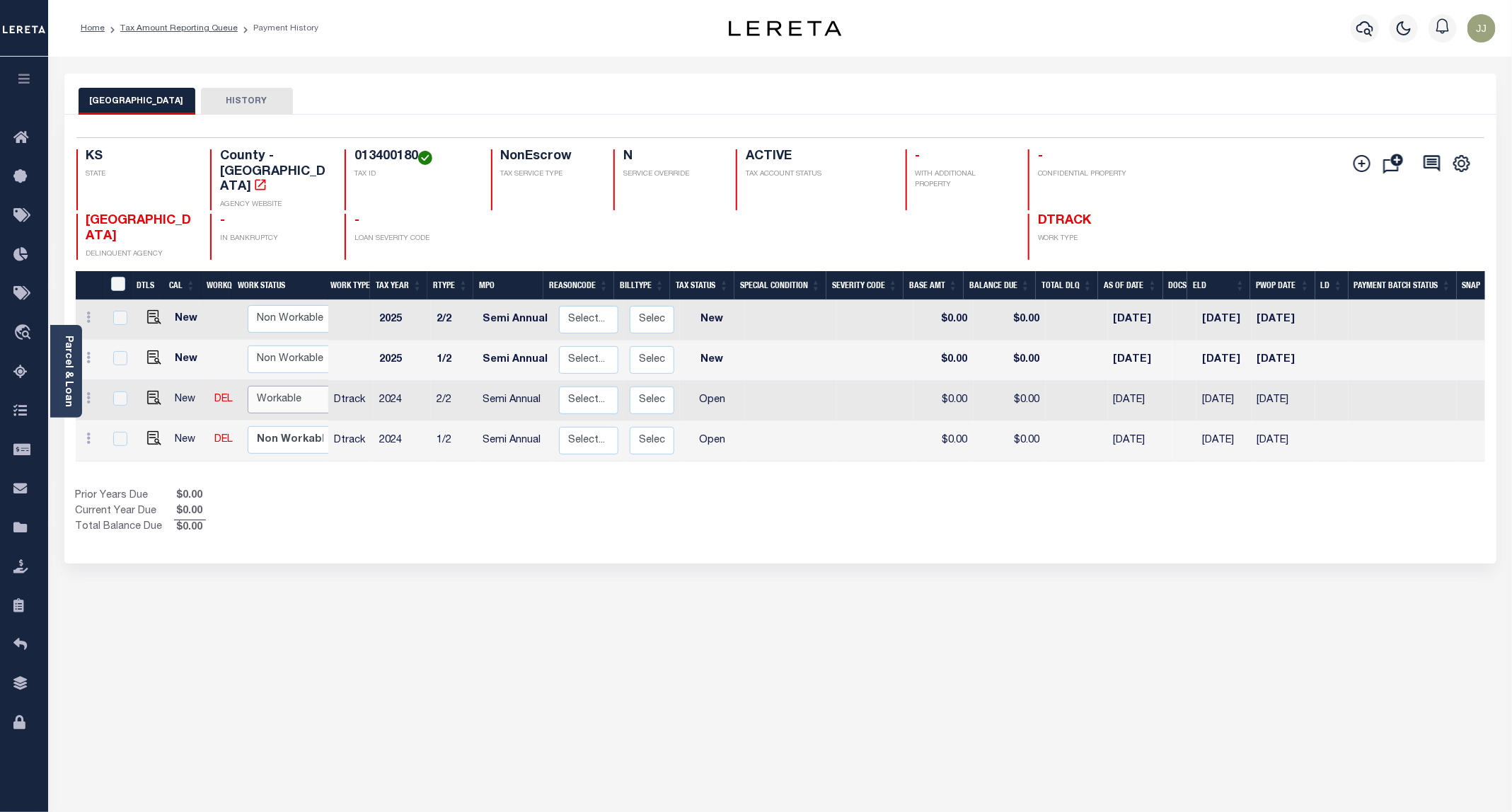
click at [271, 389] on select "Non Workable Workable" at bounding box center [289, 399] width 84 height 28
checkbox input "true"
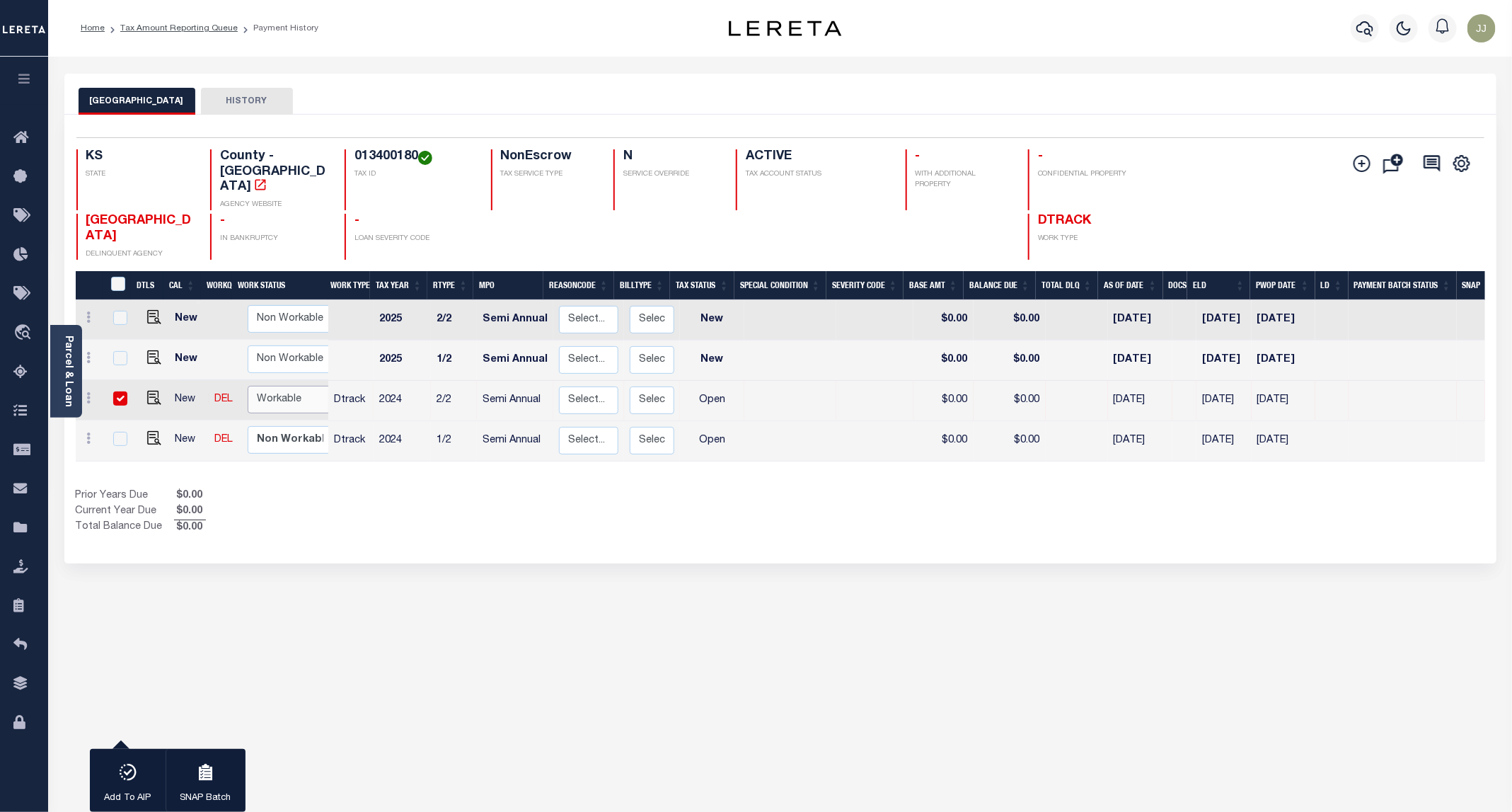
select select "true"
click at [248, 386] on select "Non Workable Workable" at bounding box center [289, 399] width 84 height 28
checkbox input "false"
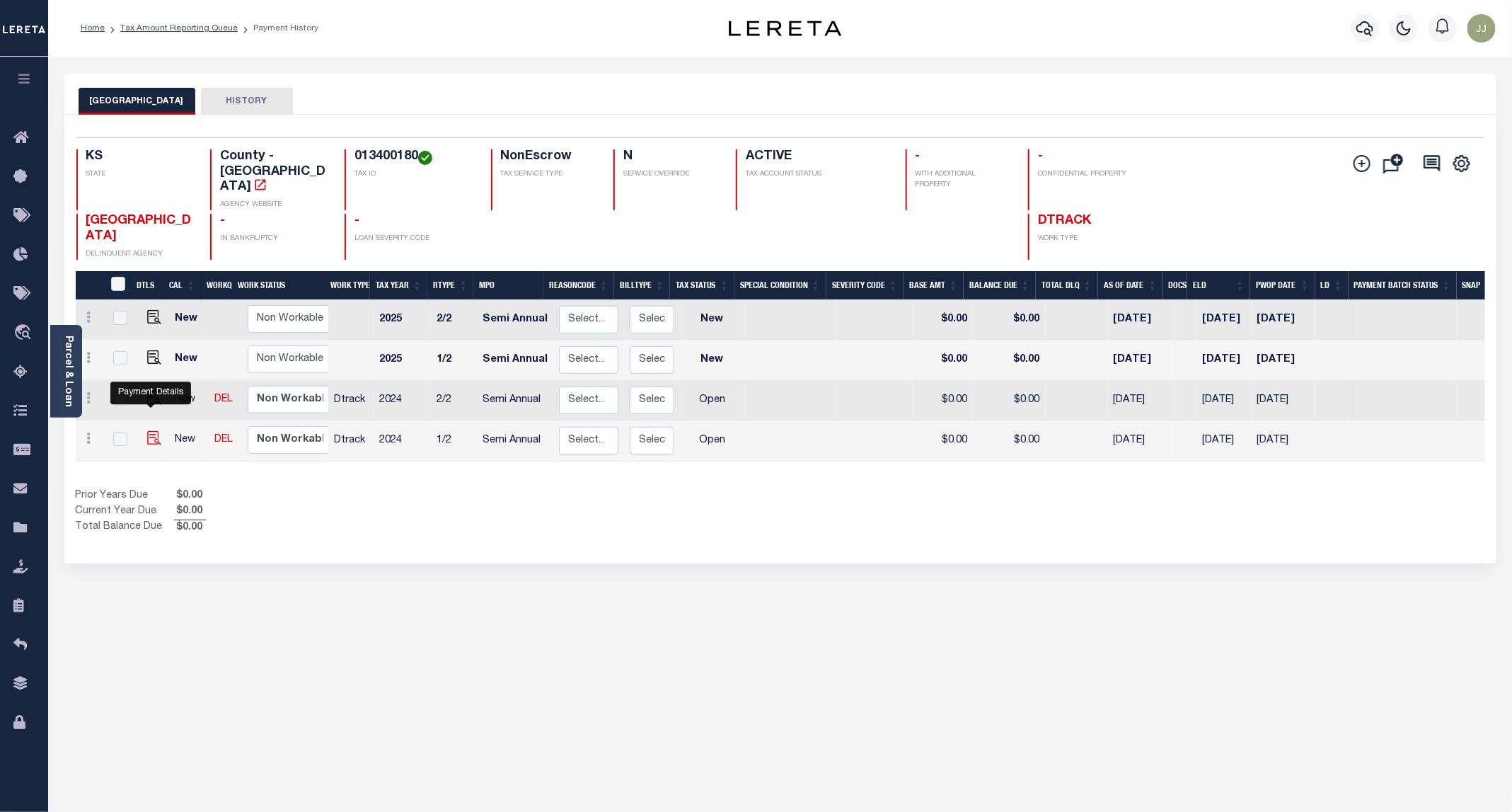
click at [153, 431] on img "" at bounding box center [154, 438] width 14 height 14
checkbox input "true"
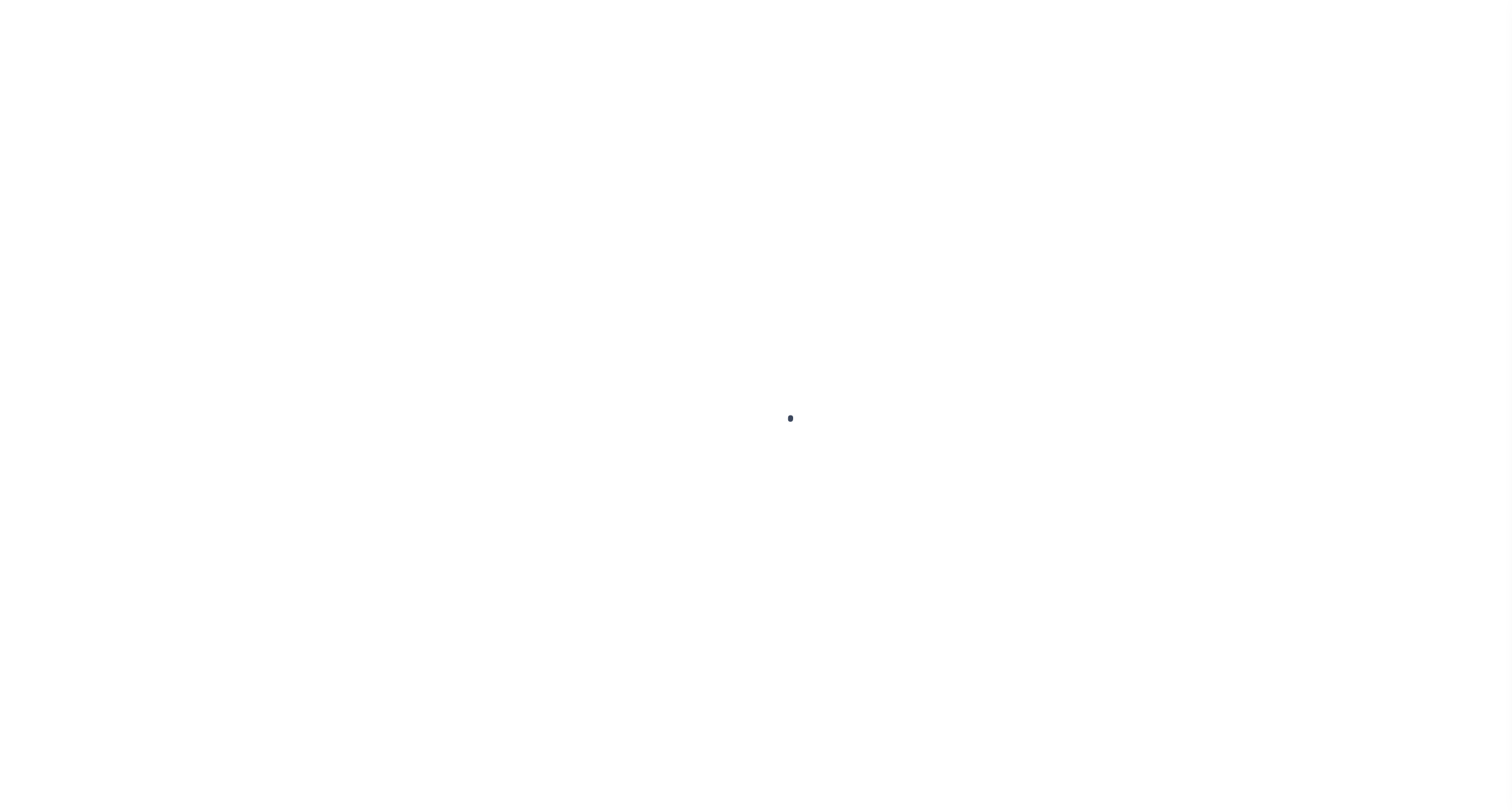
select select "OP2"
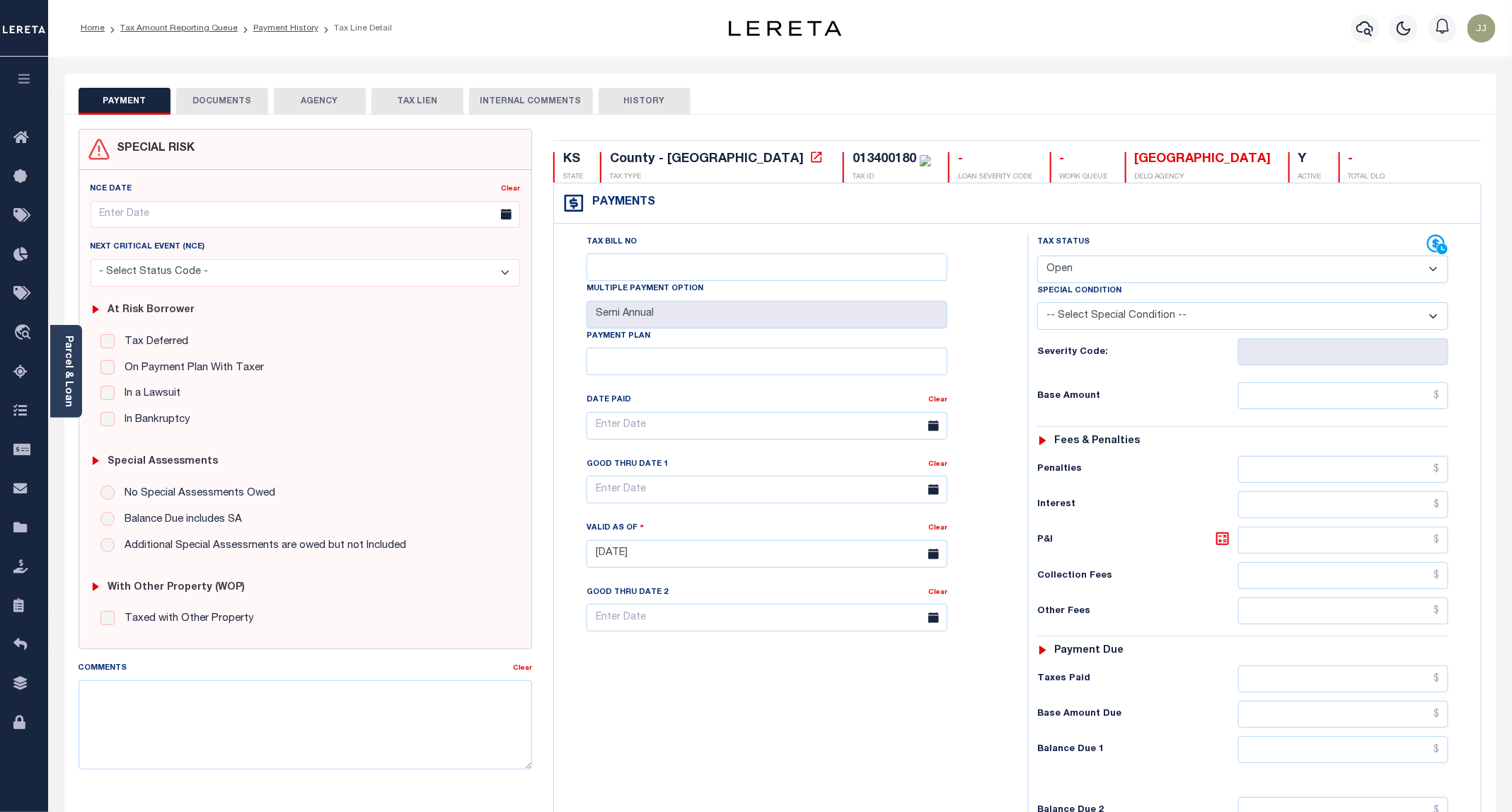
click at [74, 391] on div "Parcel & Loan" at bounding box center [66, 371] width 32 height 93
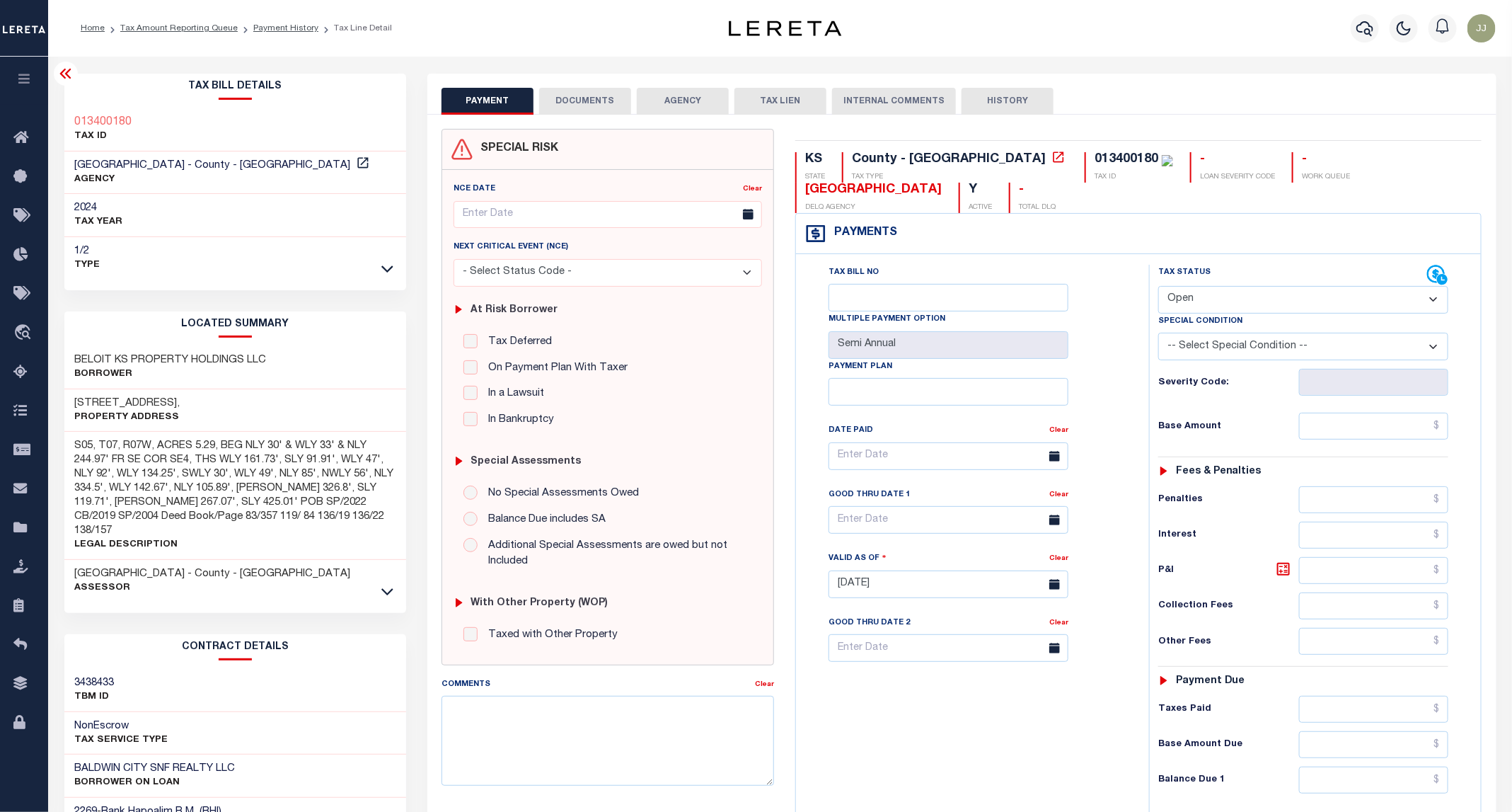
scroll to position [106, 0]
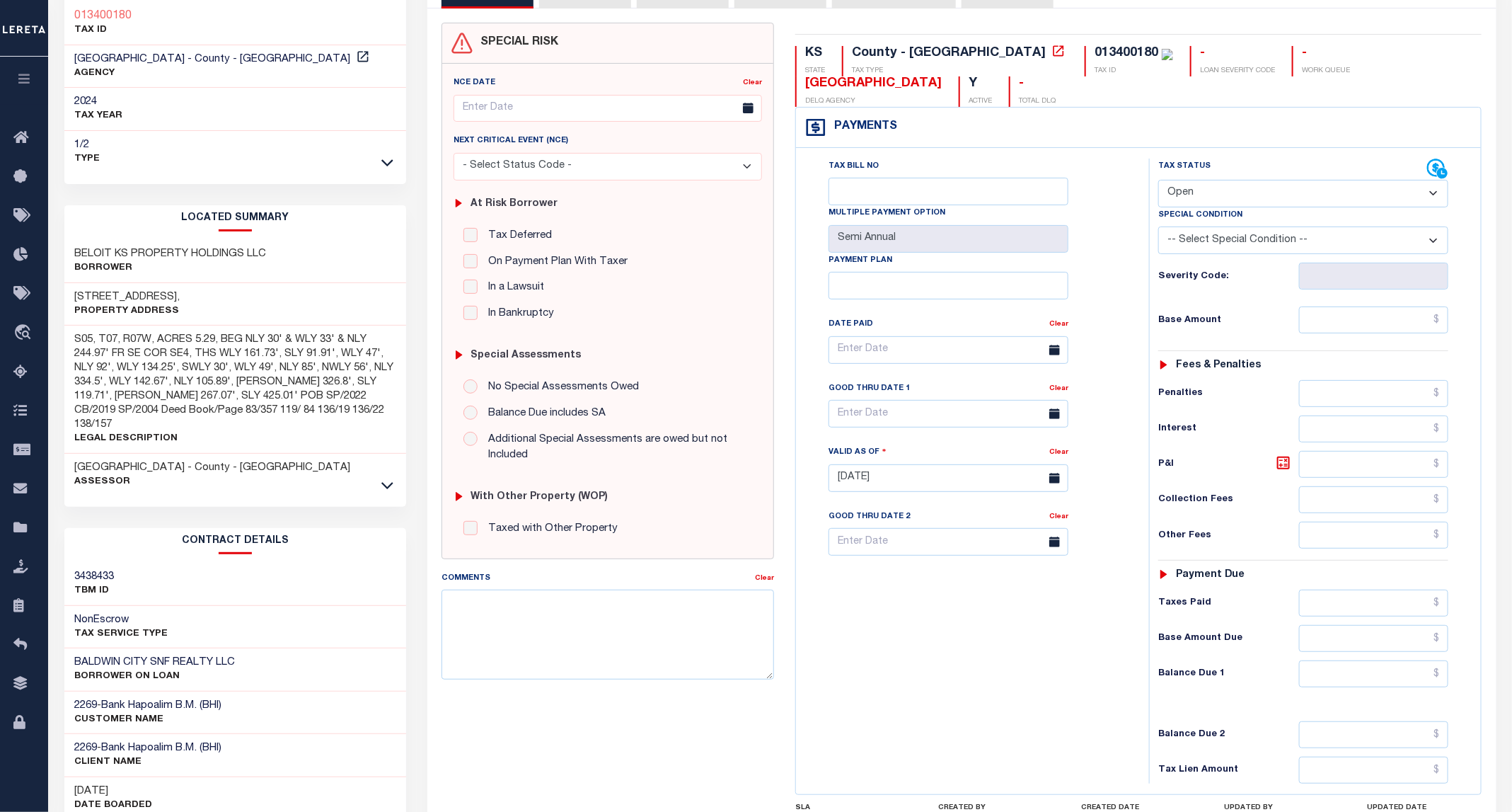
click at [136, 299] on h3 "[STREET_ADDRESS]," at bounding box center [127, 297] width 105 height 14
copy h3 "INDEPENDENCE"
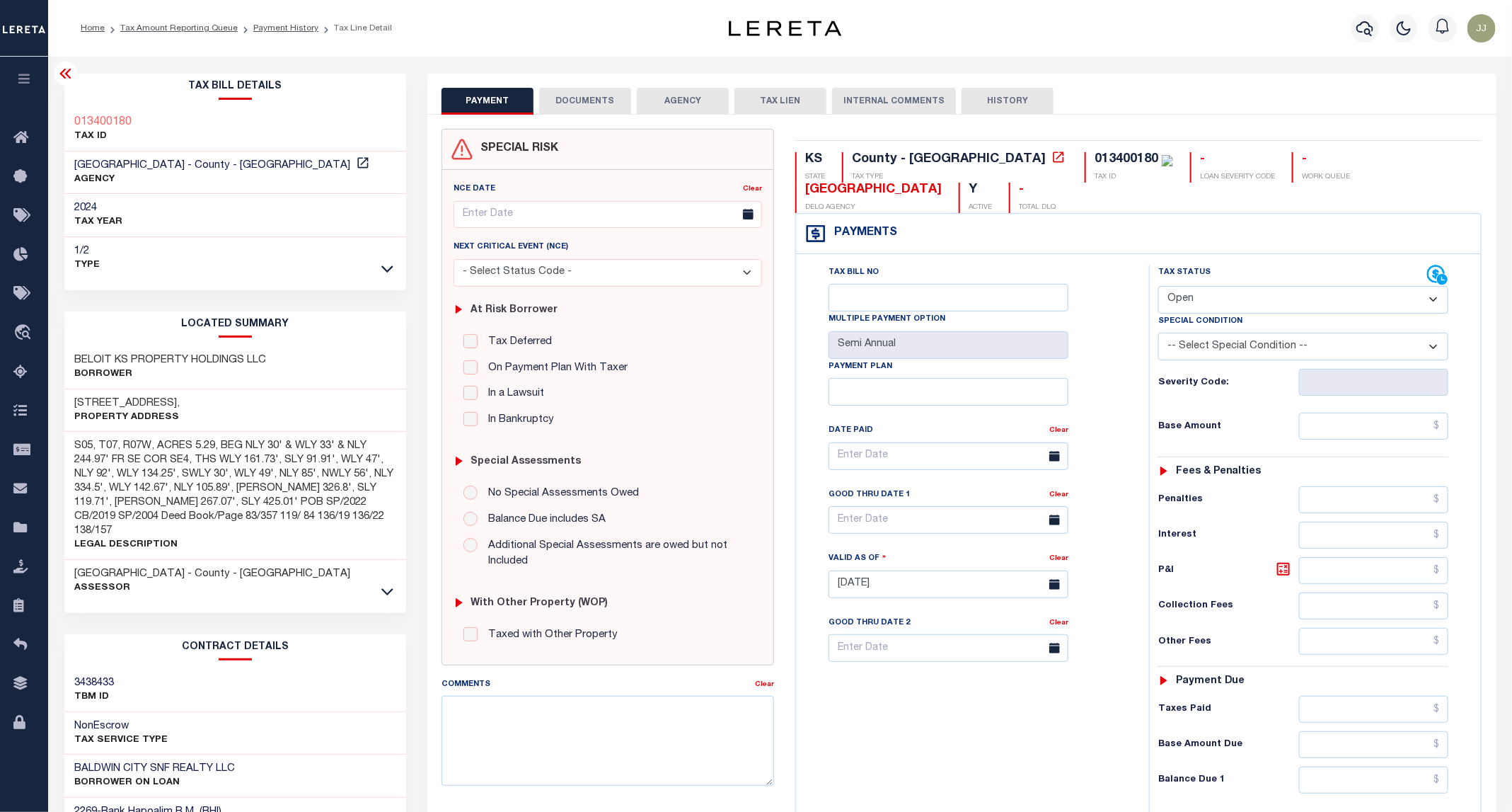
click at [588, 113] on button "DOCUMENTS" at bounding box center [585, 101] width 92 height 27
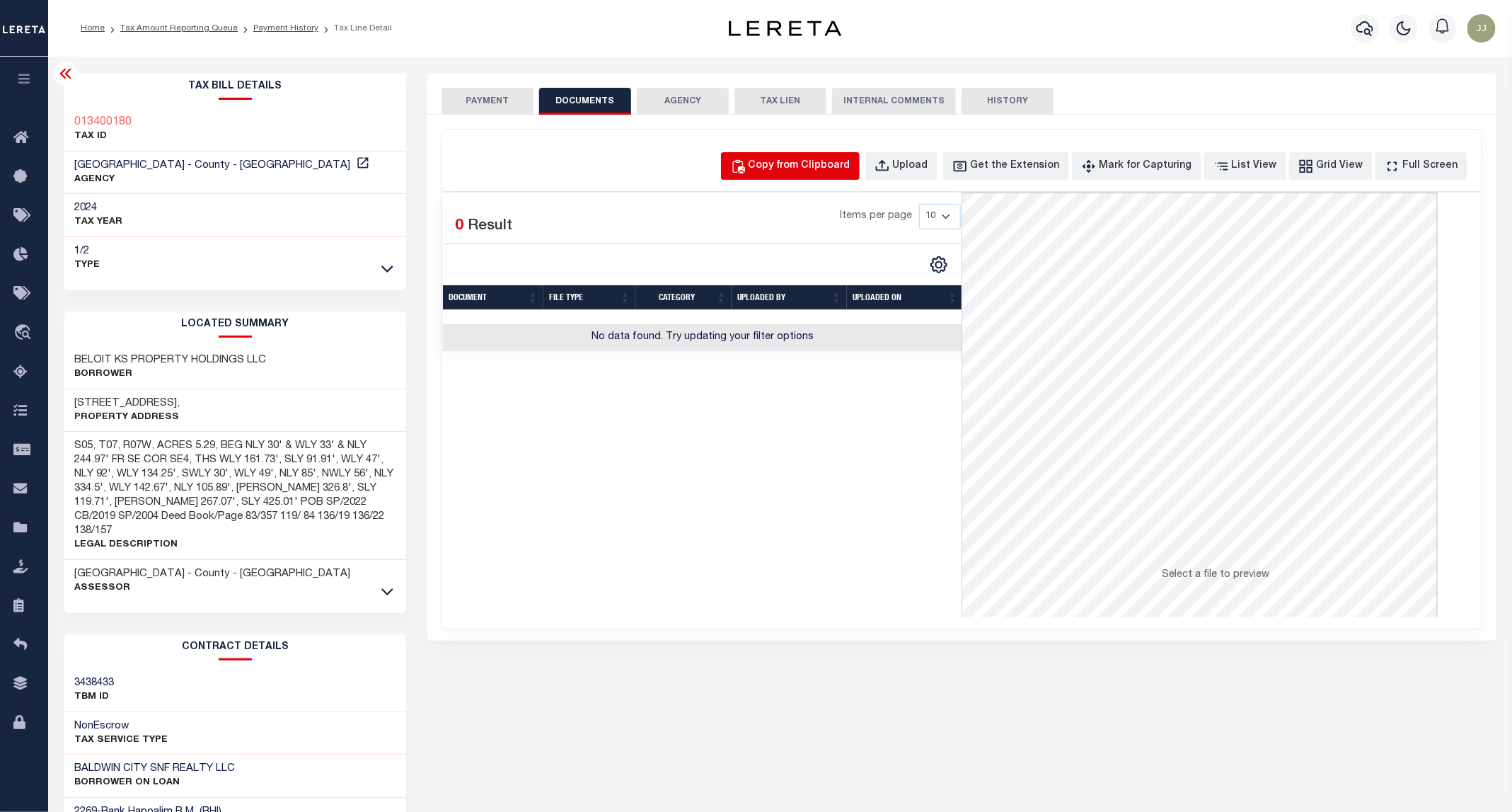
click at [834, 164] on div "Copy from Clipboard" at bounding box center [799, 166] width 102 height 15
select select "POP"
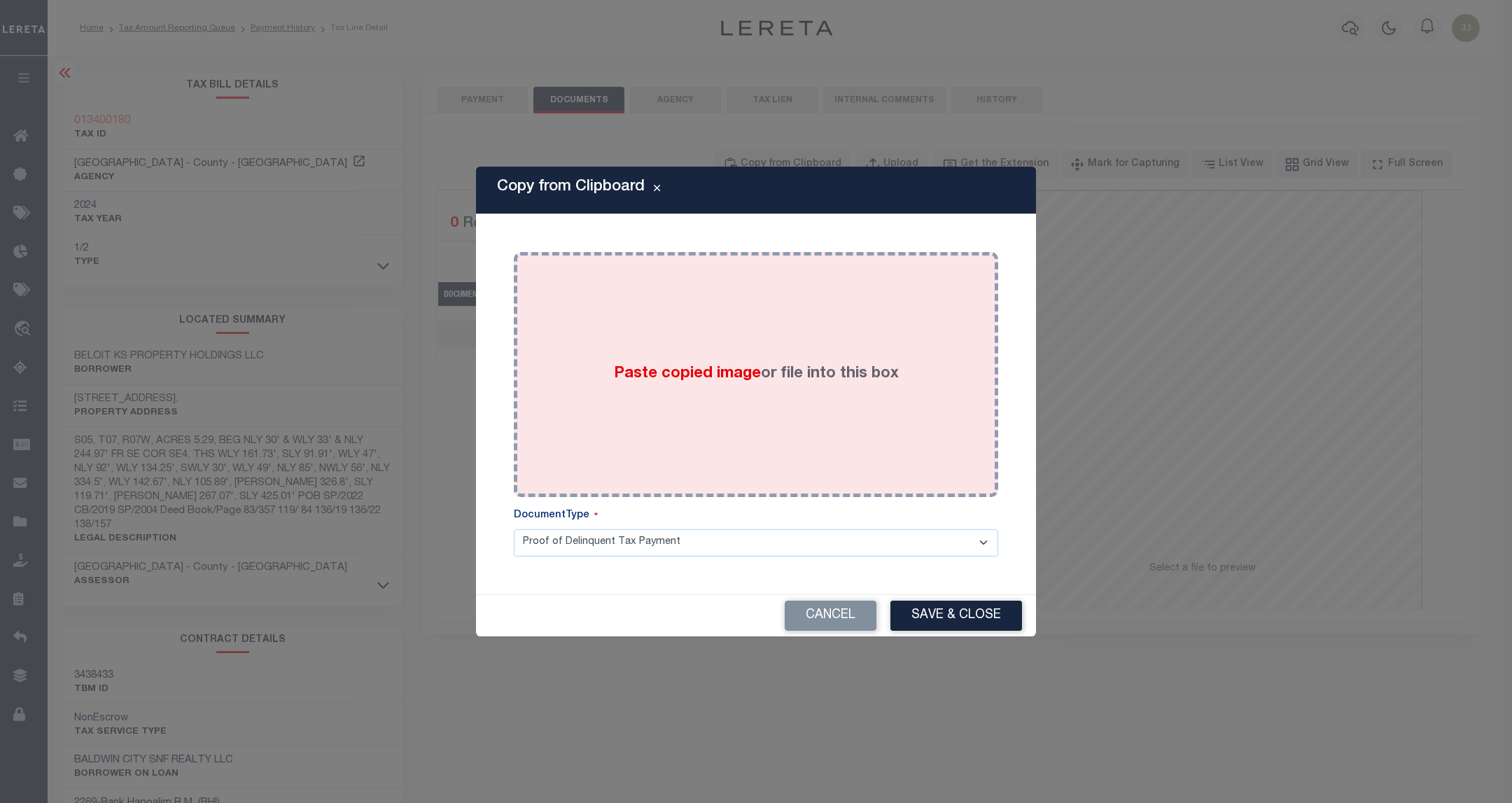
click at [721, 349] on div "Paste copied image or file into this box" at bounding box center [756, 375] width 464 height 224
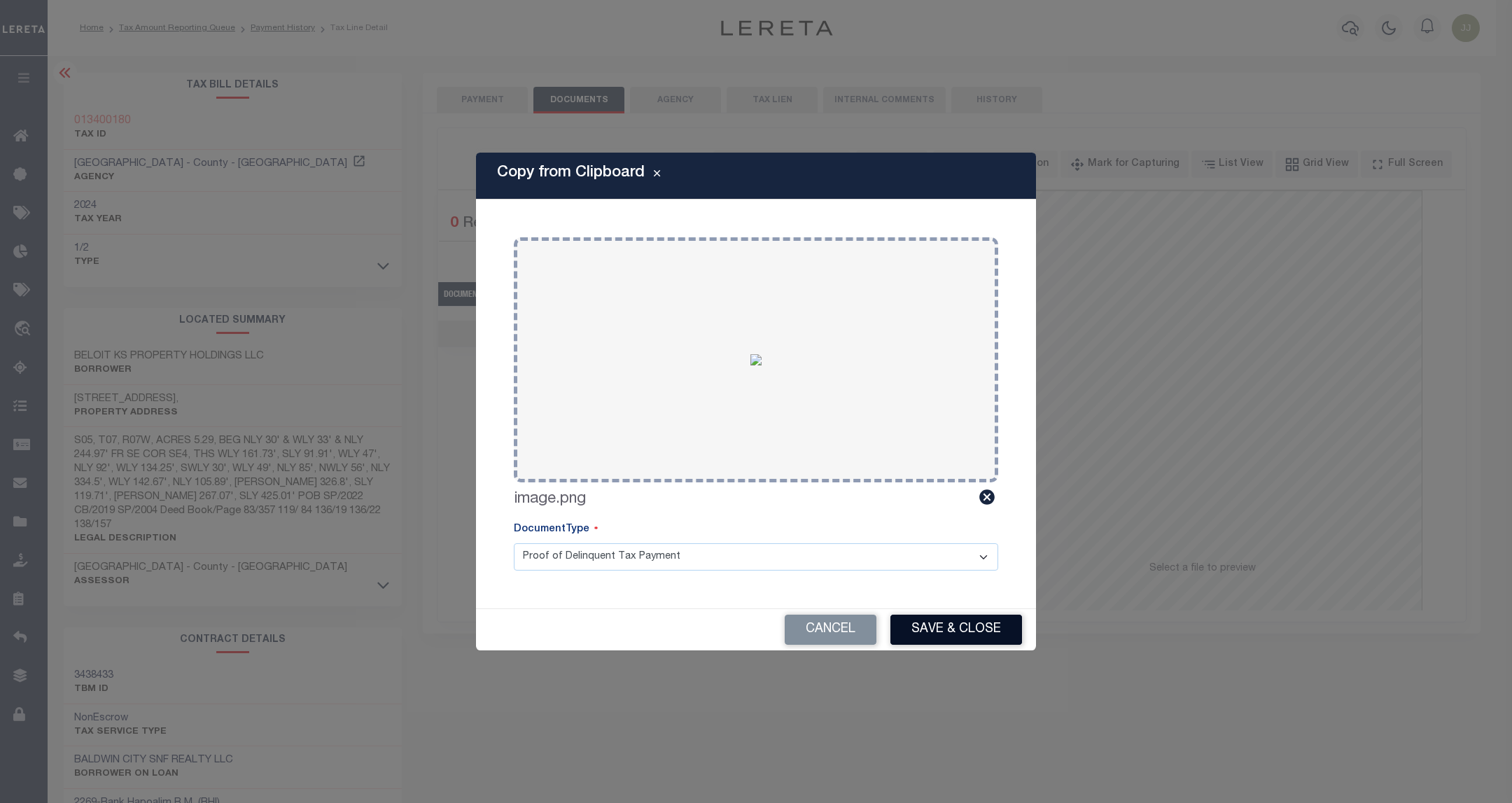
click at [950, 628] on button "Save & Close" at bounding box center [956, 630] width 131 height 30
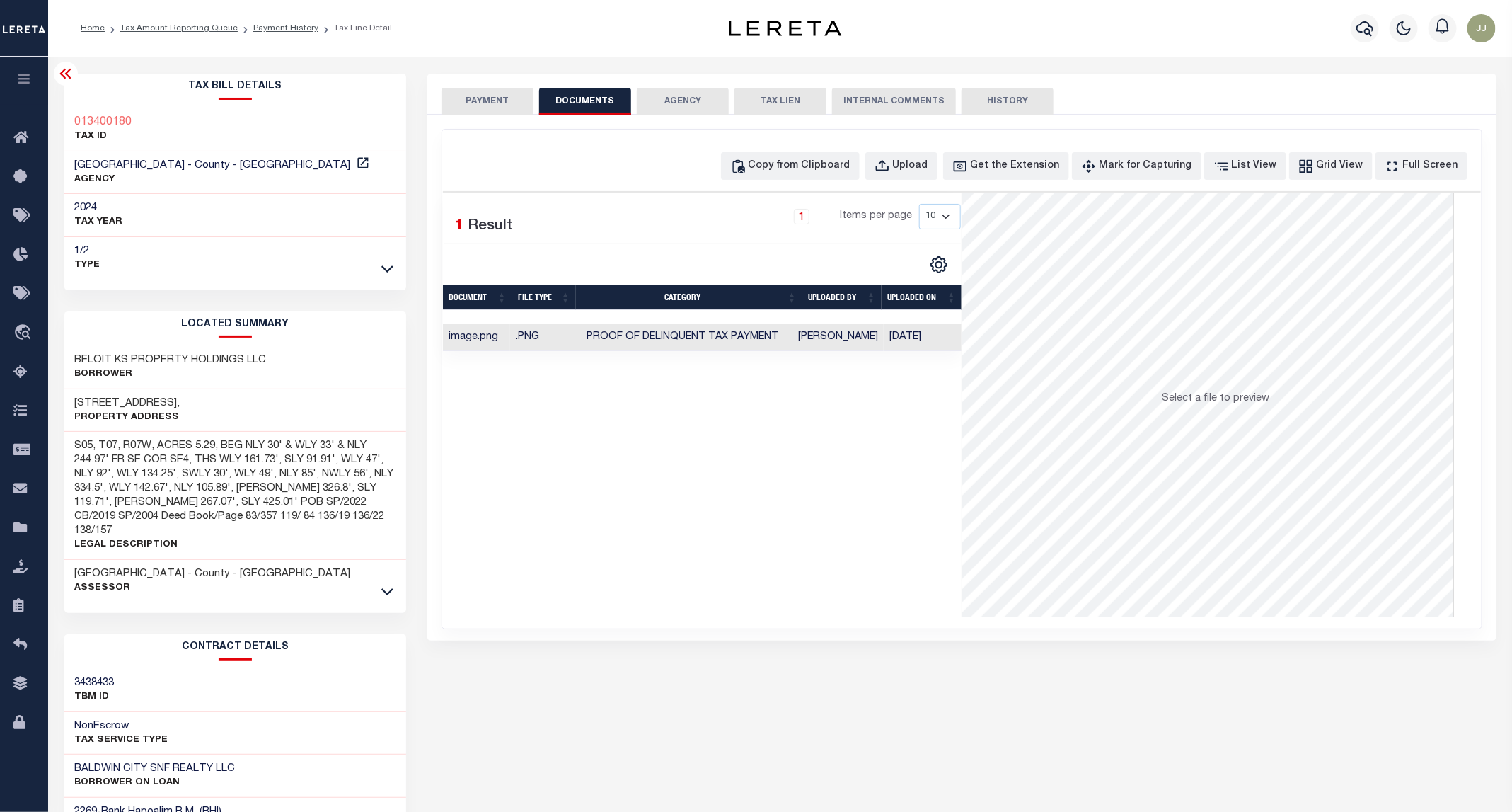
click at [485, 104] on button "PAYMENT" at bounding box center [487, 101] width 92 height 27
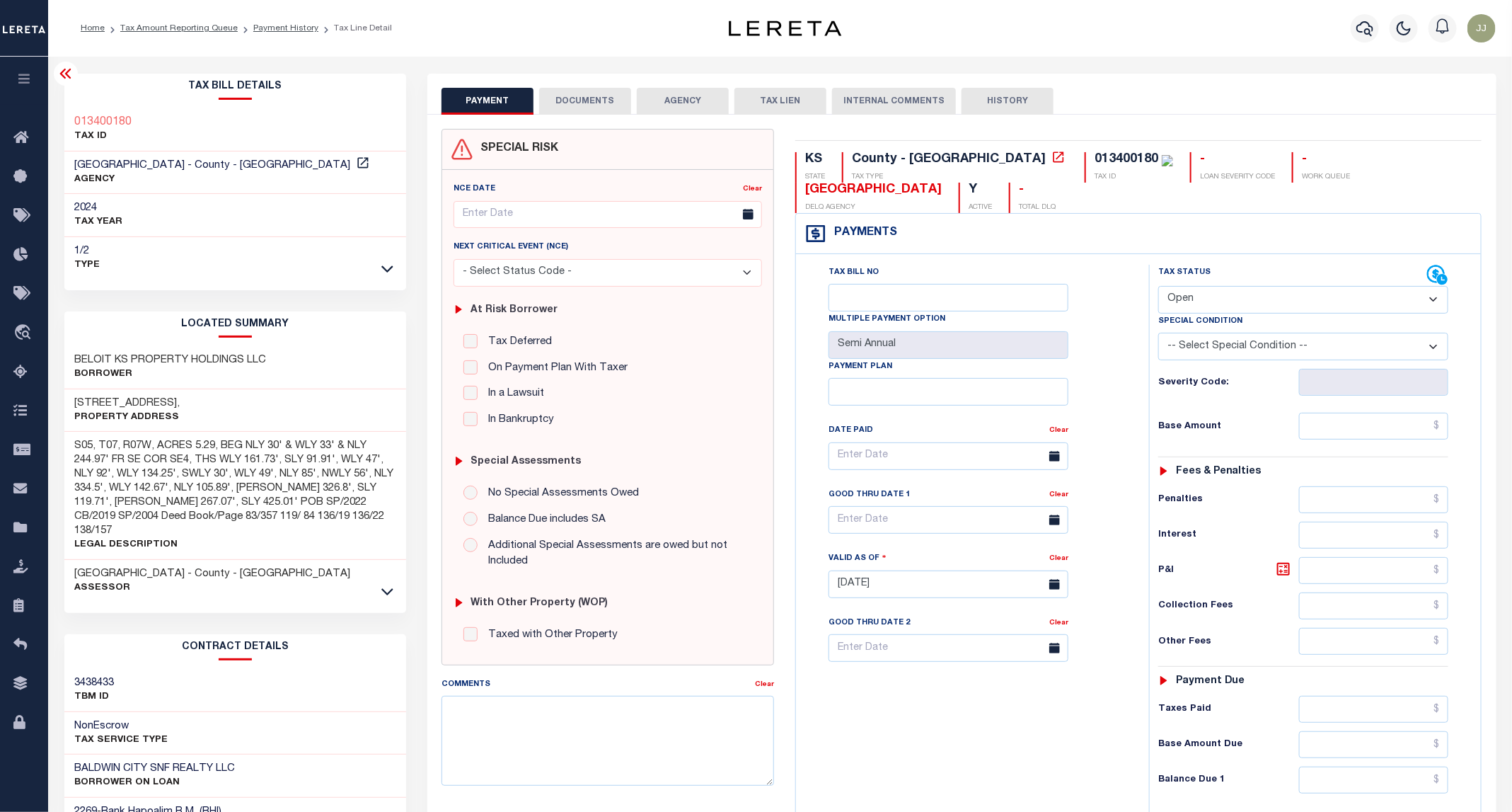
click at [1227, 308] on select "- Select Status Code - Open Due/Unpaid Paid Incomplete No Tax Due Internal Refu…" at bounding box center [1303, 299] width 290 height 28
select select "PYD"
click at [1159, 288] on select "- Select Status Code - Open Due/Unpaid Paid Incomplete No Tax Due Internal Refu…" at bounding box center [1303, 299] width 290 height 28
type input "[DATE]"
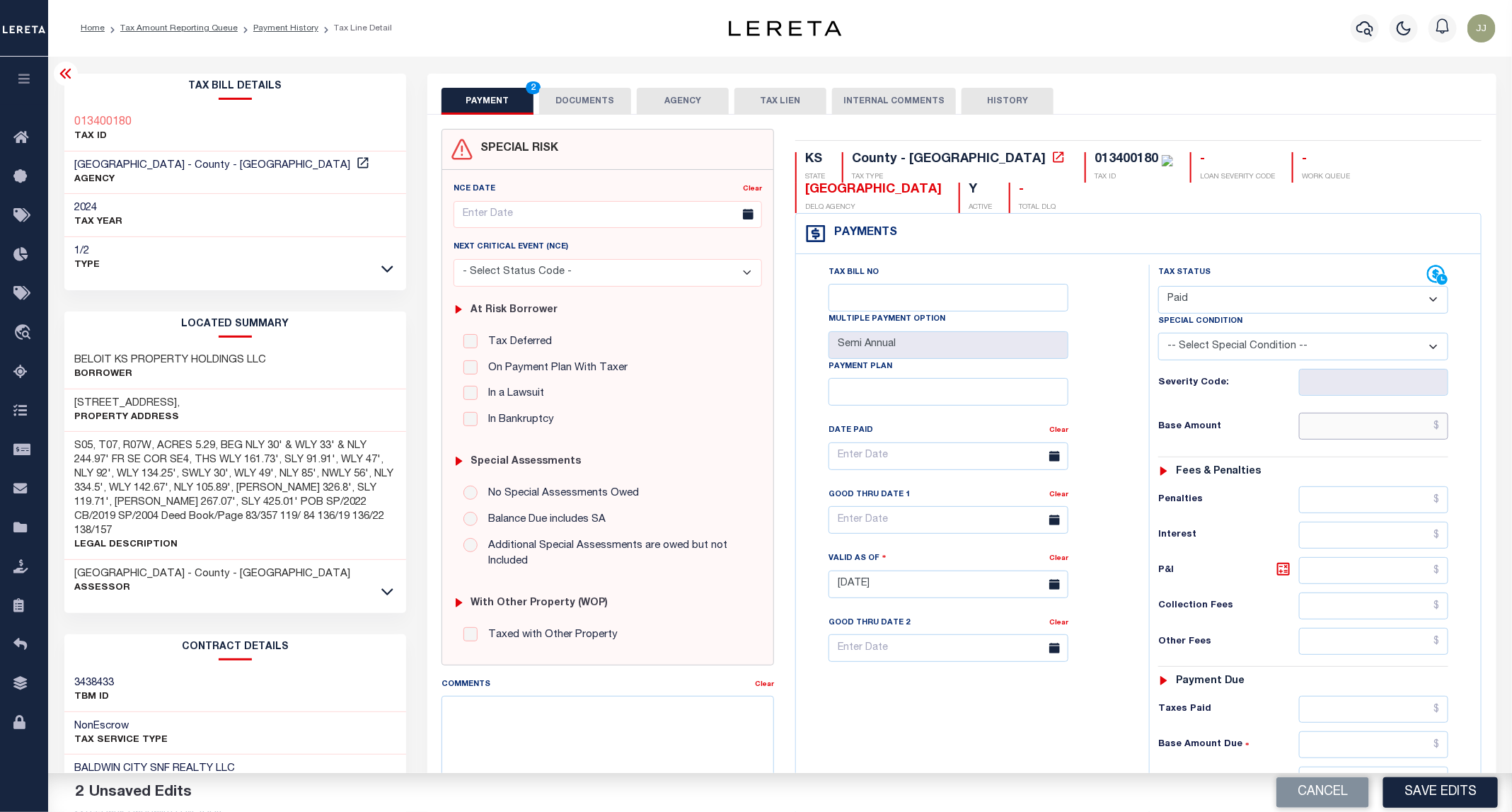
click at [1321, 422] on input "text" at bounding box center [1374, 426] width 150 height 27
type input "$0.00"
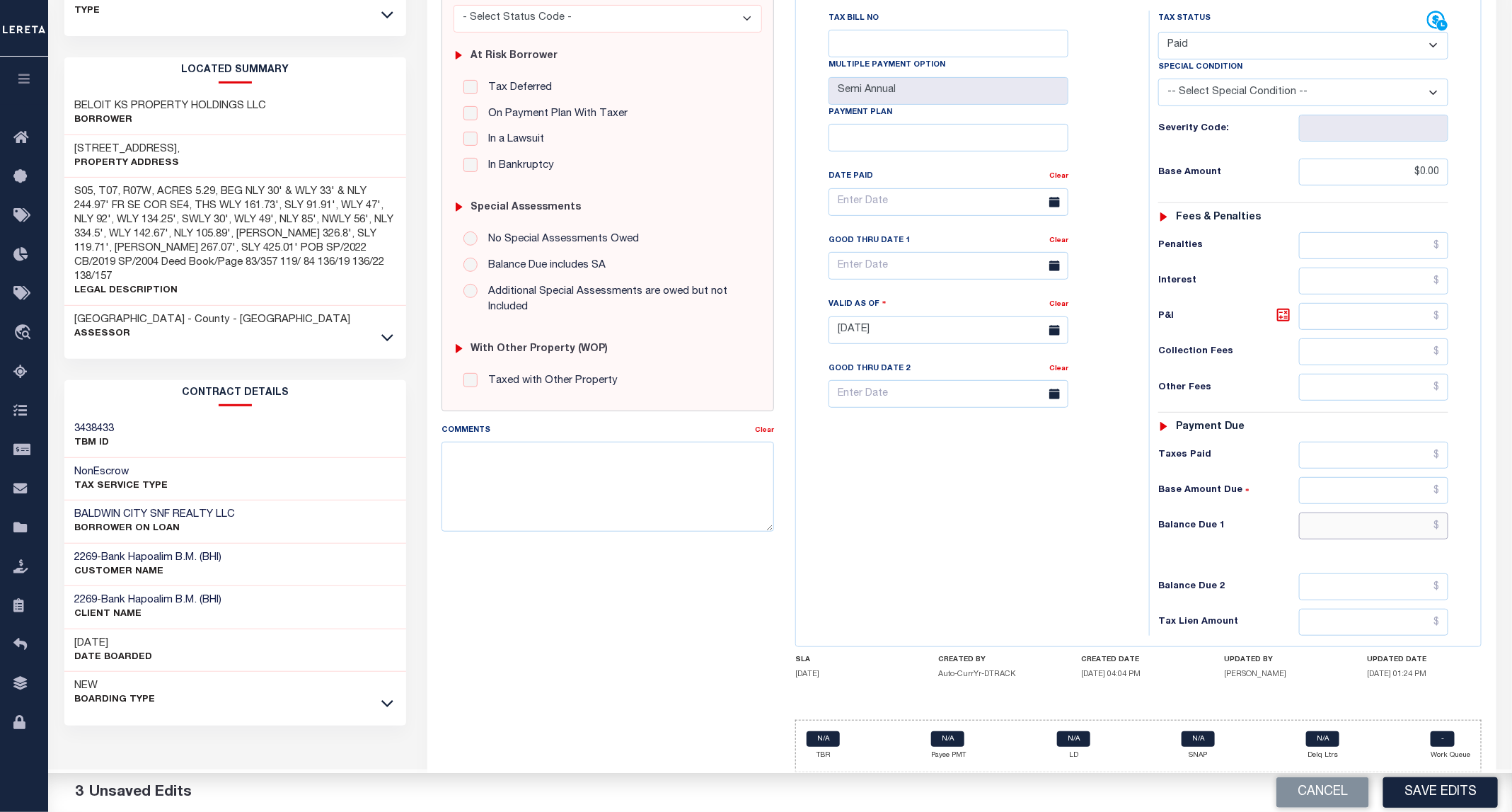
click at [1339, 522] on input "text" at bounding box center [1374, 526] width 150 height 27
type input "$0.00"
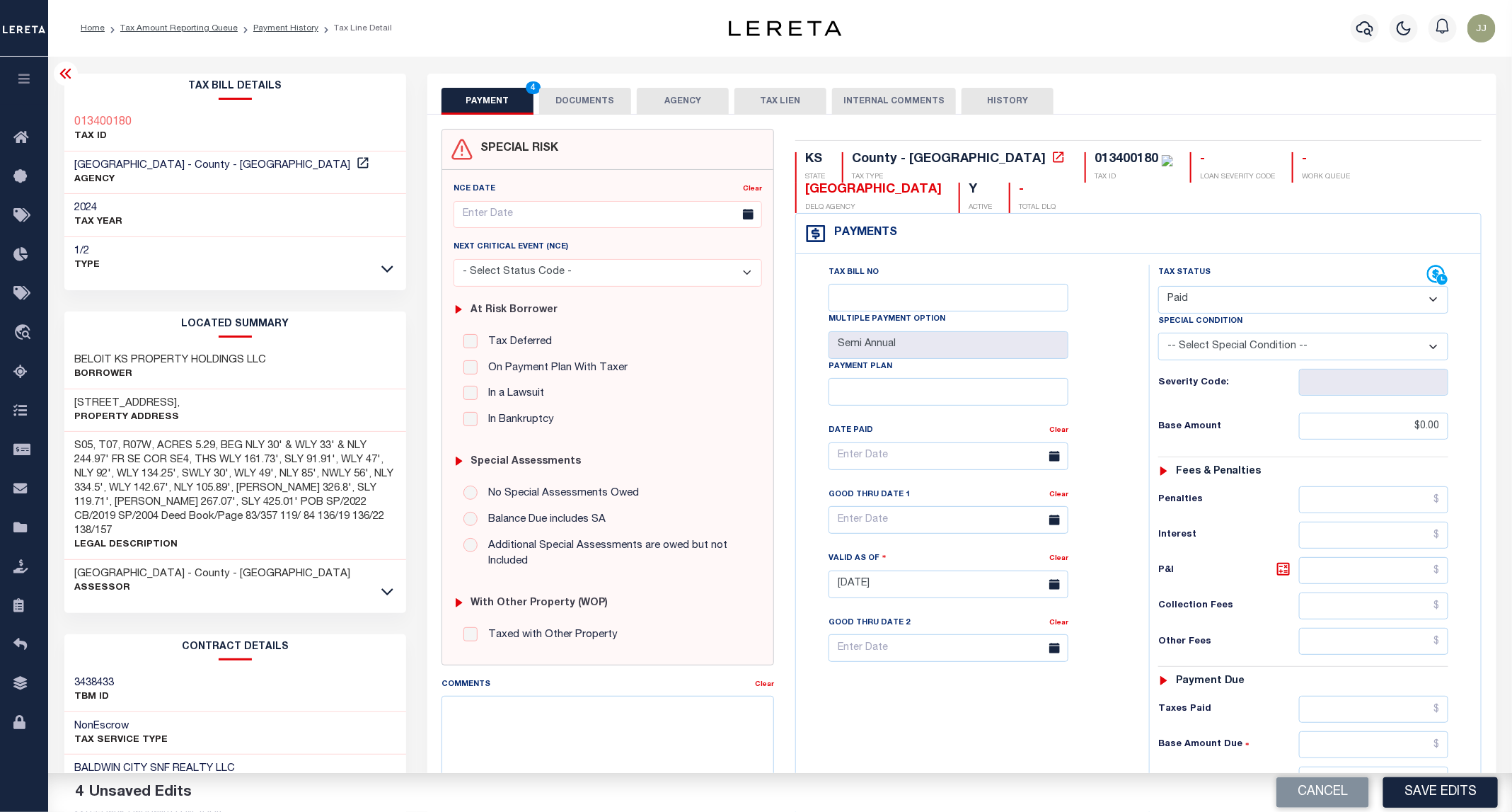
click at [591, 109] on button "DOCUMENTS" at bounding box center [585, 101] width 92 height 27
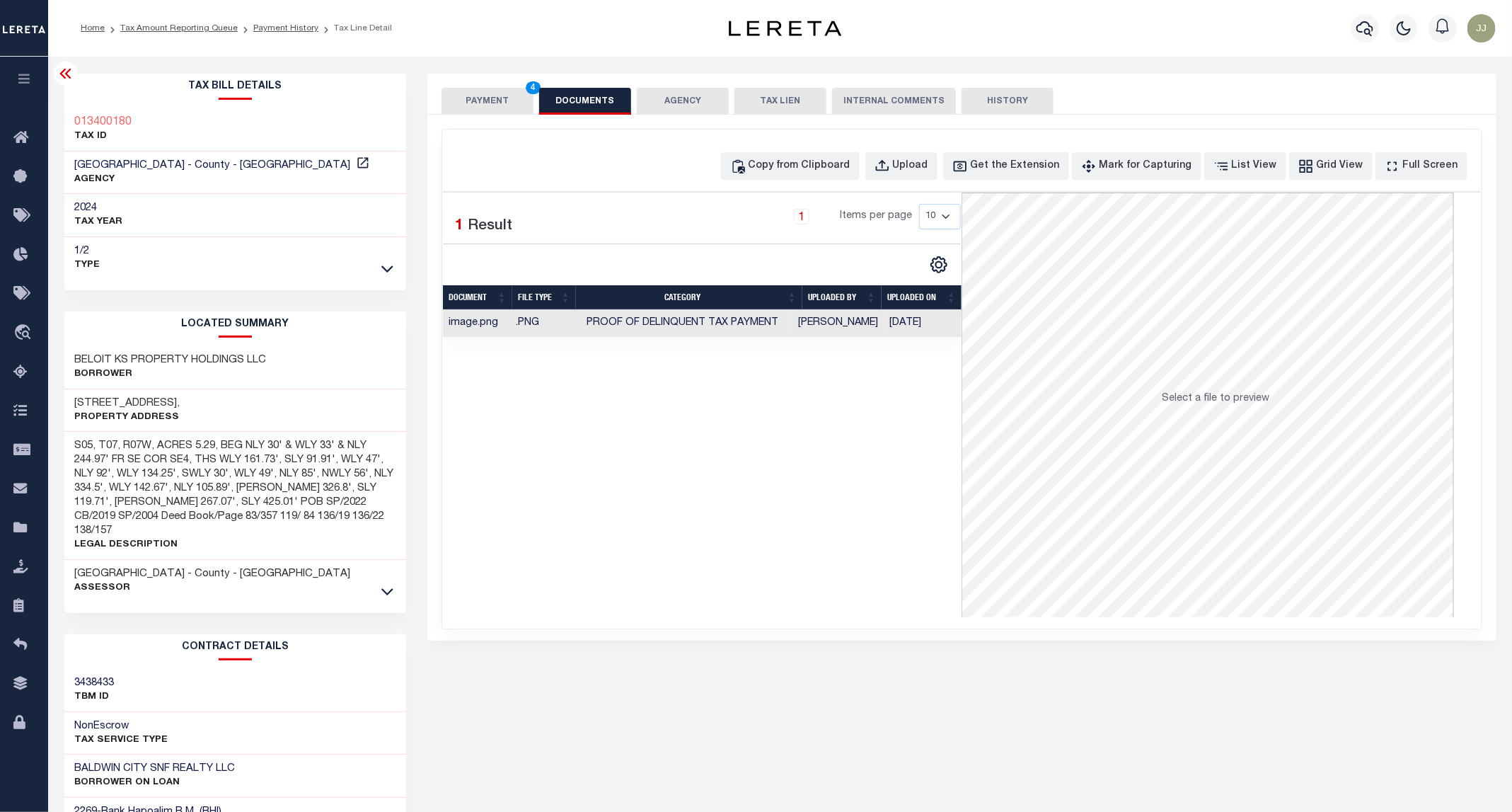
click at [476, 102] on button "PAYMENT 4" at bounding box center [487, 101] width 92 height 27
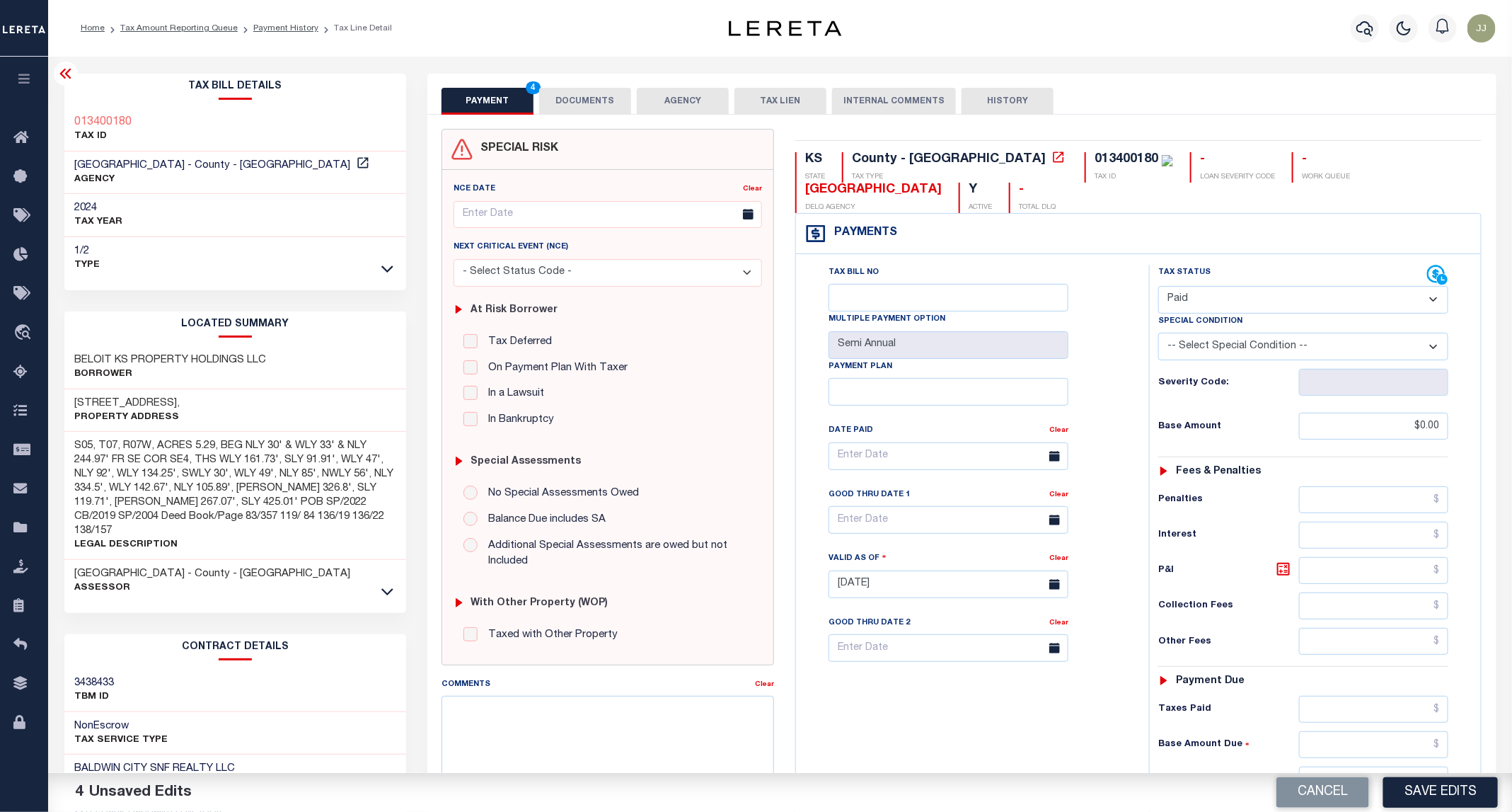
scroll to position [268, 0]
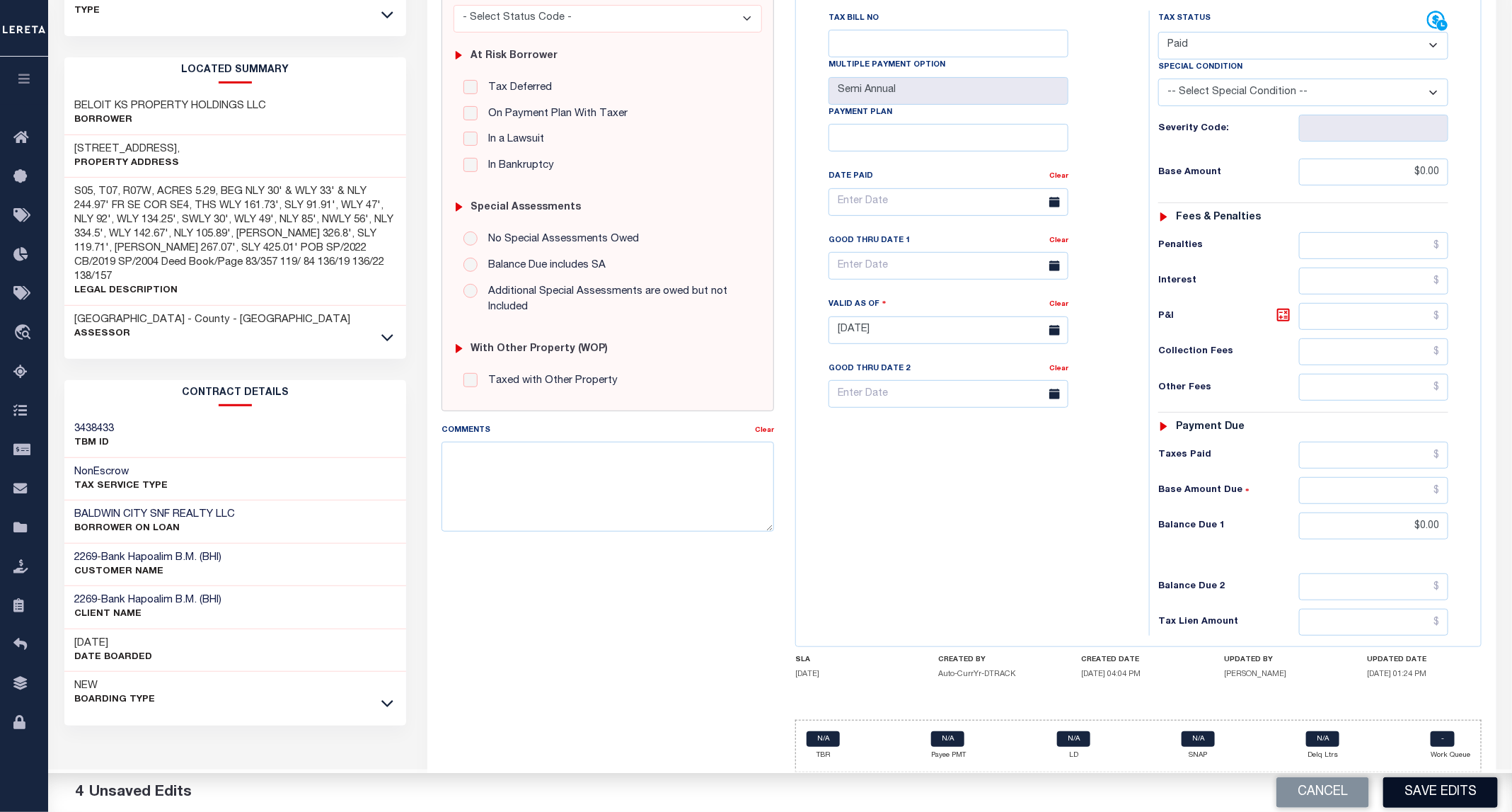
click at [1456, 790] on button "Save Edits" at bounding box center [1440, 793] width 115 height 30
checkbox input "false"
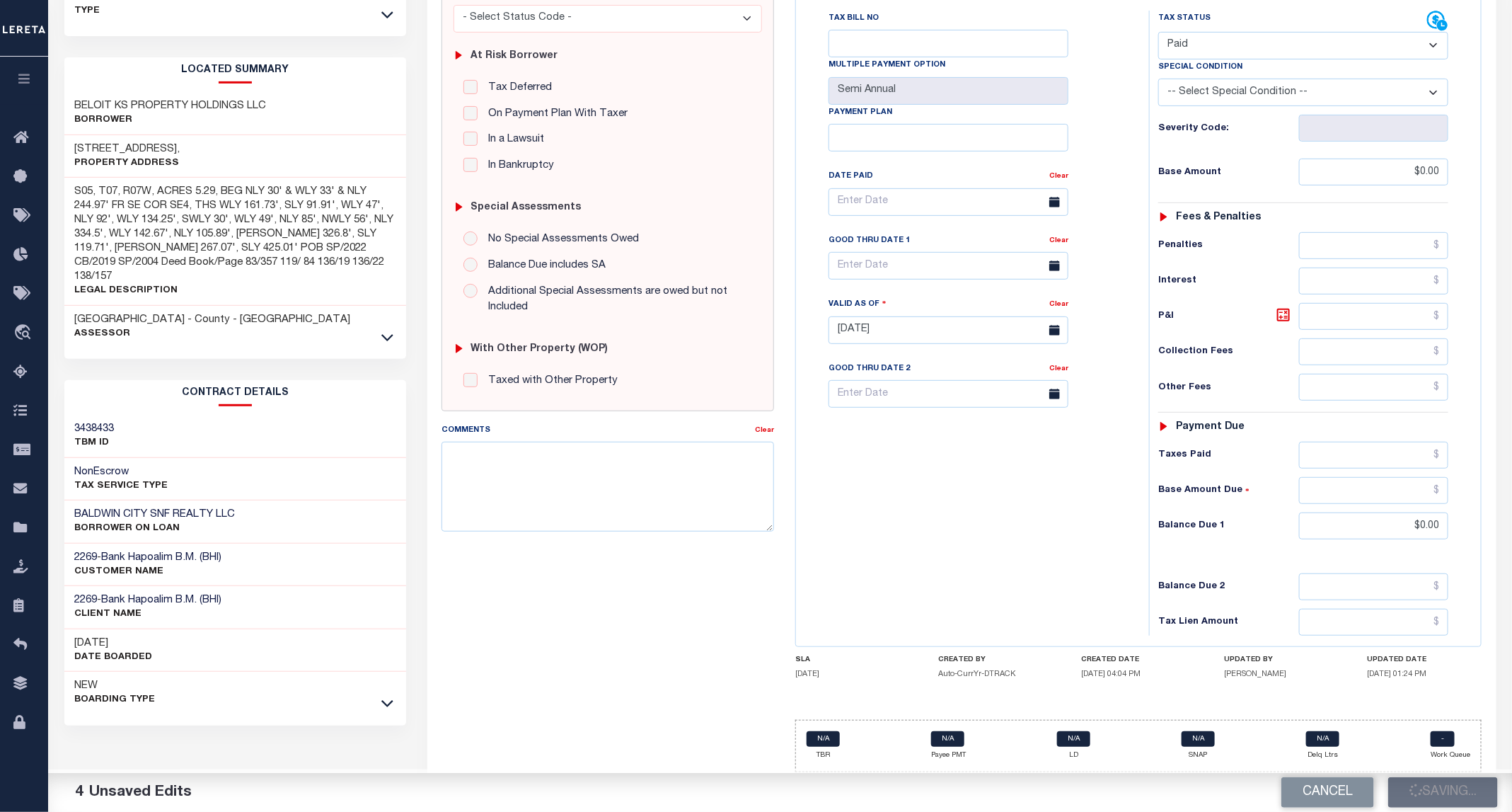
type input "$0"
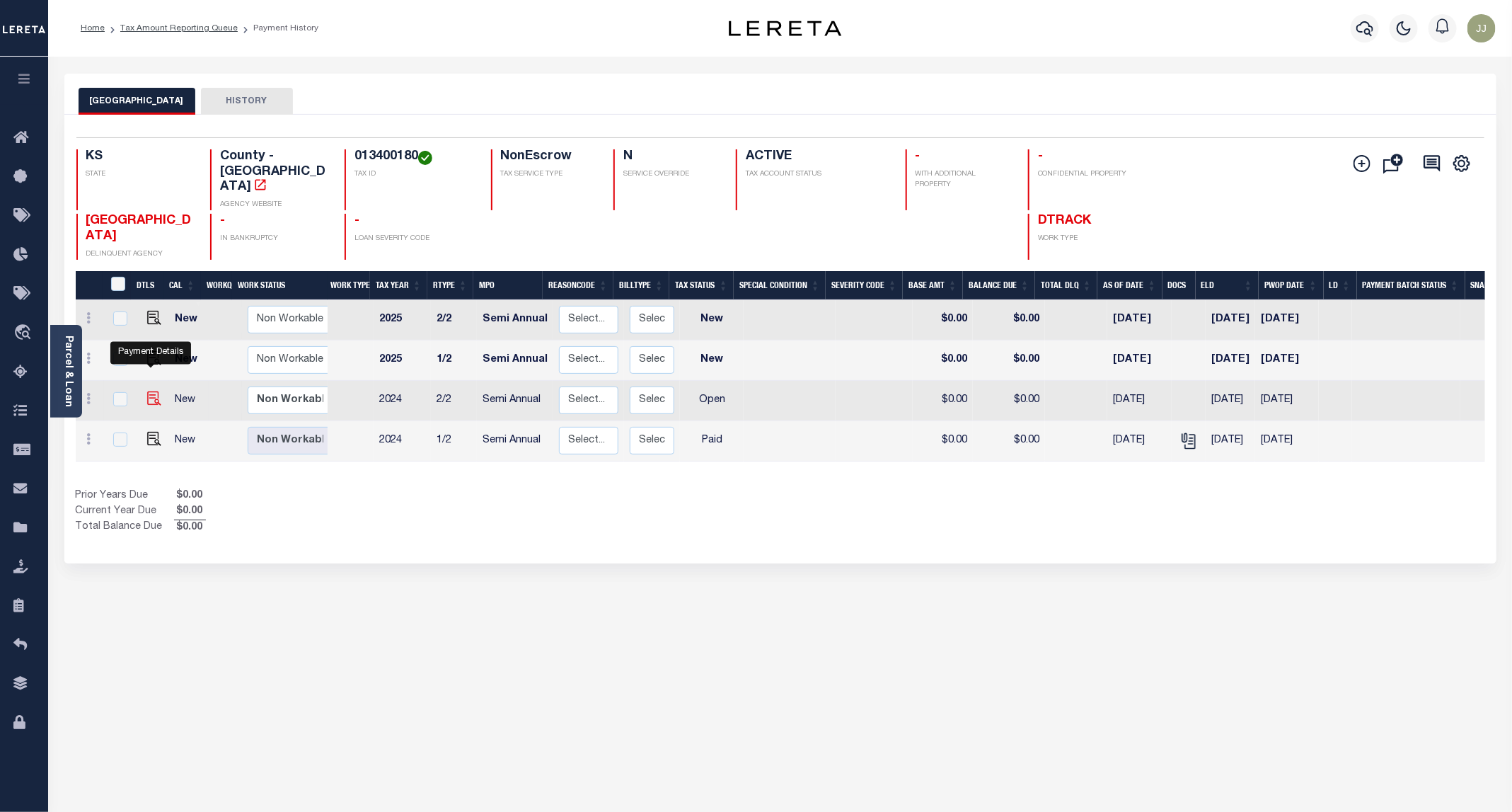
click at [152, 391] on img "" at bounding box center [154, 398] width 14 height 14
checkbox input "true"
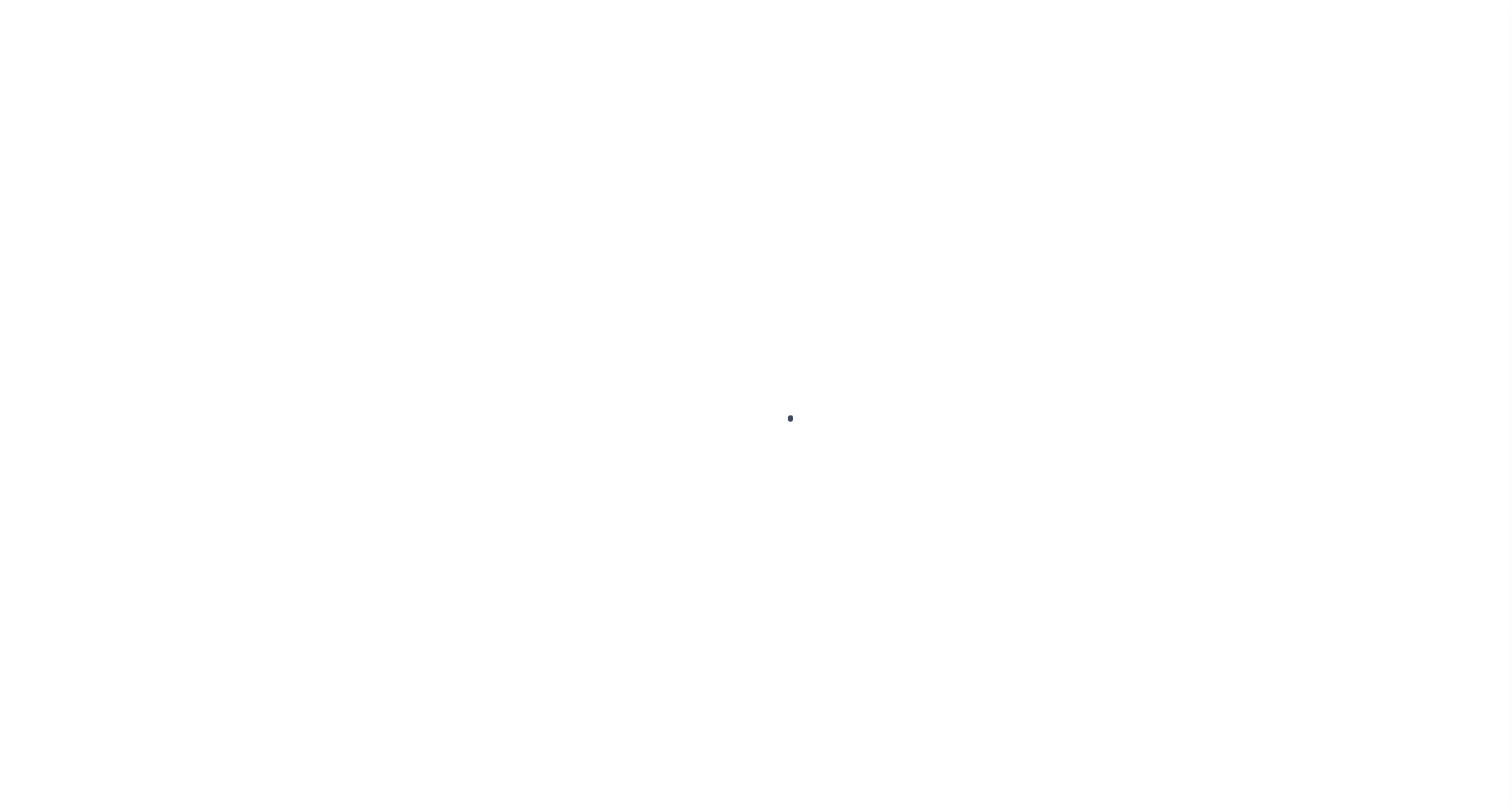
select select "OP2"
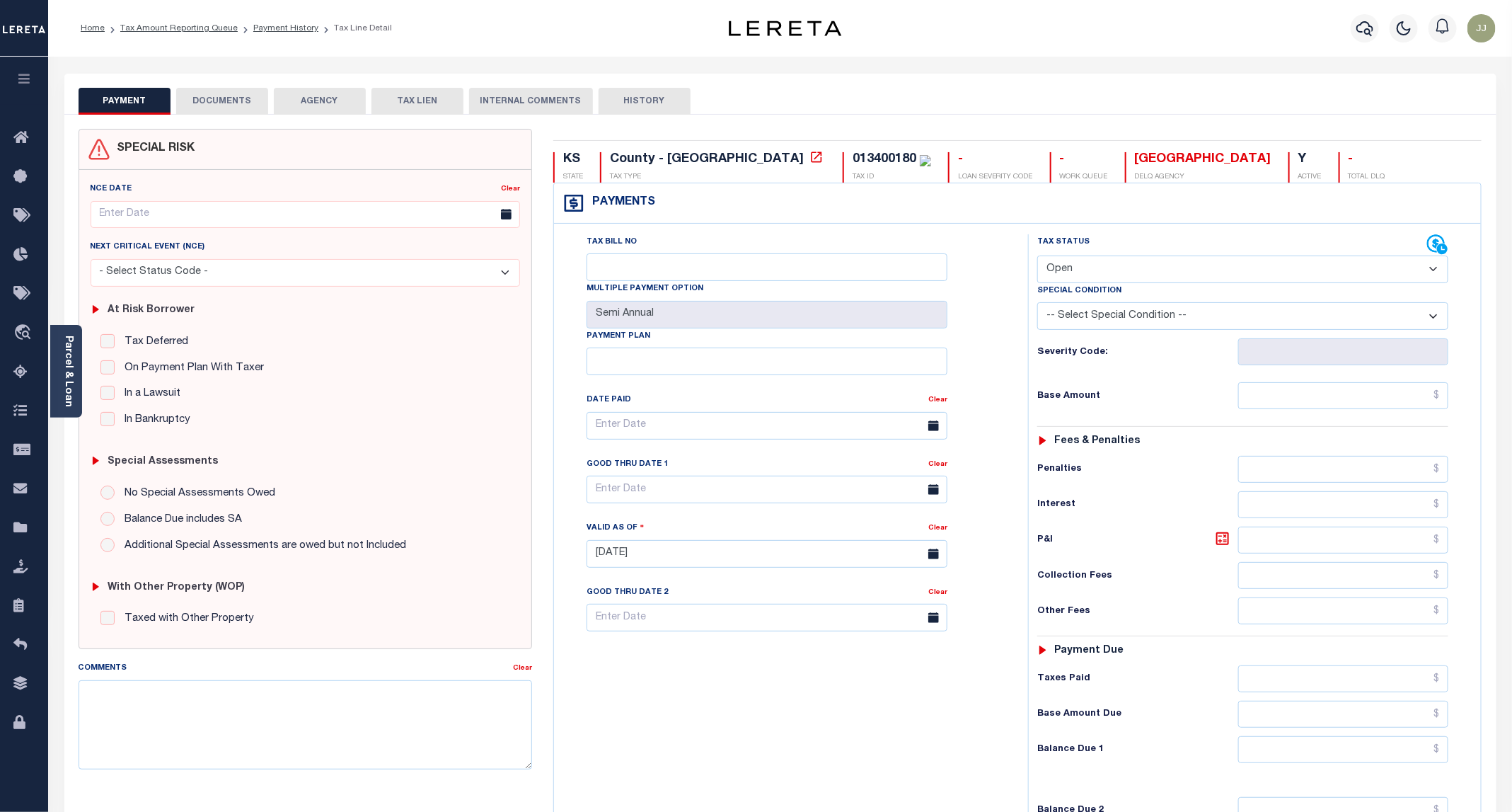
click at [216, 106] on button "DOCUMENTS" at bounding box center [222, 101] width 92 height 27
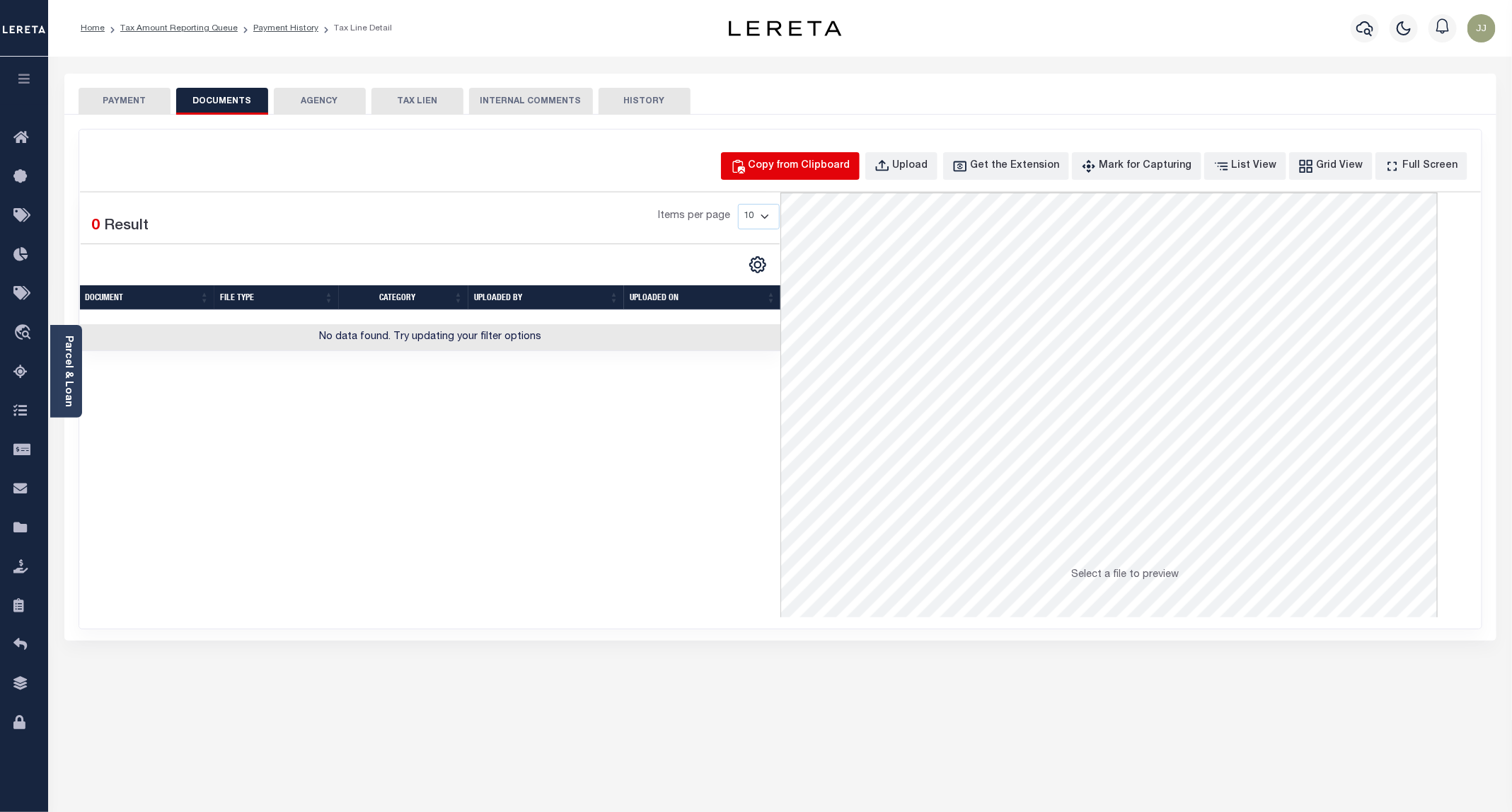
click at [783, 171] on div "Copy from Clipboard" at bounding box center [799, 166] width 102 height 15
select select "POP"
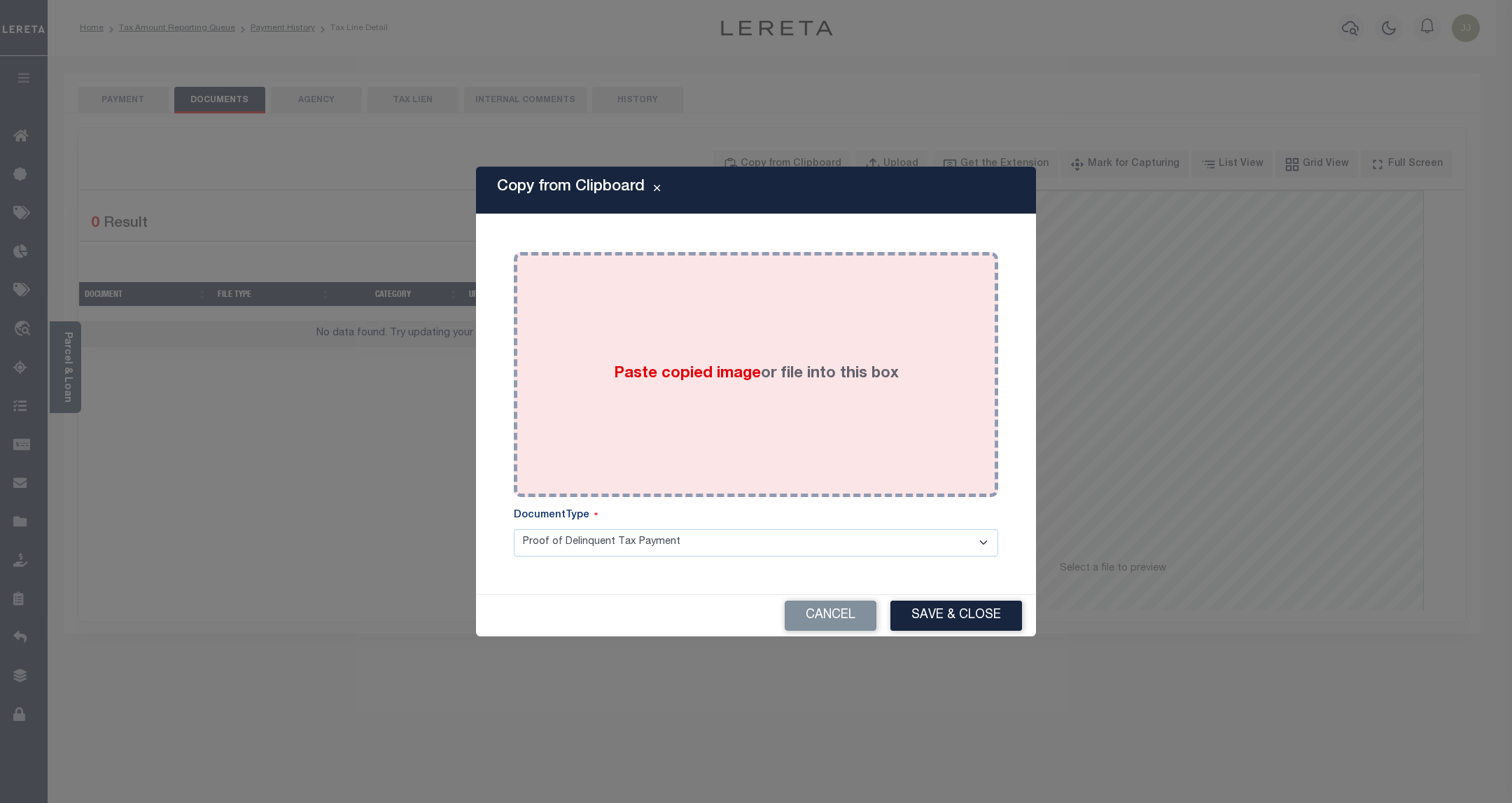
click at [744, 332] on div "Paste copied image or file into this box" at bounding box center [756, 375] width 464 height 224
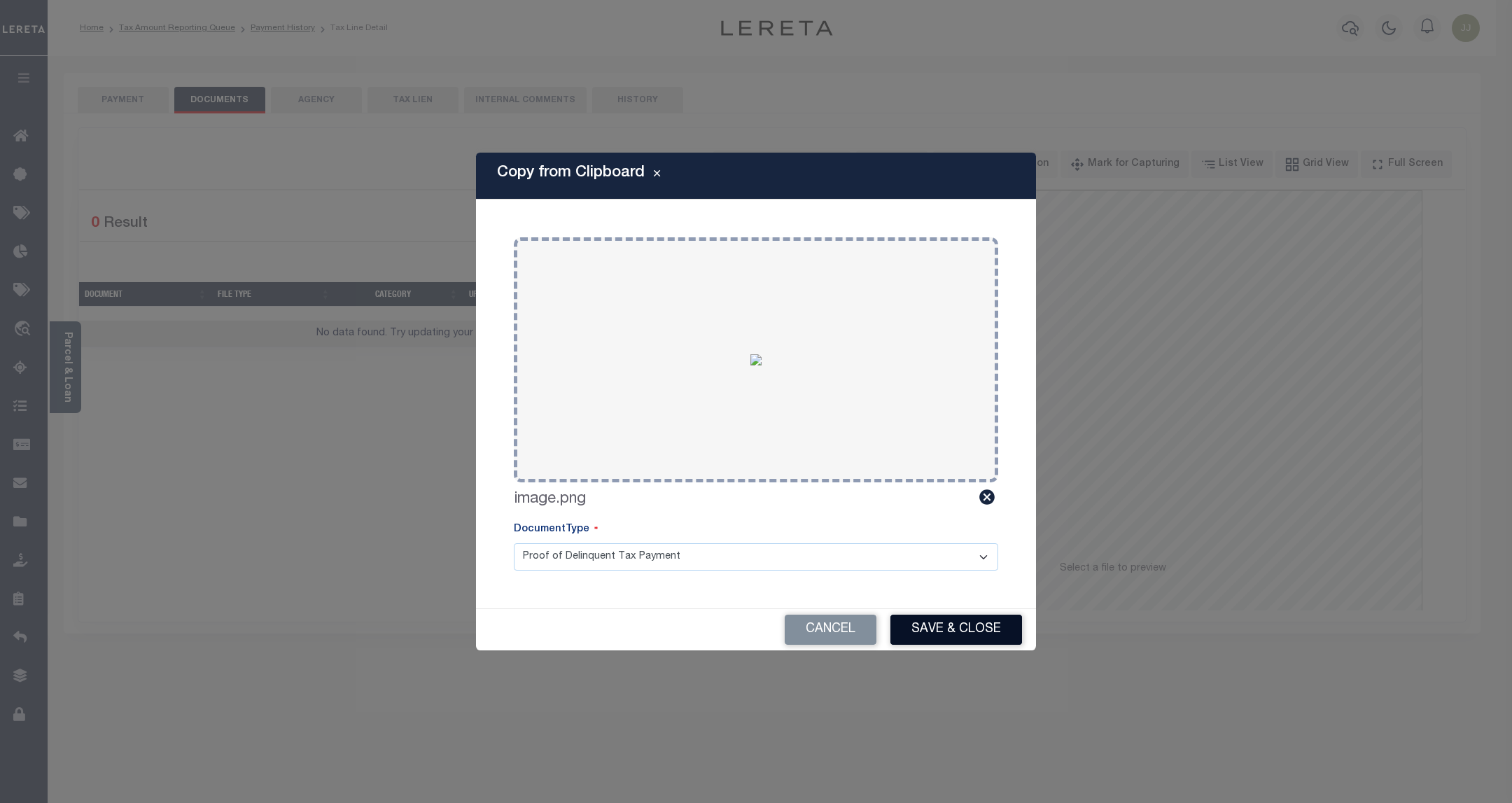
click at [964, 641] on button "Save & Close" at bounding box center [956, 630] width 131 height 30
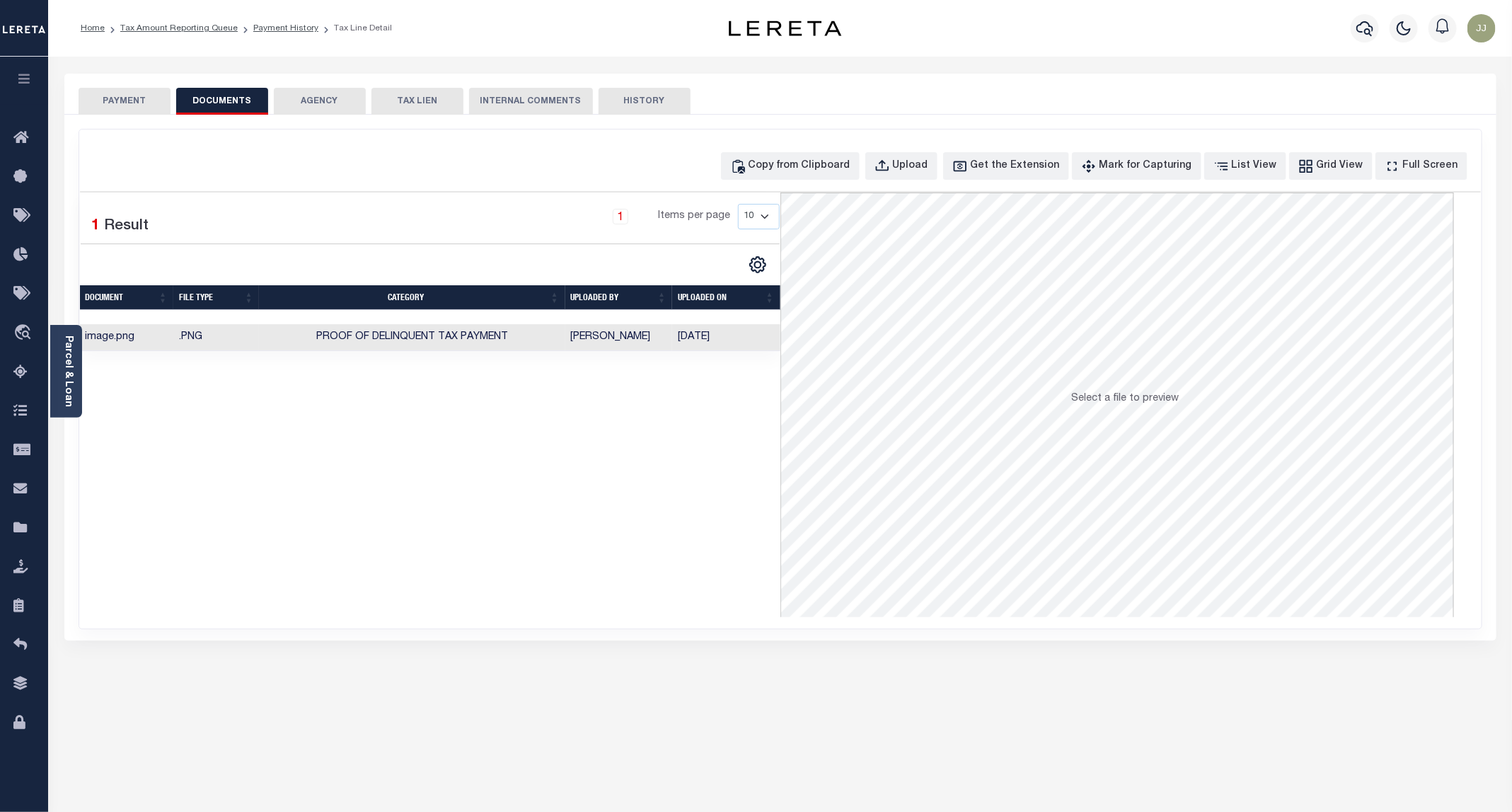
click at [140, 92] on button "PAYMENT" at bounding box center [124, 101] width 92 height 27
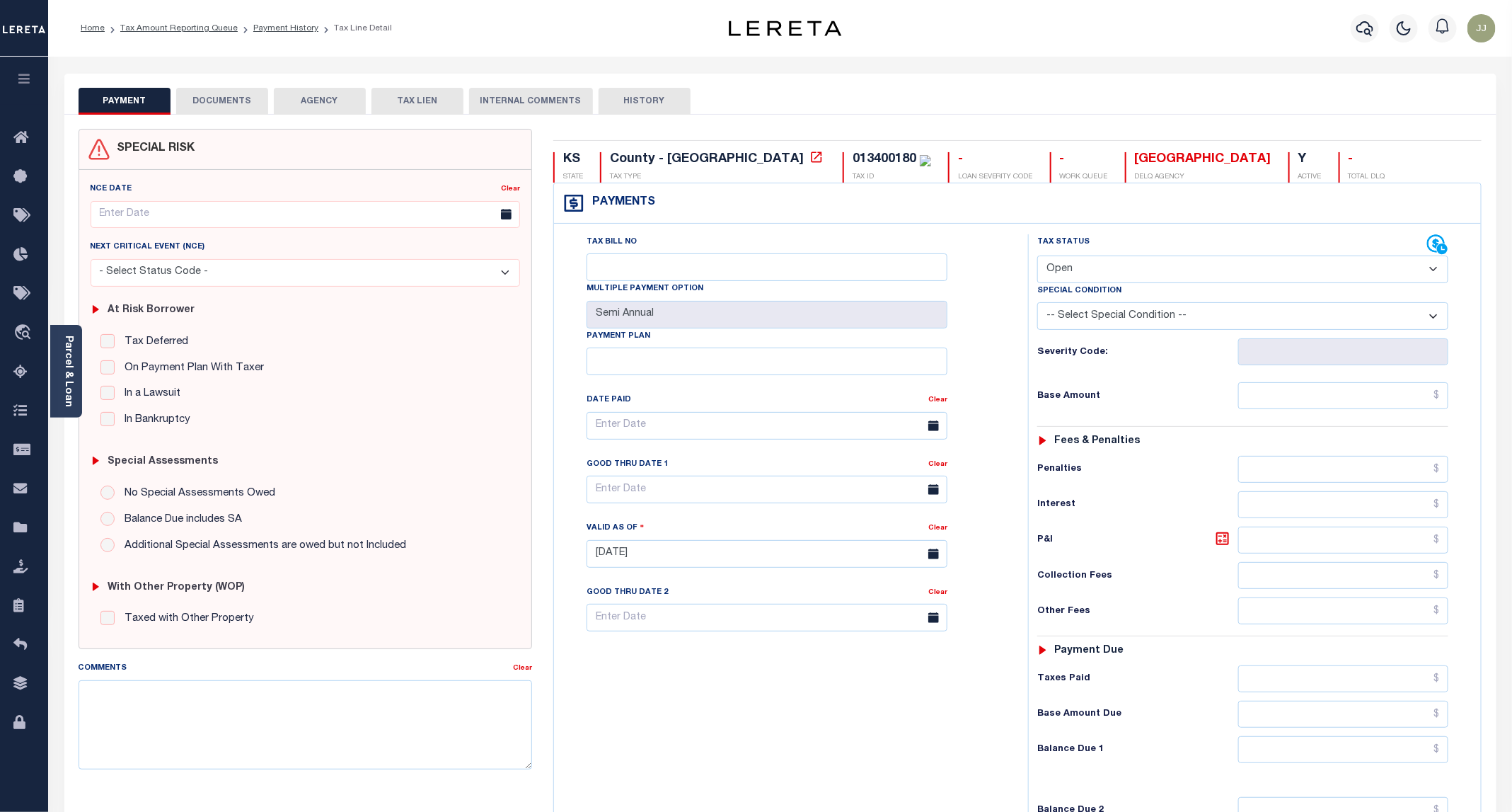
click at [1098, 276] on select "- Select Status Code - Open Due/Unpaid Paid Incomplete No Tax Due Internal Refu…" at bounding box center [1242, 269] width 411 height 28
select select "PYD"
click at [1038, 257] on select "- Select Status Code - Open Due/Unpaid Paid Incomplete No Tax Due Internal Refu…" at bounding box center [1242, 269] width 411 height 28
type input "[DATE]"
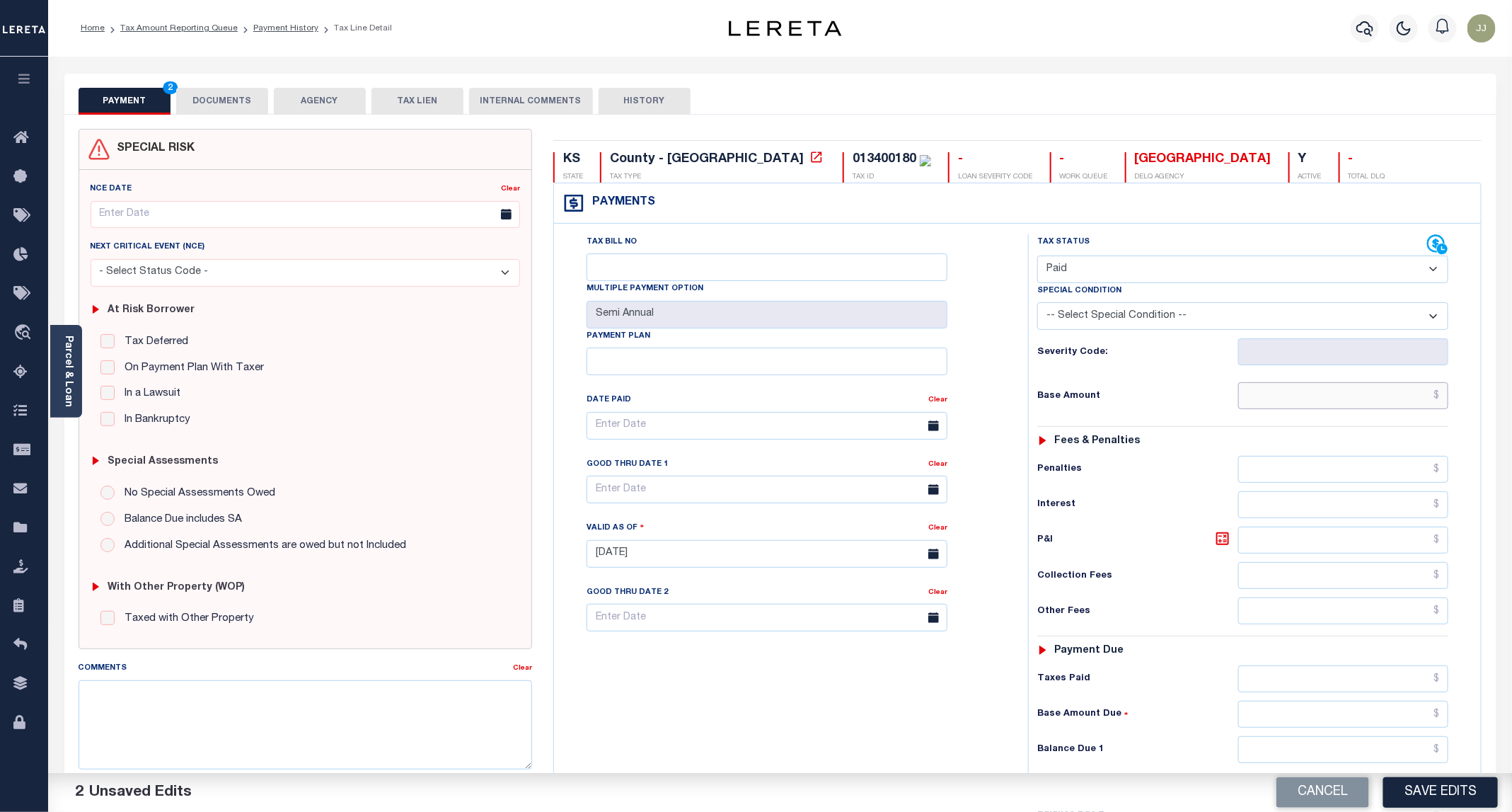
click at [1297, 409] on input "text" at bounding box center [1343, 396] width 210 height 27
type input "$0.00"
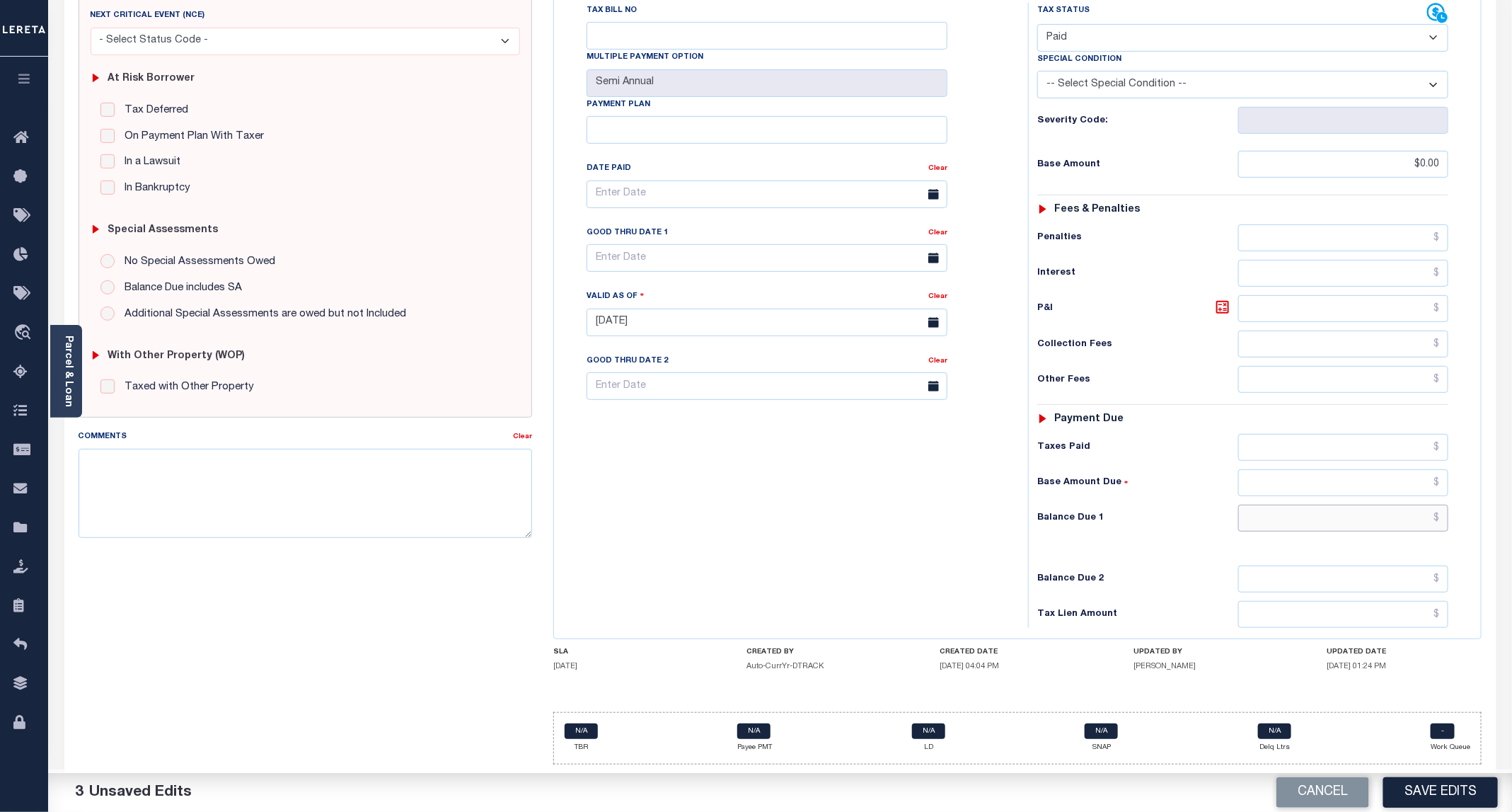
click at [1332, 527] on input "text" at bounding box center [1343, 519] width 210 height 27
type input "$0.00"
click at [1421, 789] on button "Save Edits" at bounding box center [1440, 793] width 115 height 30
checkbox input "false"
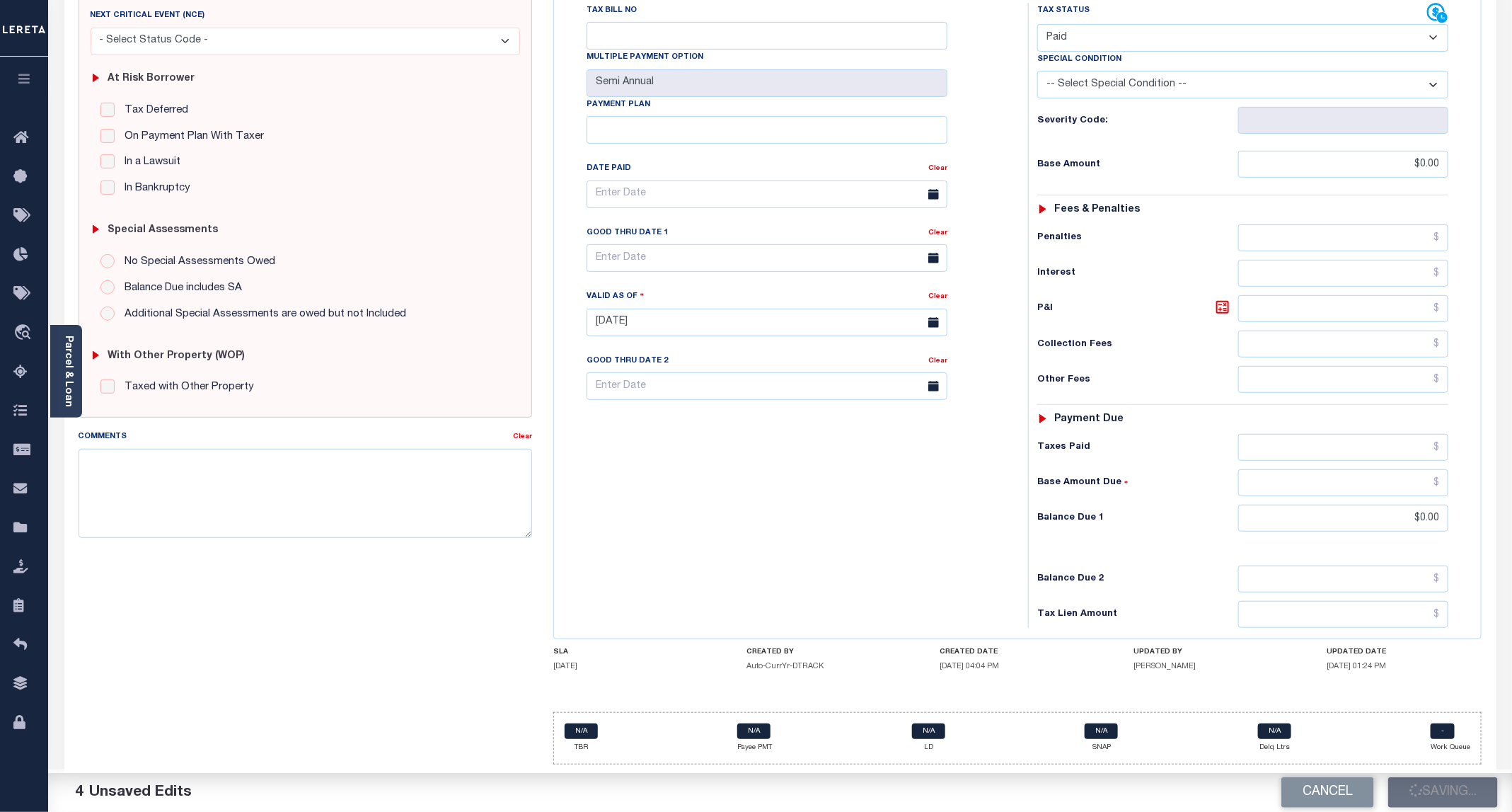
checkbox input "false"
type input "$0"
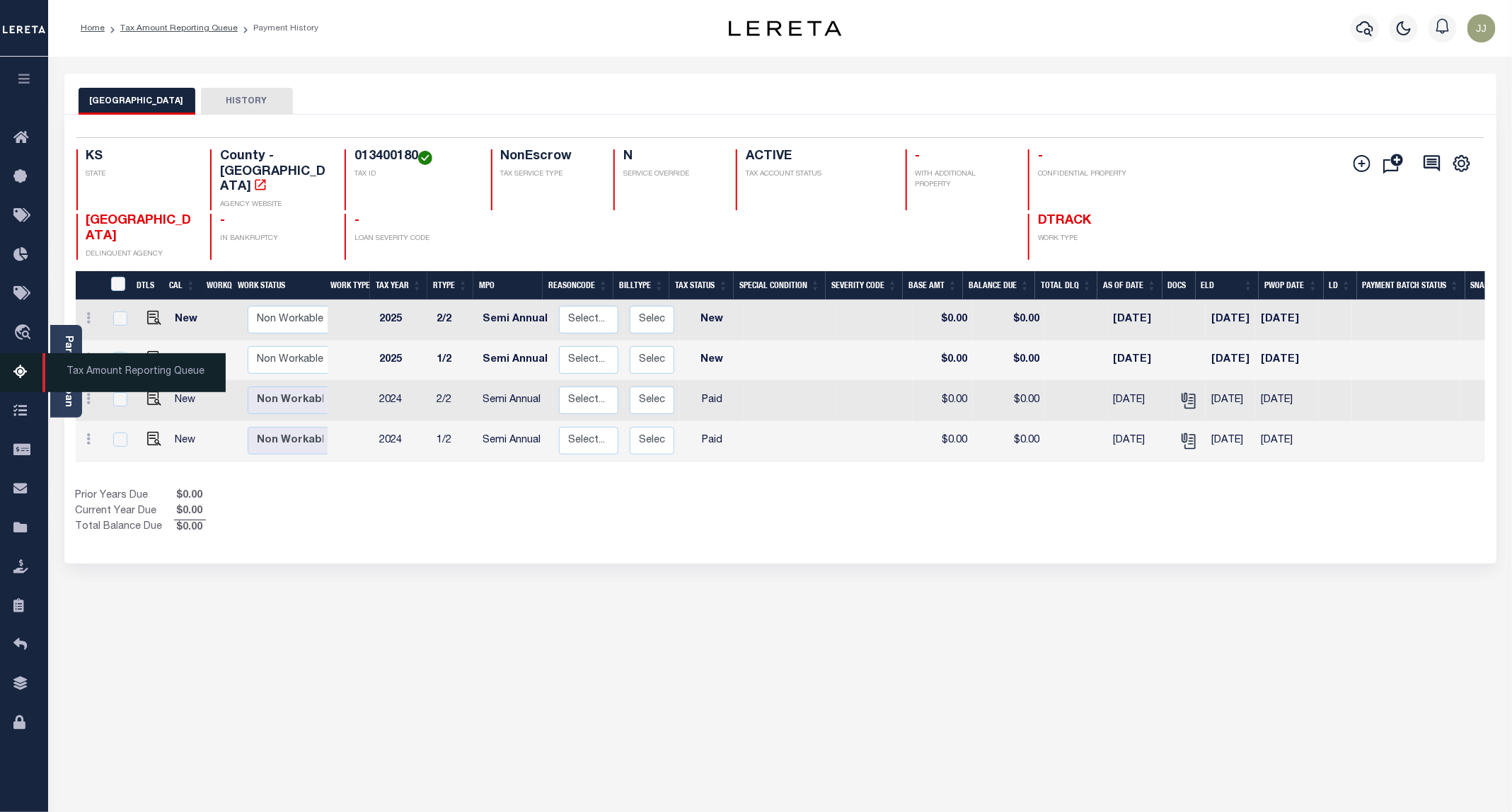
click at [27, 376] on icon at bounding box center [25, 372] width 23 height 18
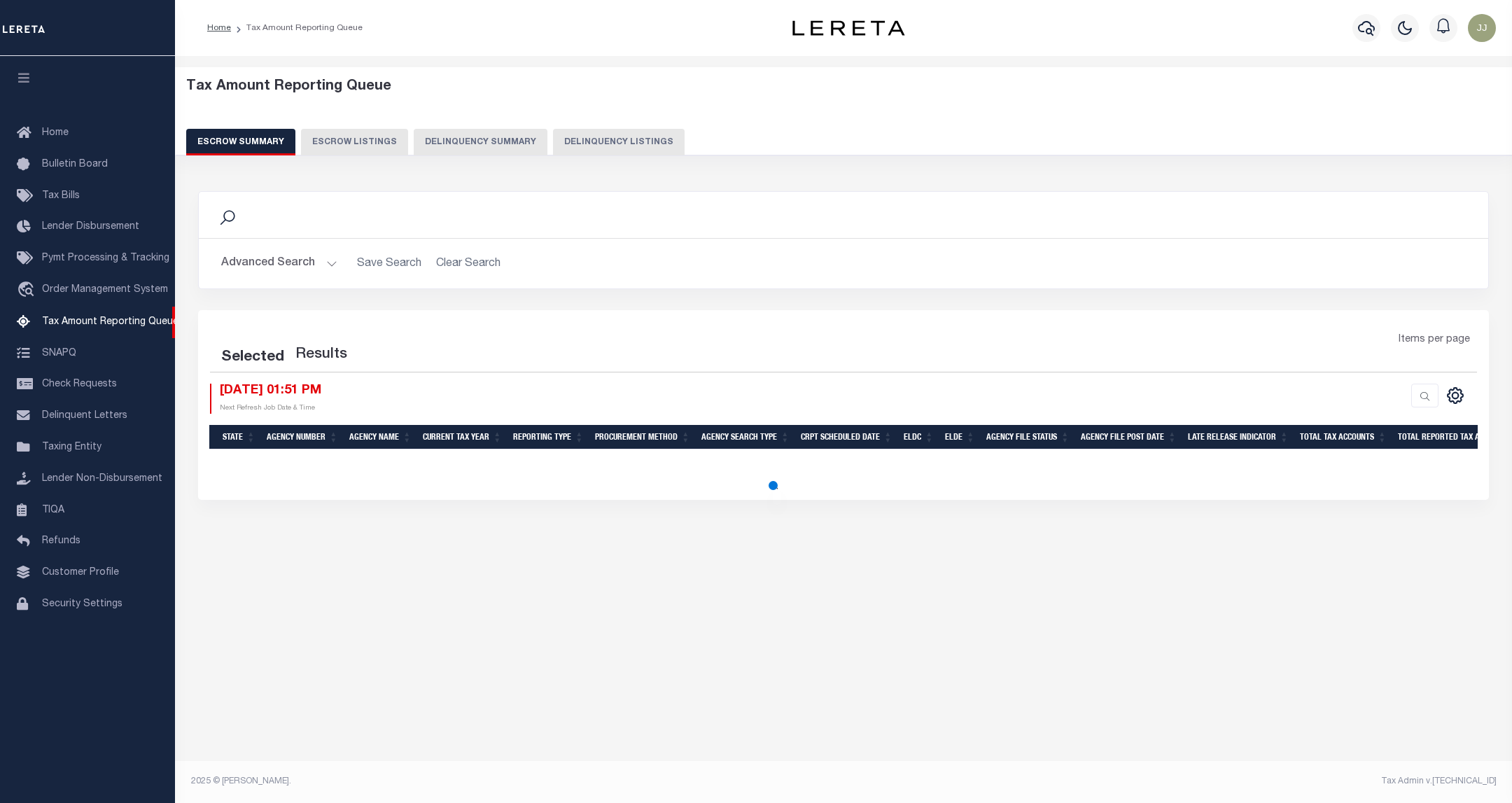
click at [553, 147] on button "Delinquency Listings" at bounding box center [619, 142] width 131 height 26
select select "100"
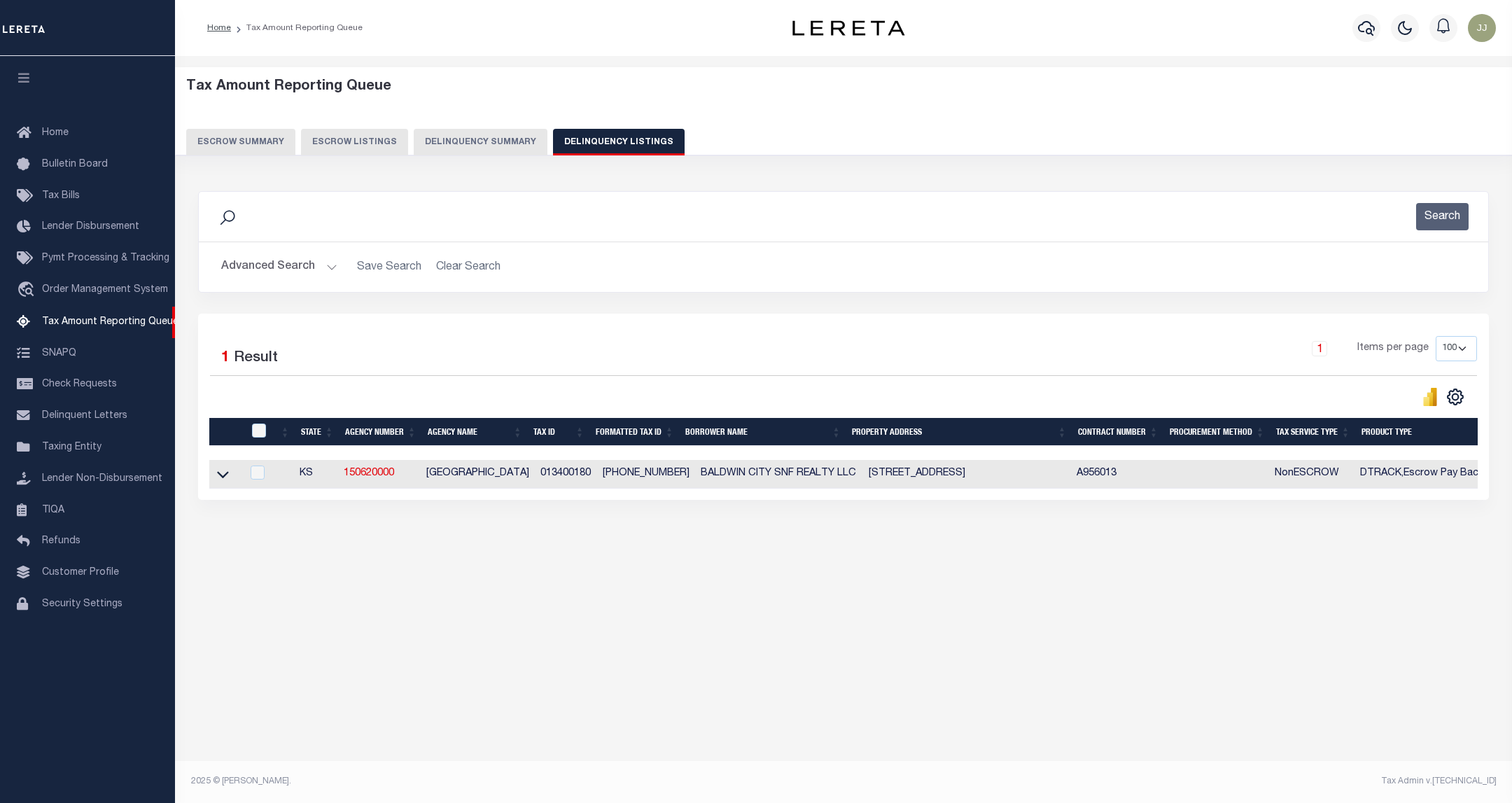
click at [301, 271] on button "Advanced Search" at bounding box center [280, 267] width 116 height 27
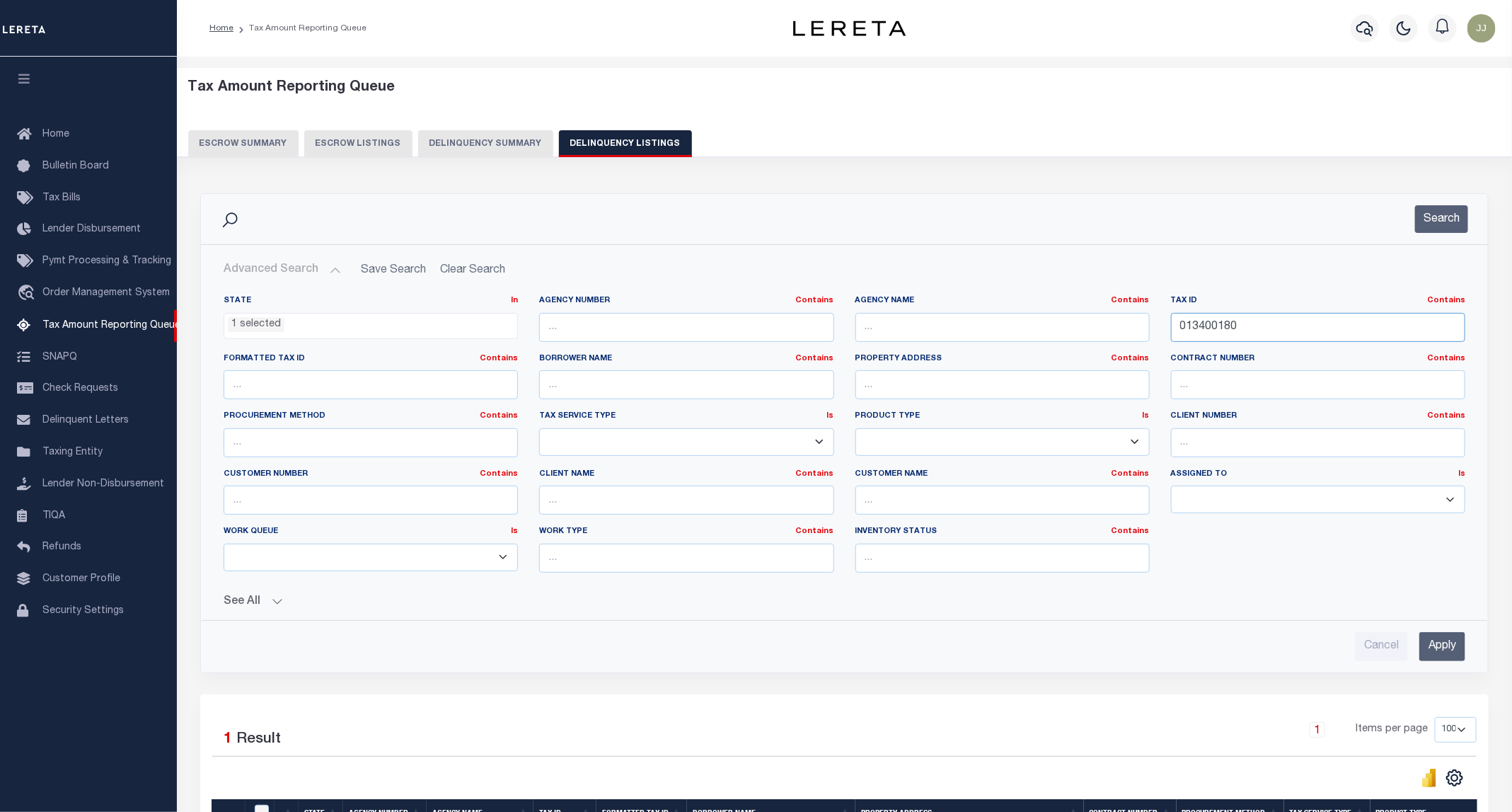
drag, startPoint x: 1292, startPoint y: 330, endPoint x: 1152, endPoint y: 330, distance: 140.0
click at [1152, 330] on div "State In In AK AL AR AZ CA CO CT DC DE FL GA GU HI IA ID IL IN KS KY LA MA MD M…" at bounding box center [844, 440] width 1263 height 289
paste input "1"
type input "013400181"
click at [1445, 226] on button "Search" at bounding box center [1442, 218] width 53 height 28
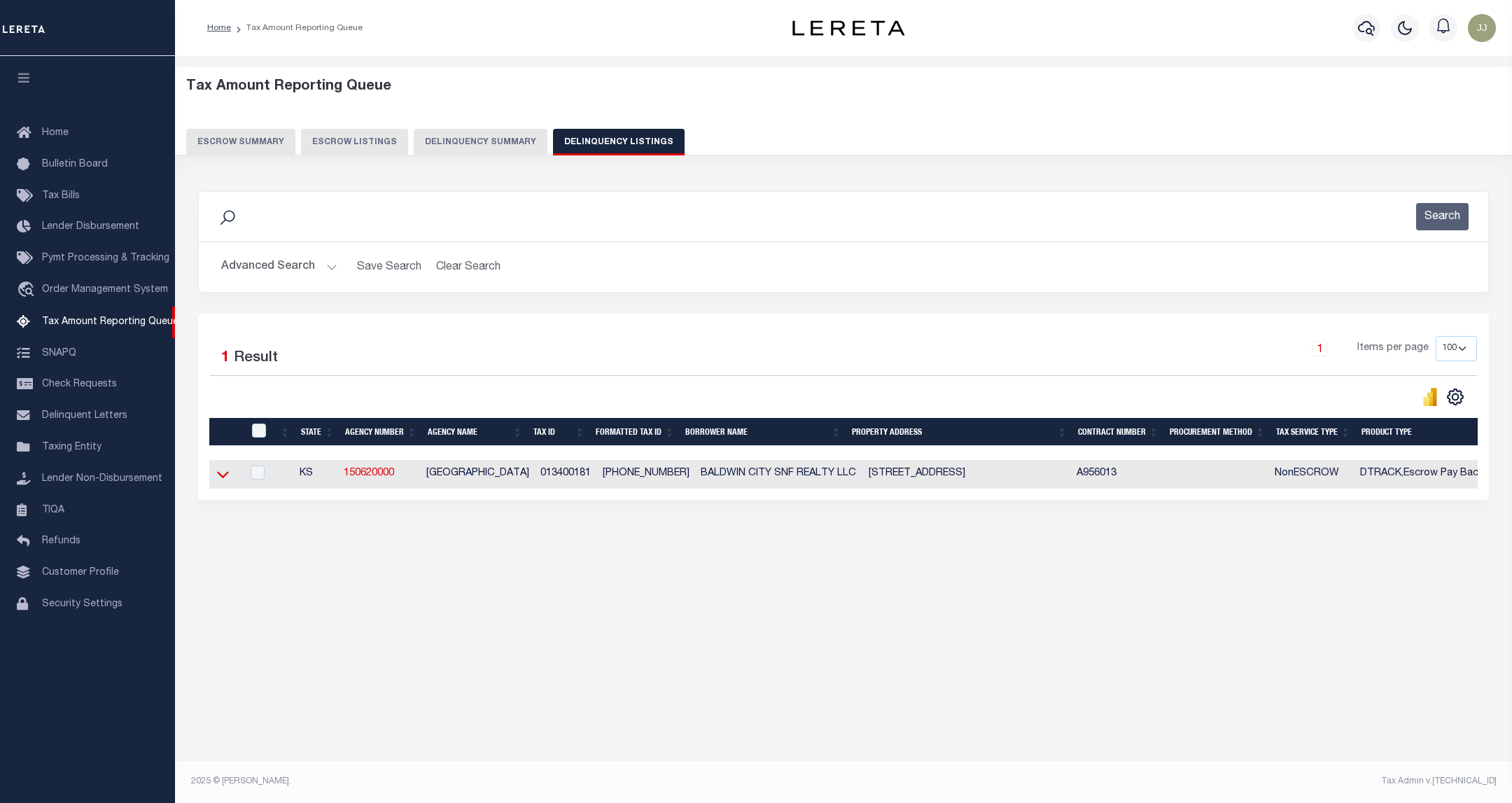
click at [225, 482] on icon at bounding box center [223, 474] width 12 height 15
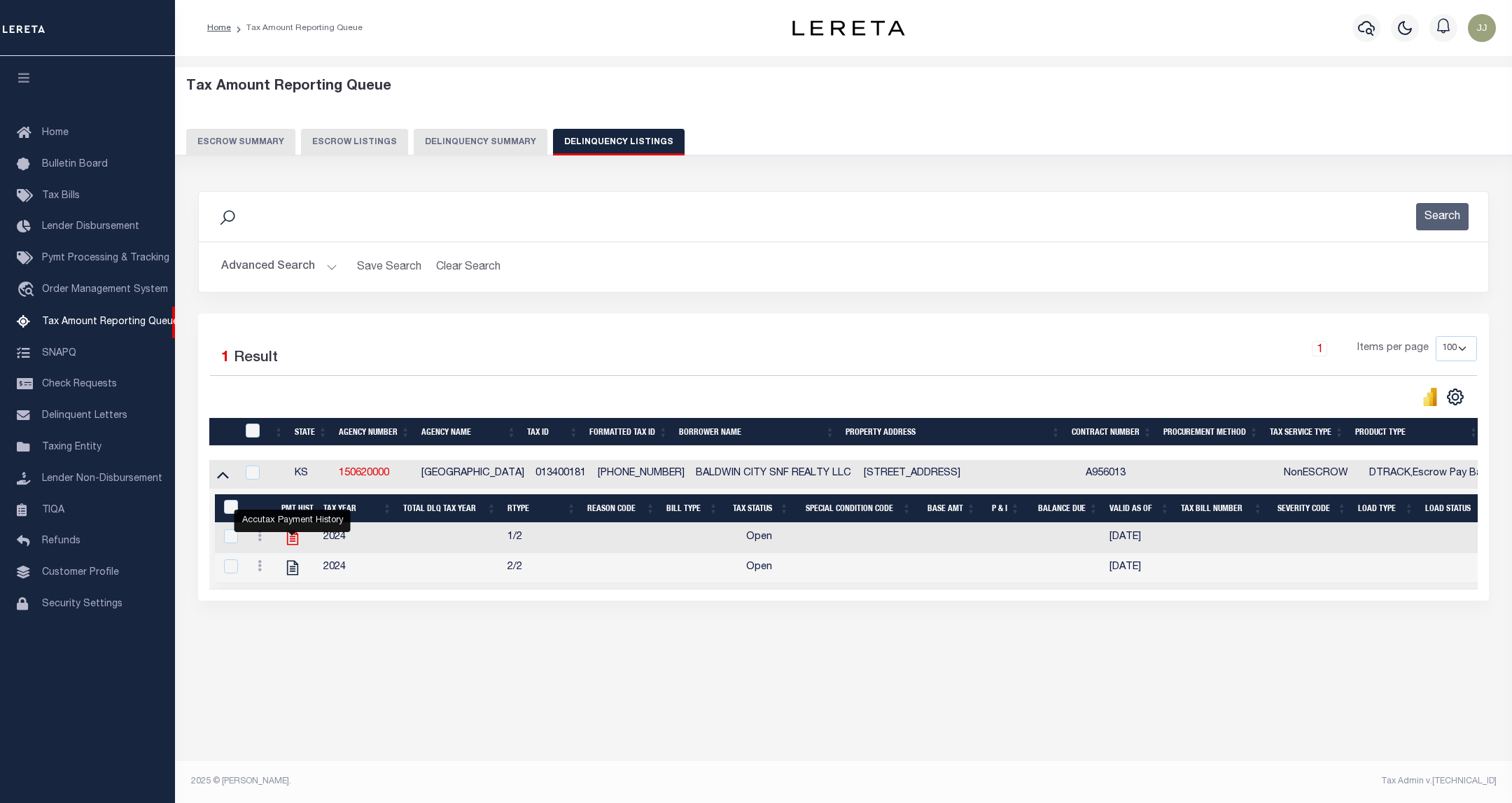
click at [293, 541] on icon "" at bounding box center [292, 537] width 18 height 18
checkbox input "true"
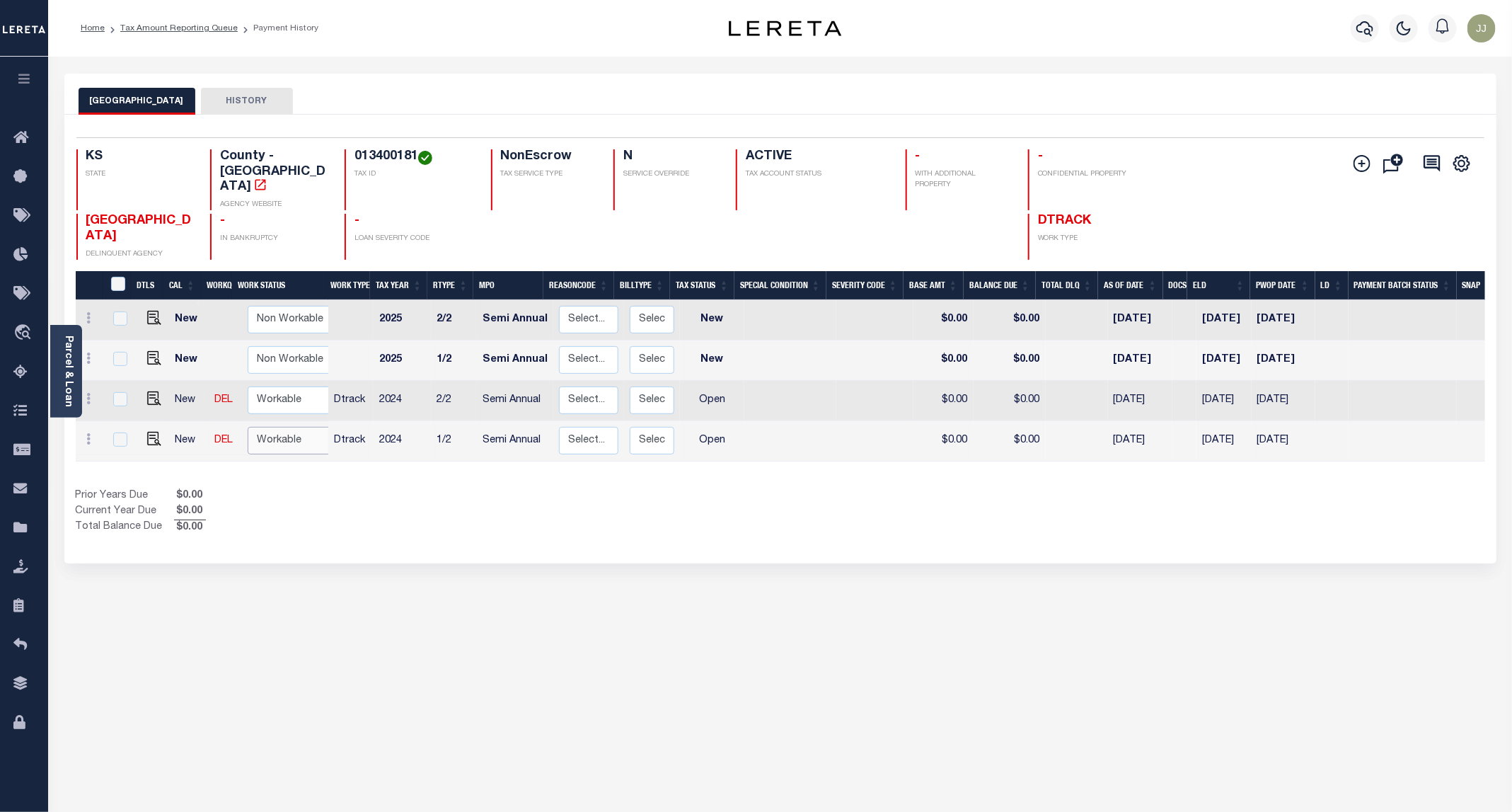
click at [280, 427] on select "Non Workable Workable" at bounding box center [289, 441] width 84 height 28
checkbox input "true"
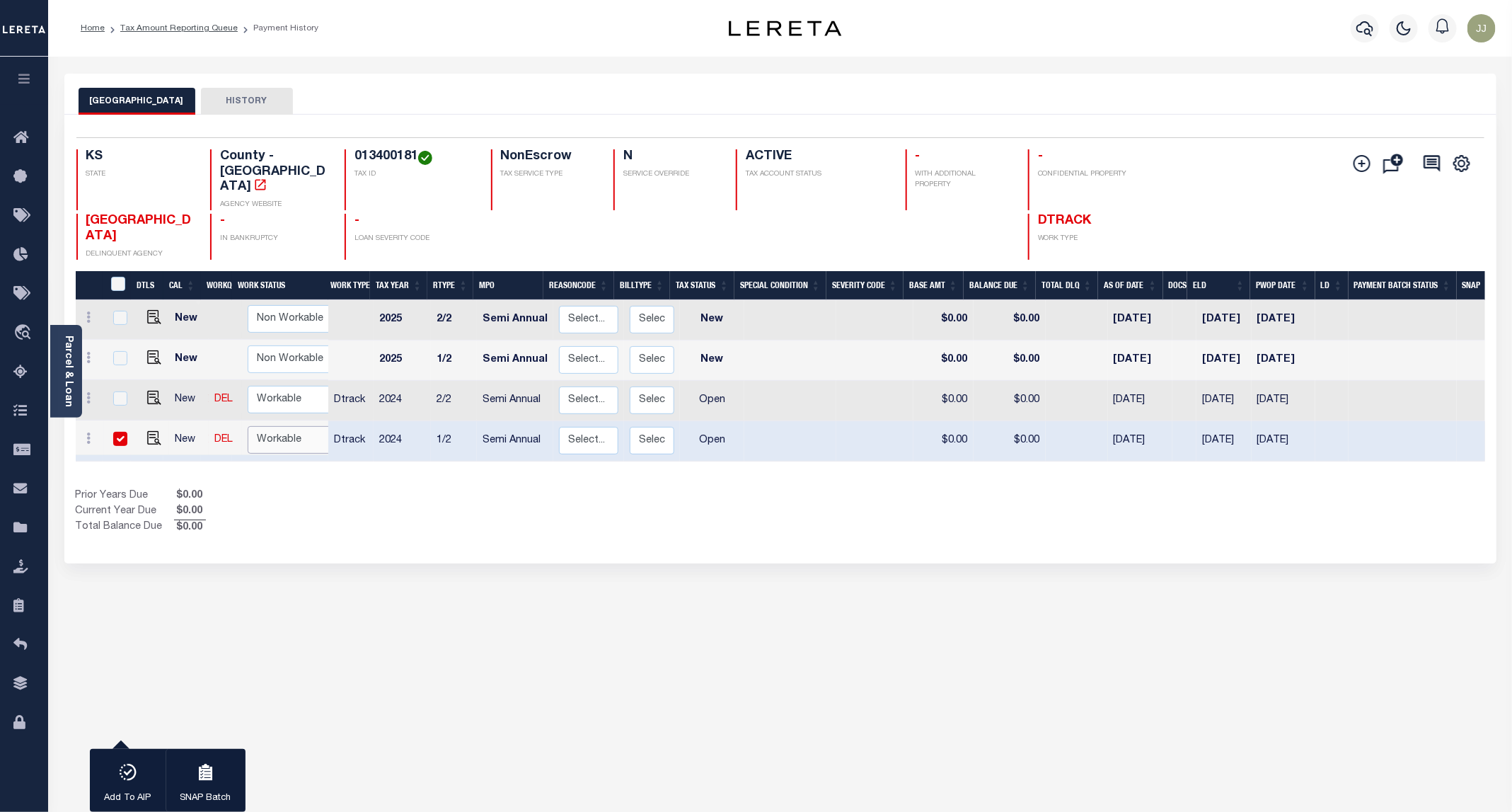
select select "true"
click at [248, 426] on select "Non Workable Workable" at bounding box center [289, 440] width 84 height 28
checkbox input "false"
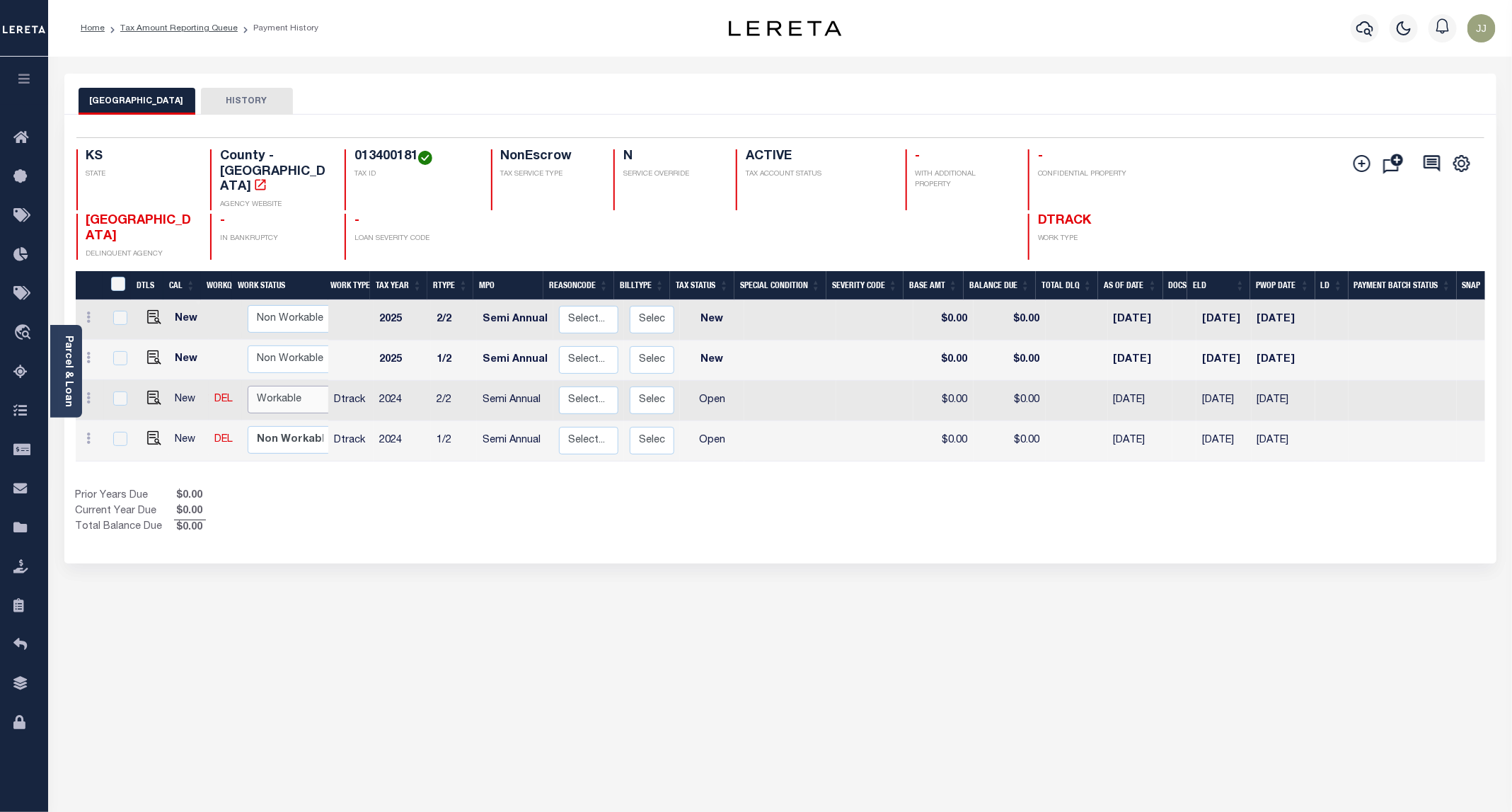
click at [289, 386] on select "Non Workable Workable" at bounding box center [289, 399] width 84 height 28
checkbox input "true"
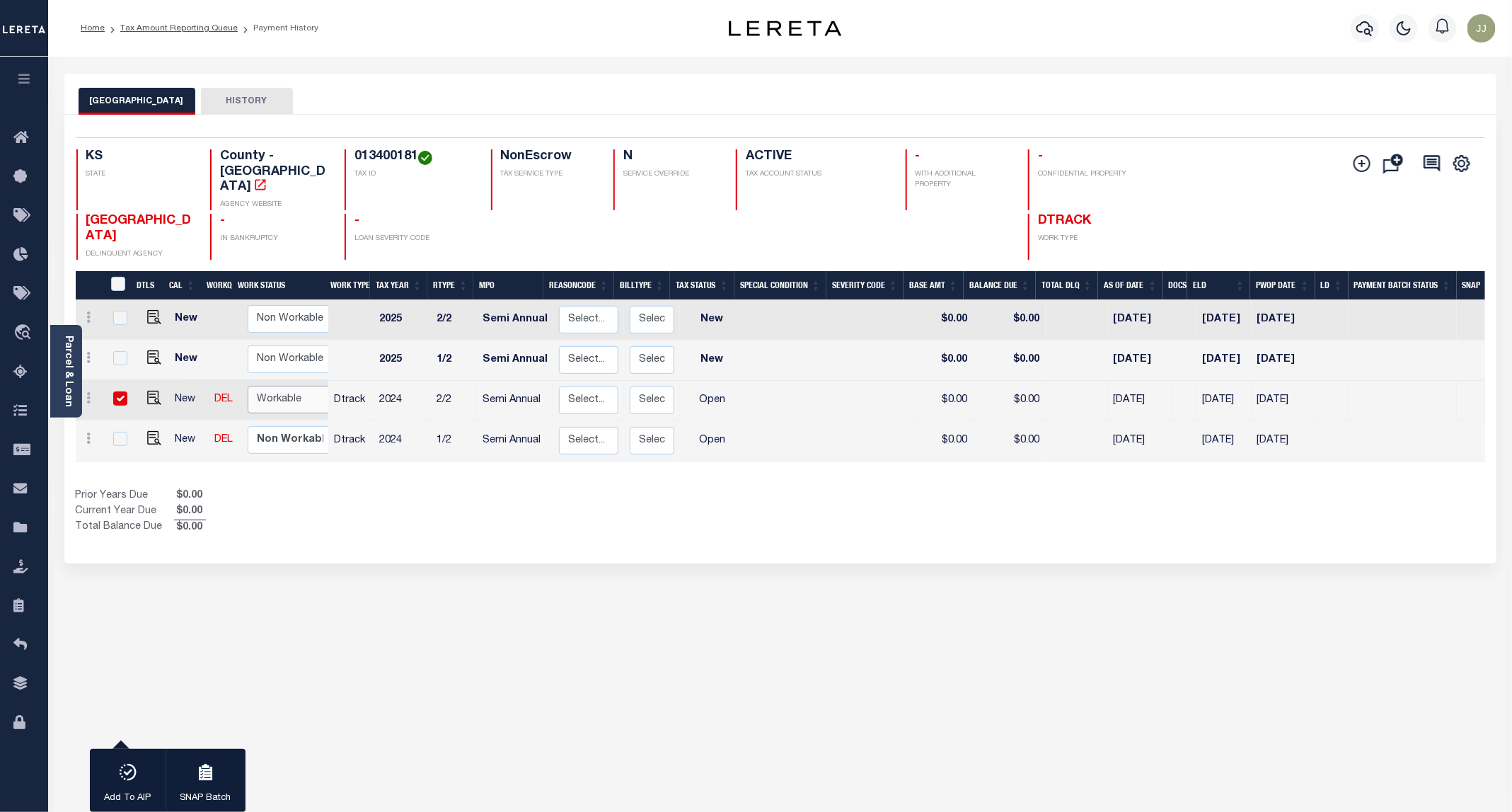
select select "true"
click at [248, 386] on select "Non Workable Workable" at bounding box center [289, 399] width 84 height 28
checkbox input "false"
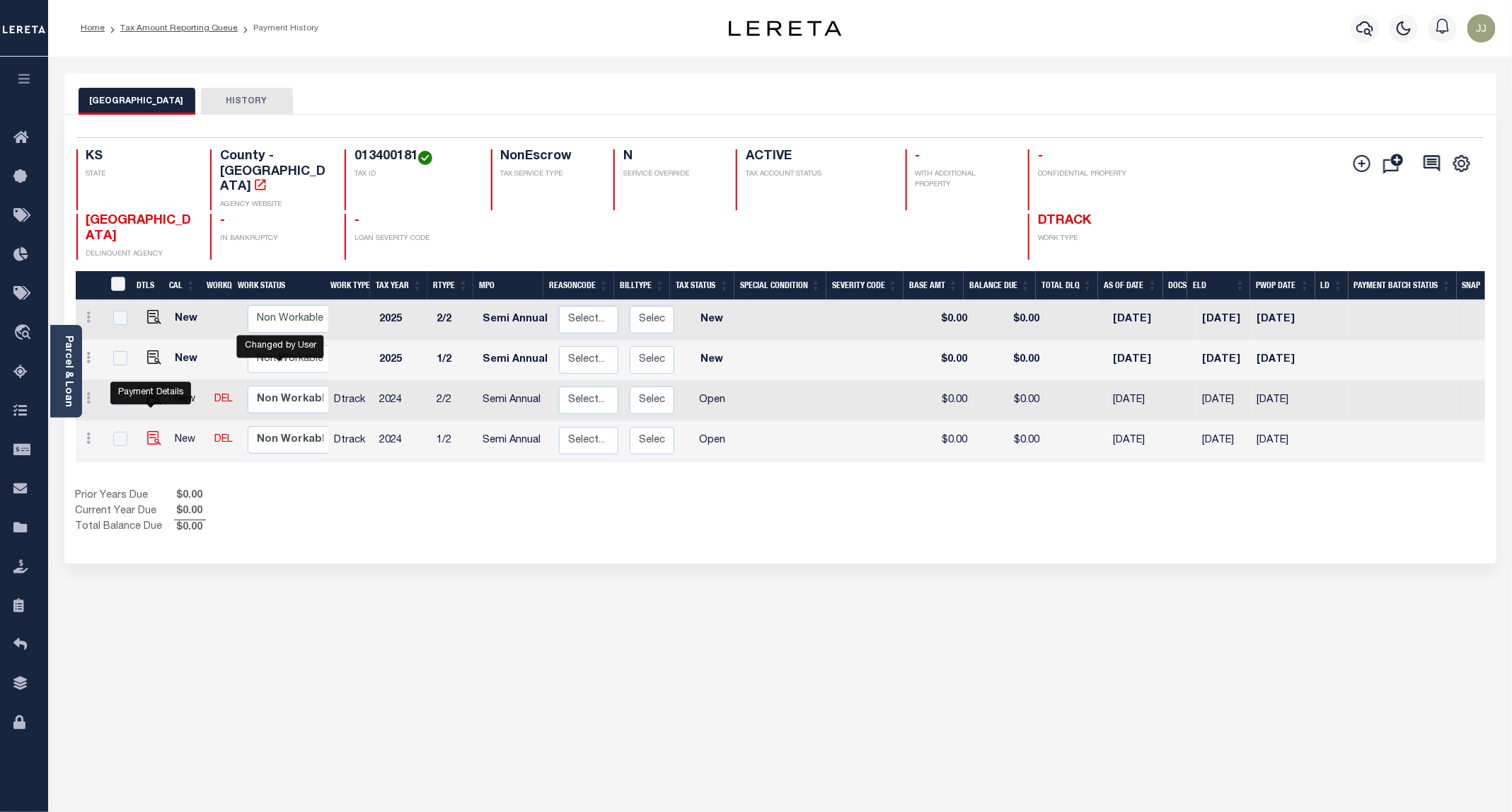
click at [151, 431] on img "" at bounding box center [154, 438] width 14 height 14
checkbox input "true"
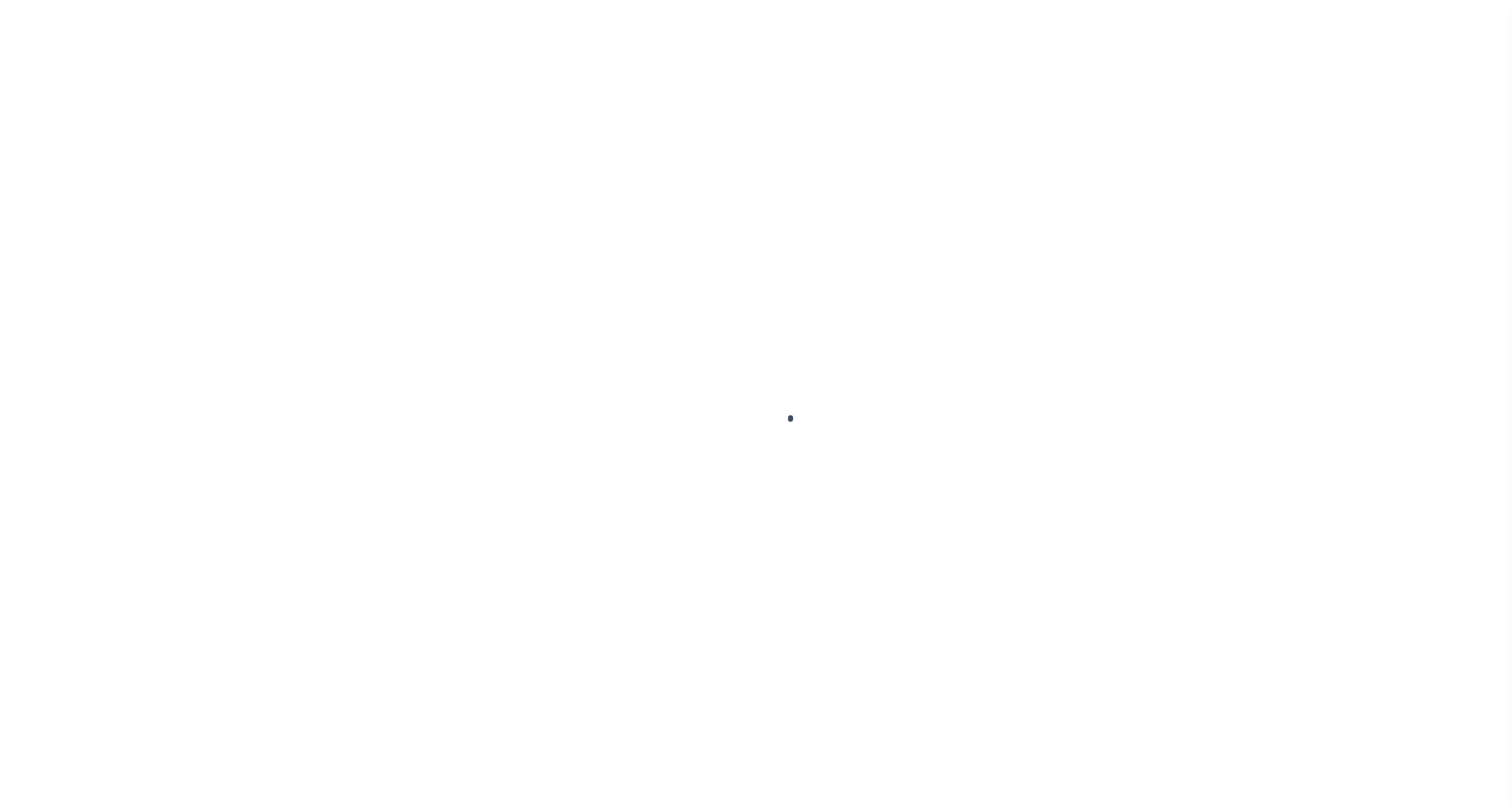
select select "OP2"
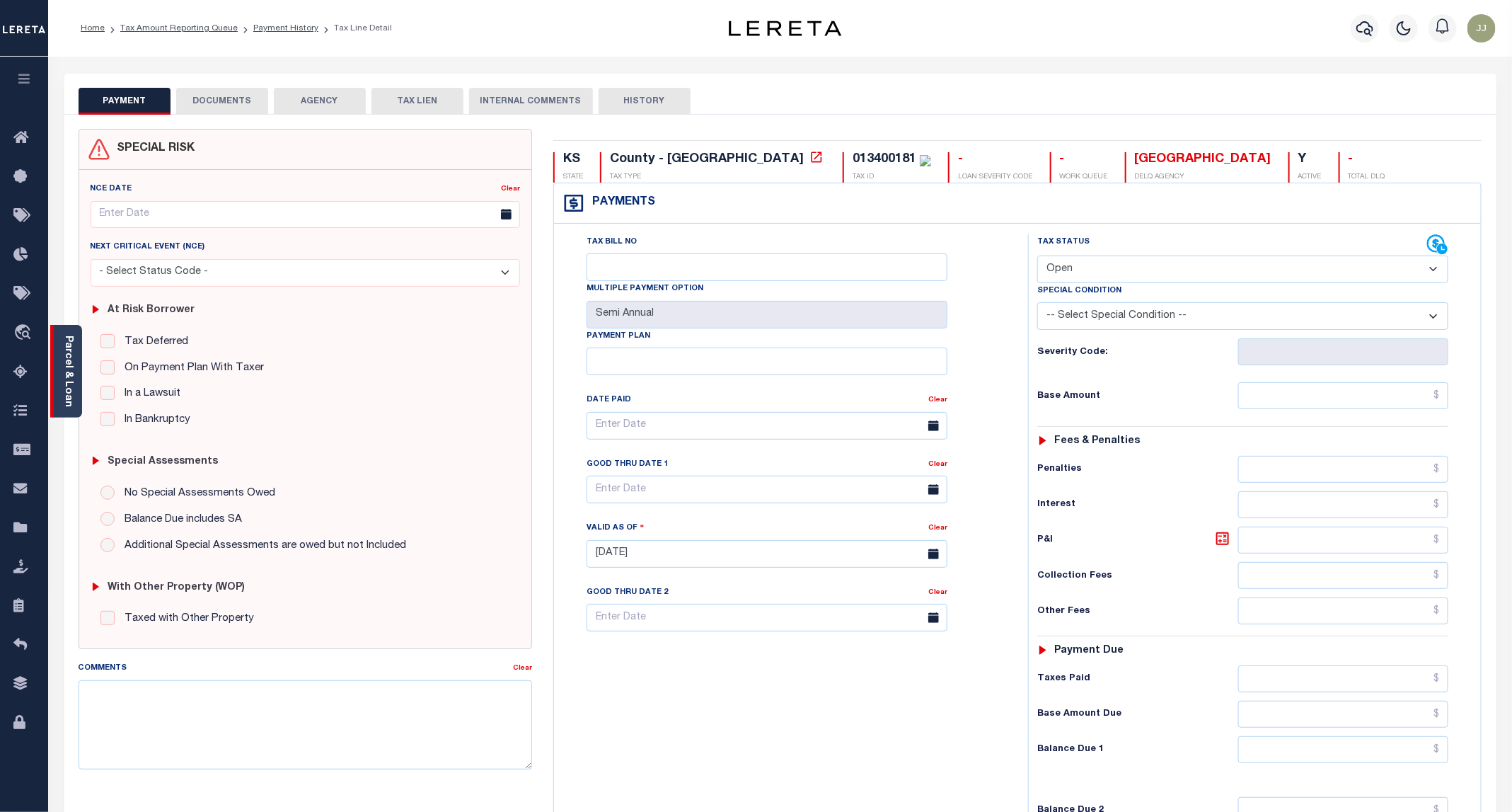
click at [58, 393] on div "Parcel & Loan" at bounding box center [66, 371] width 32 height 93
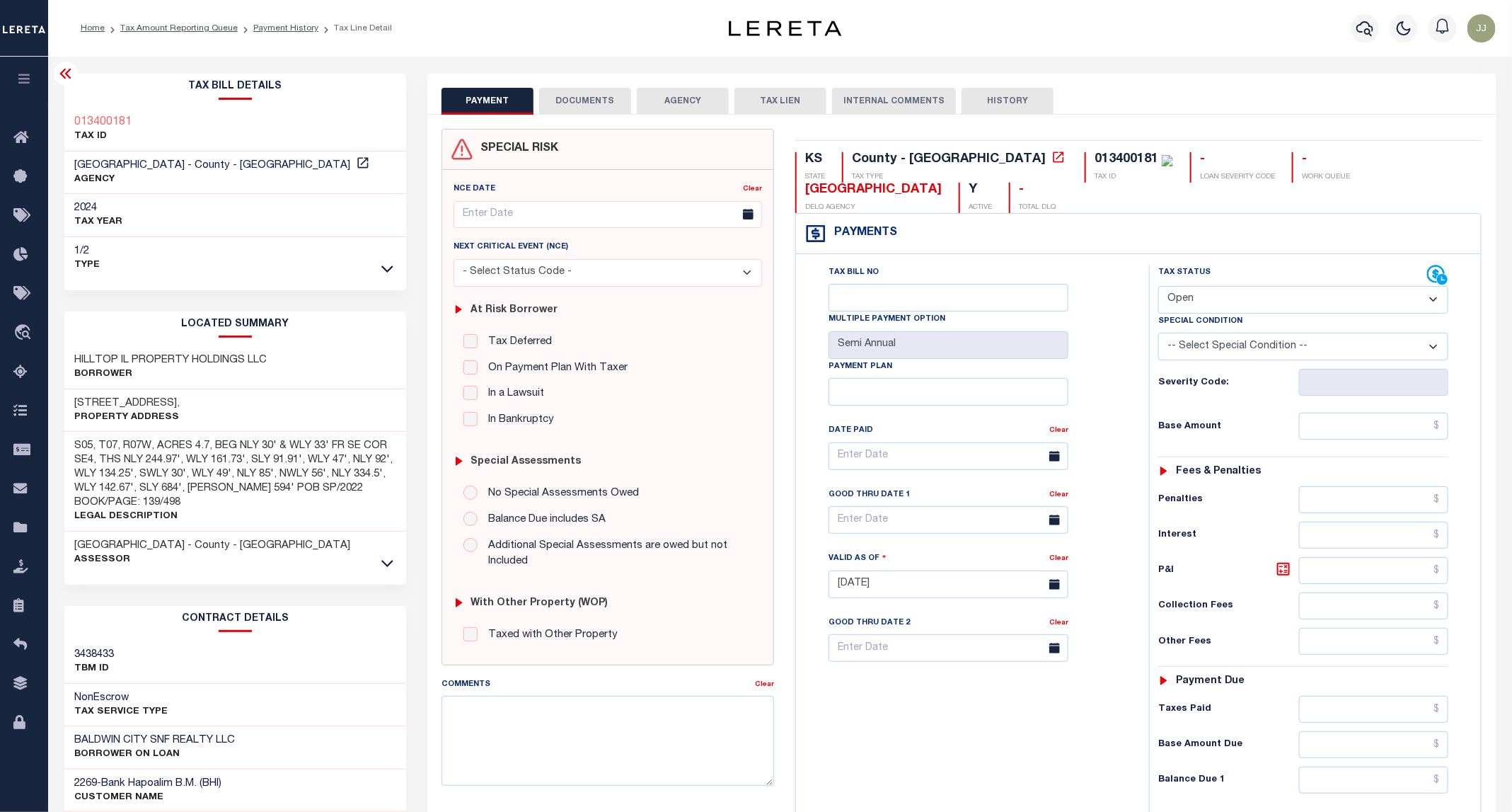
click at [138, 396] on div "[STREET_ADDRESS], Property Address" at bounding box center [235, 410] width 343 height 43
click at [554, 107] on button "DOCUMENTS" at bounding box center [585, 101] width 92 height 27
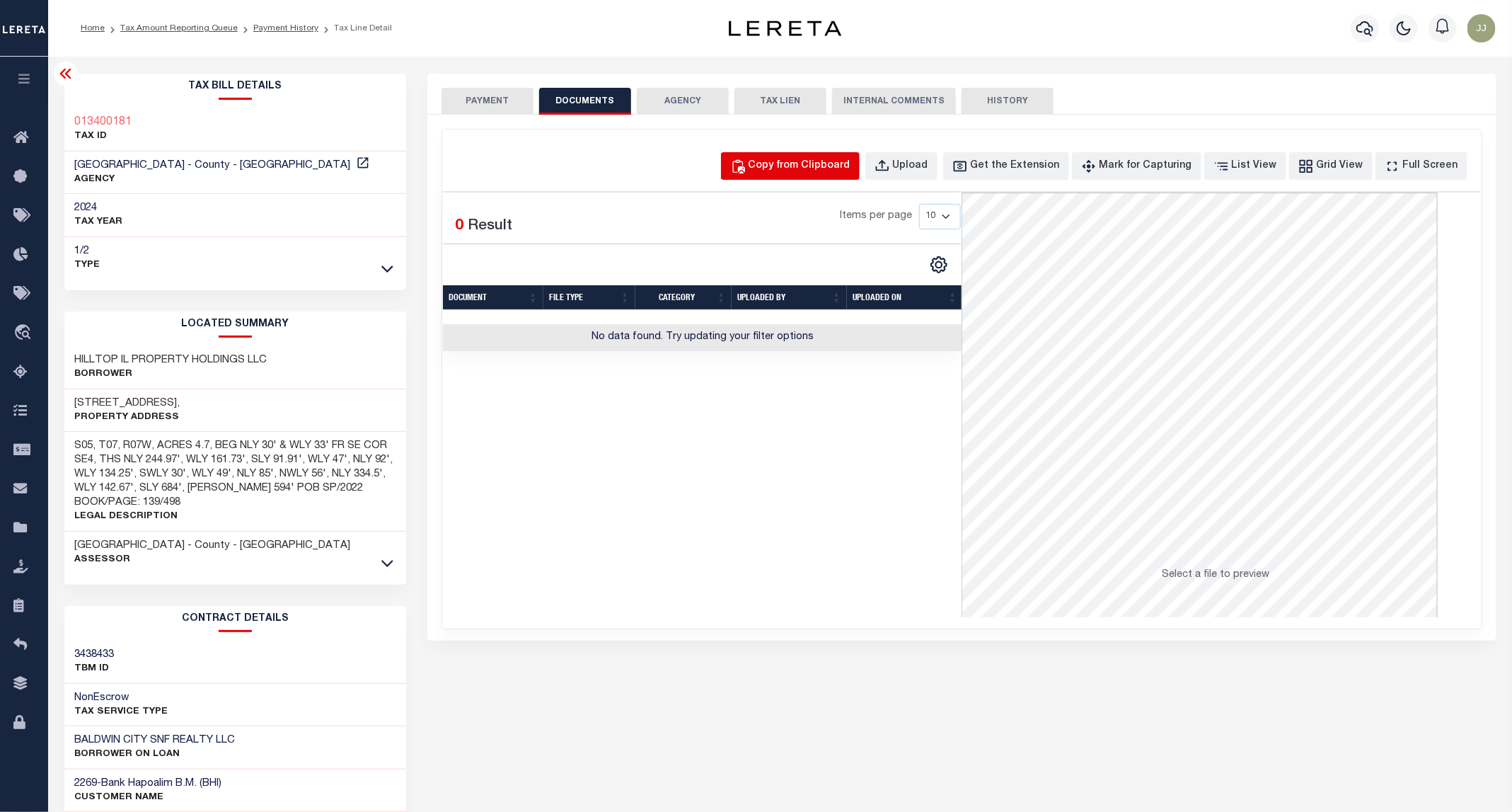
click at [783, 159] on div "Copy from Clipboard" at bounding box center [799, 166] width 102 height 15
select select "POP"
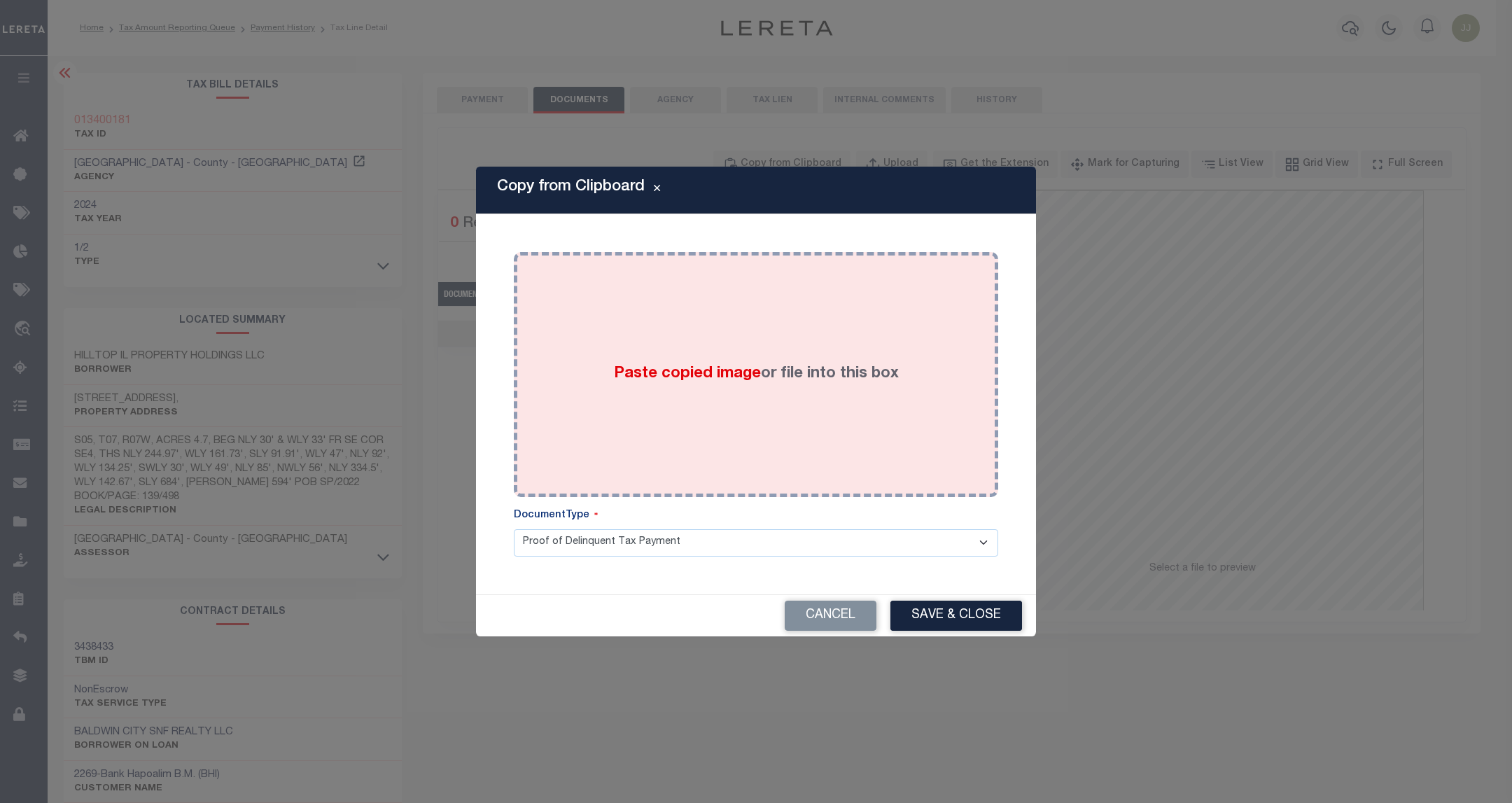
click at [769, 373] on label "Paste copied image or file into this box" at bounding box center [756, 374] width 285 height 23
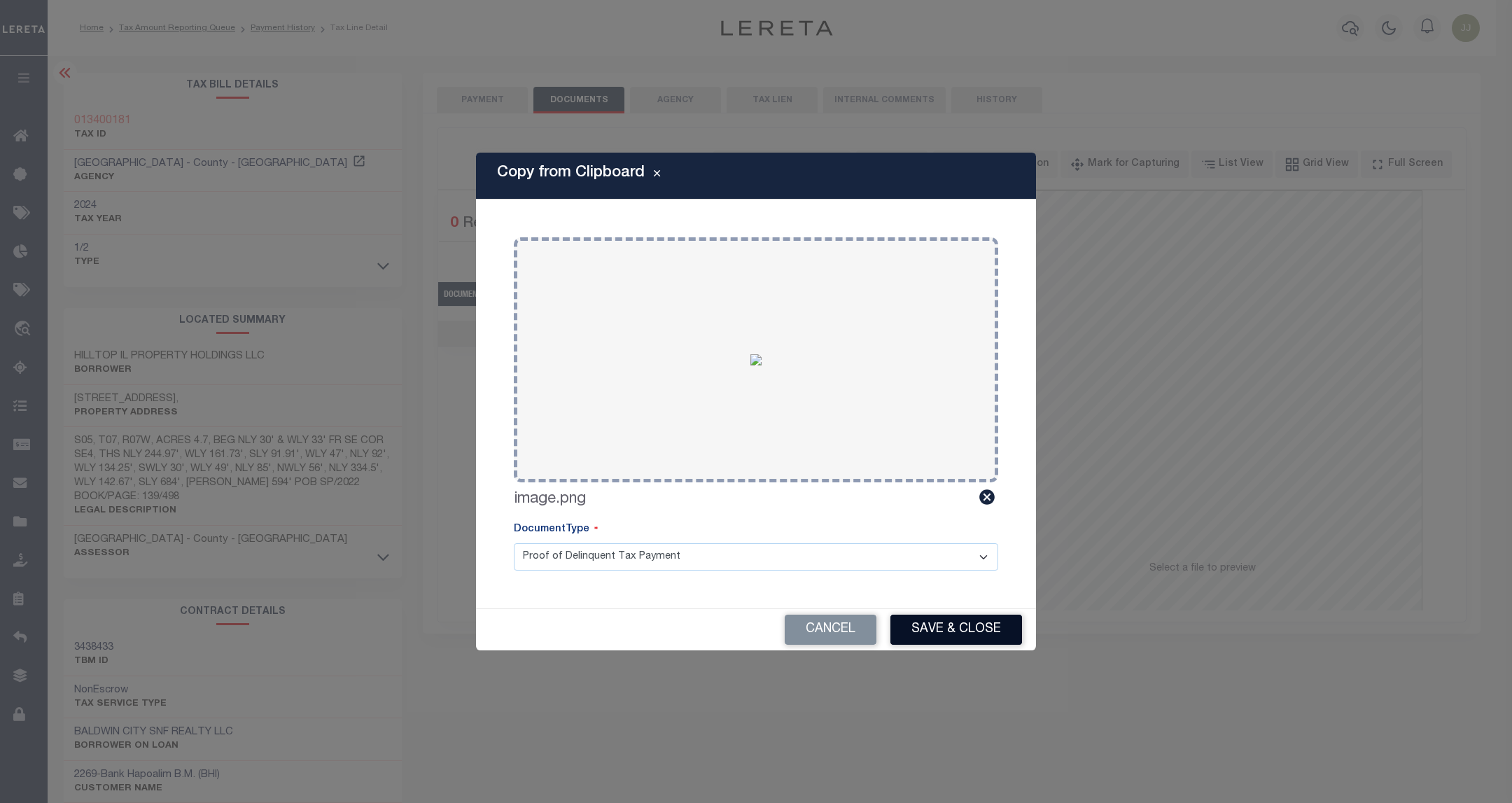
click at [954, 622] on button "Save & Close" at bounding box center [956, 630] width 131 height 30
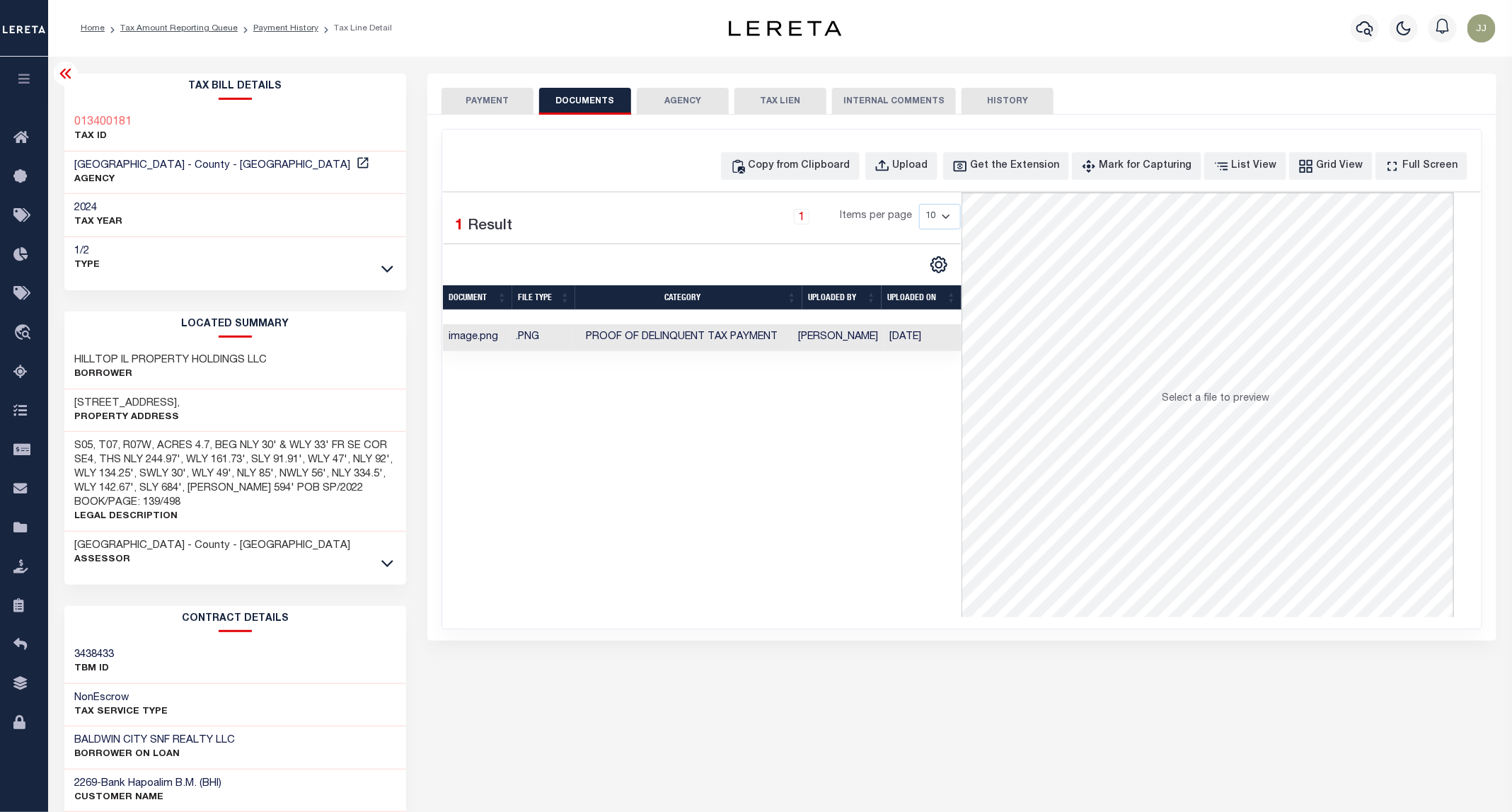
click at [486, 85] on div "PAYMENT DOCUMENTS AGENCY DELINQUENT PAYEE TAX LIEN" at bounding box center [961, 94] width 1069 height 41
click at [477, 109] on button "PAYMENT" at bounding box center [487, 101] width 92 height 27
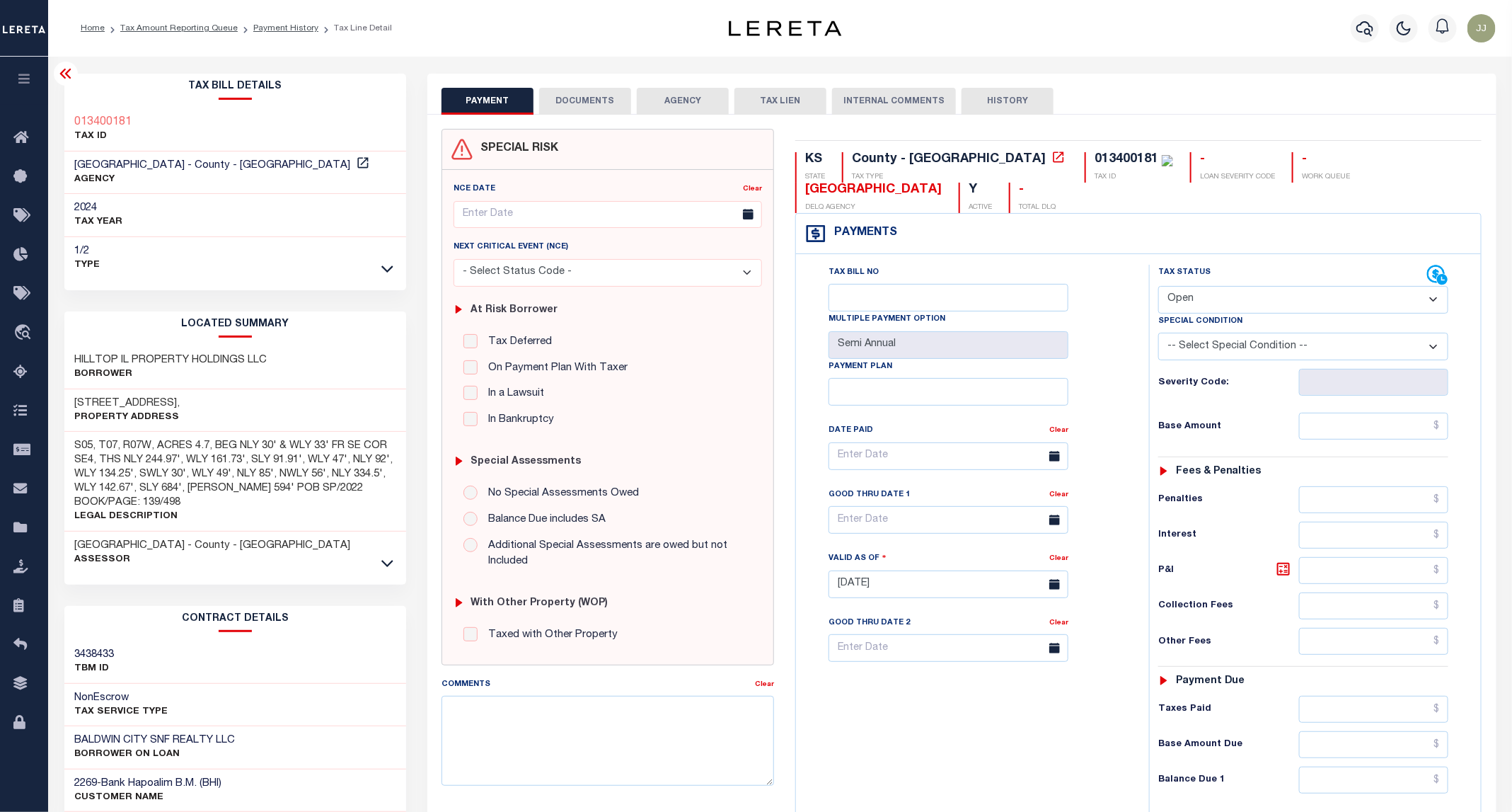
click at [1212, 311] on select "- Select Status Code - Open Due/Unpaid Paid Incomplete No Tax Due Internal Refu…" at bounding box center [1303, 299] width 290 height 28
select select "PYD"
click at [1159, 288] on select "- Select Status Code - Open Due/Unpaid Paid Incomplete No Tax Due Internal Refu…" at bounding box center [1303, 299] width 290 height 28
type input "[DATE]"
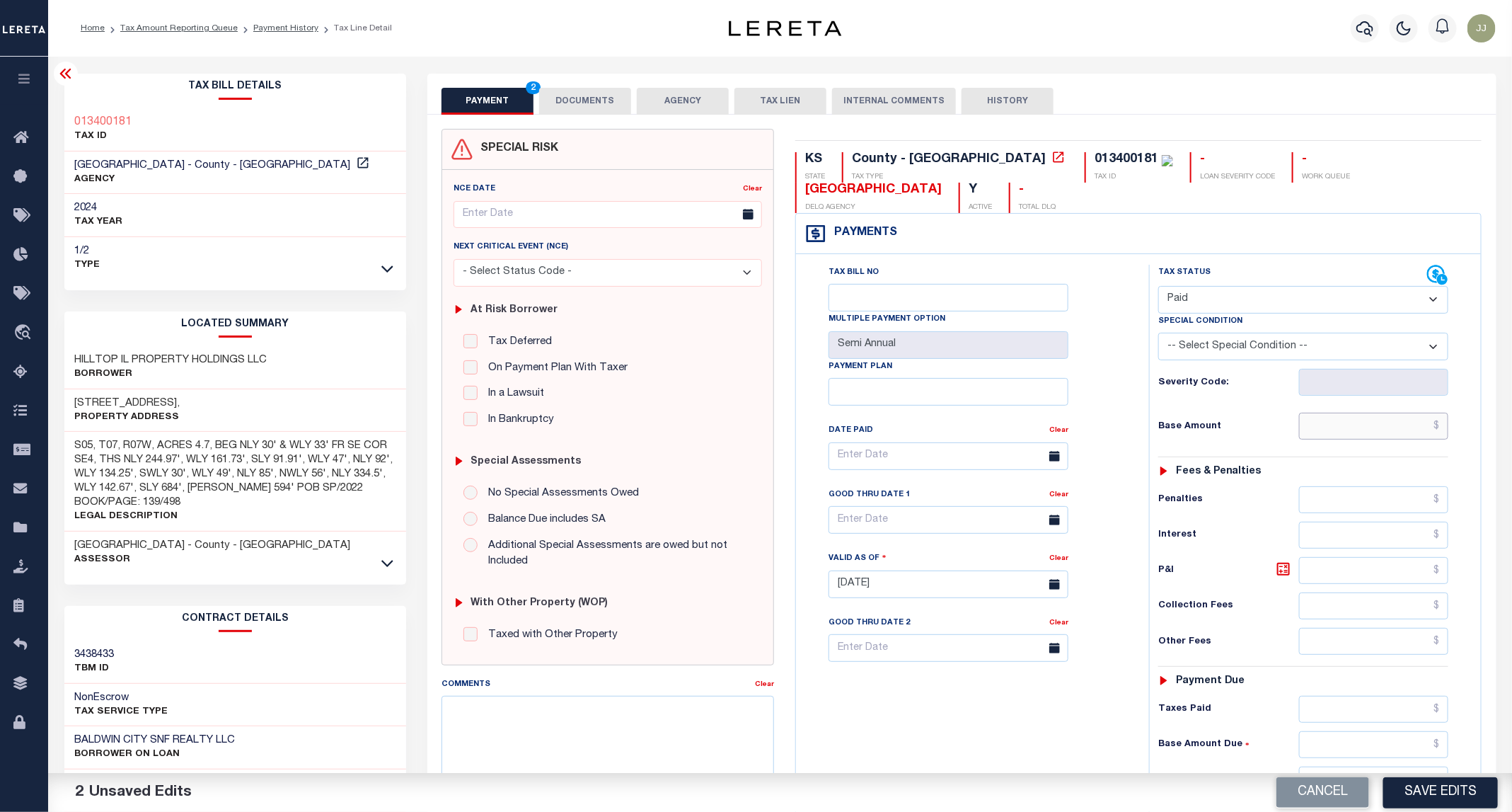
click at [1359, 438] on input "text" at bounding box center [1374, 426] width 150 height 27
type input "$0.00"
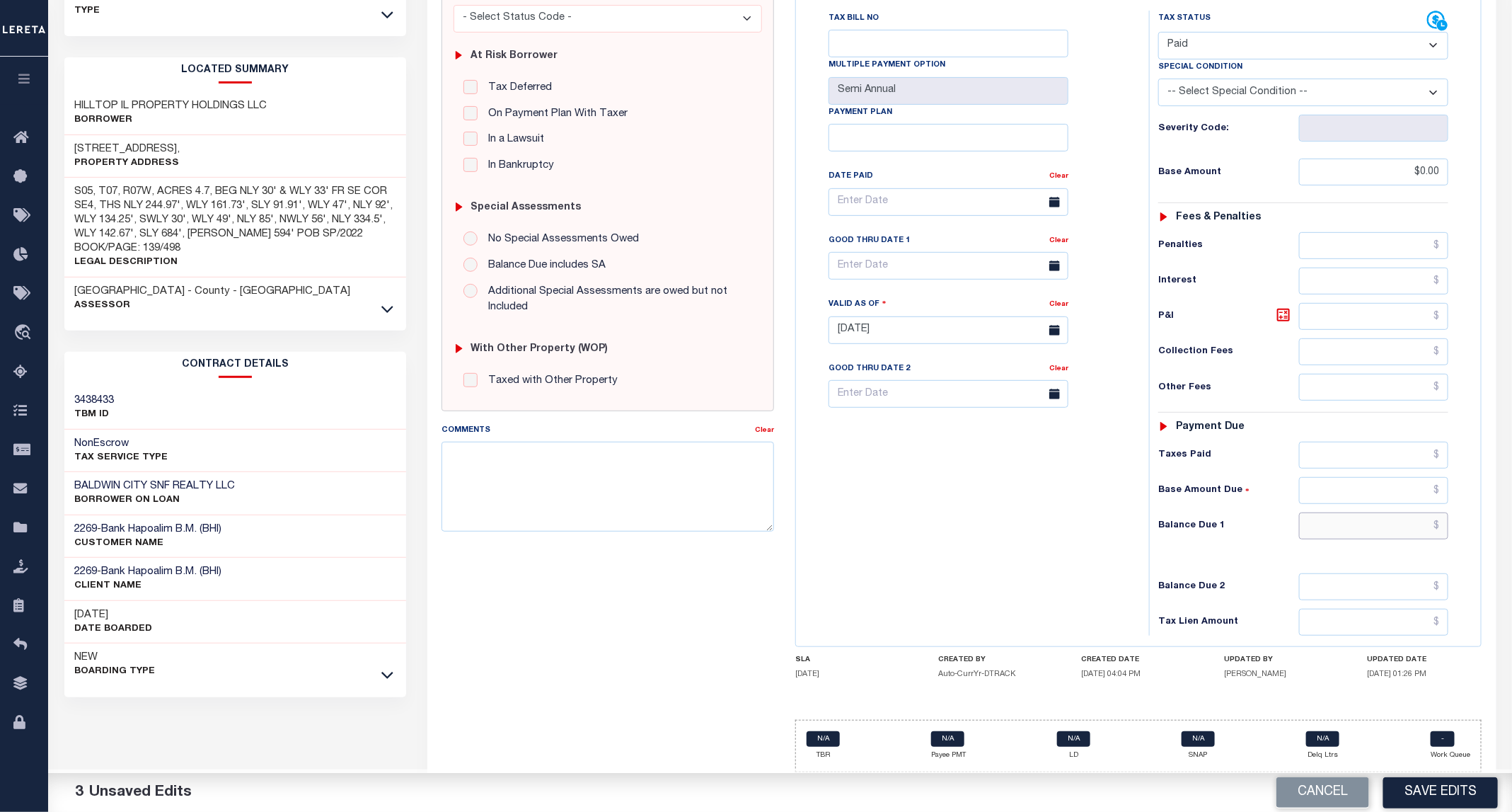
click at [1344, 516] on input "text" at bounding box center [1374, 526] width 150 height 27
type input "$0.00"
click at [1464, 786] on button "Save Edits" at bounding box center [1440, 793] width 115 height 30
checkbox input "false"
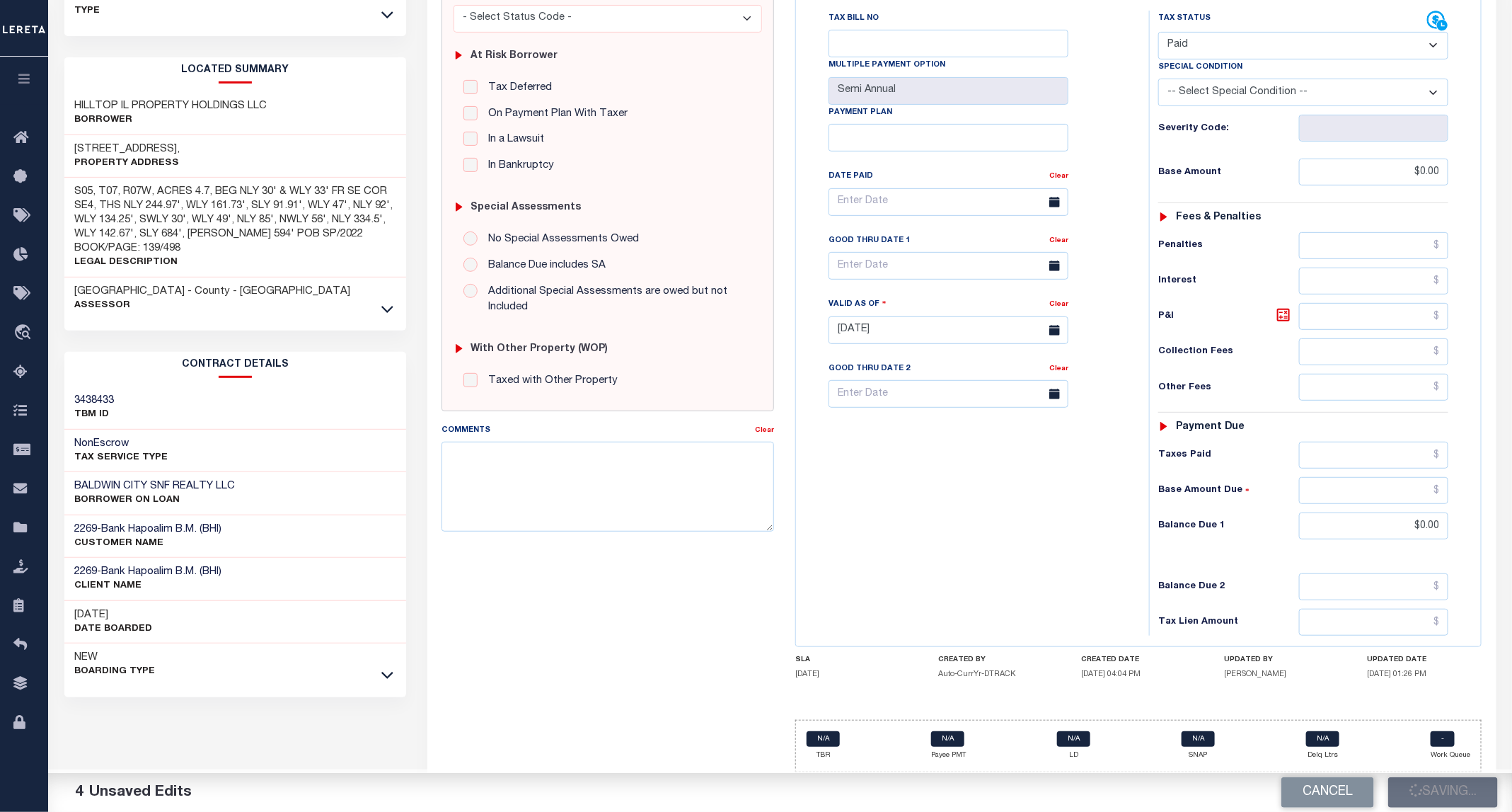
checkbox input "false"
type input "$0"
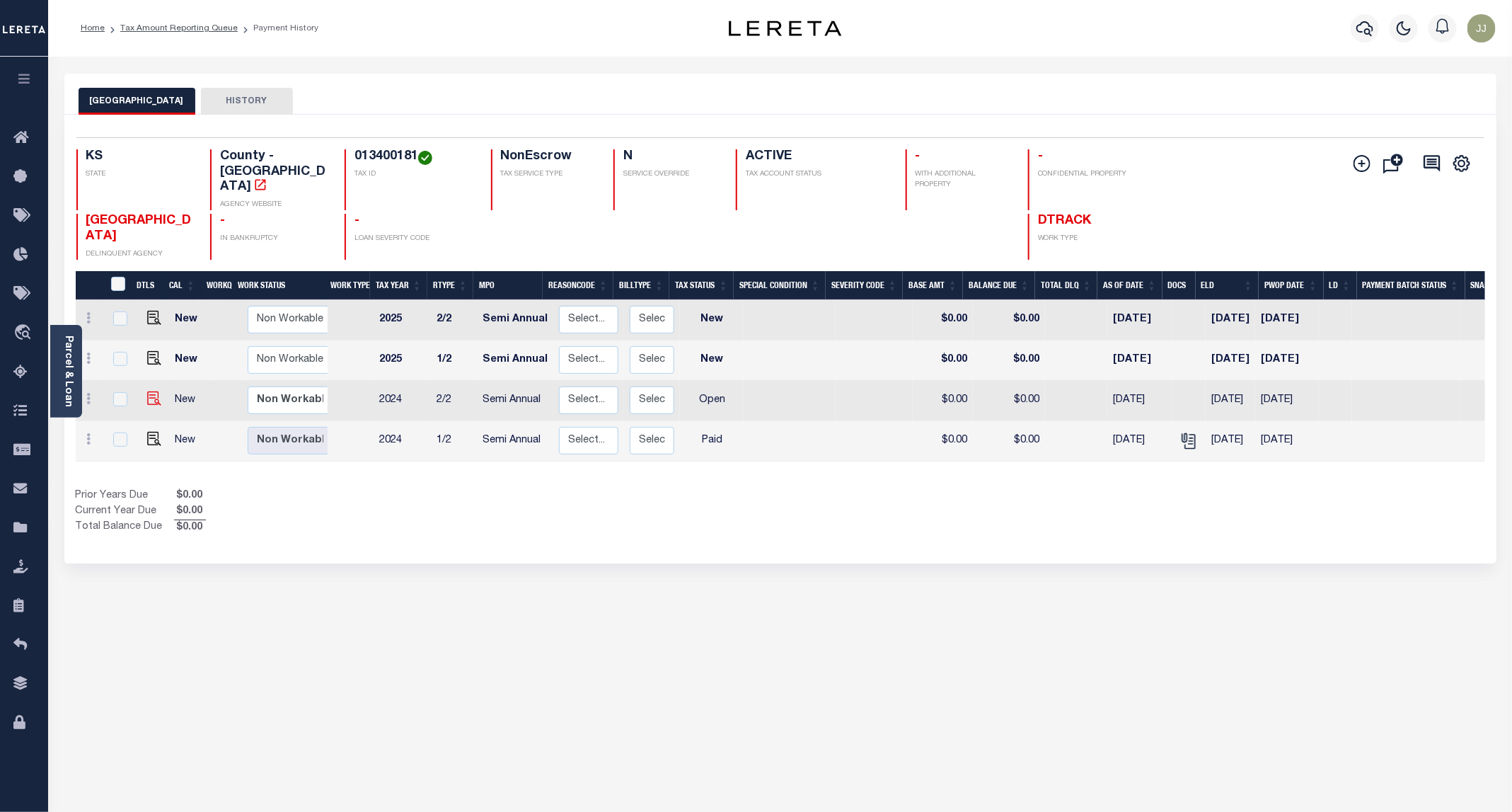
click at [143, 395] on link at bounding box center [151, 400] width 21 height 9
checkbox input "true"
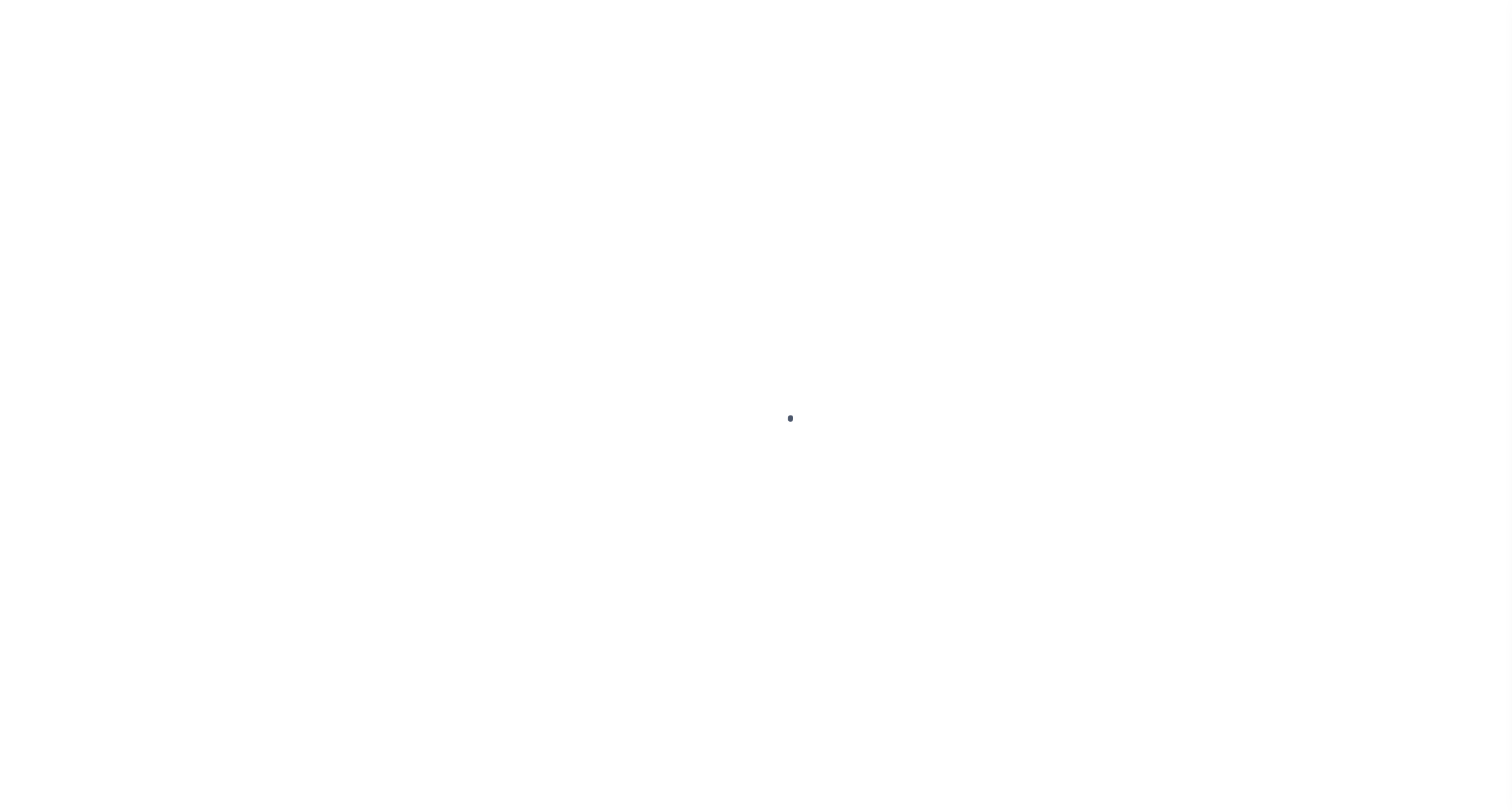
select select "OP2"
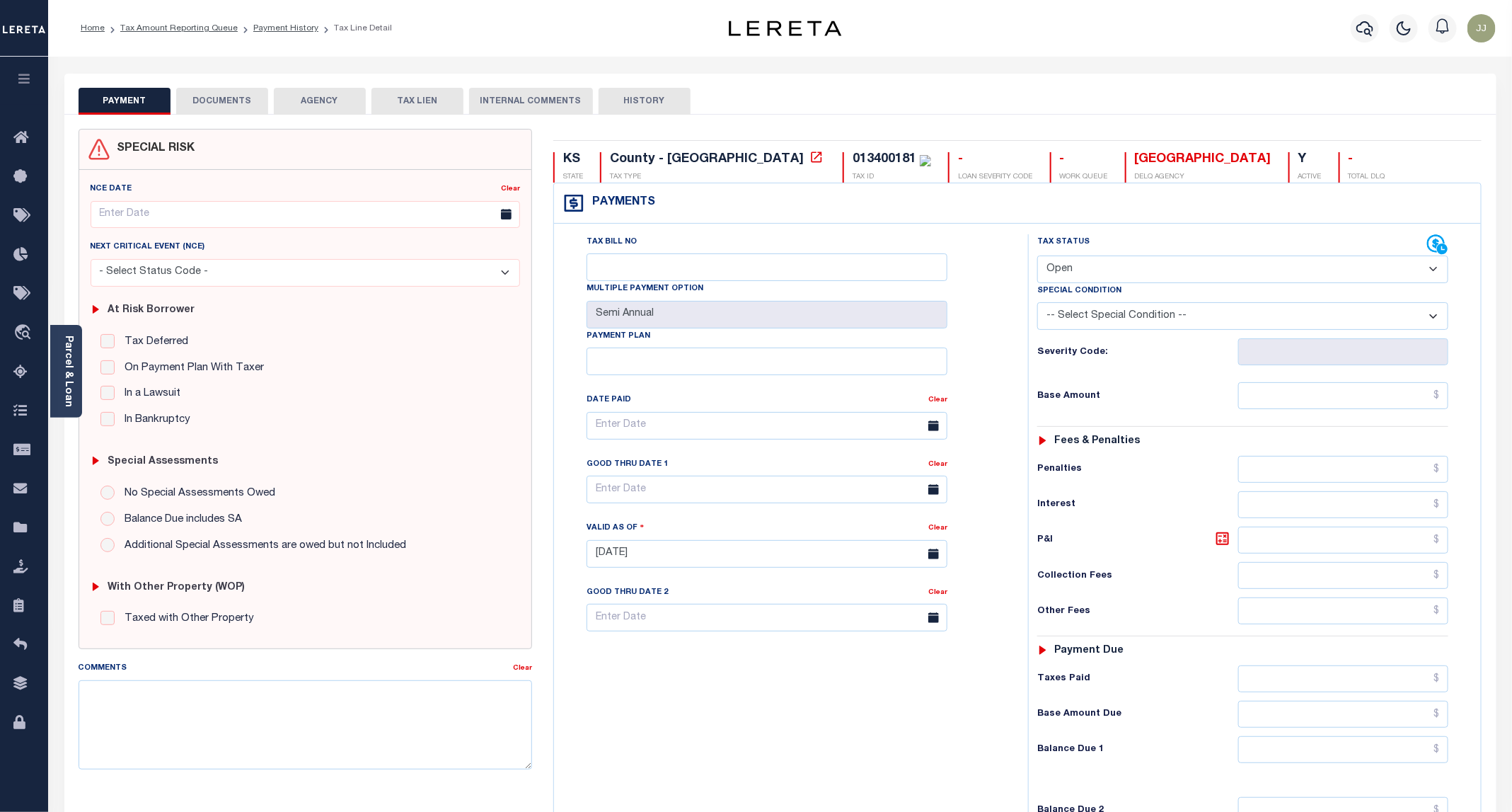
click at [221, 92] on button "DOCUMENTS" at bounding box center [222, 101] width 92 height 27
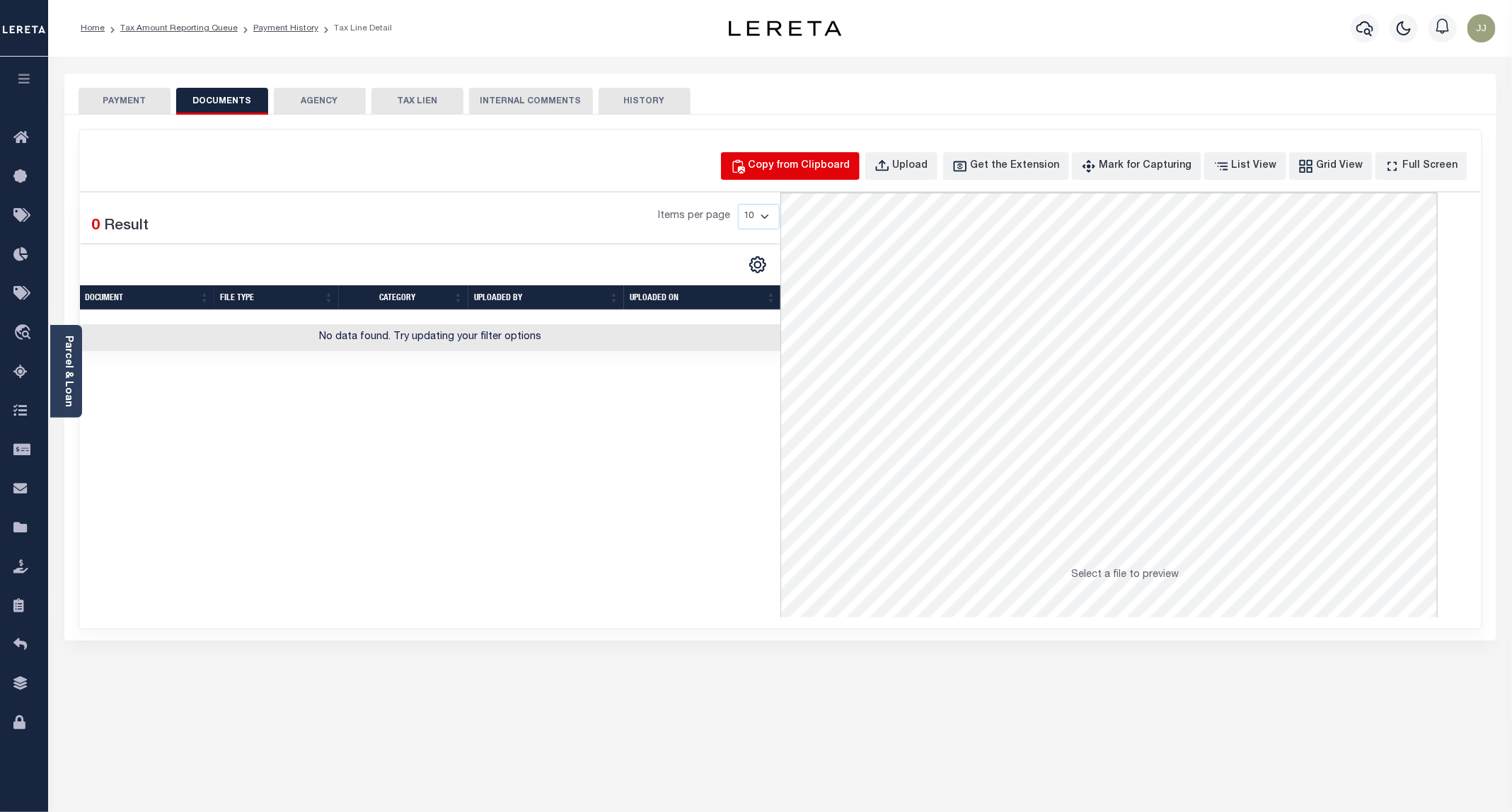
click at [845, 177] on button "Copy from Clipboard" at bounding box center [791, 165] width 139 height 28
select select "POP"
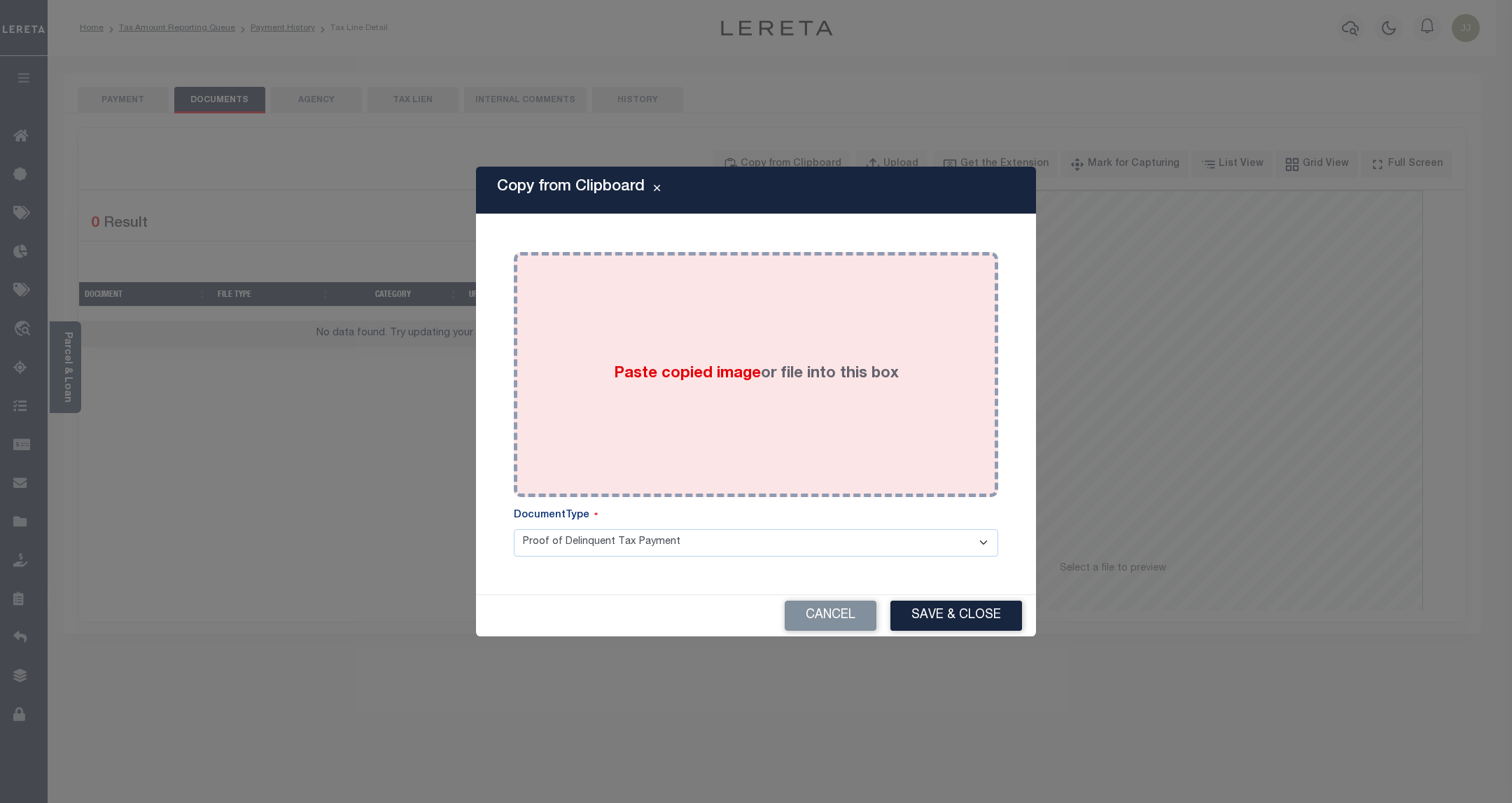
click at [763, 443] on div "Paste copied image or file into this box" at bounding box center [756, 375] width 464 height 224
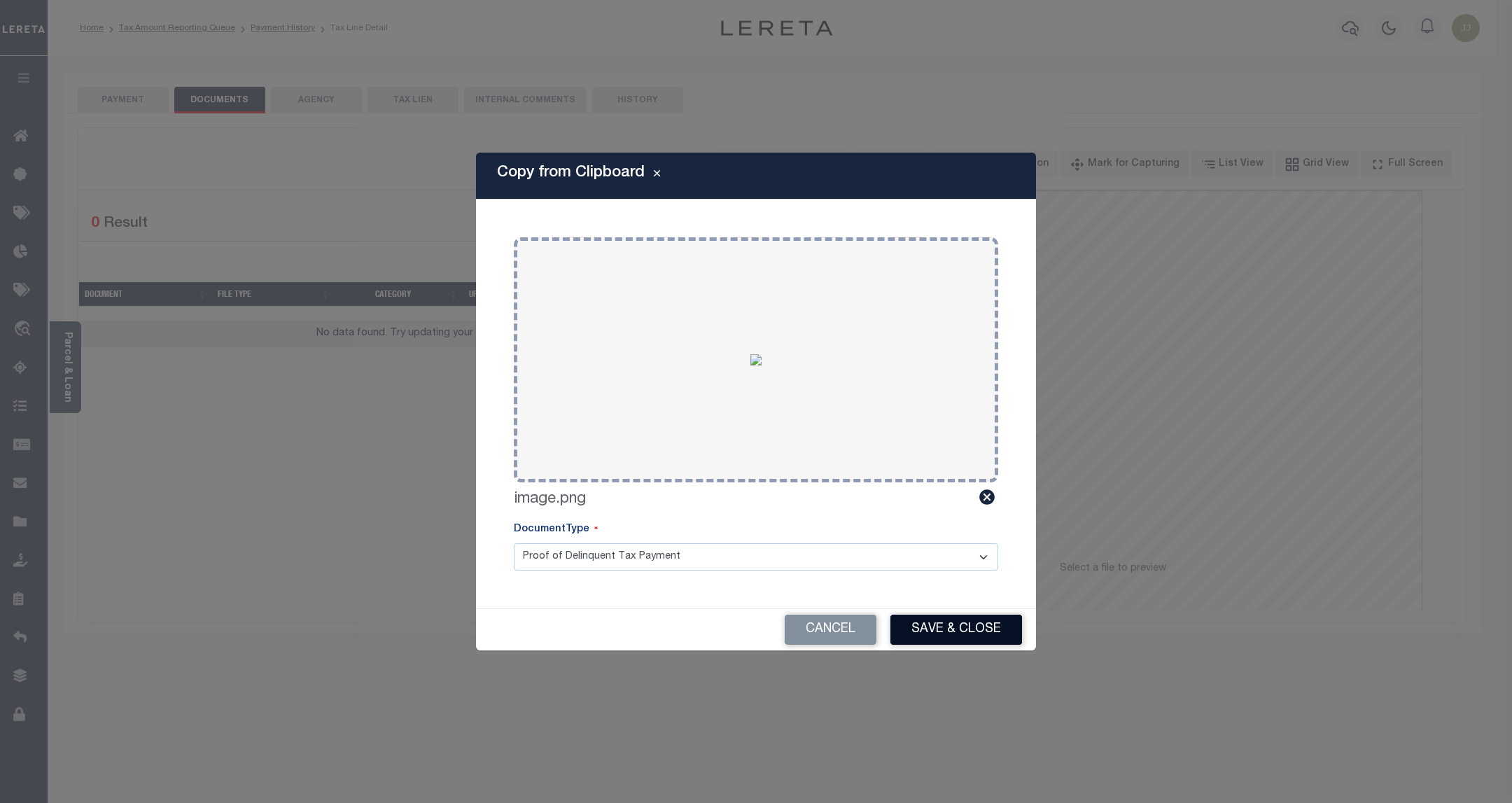
click at [951, 633] on button "Save & Close" at bounding box center [956, 630] width 131 height 30
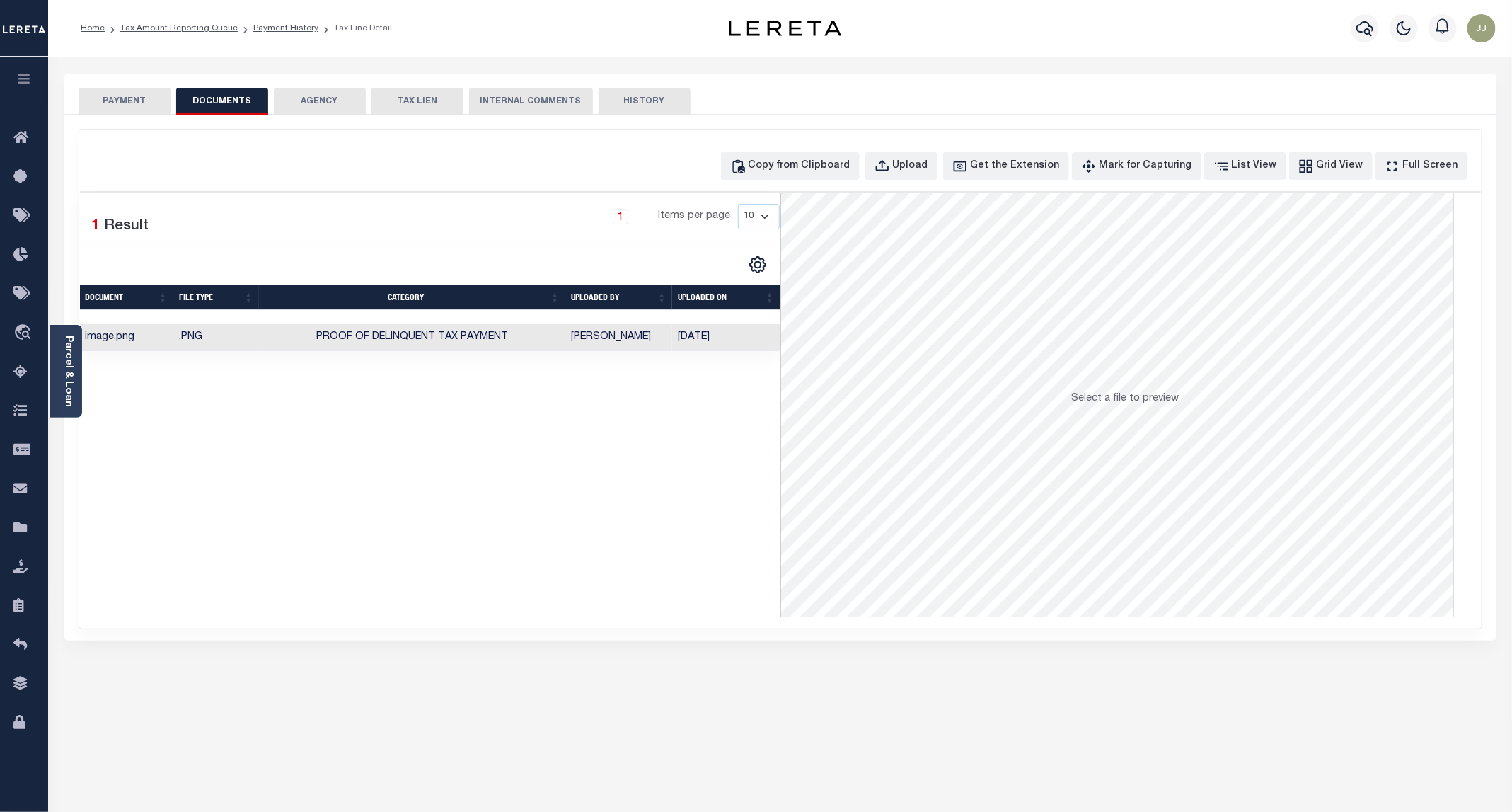
click at [121, 101] on button "PAYMENT" at bounding box center [124, 101] width 92 height 27
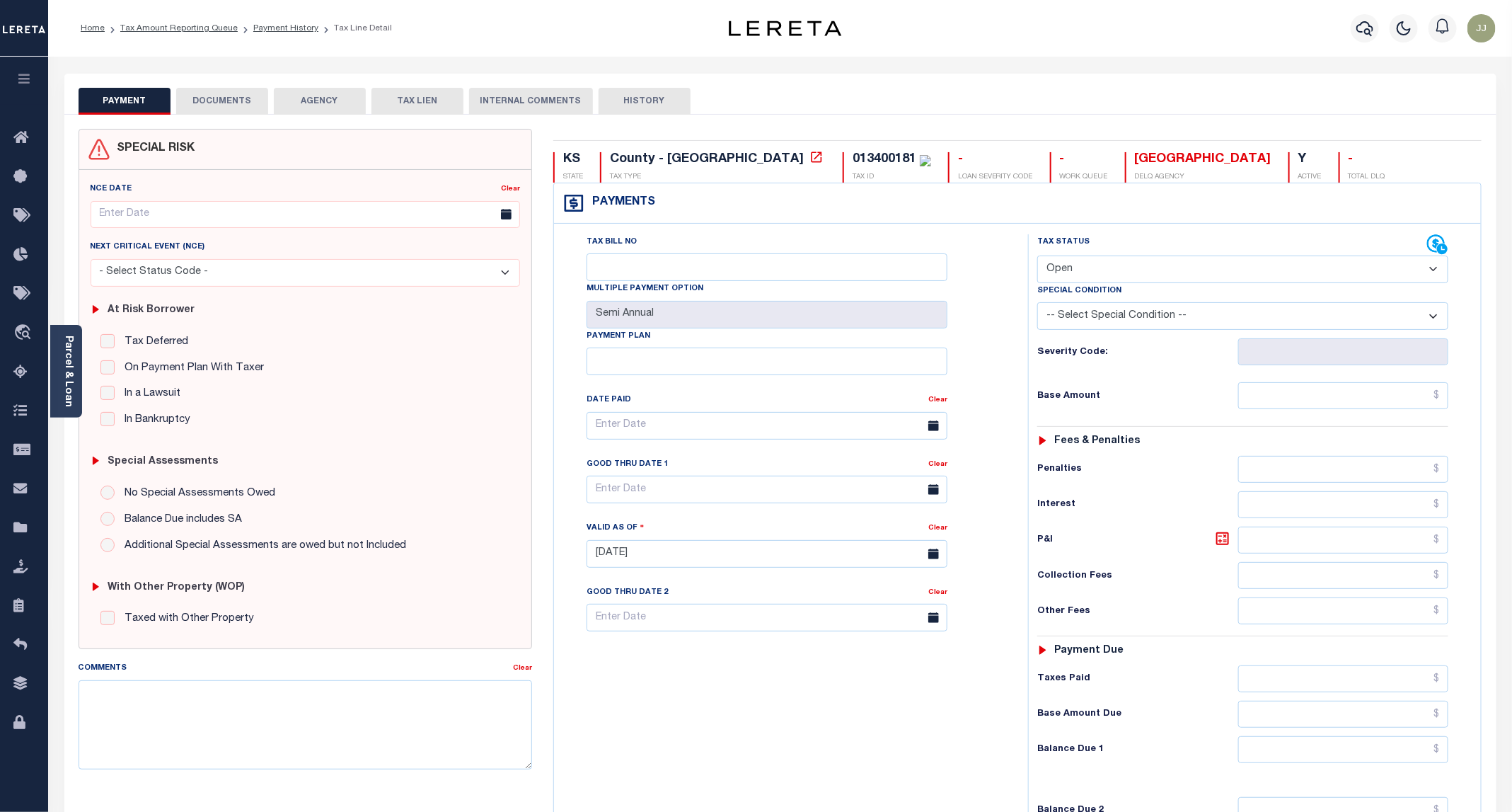
click at [1089, 269] on select "- Select Status Code - Open Due/Unpaid Paid Incomplete No Tax Due Internal Refu…" at bounding box center [1242, 269] width 411 height 28
select select "INC"
click at [1038, 257] on select "- Select Status Code - Open Due/Unpaid Paid Incomplete No Tax Due Internal Refu…" at bounding box center [1242, 269] width 411 height 28
type input "[DATE]"
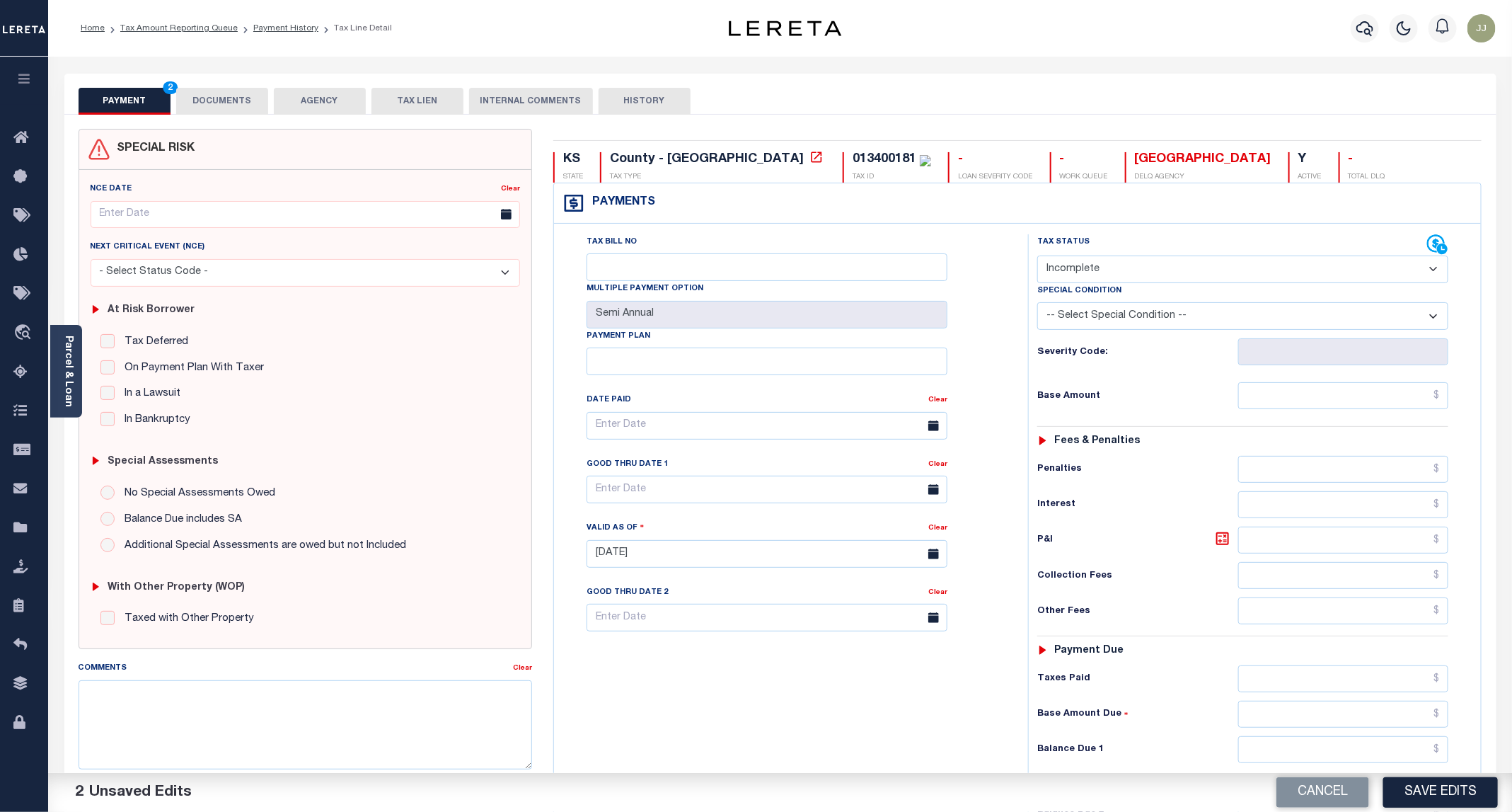
click at [1059, 266] on select "- Select Status Code - Open Due/Unpaid Paid Incomplete No Tax Due Internal Refu…" at bounding box center [1242, 269] width 411 height 28
select select "PYD"
click at [1038, 257] on select "- Select Status Code - Open Due/Unpaid Paid Incomplete No Tax Due Internal Refu…" at bounding box center [1242, 269] width 411 height 28
click at [1304, 398] on input "text" at bounding box center [1343, 396] width 210 height 27
type input "$0.00"
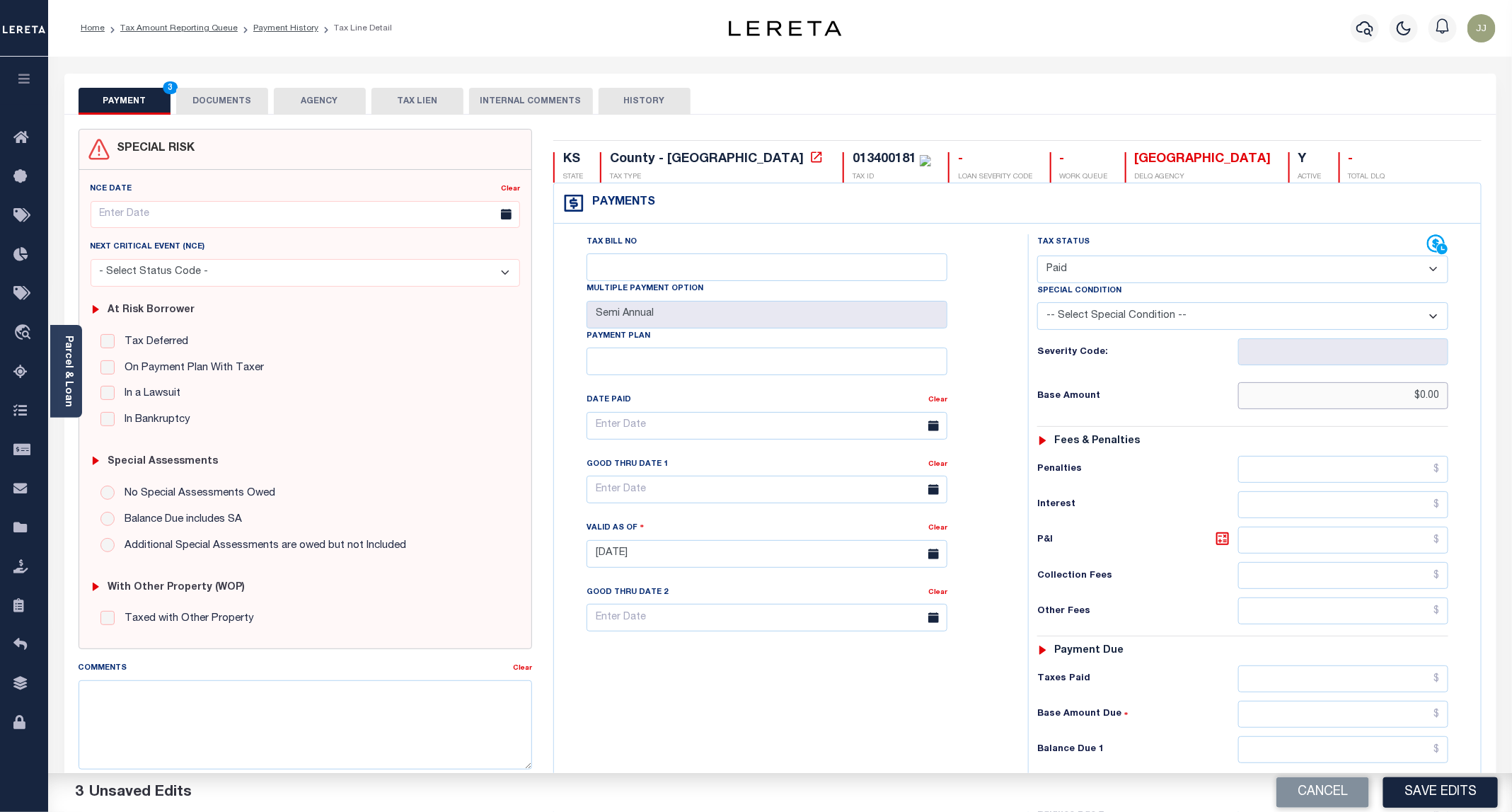
scroll to position [236, 0]
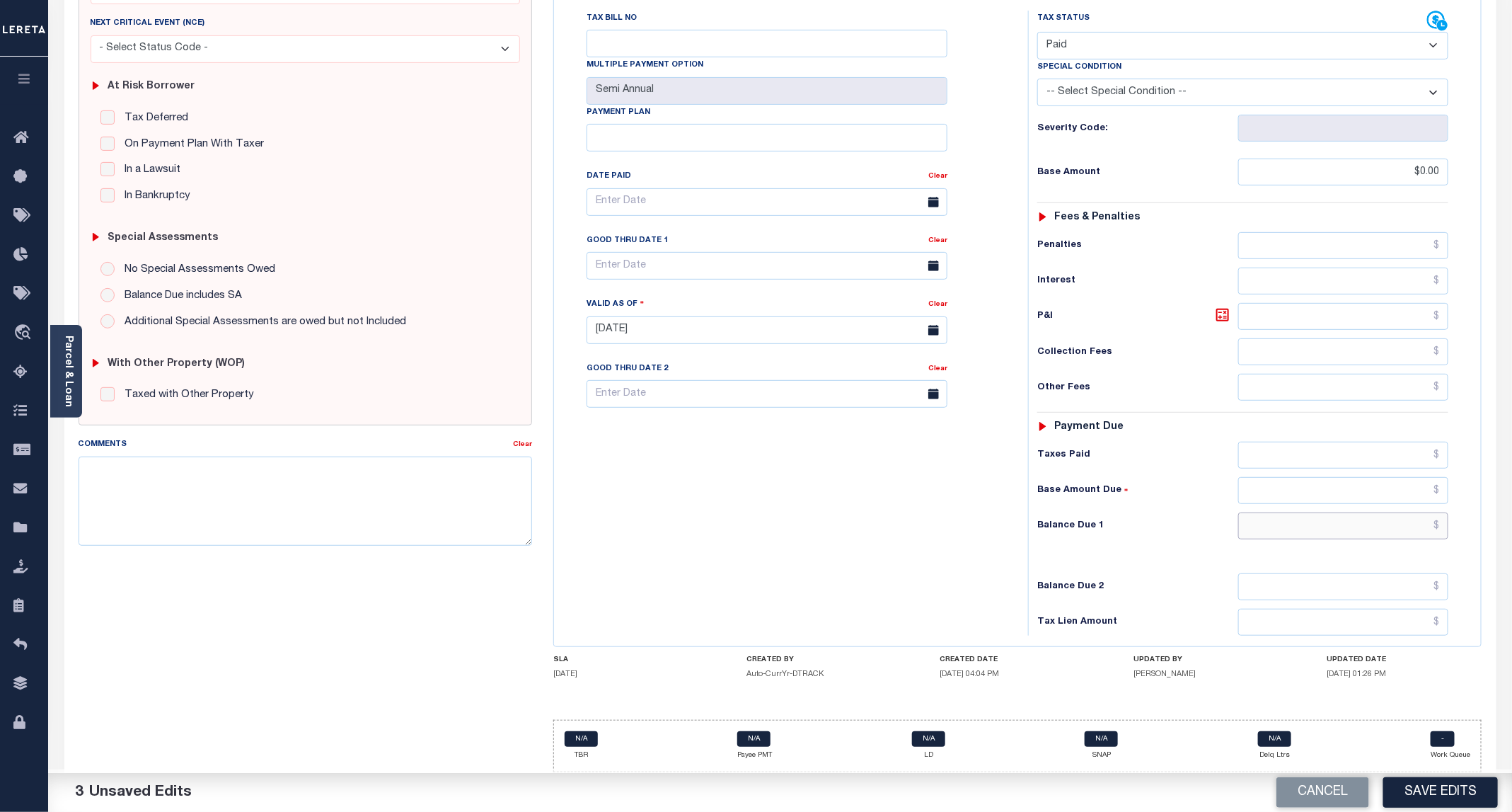
click at [1323, 519] on input "text" at bounding box center [1343, 526] width 210 height 27
type input "$0.00"
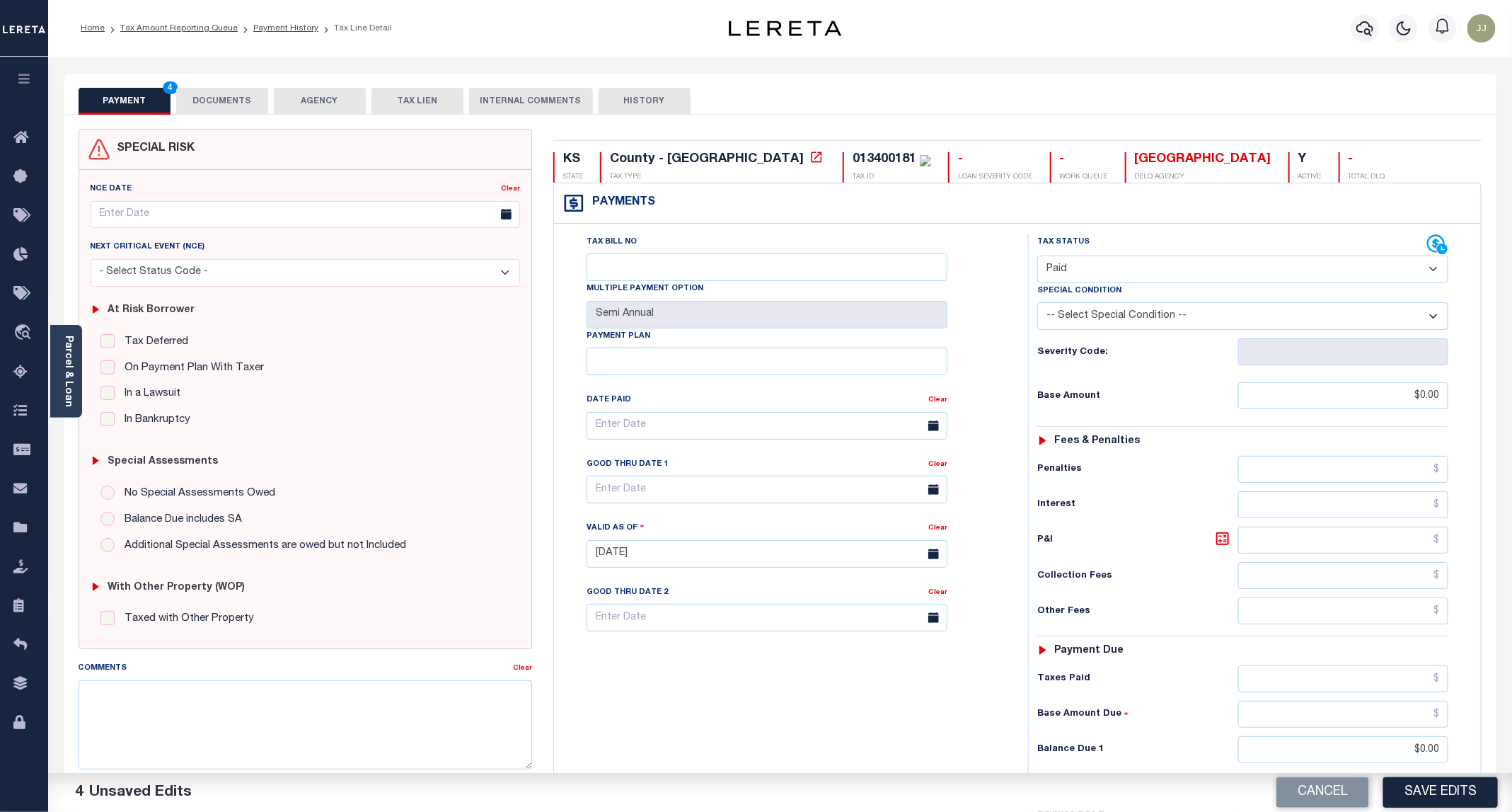
click at [217, 98] on button "DOCUMENTS" at bounding box center [222, 101] width 92 height 27
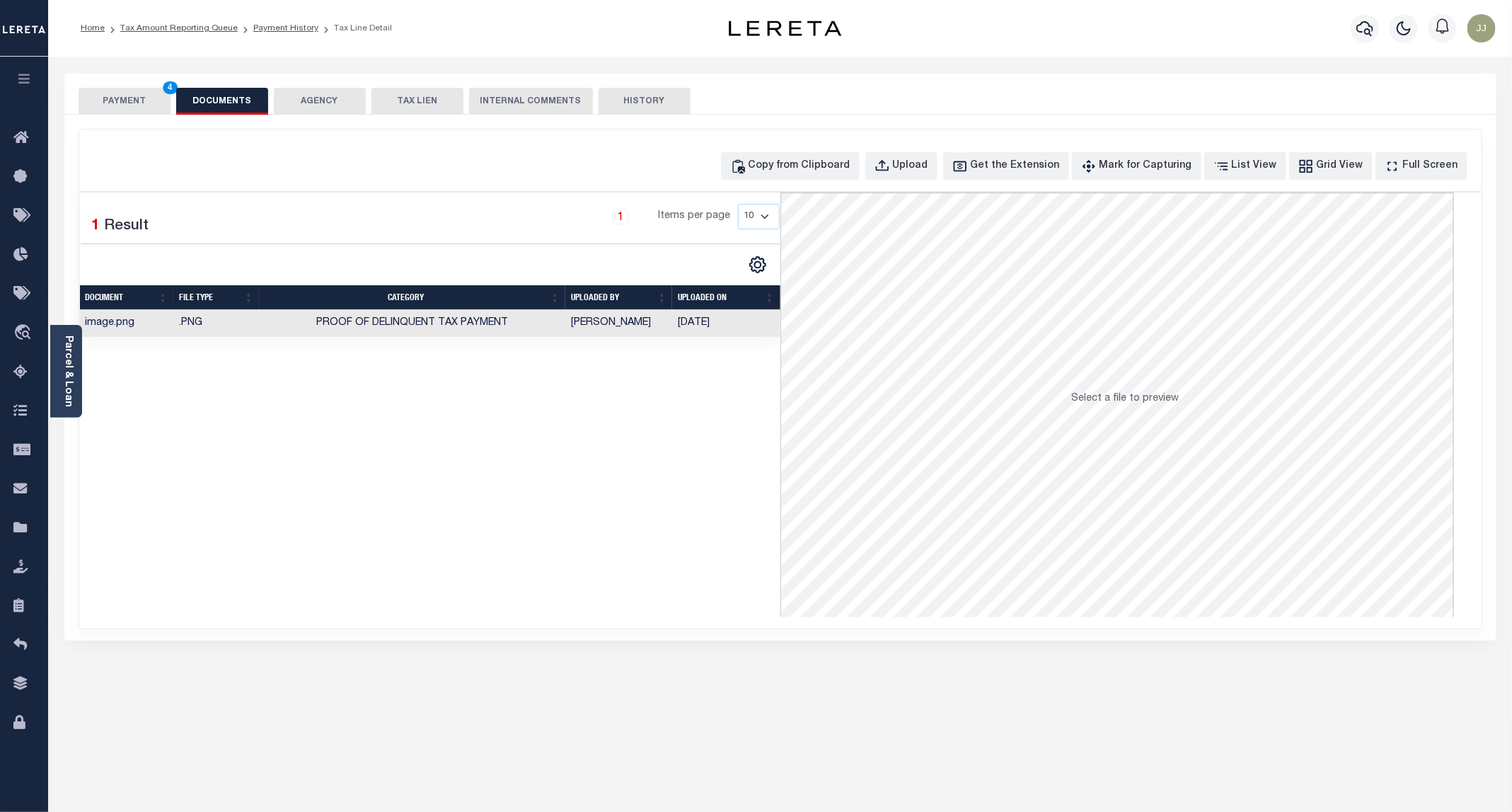
click at [128, 104] on button "PAYMENT 4" at bounding box center [124, 101] width 92 height 27
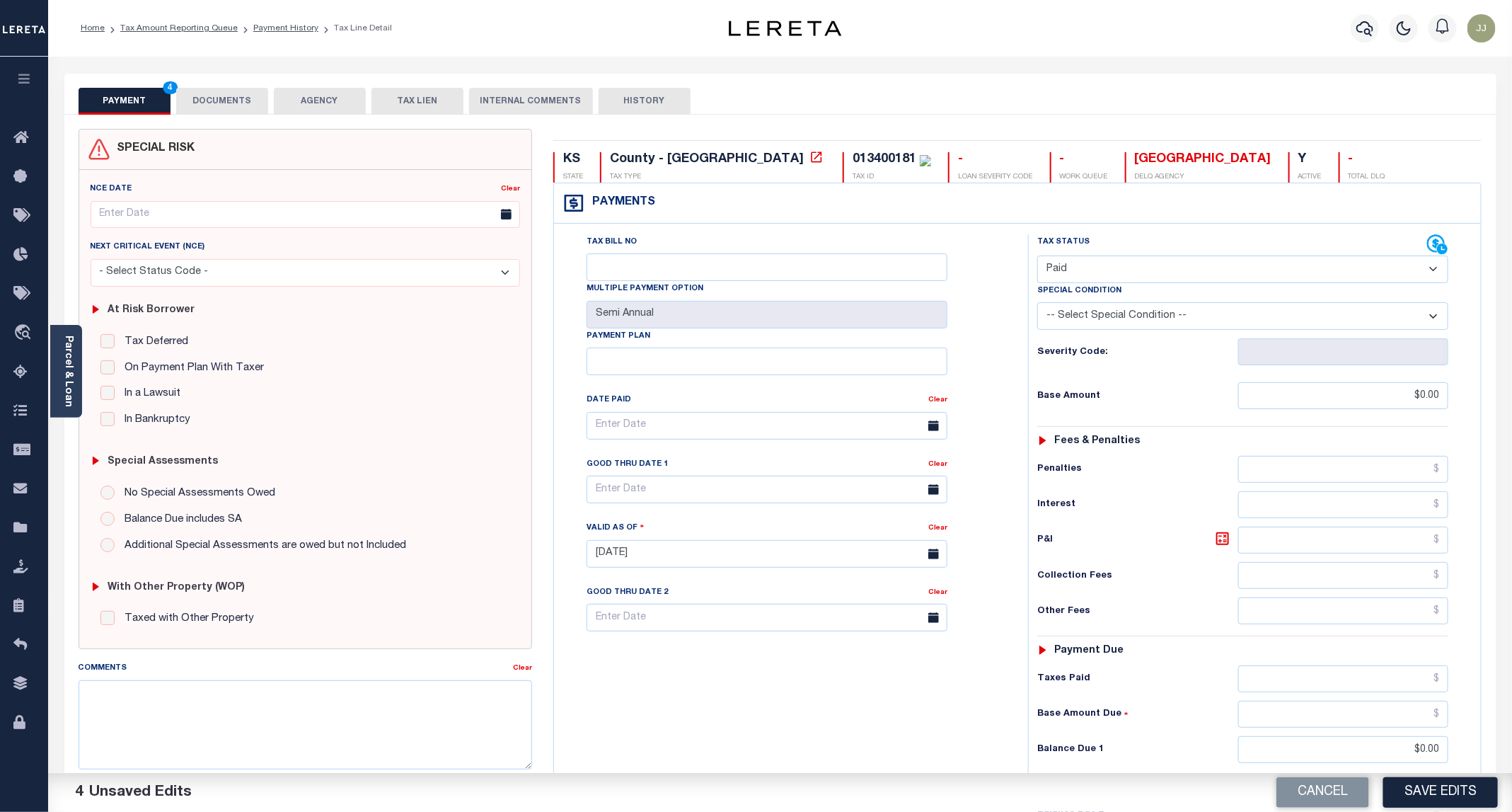
scroll to position [236, 0]
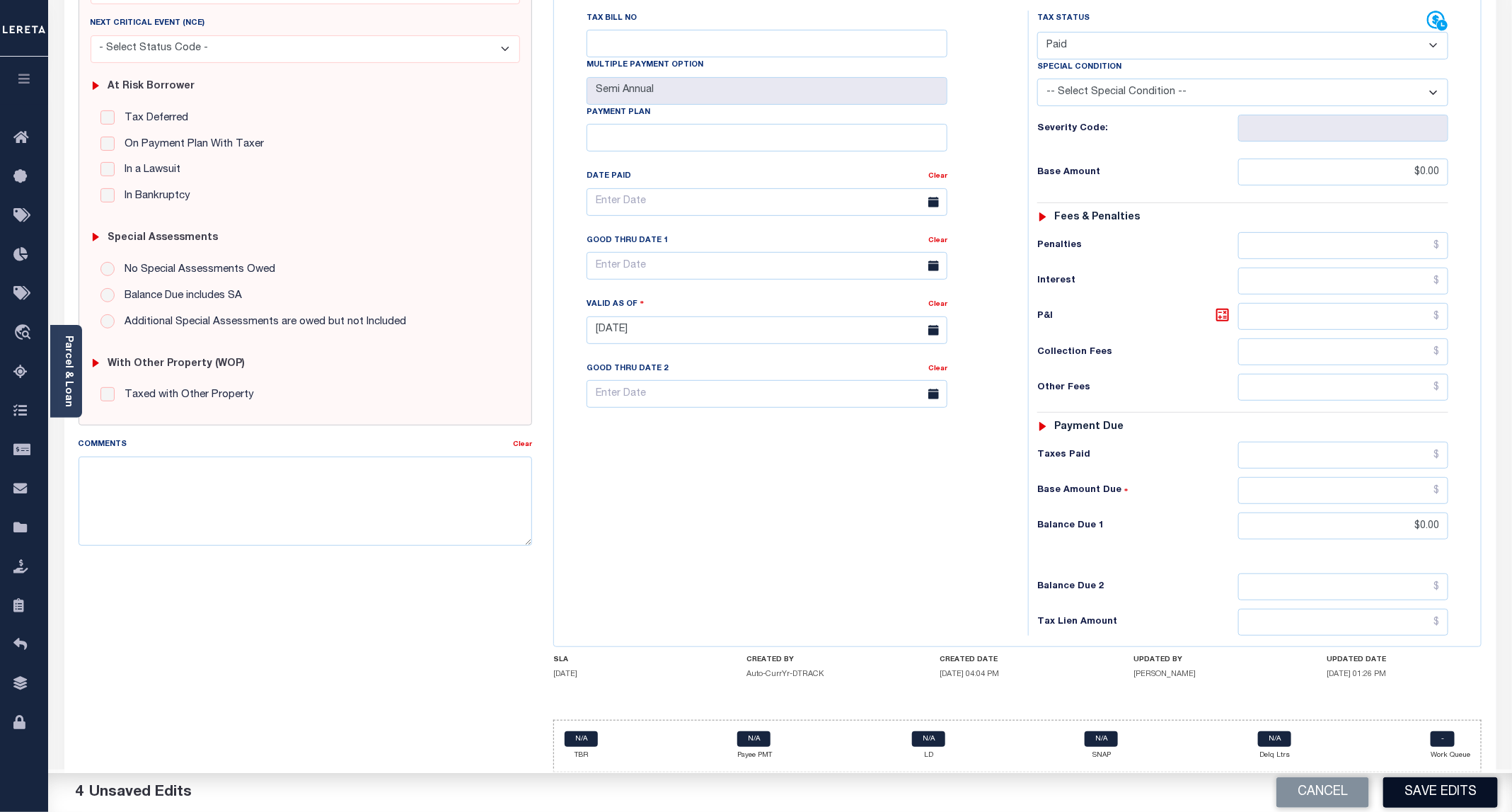
click at [1461, 788] on button "Save Edits" at bounding box center [1440, 793] width 115 height 30
checkbox input "false"
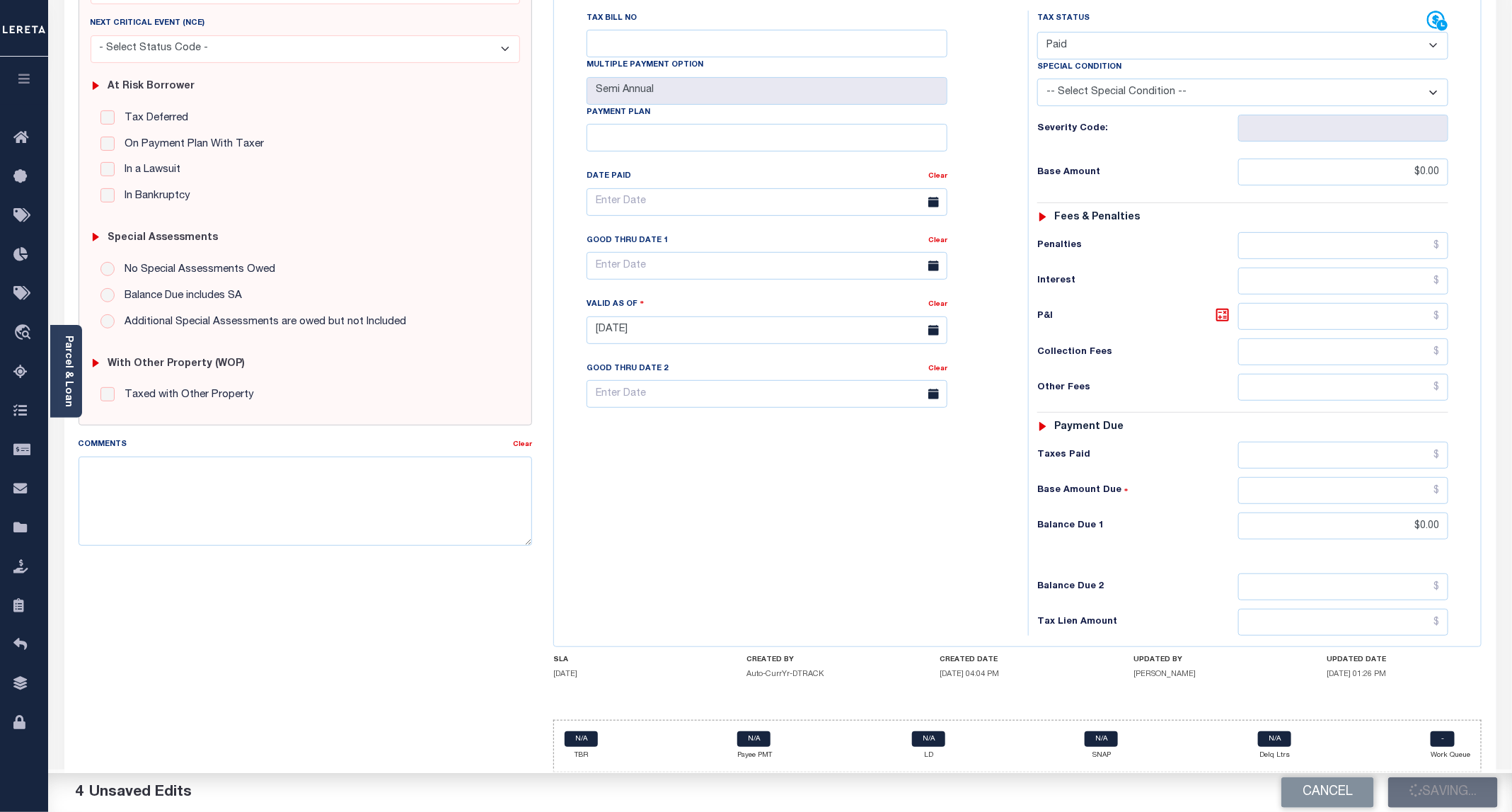
type input "$0"
